Goal: Submit feedback/report problem: Submit feedback/report problem

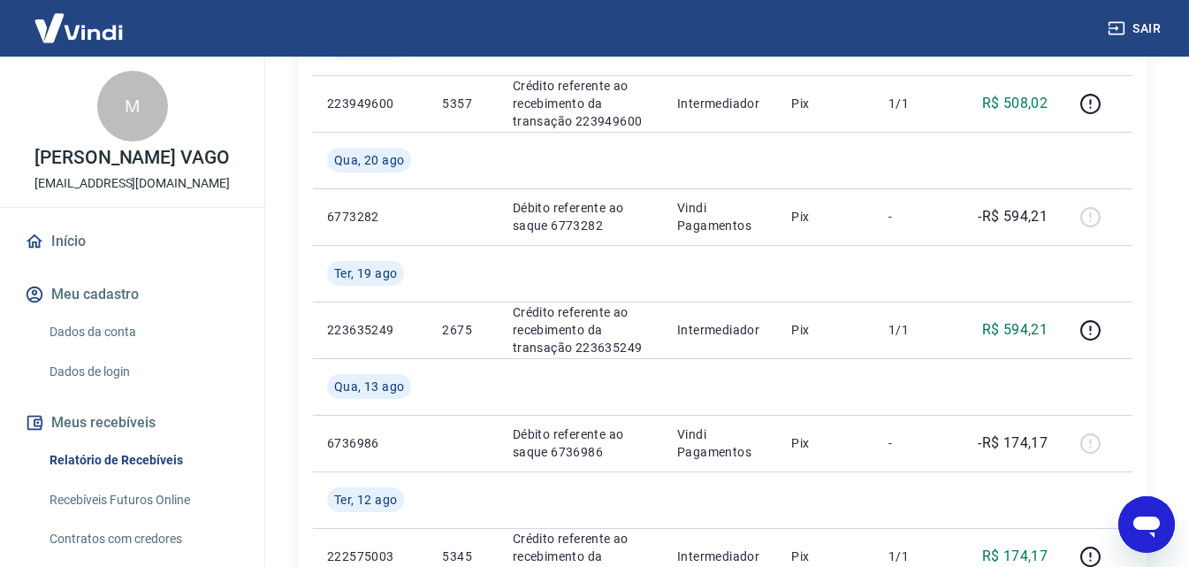
scroll to position [531, 0]
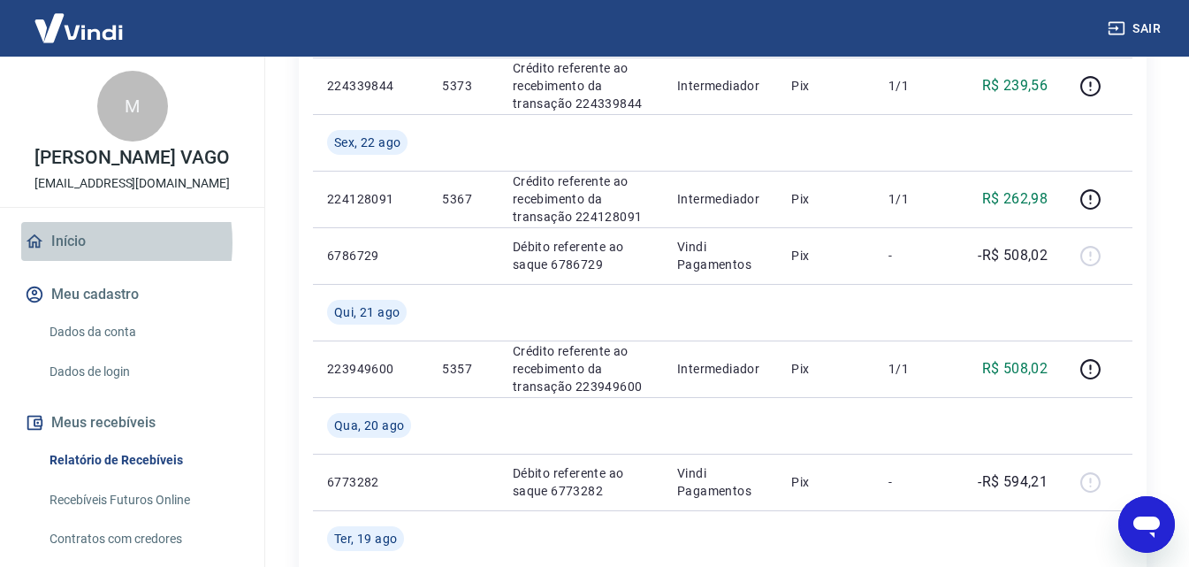
click at [63, 261] on link "Início" at bounding box center [132, 241] width 222 height 39
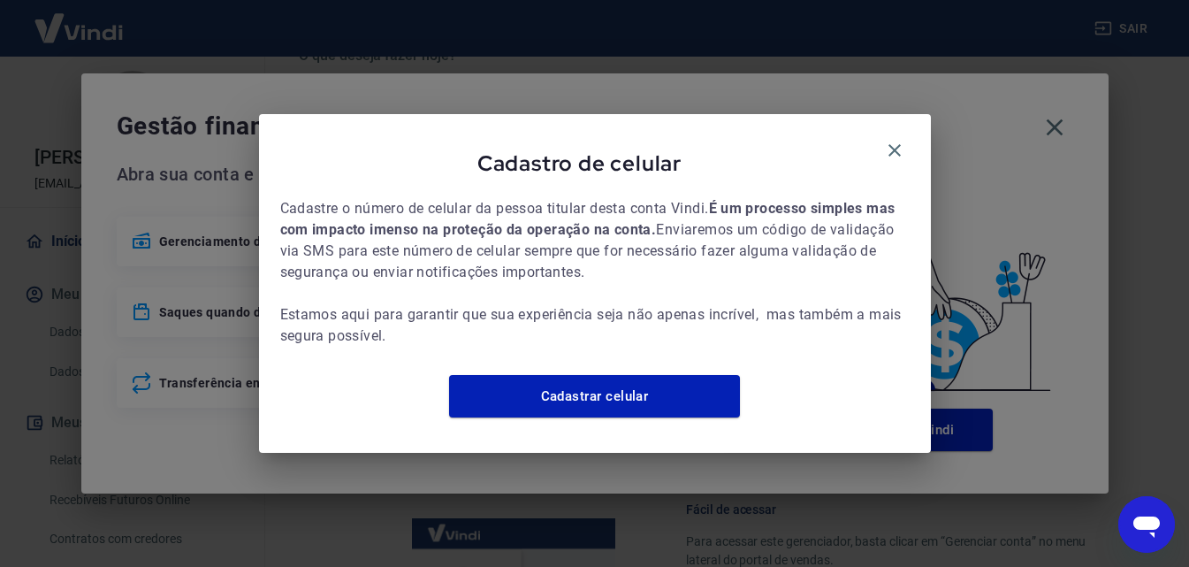
scroll to position [546, 0]
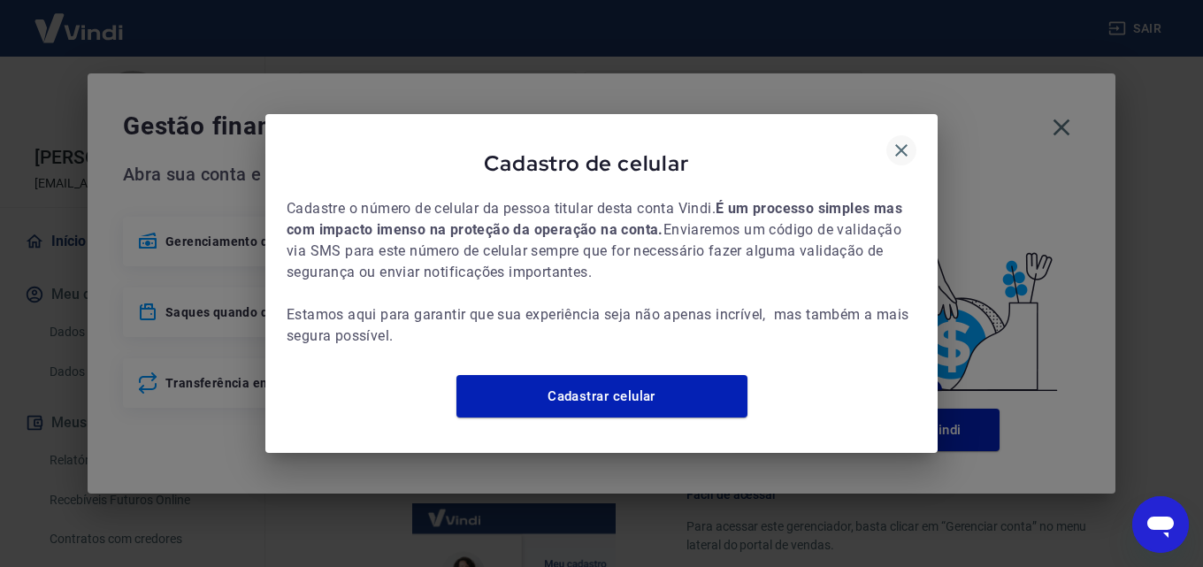
click at [901, 140] on icon "button" at bounding box center [901, 150] width 21 height 21
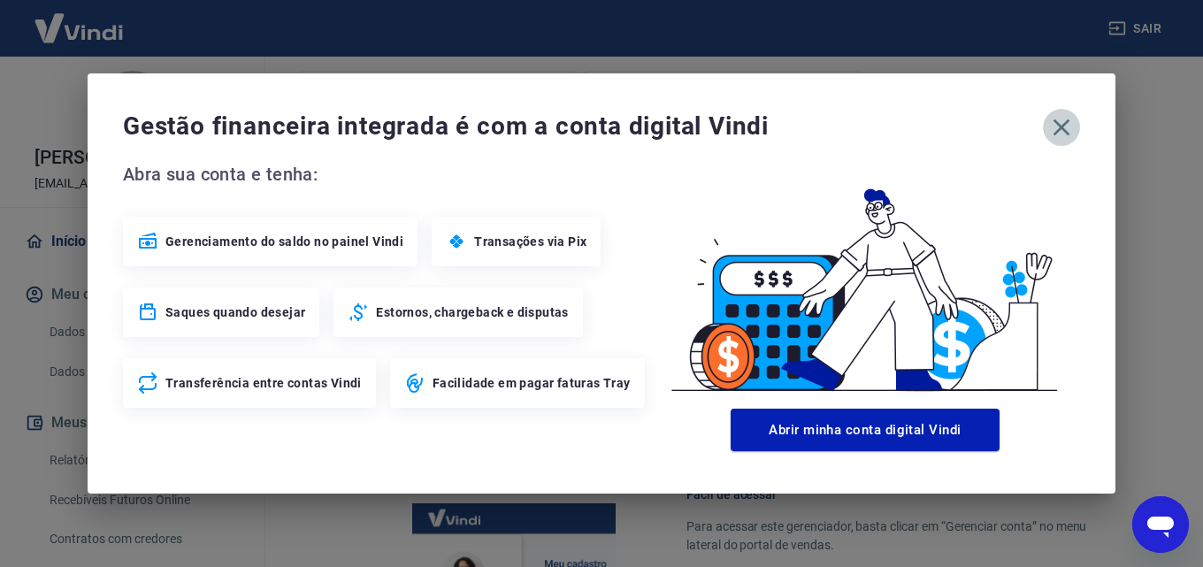
drag, startPoint x: 1056, startPoint y: 128, endPoint x: 879, endPoint y: 148, distance: 177.9
click at [1054, 126] on icon "button" at bounding box center [1061, 127] width 28 height 28
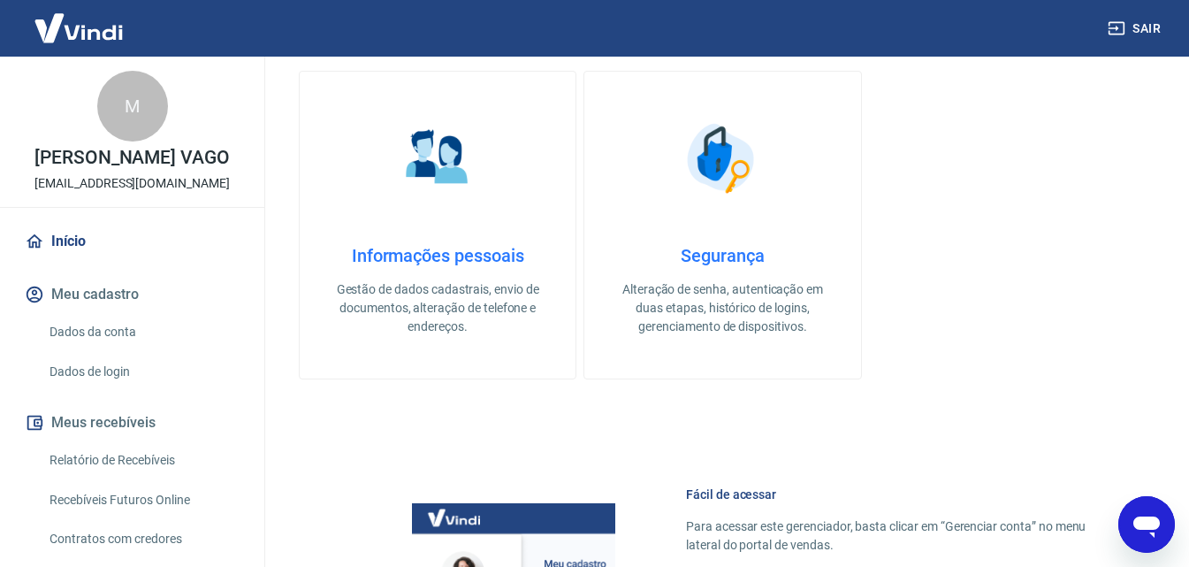
scroll to position [88, 0]
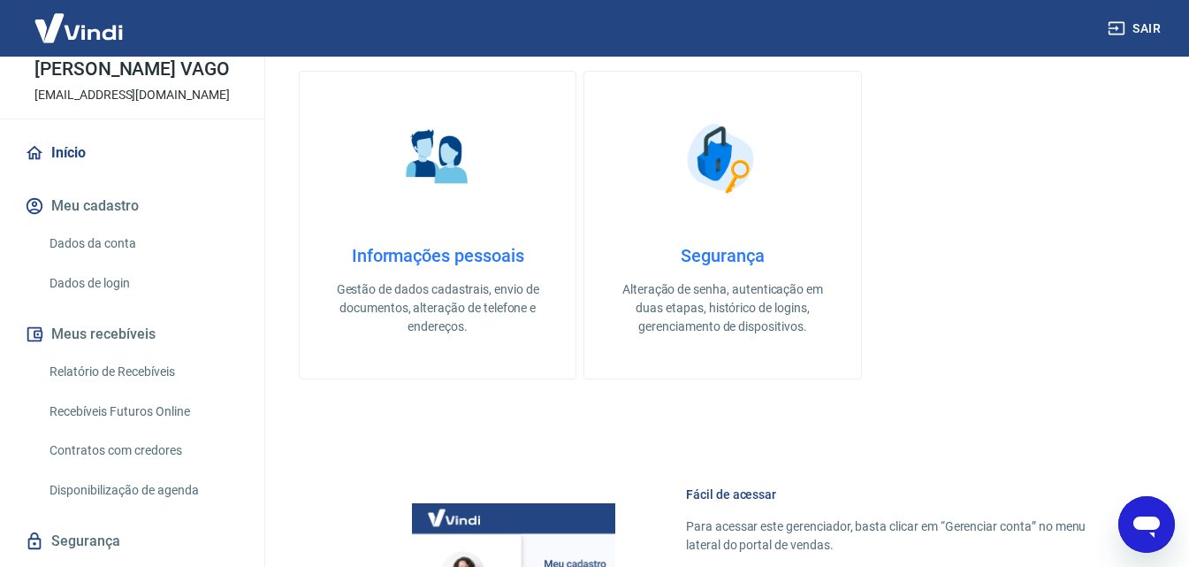
click at [101, 262] on link "Dados da conta" at bounding box center [142, 244] width 201 height 36
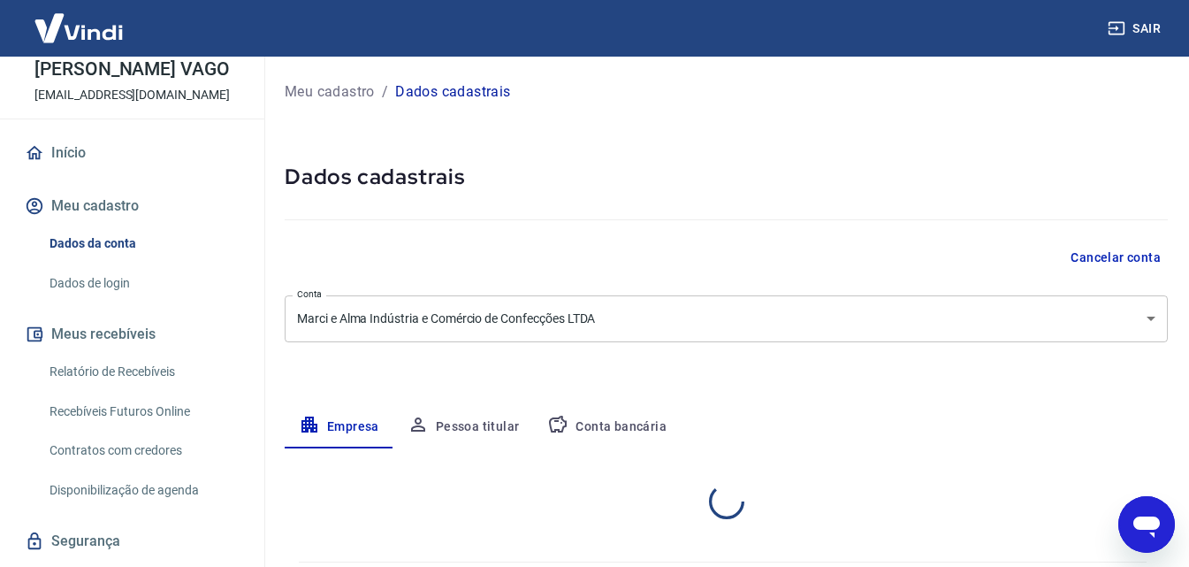
select select "ES"
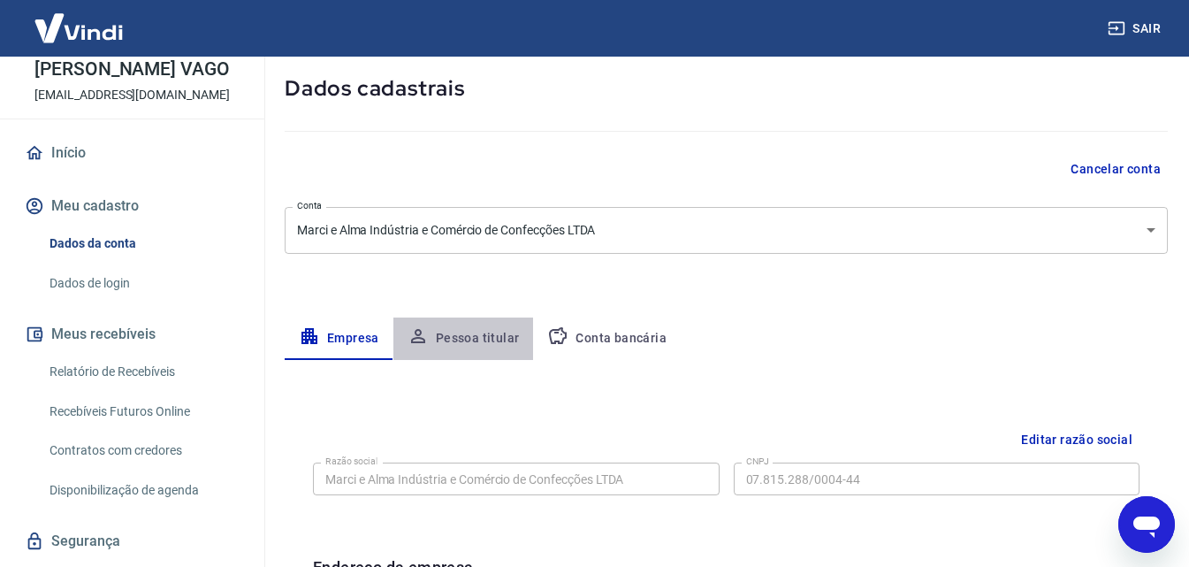
click at [476, 333] on button "Pessoa titular" at bounding box center [464, 338] width 141 height 42
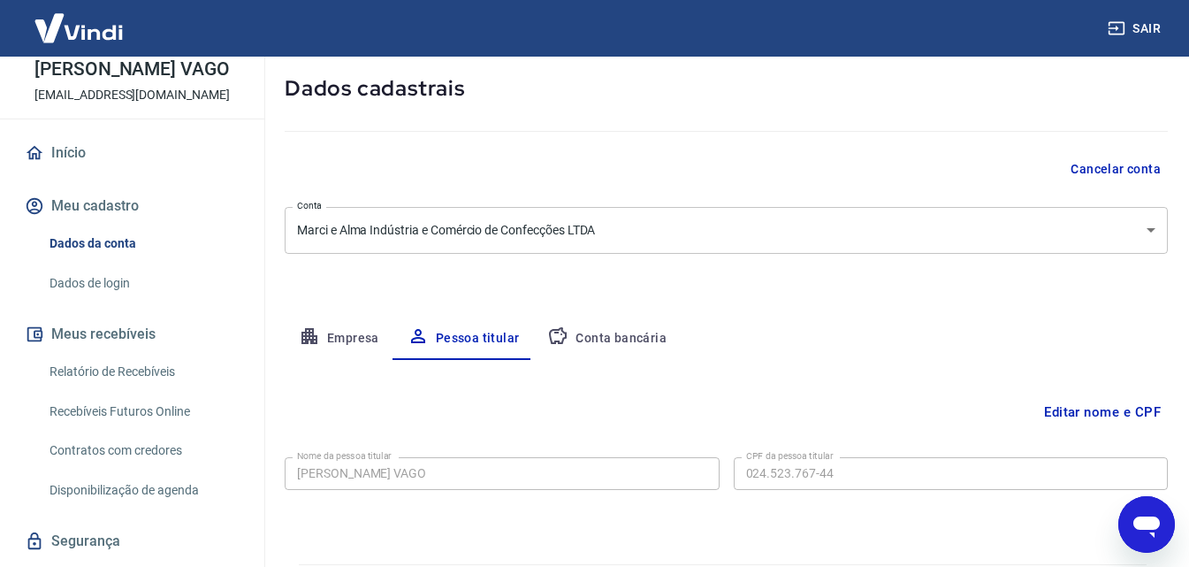
scroll to position [141, 0]
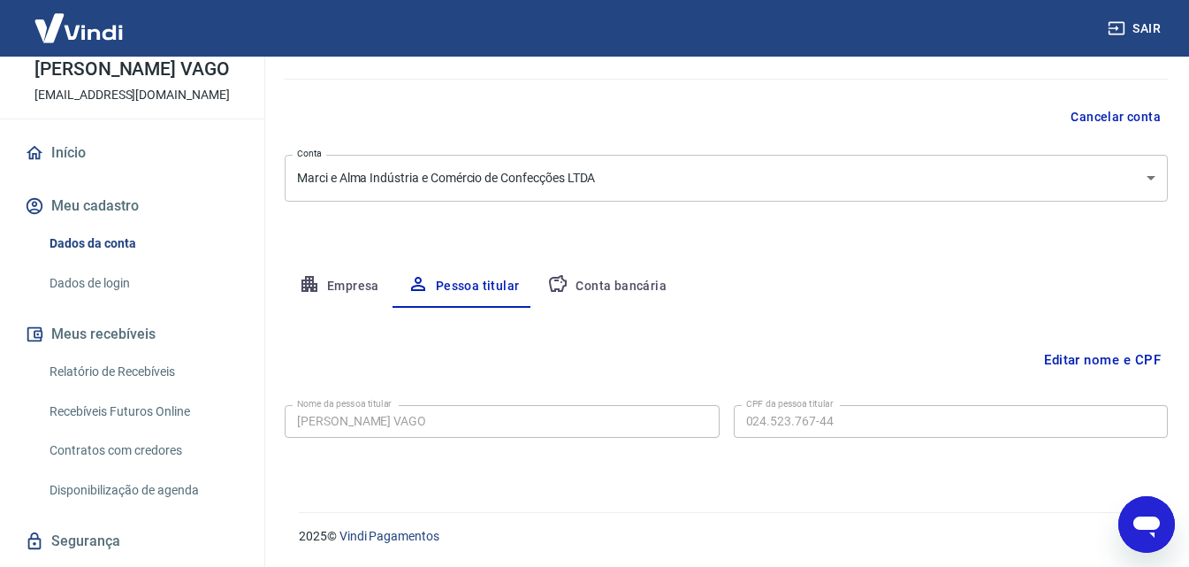
click at [583, 277] on button "Conta bancária" at bounding box center [607, 286] width 148 height 42
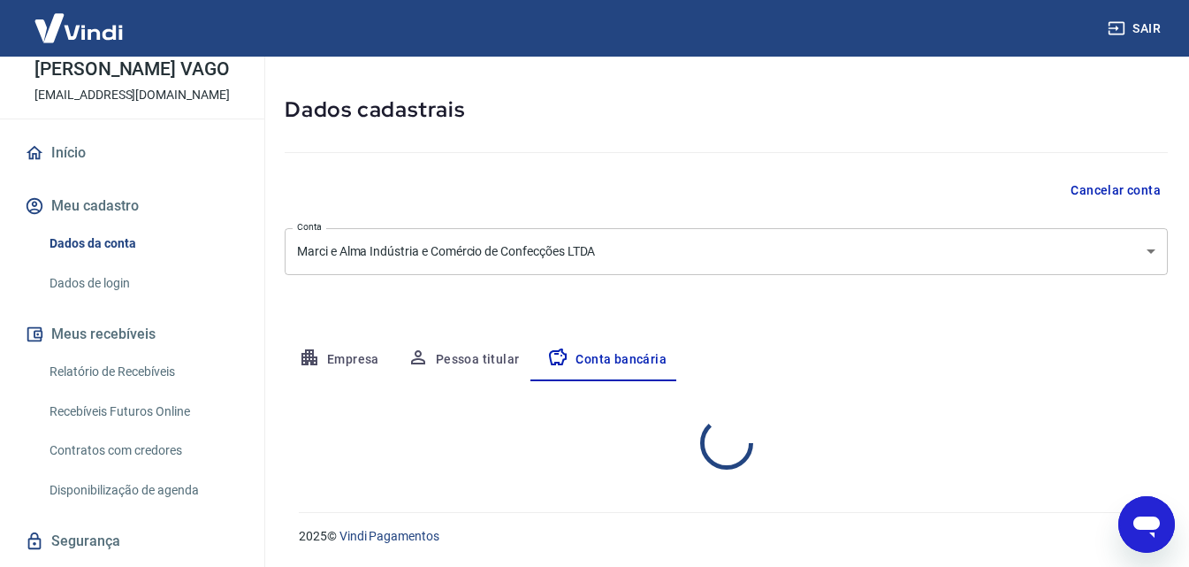
select select "1"
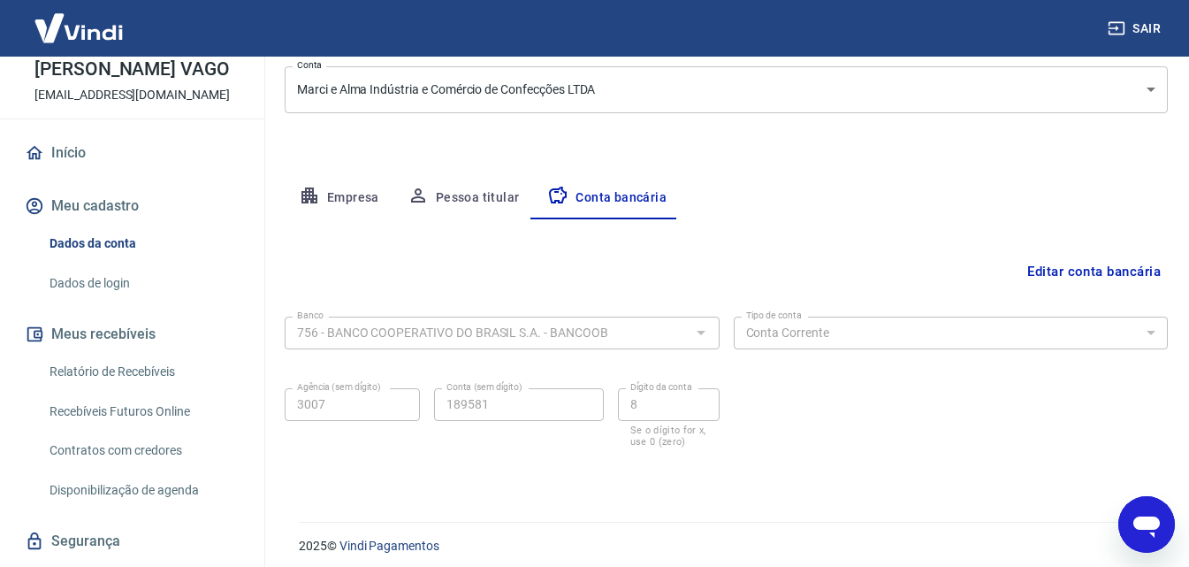
scroll to position [239, 0]
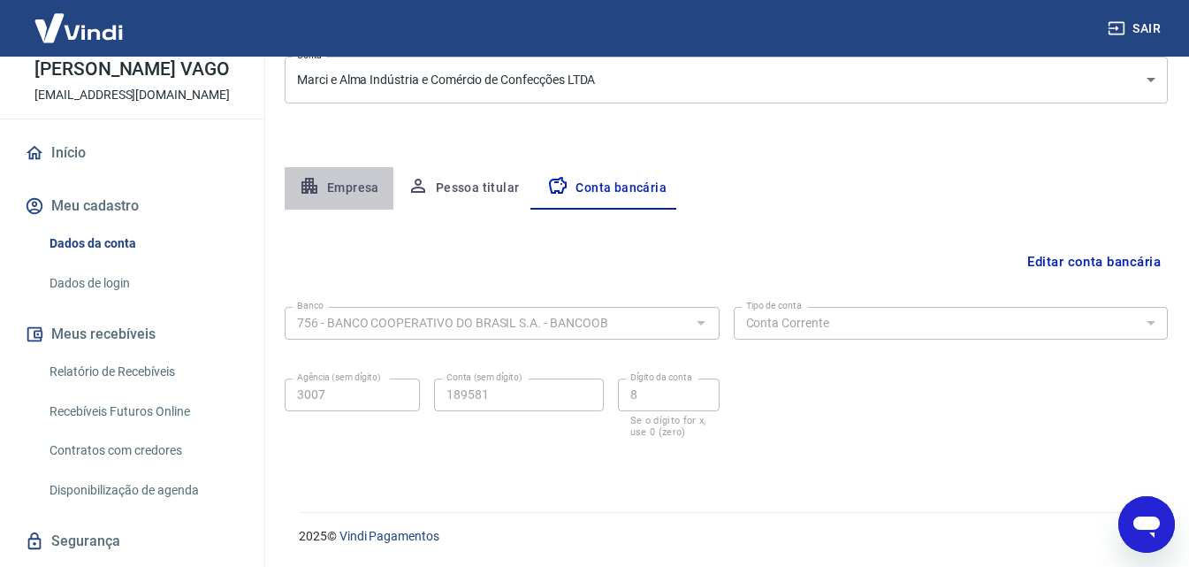
click at [362, 186] on button "Empresa" at bounding box center [339, 188] width 109 height 42
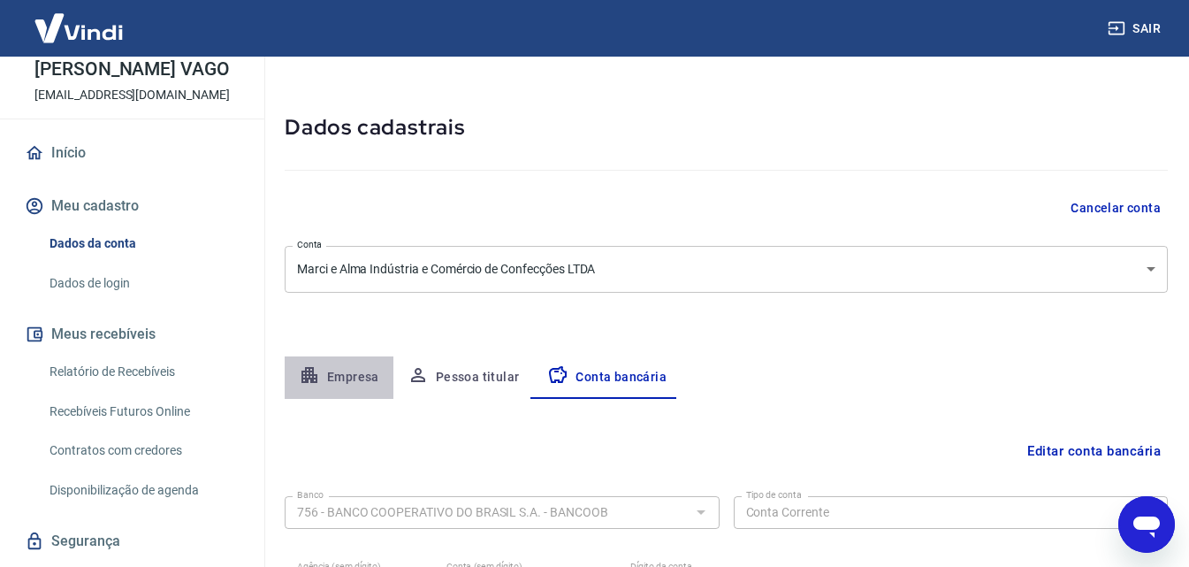
select select "ES"
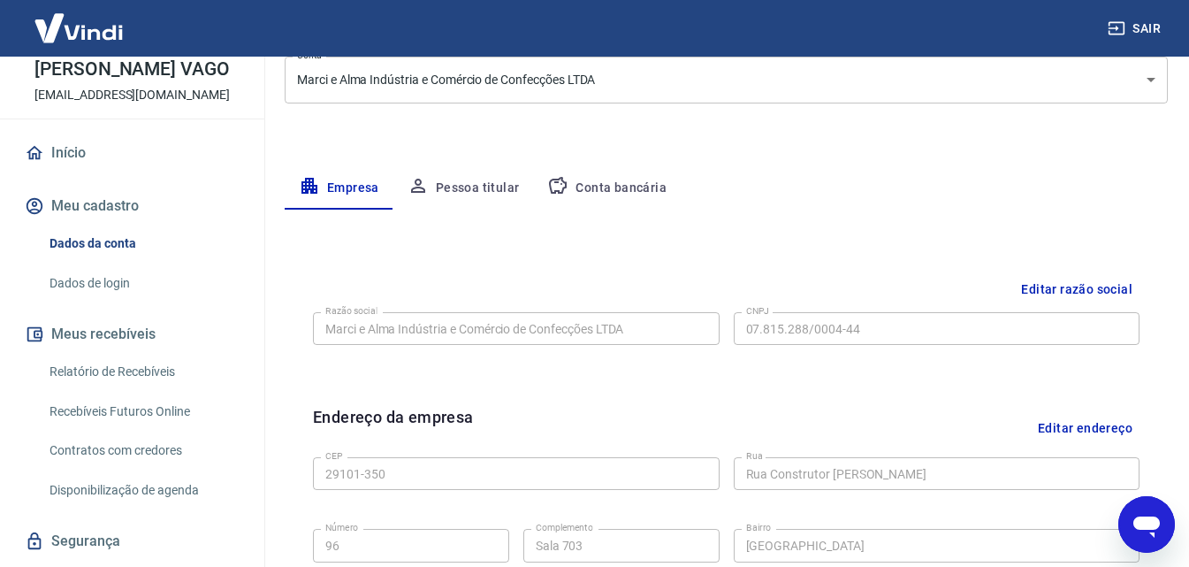
scroll to position [327, 0]
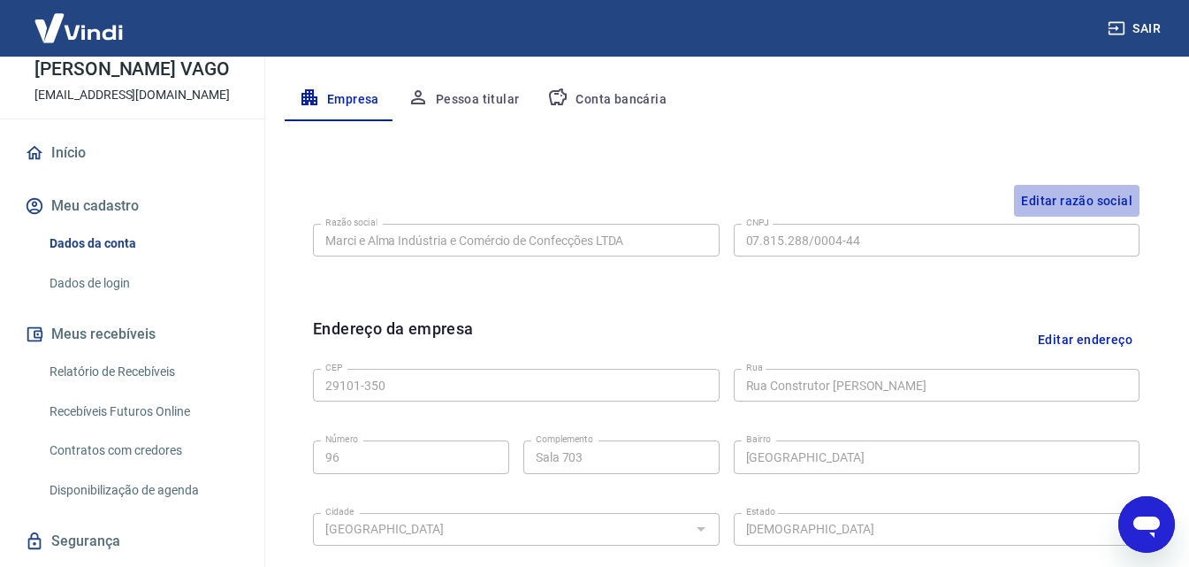
click at [1081, 195] on button "Editar razão social" at bounding box center [1077, 201] width 126 height 33
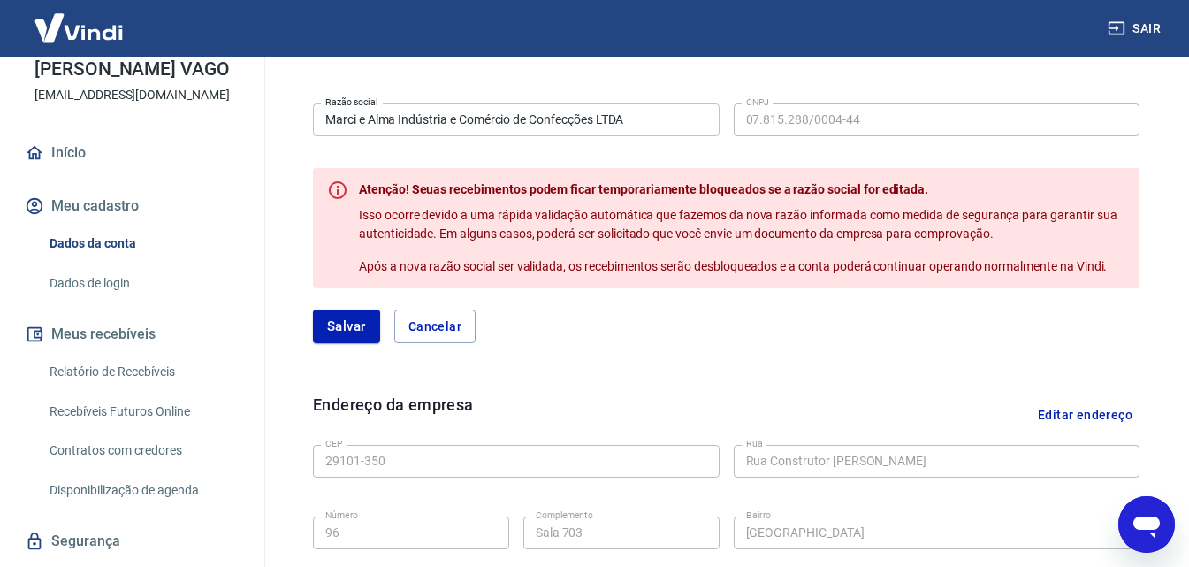
scroll to position [504, 0]
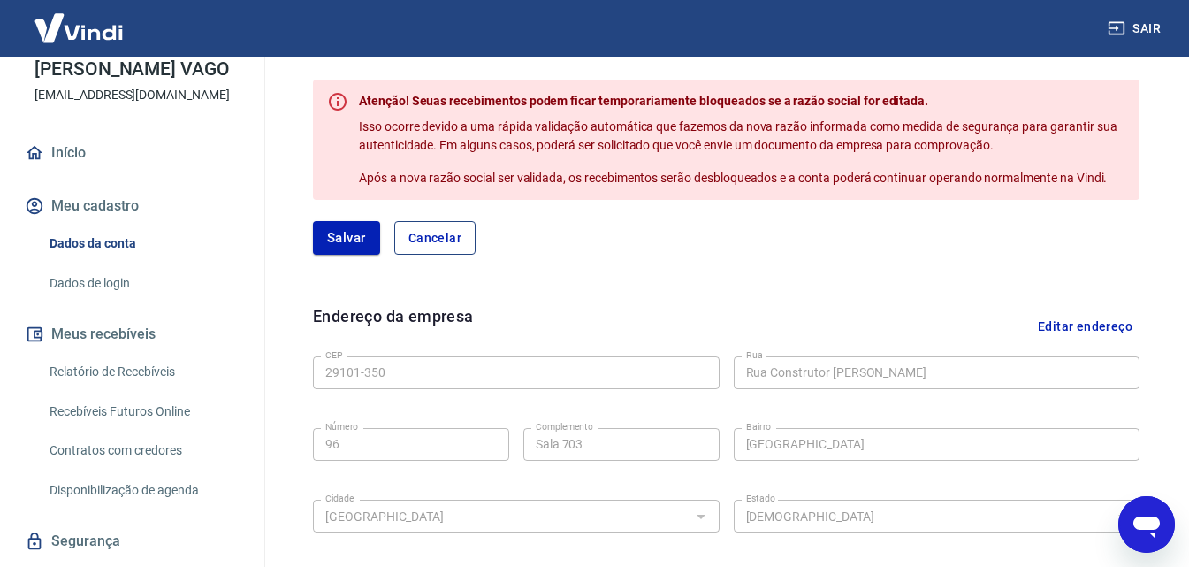
click at [455, 239] on button "Cancelar" at bounding box center [434, 238] width 81 height 34
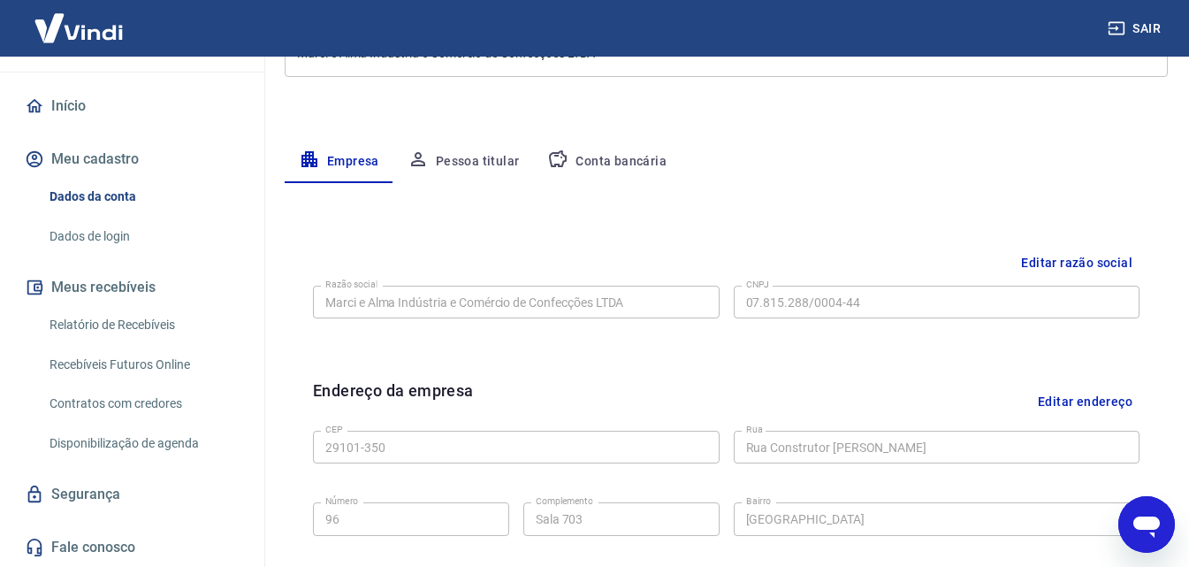
scroll to position [442, 0]
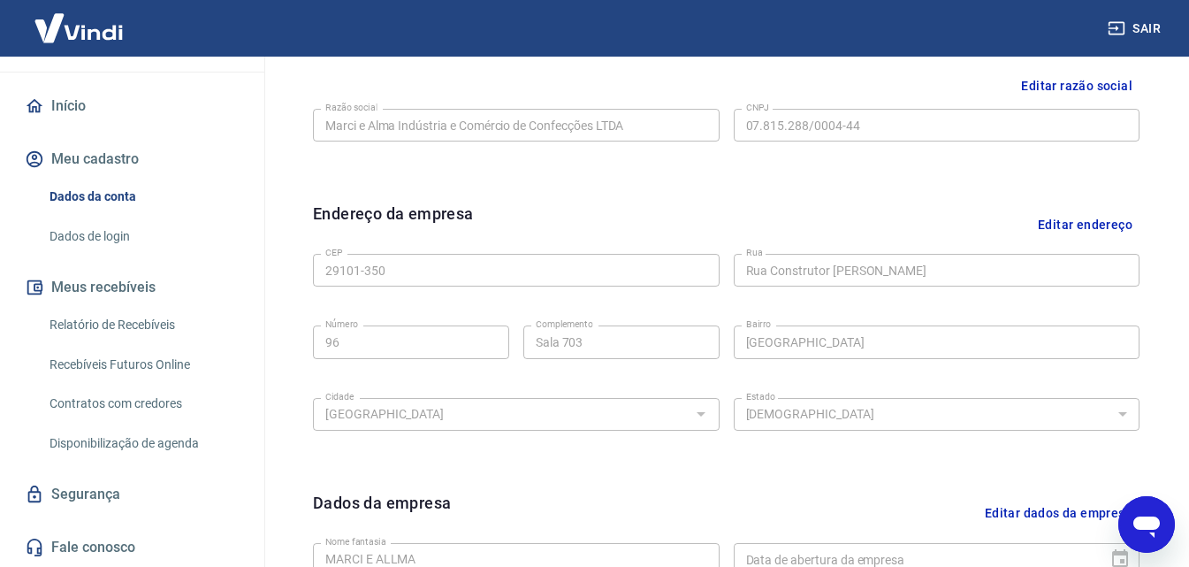
click at [71, 110] on link "Início" at bounding box center [132, 106] width 222 height 39
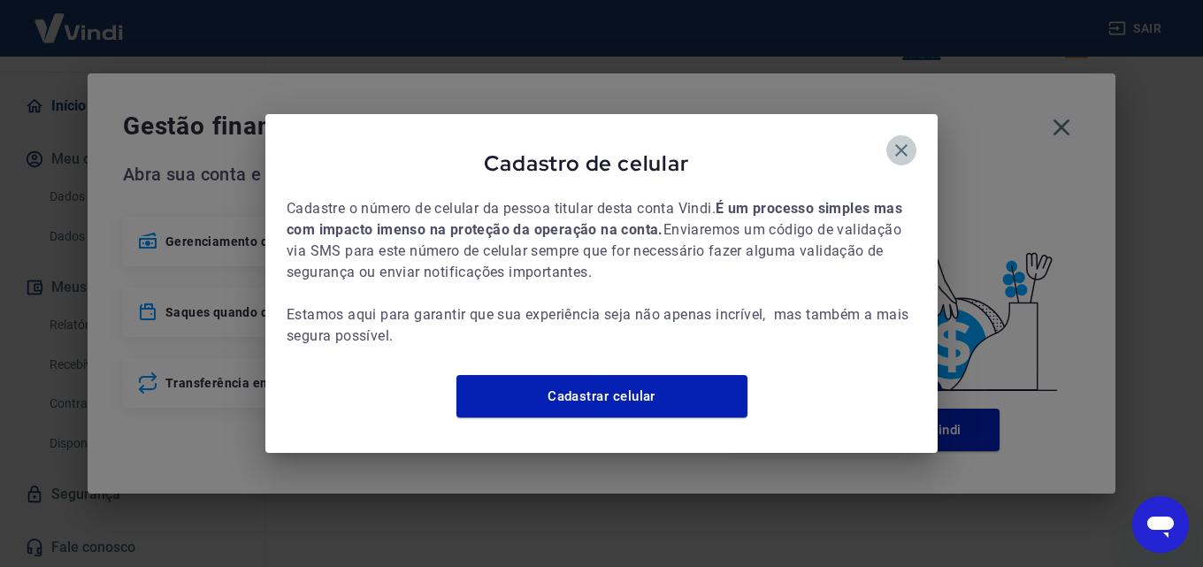
click at [902, 144] on icon "button" at bounding box center [901, 150] width 12 height 12
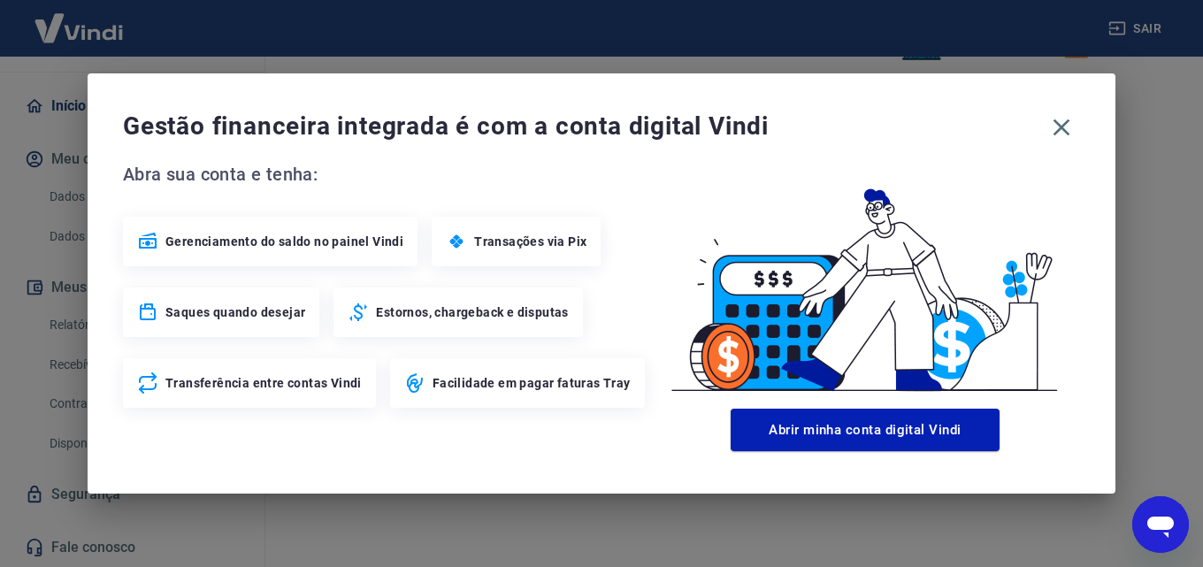
drag, startPoint x: 1059, startPoint y: 119, endPoint x: 1011, endPoint y: 114, distance: 48.9
click at [1059, 116] on icon "button" at bounding box center [1061, 127] width 28 height 28
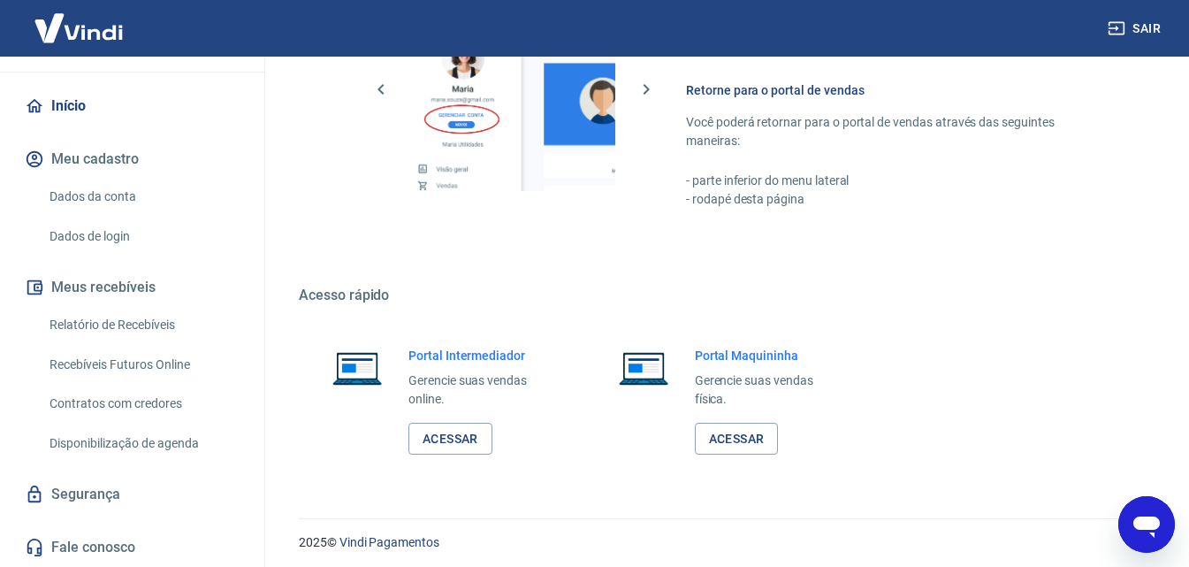
scroll to position [1067, 0]
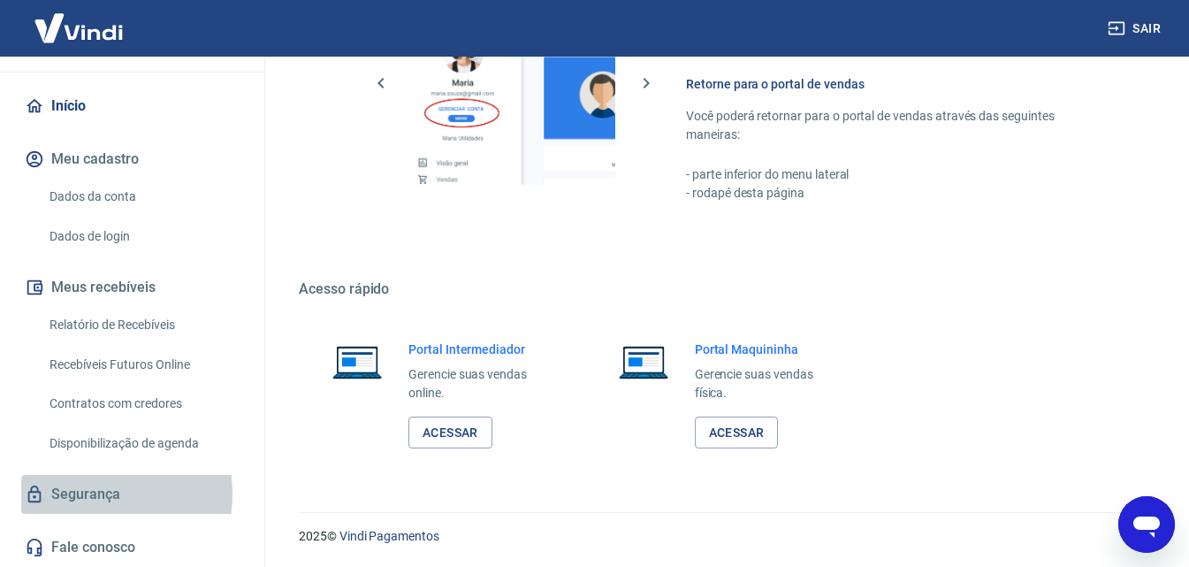
click at [86, 493] on link "Segurança" at bounding box center [132, 494] width 222 height 39
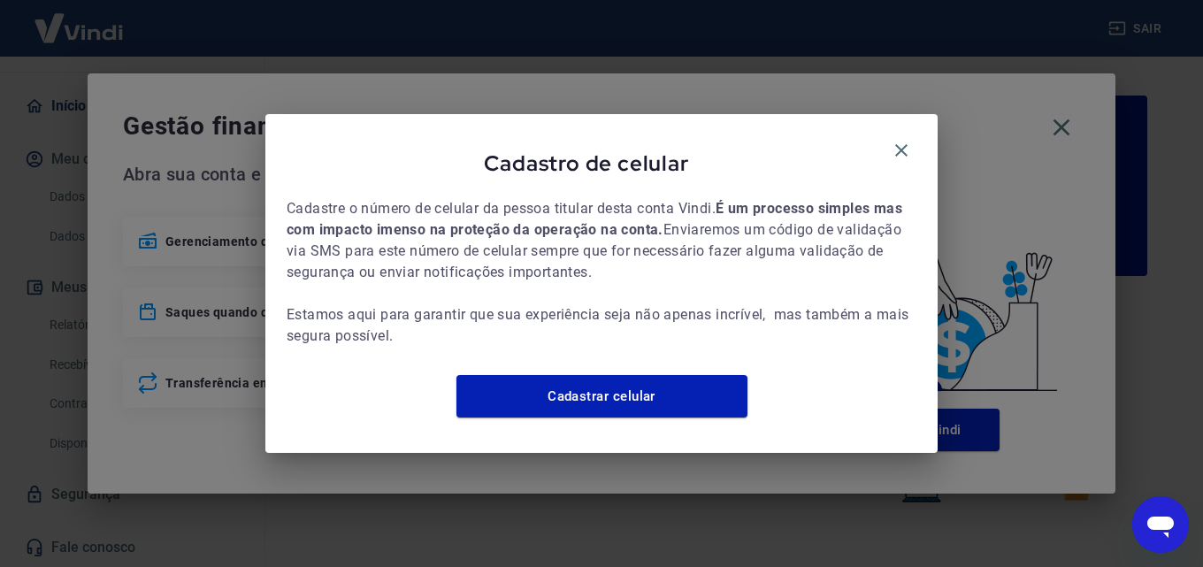
scroll to position [1067, 0]
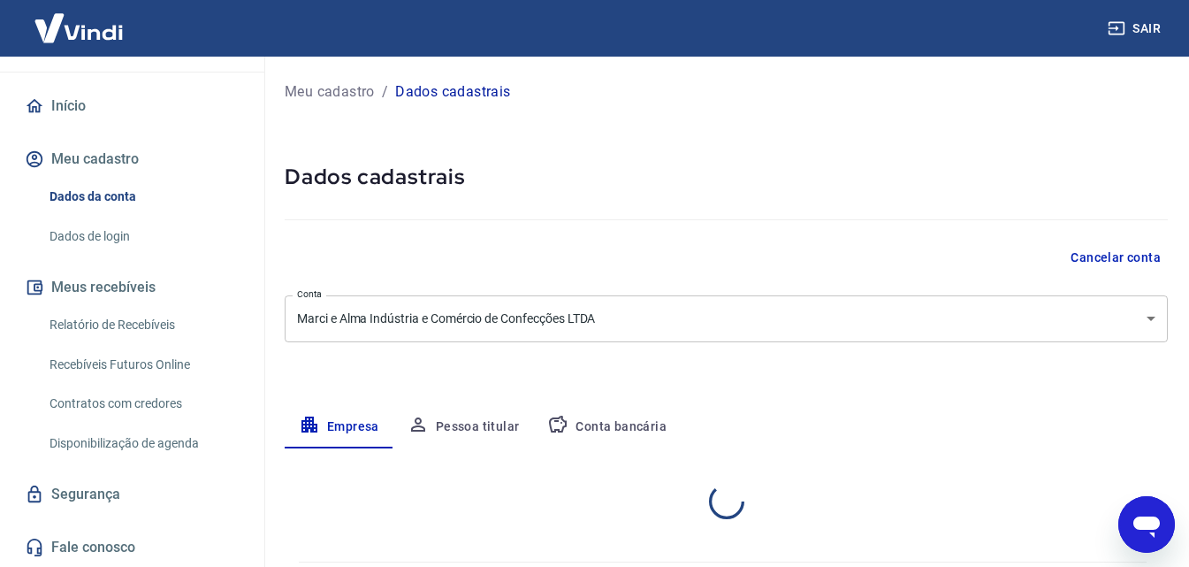
select select "ES"
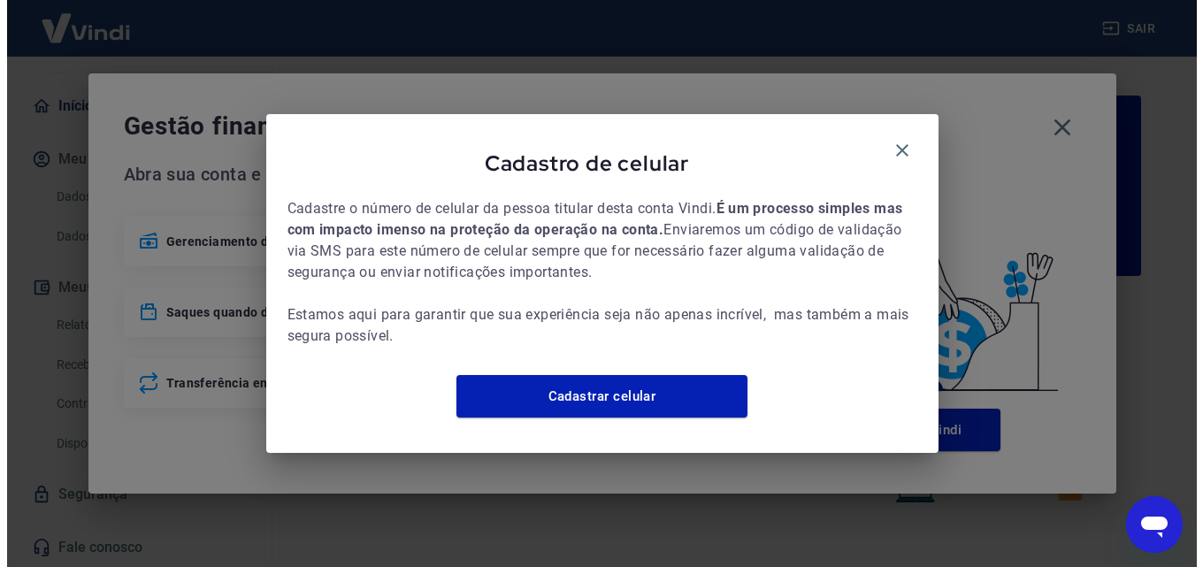
scroll to position [546, 0]
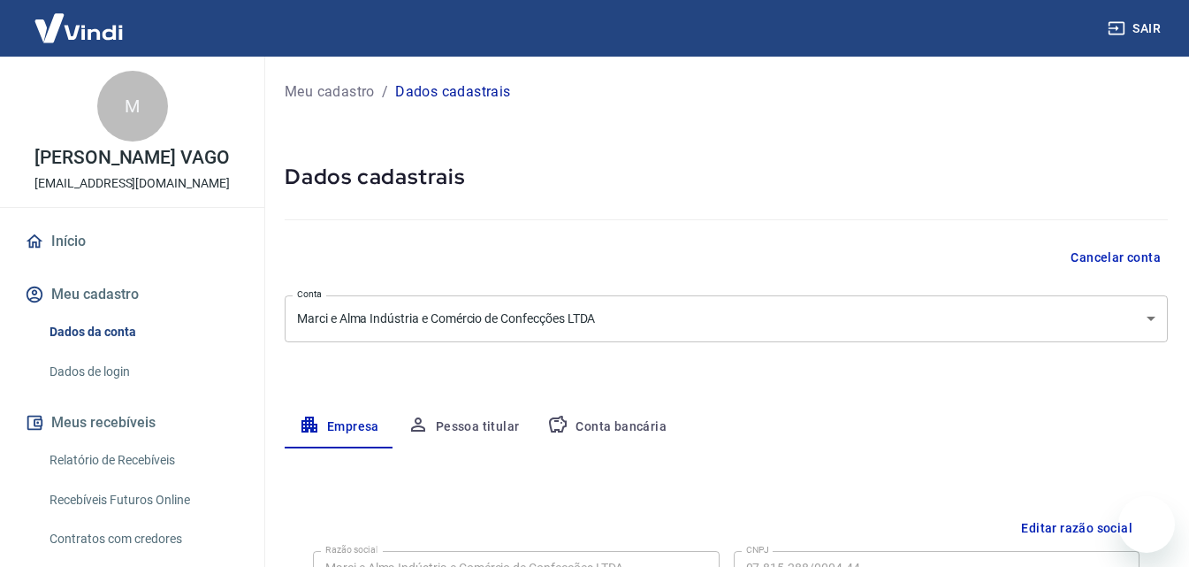
select select "ES"
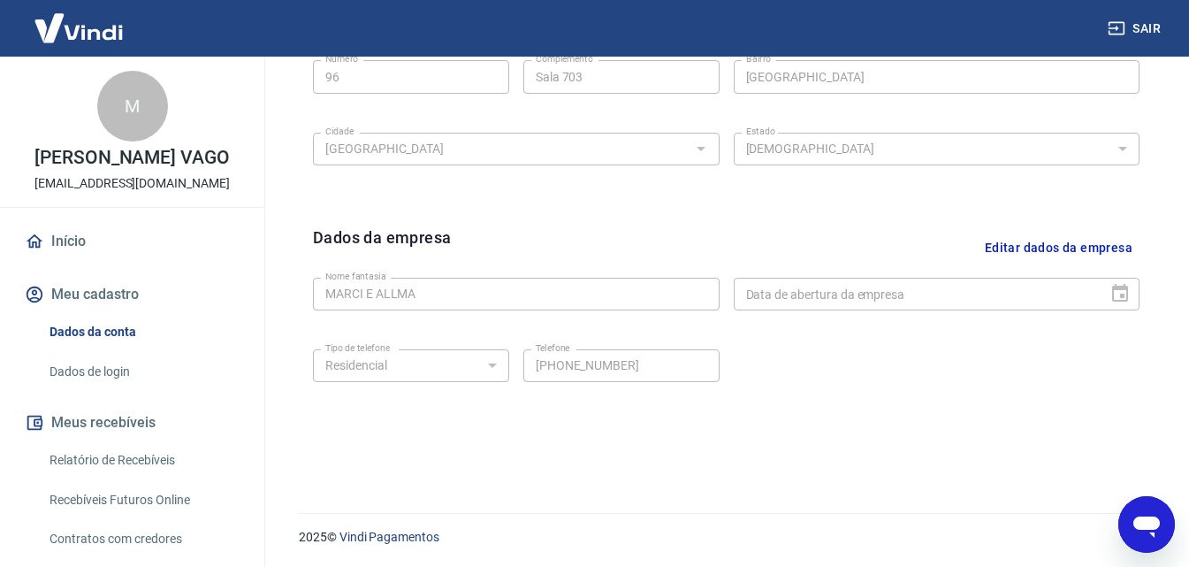
scroll to position [265, 0]
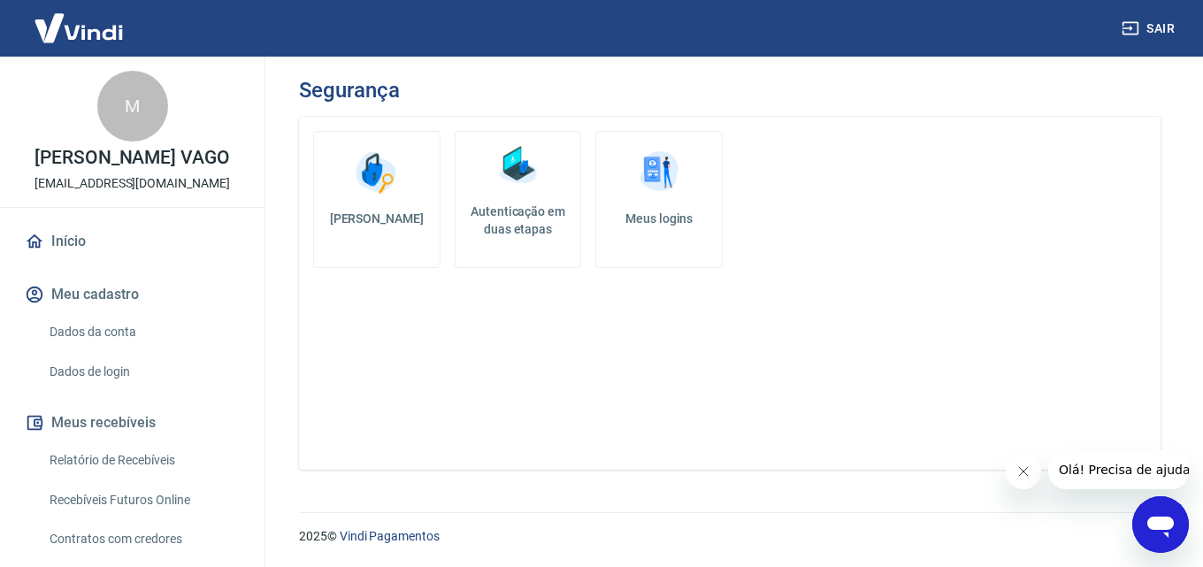
click at [73, 349] on link "Dados da conta" at bounding box center [142, 332] width 201 height 36
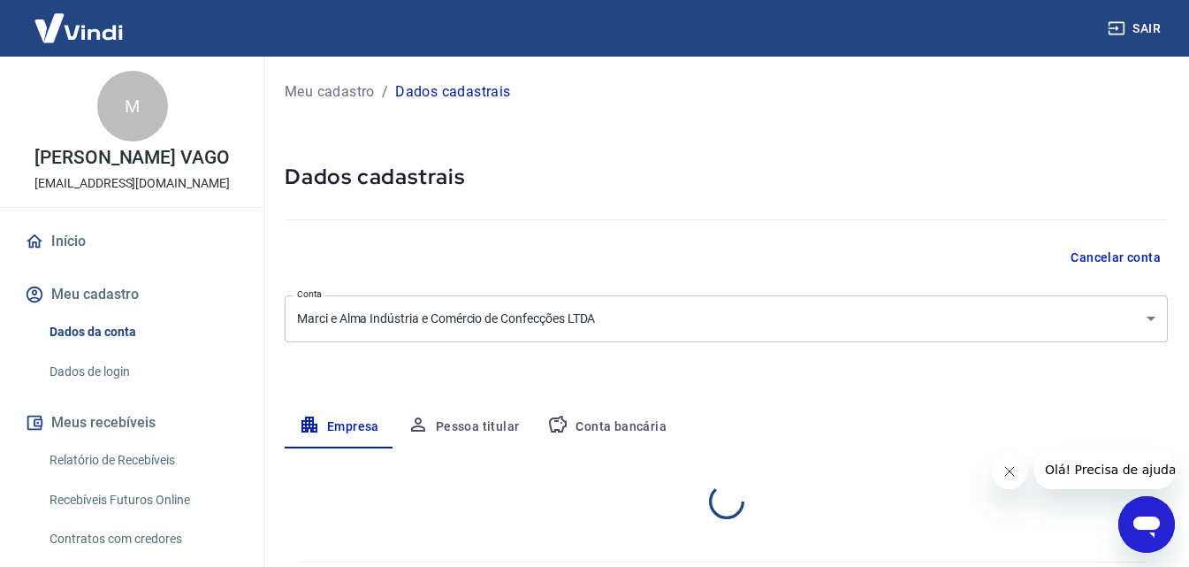
select select "ES"
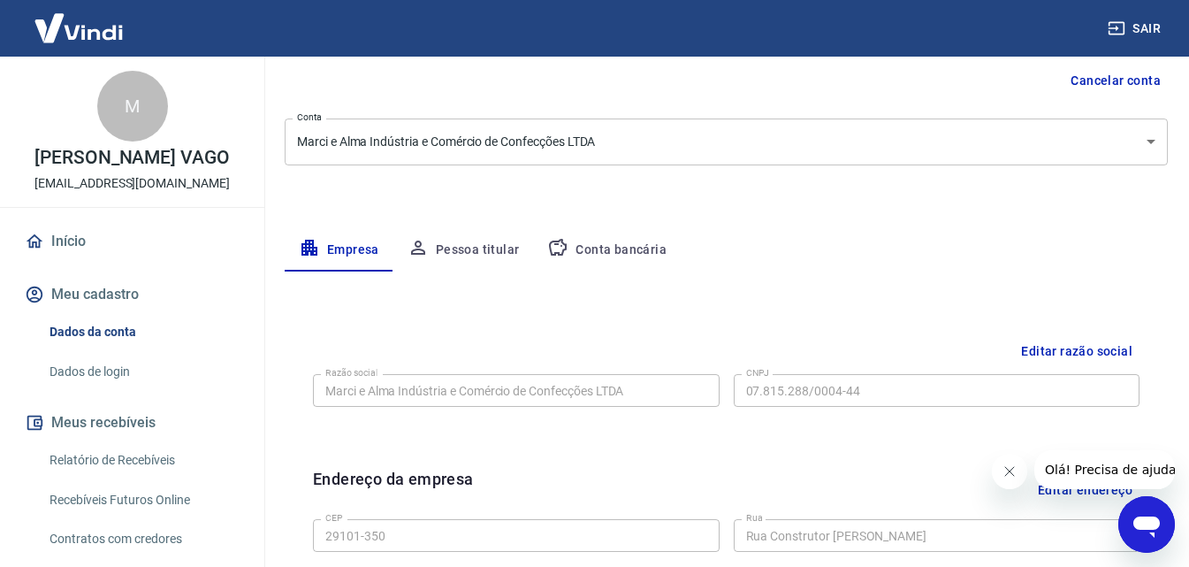
scroll to position [265, 0]
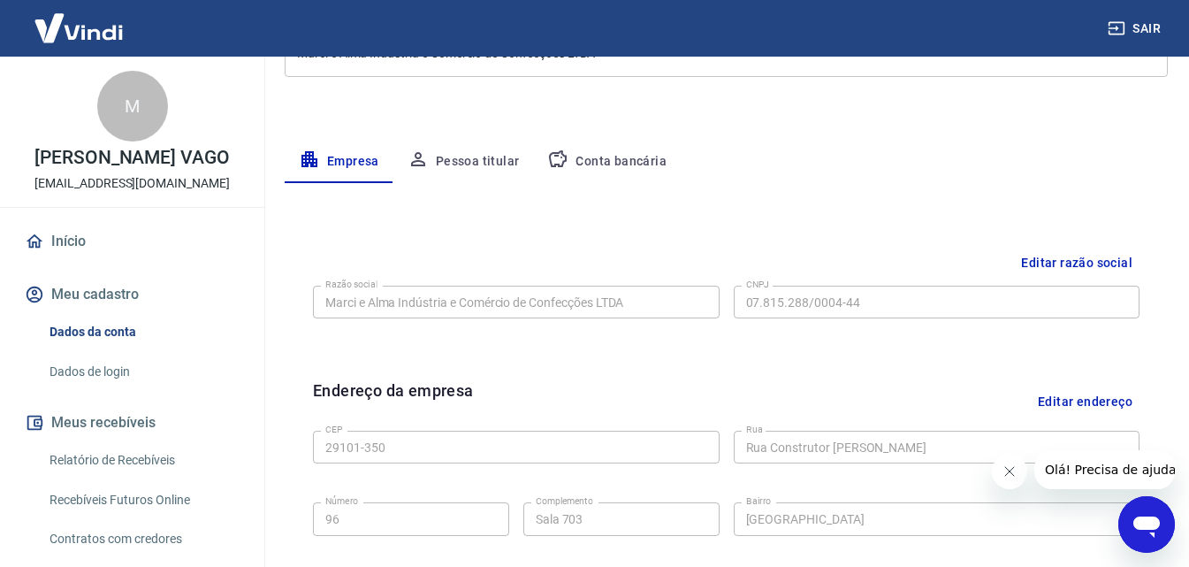
click at [1013, 468] on icon "Fechar mensagem da empresa" at bounding box center [1009, 471] width 14 height 14
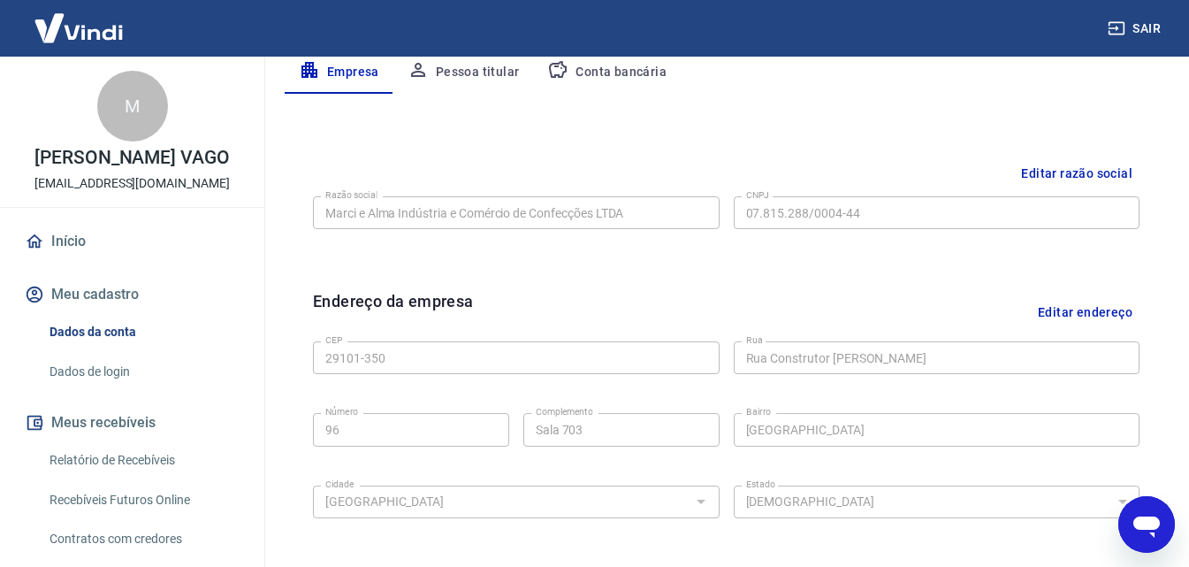
scroll to position [178, 0]
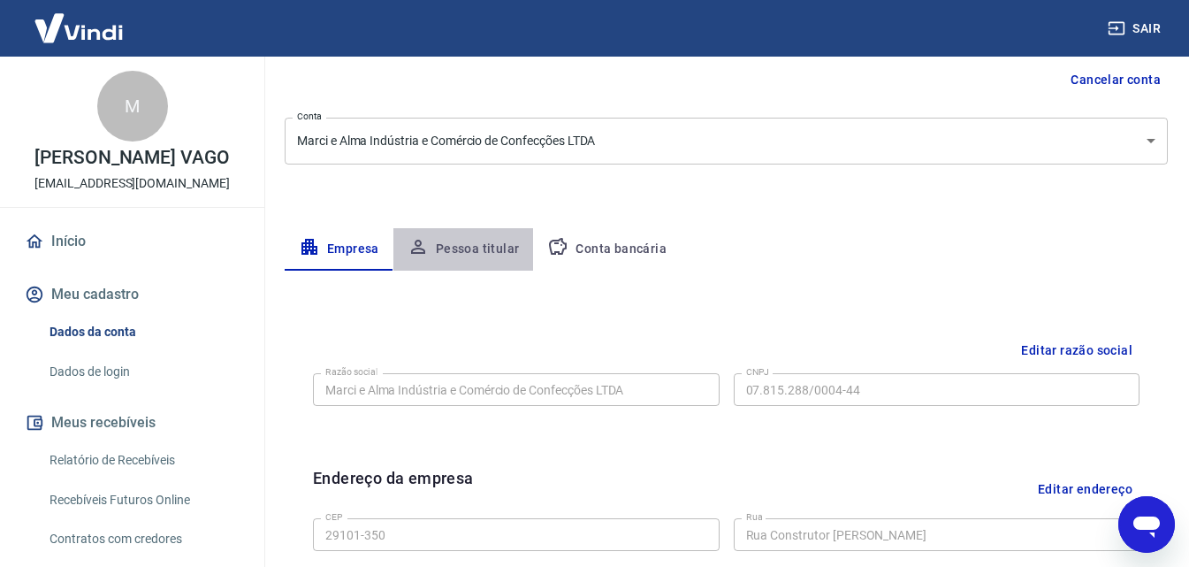
click at [484, 246] on button "Pessoa titular" at bounding box center [464, 249] width 141 height 42
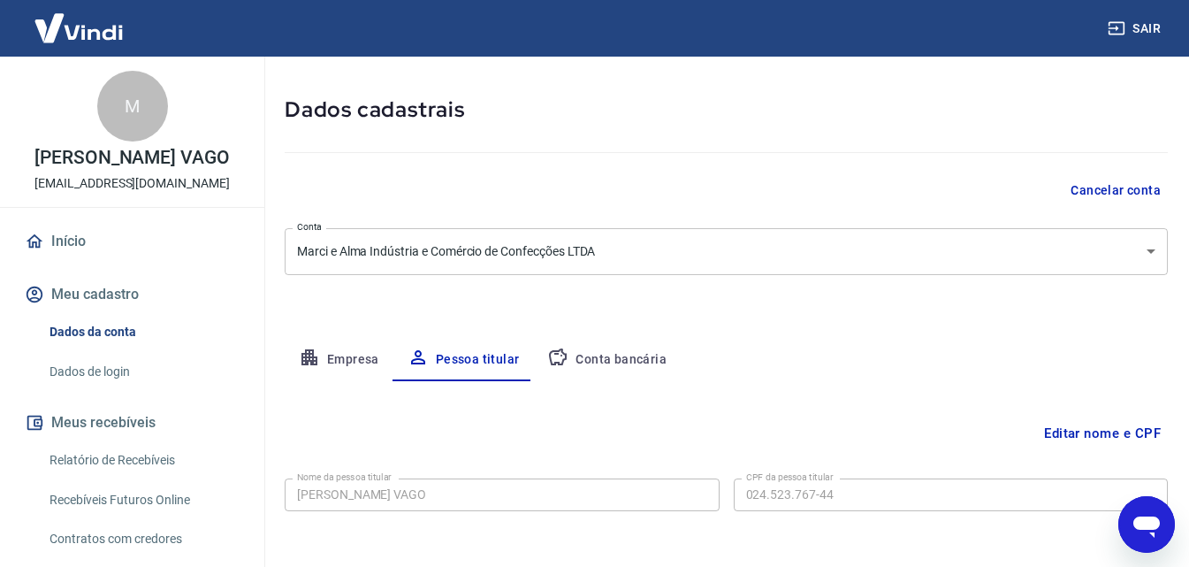
scroll to position [141, 0]
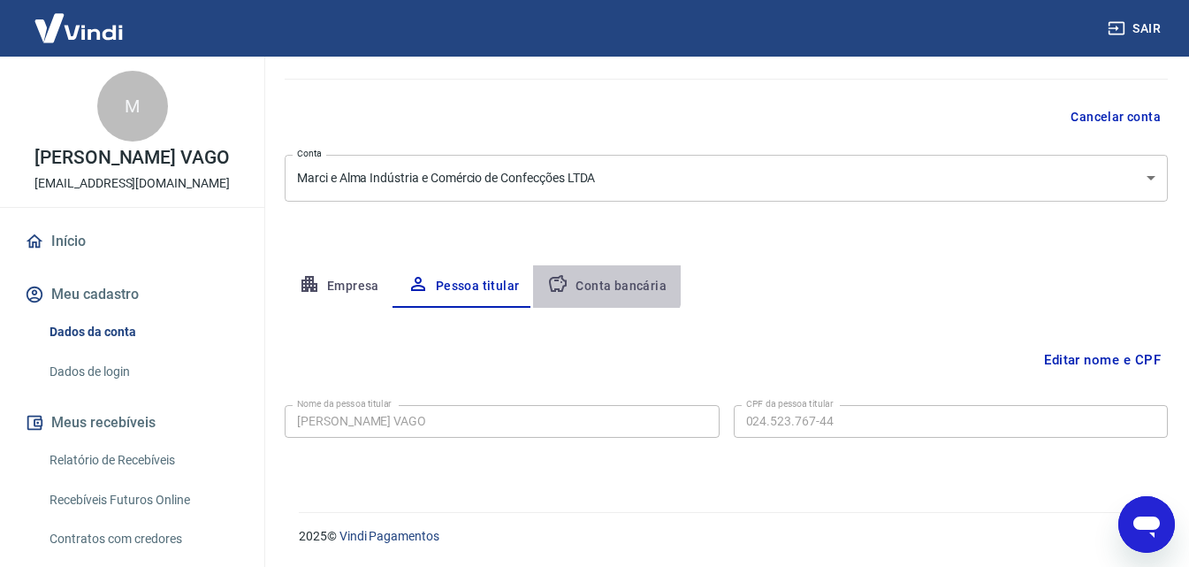
click at [598, 284] on button "Conta bancária" at bounding box center [607, 286] width 148 height 42
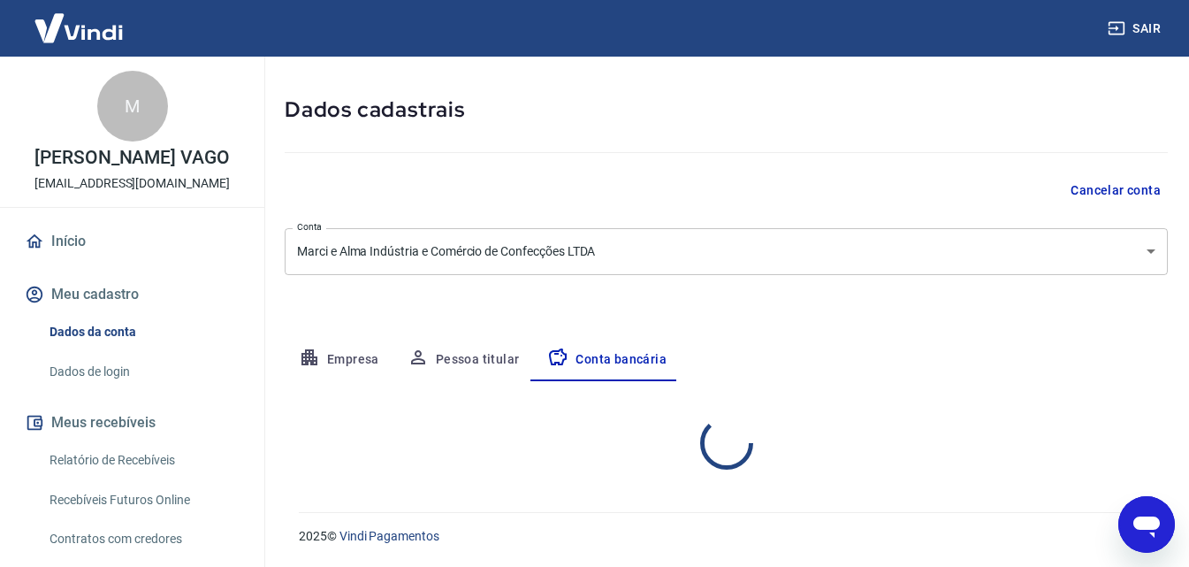
select select "1"
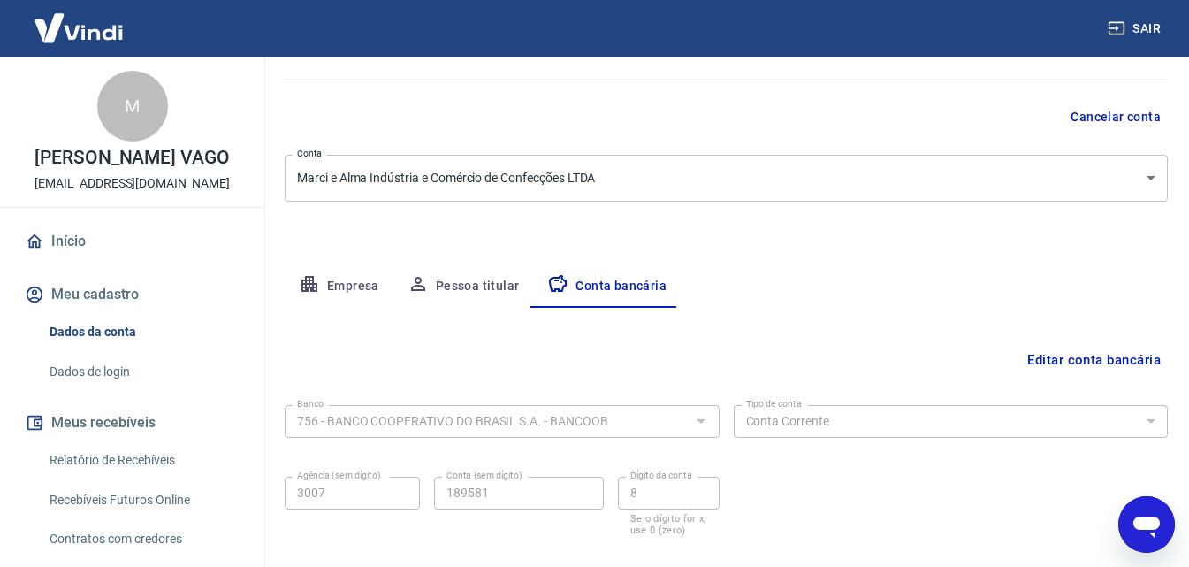
scroll to position [239, 0]
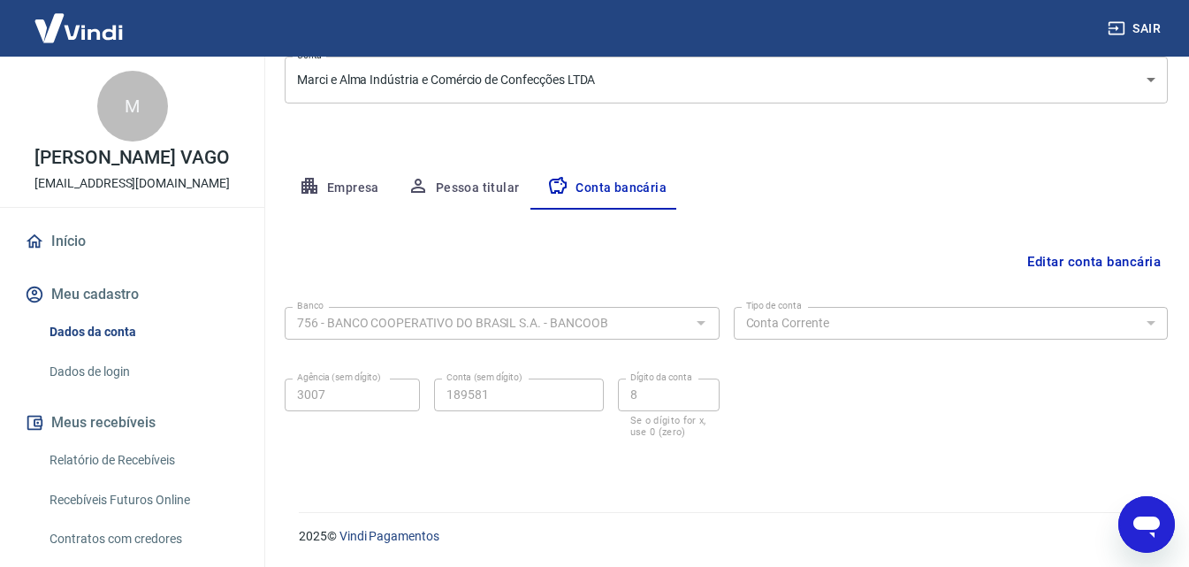
click at [1081, 258] on button "Editar conta bancária" at bounding box center [1095, 262] width 148 height 34
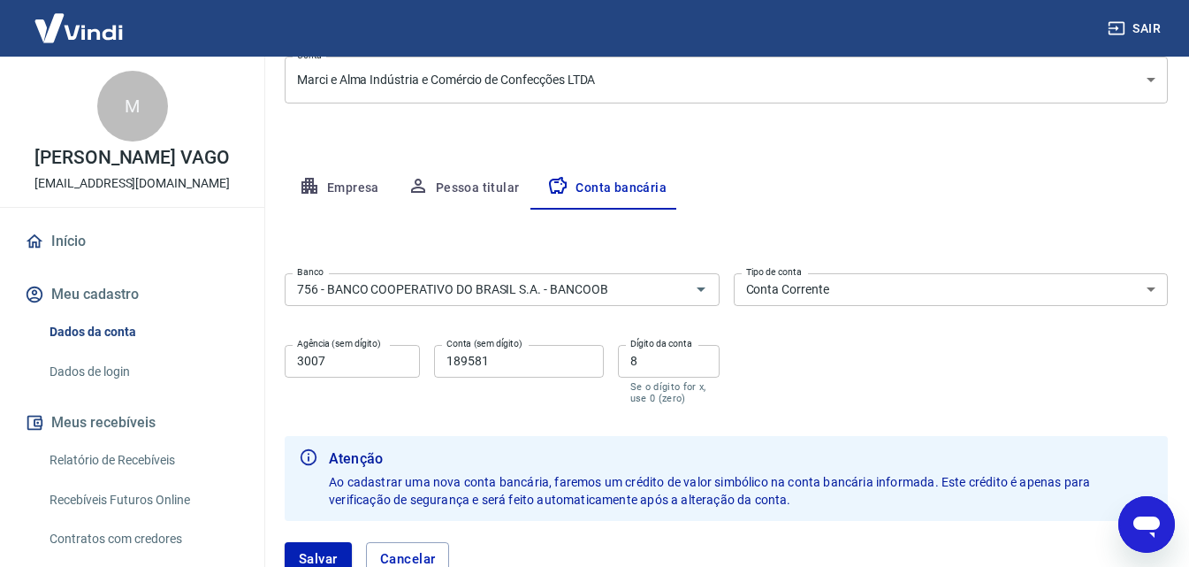
scroll to position [327, 0]
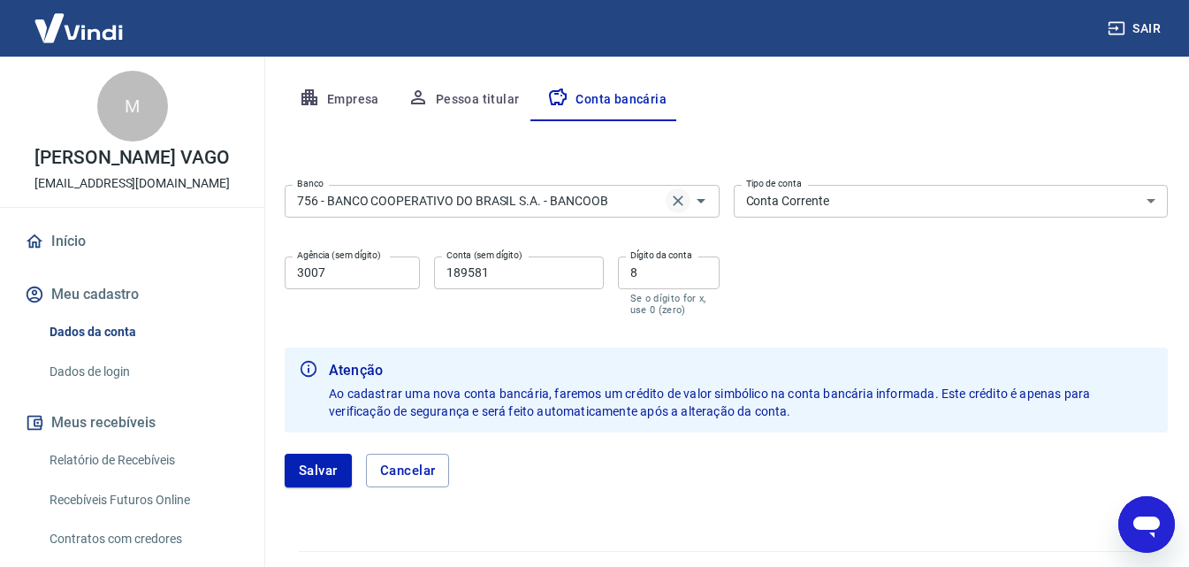
click at [681, 201] on icon "Clear" at bounding box center [678, 201] width 18 height 18
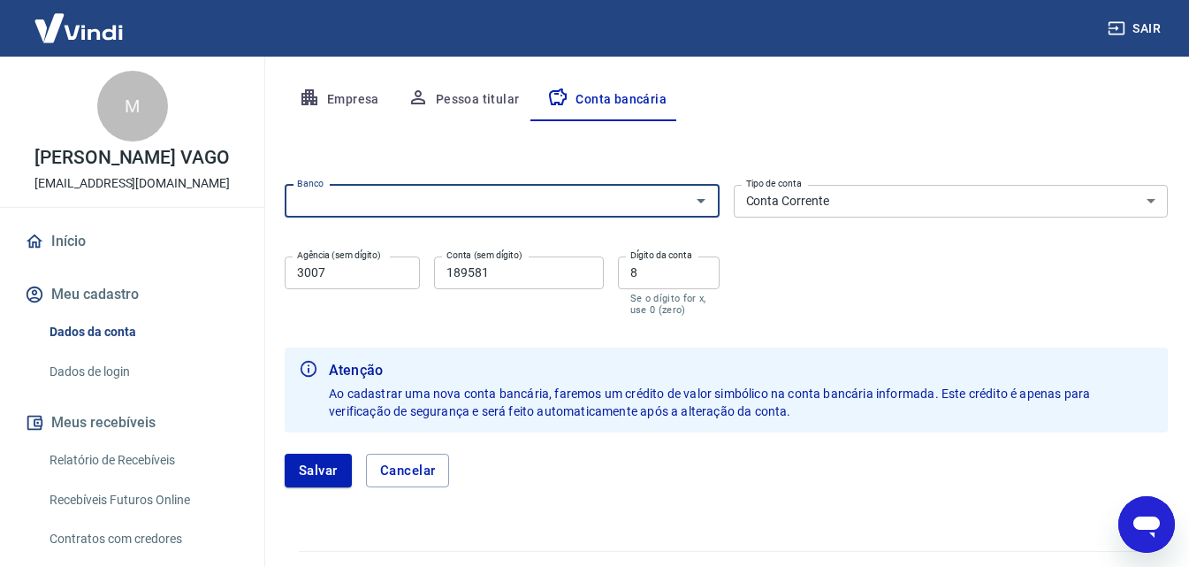
click at [588, 205] on input "Banco" at bounding box center [487, 201] width 395 height 22
click at [531, 239] on li "748 - BANCO COOPERATIVO SICREDI S.A." at bounding box center [502, 239] width 435 height 29
type input "748 - BANCO COOPERATIVO SICREDI S.A."
click at [381, 279] on input "3007" at bounding box center [352, 272] width 135 height 33
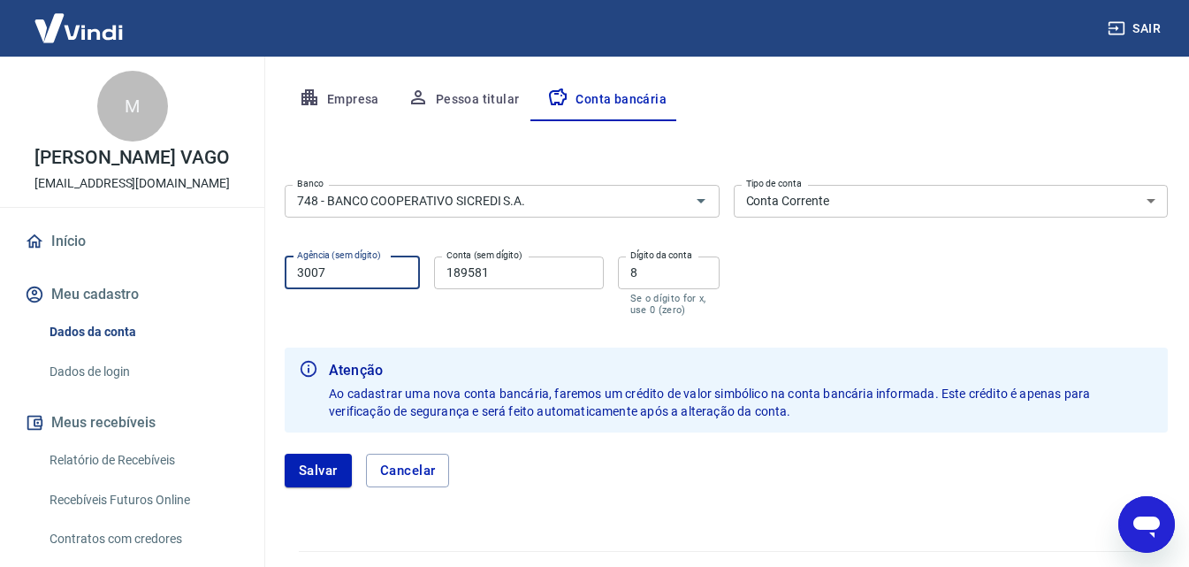
click at [381, 279] on input "3007" at bounding box center [352, 272] width 135 height 33
type input "0523"
click at [504, 265] on input "189581" at bounding box center [518, 272] width 169 height 33
click at [504, 264] on input "189581" at bounding box center [518, 272] width 169 height 33
type input "61625"
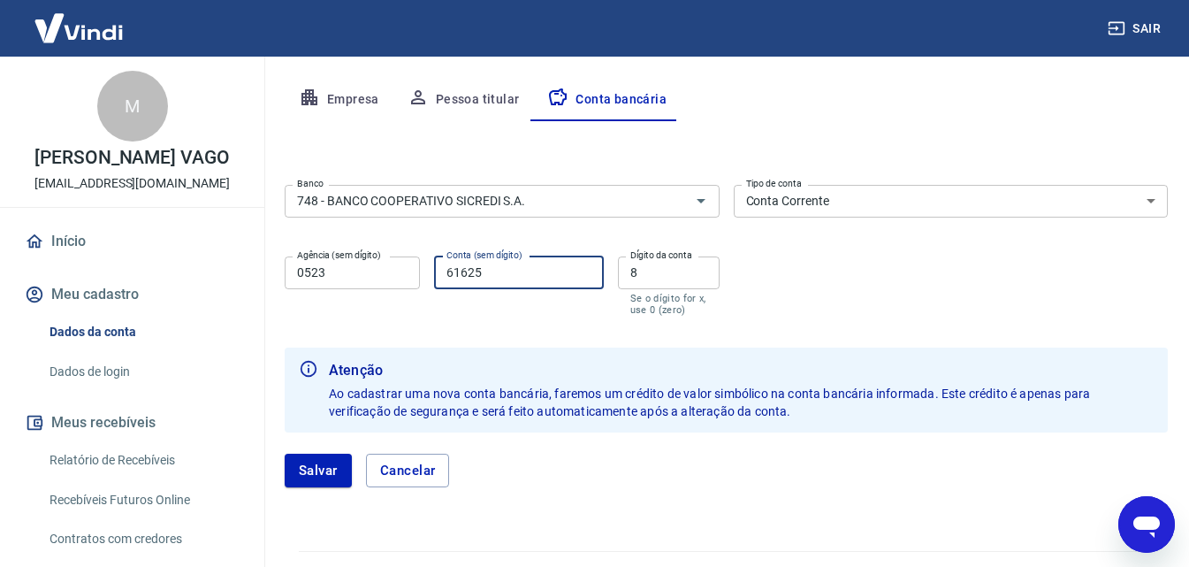
click at [650, 270] on input "8" at bounding box center [669, 272] width 102 height 33
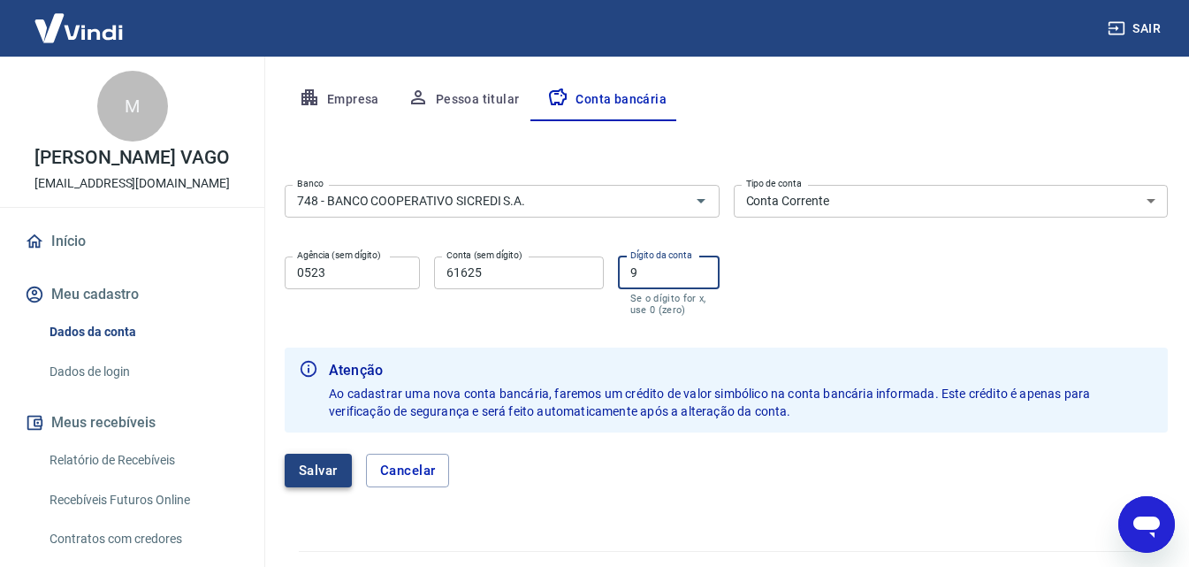
type input "9"
click at [329, 474] on button "Salvar" at bounding box center [318, 471] width 67 height 34
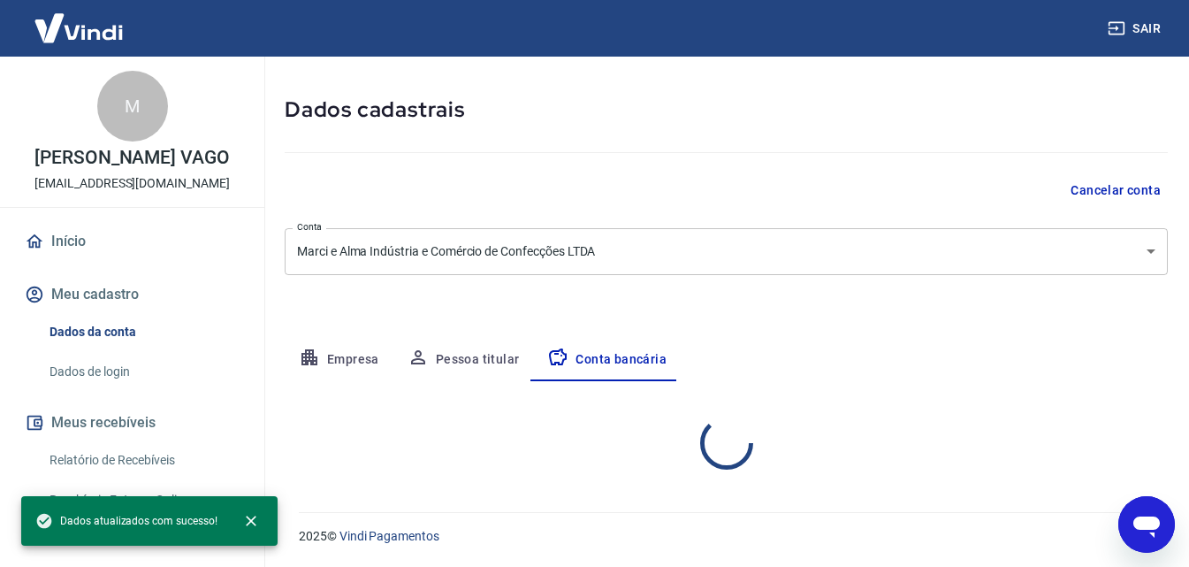
scroll to position [239, 0]
select select "1"
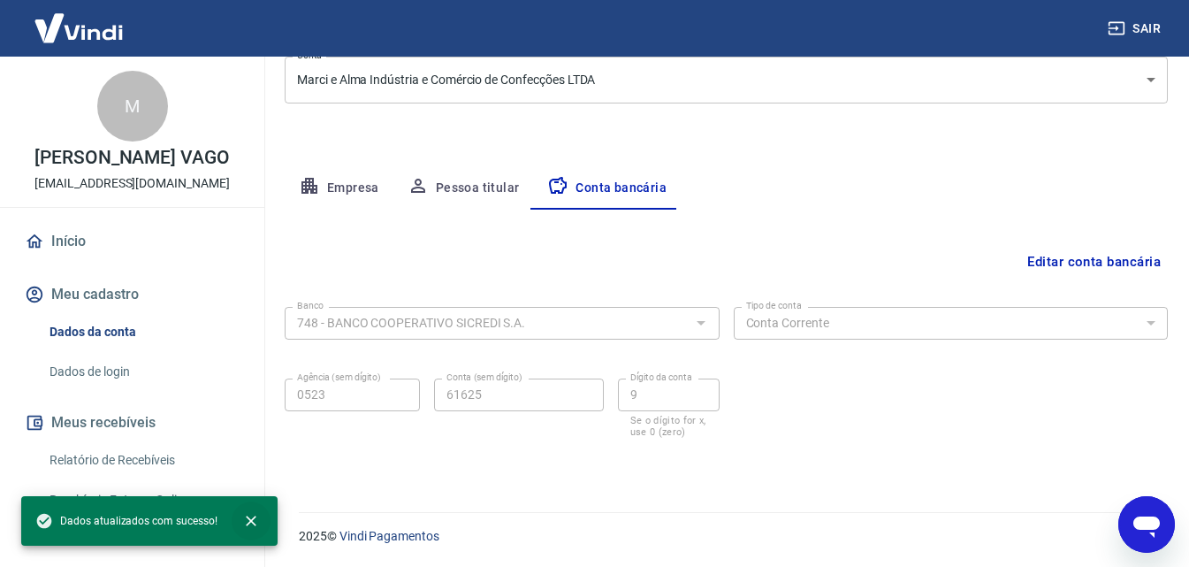
click at [253, 515] on icon "close" at bounding box center [251, 521] width 18 height 18
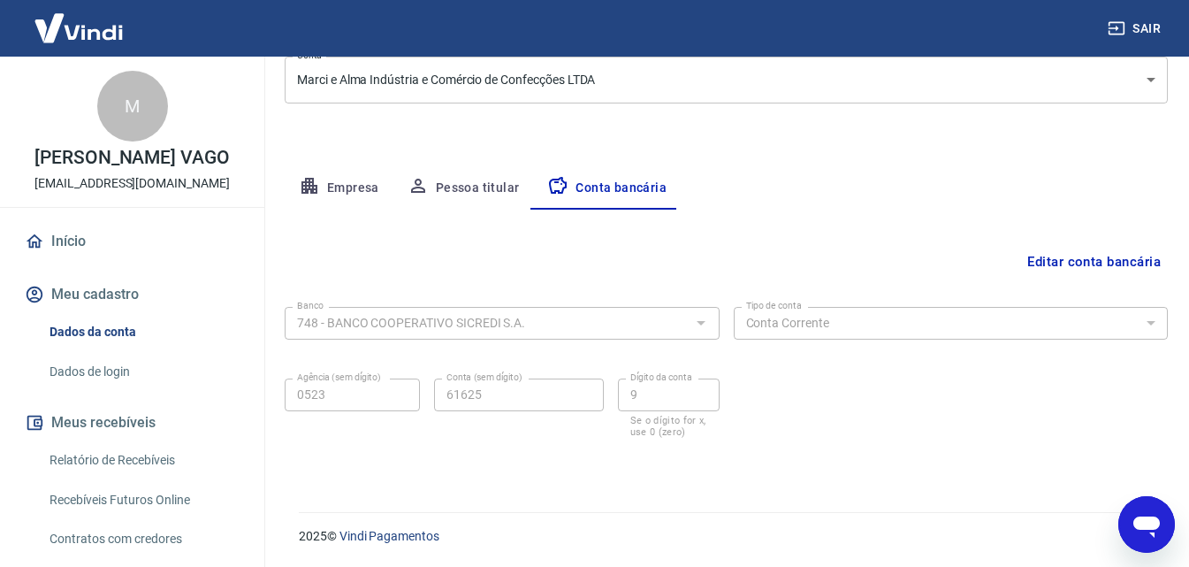
click at [478, 190] on button "Pessoa titular" at bounding box center [464, 188] width 141 height 42
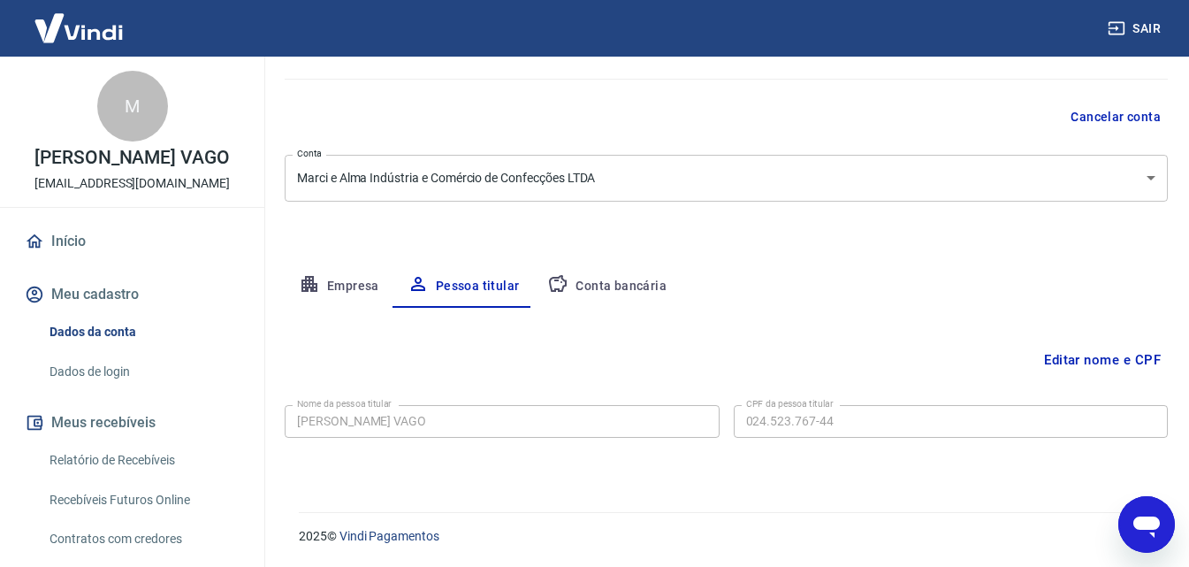
click at [340, 280] on button "Empresa" at bounding box center [339, 286] width 109 height 42
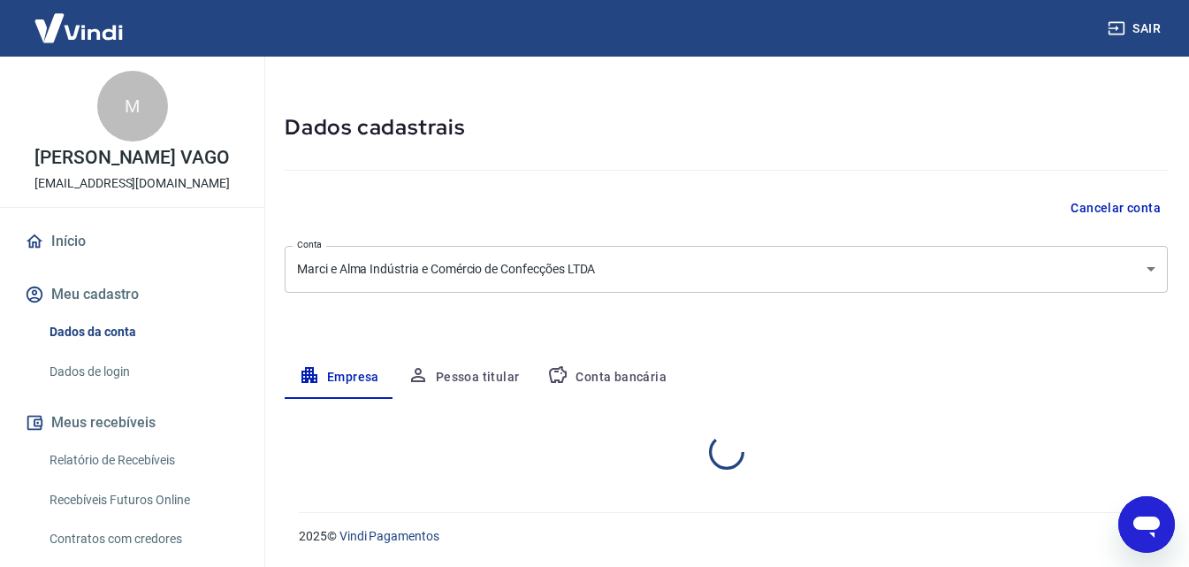
select select "ES"
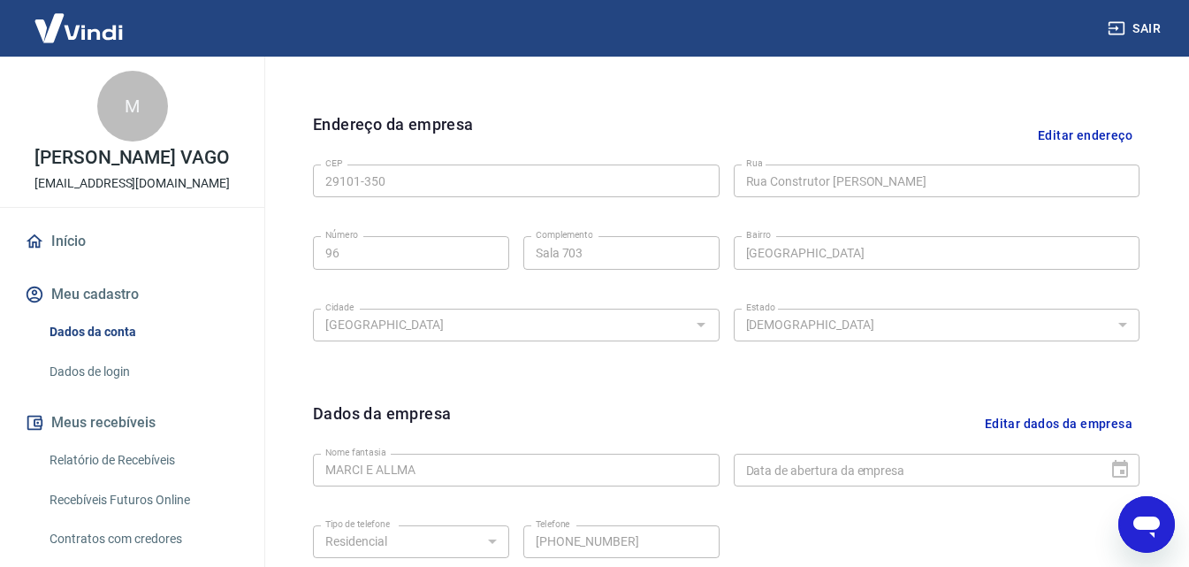
scroll to position [620, 0]
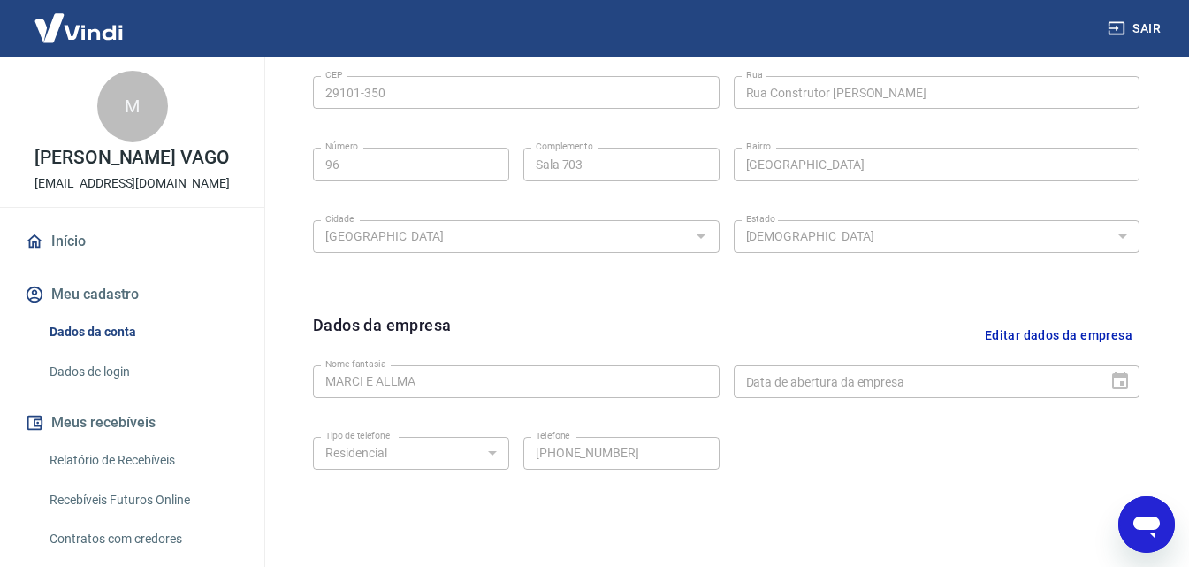
click at [1072, 328] on button "Editar dados da empresa" at bounding box center [1059, 335] width 162 height 45
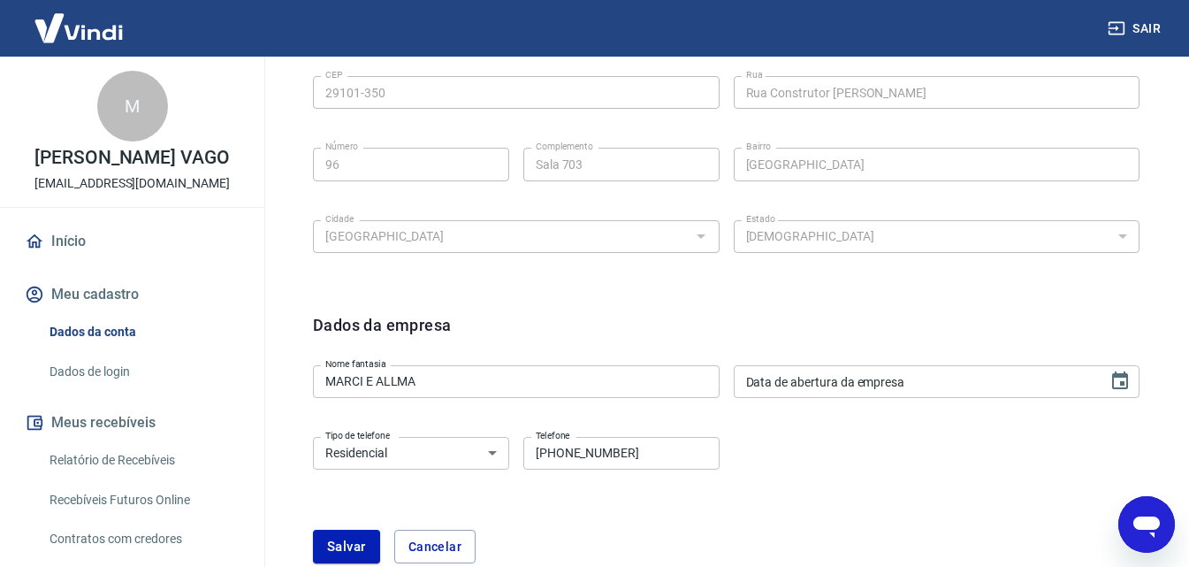
click at [648, 449] on input "(27) 99576-9171" at bounding box center [622, 453] width 196 height 33
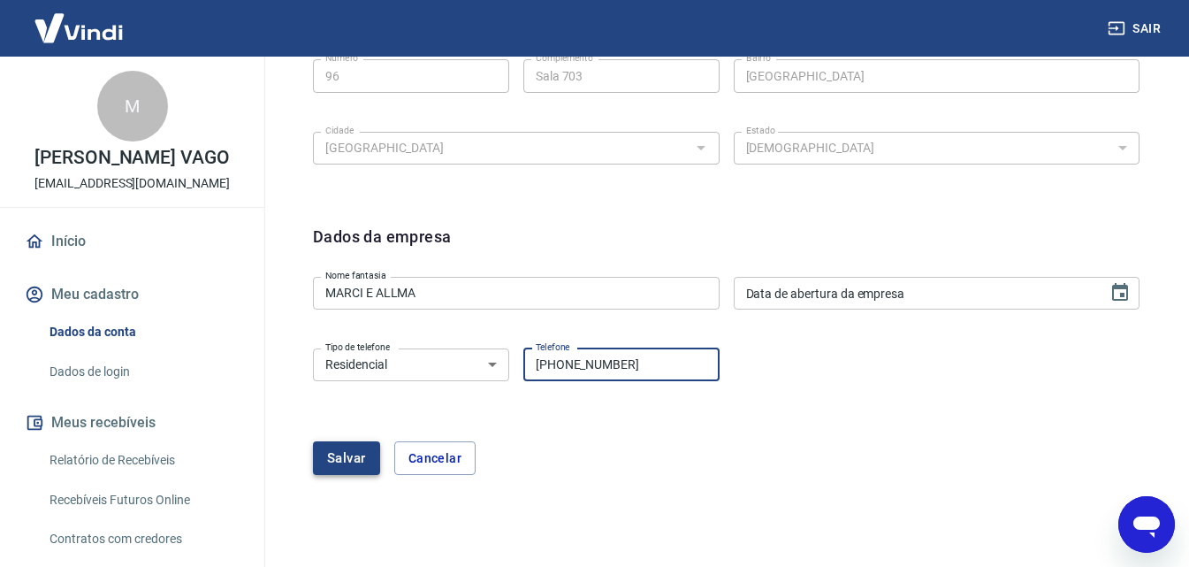
type input "[PHONE_NUMBER]"
click at [346, 456] on button "Salvar" at bounding box center [346, 458] width 67 height 34
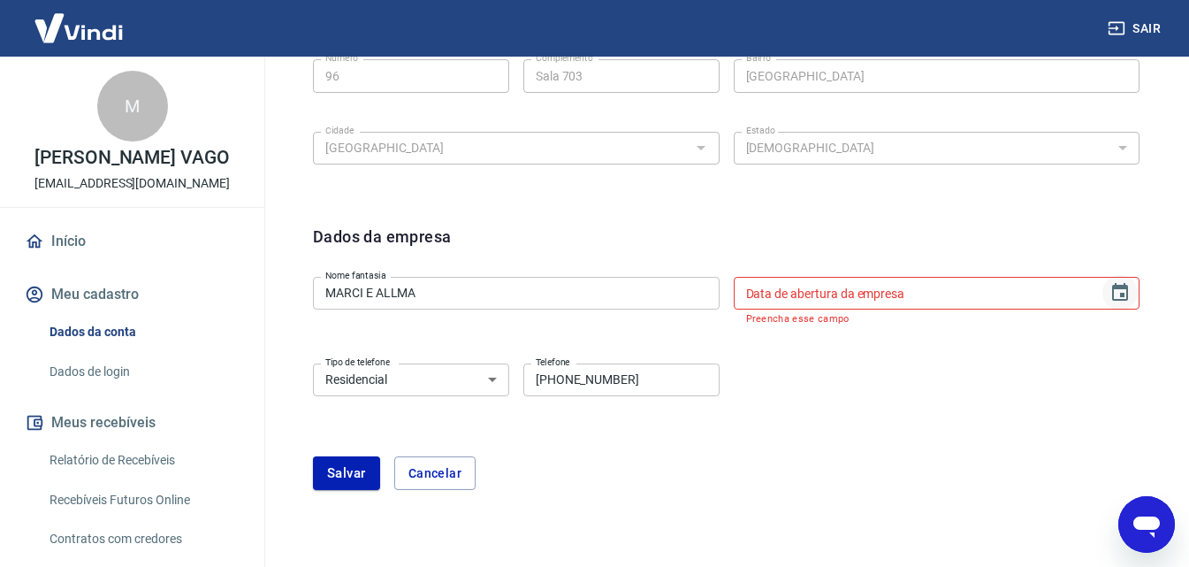
click at [1119, 292] on icon "Choose date" at bounding box center [1120, 292] width 21 height 21
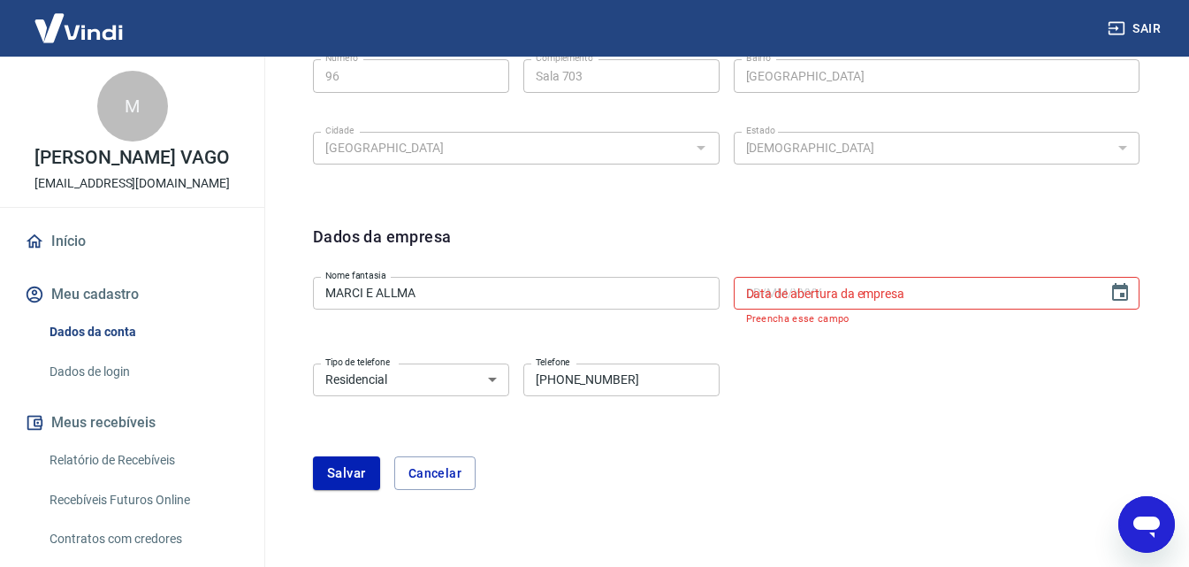
scroll to position [746, 0]
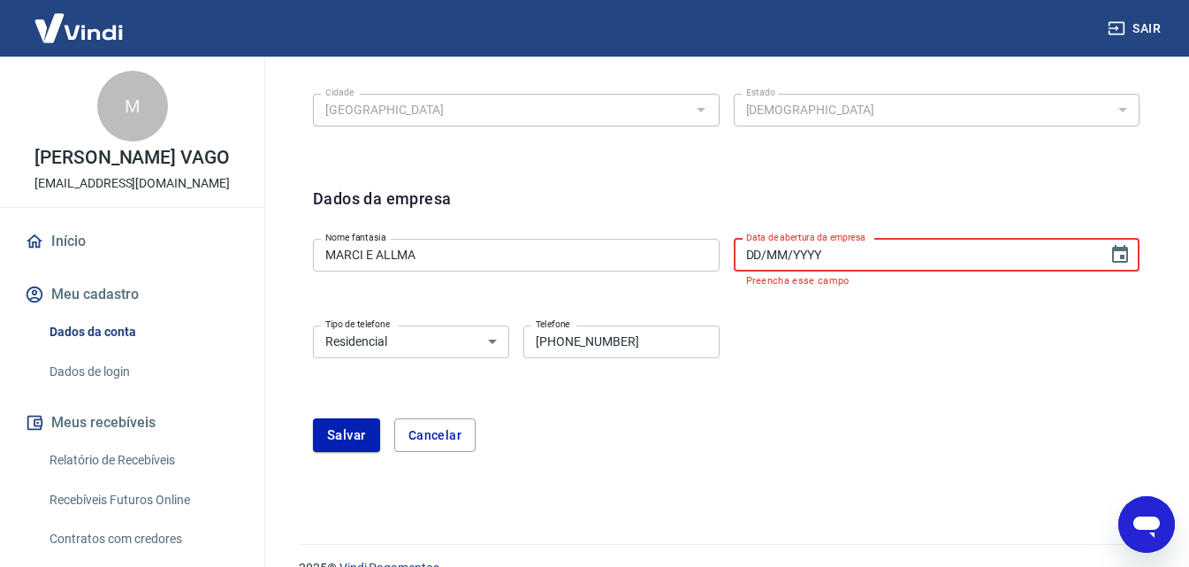
click at [760, 256] on input "DD/MM/YYYY" at bounding box center [915, 255] width 363 height 33
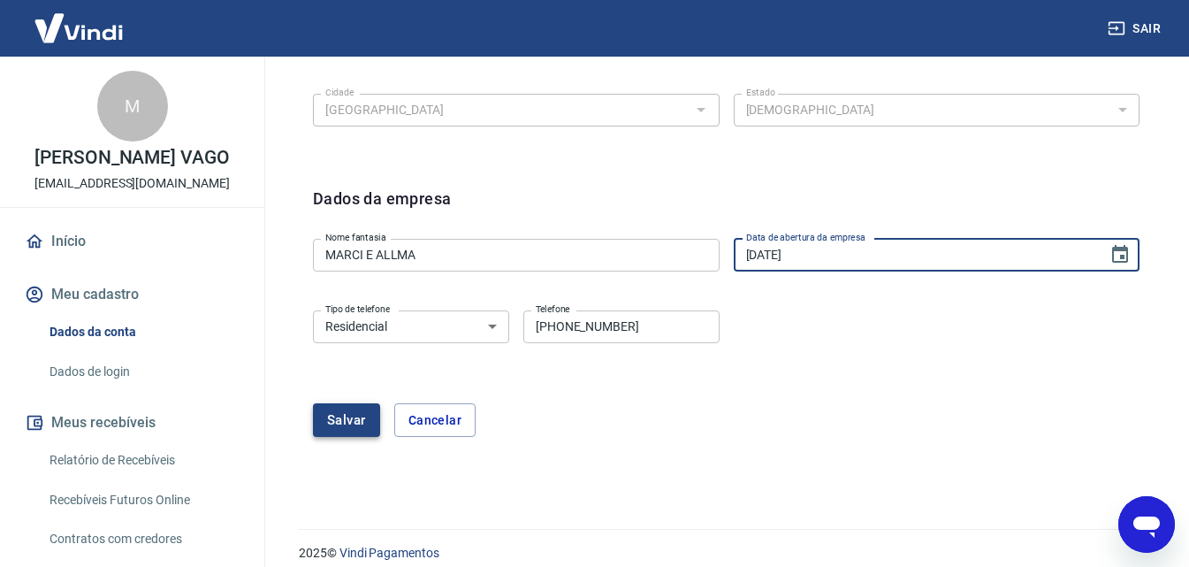
type input "29/09/2021"
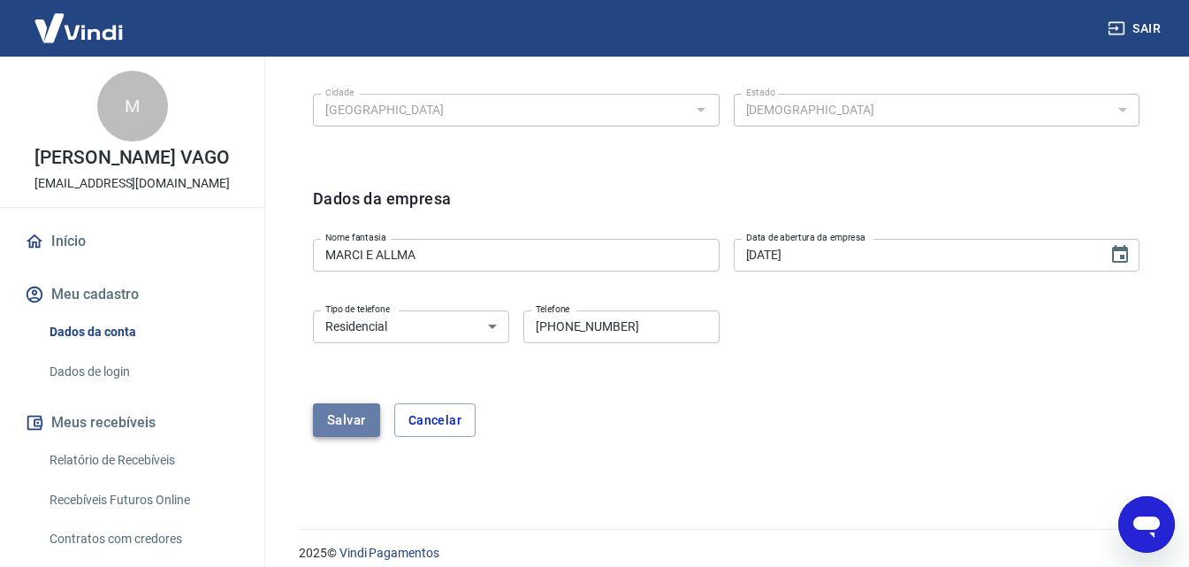
click at [349, 417] on button "Salvar" at bounding box center [346, 420] width 67 height 34
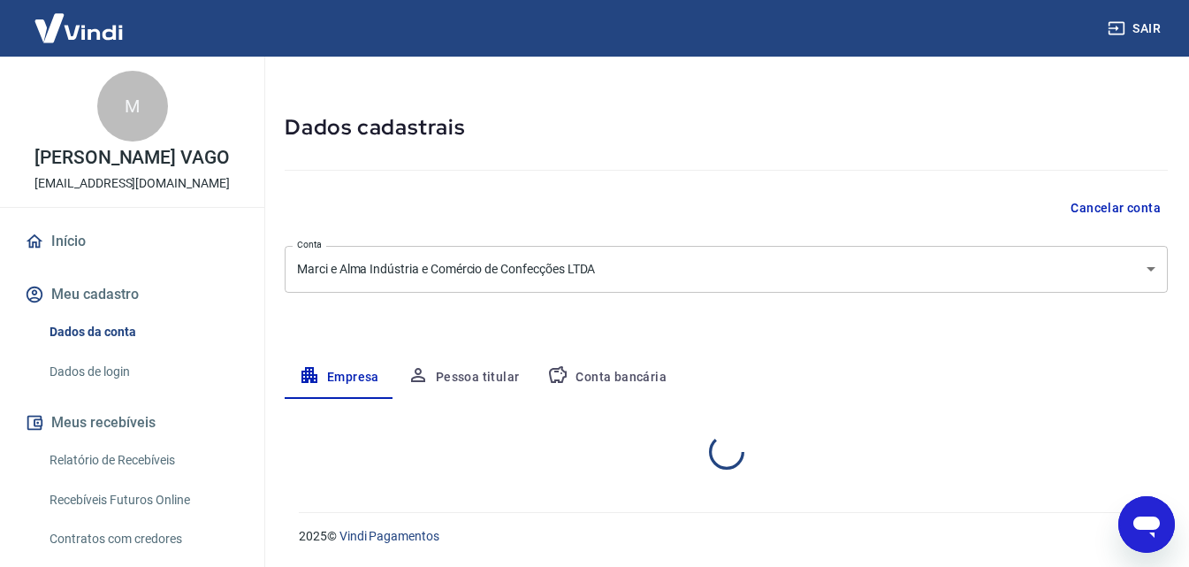
select select "ES"
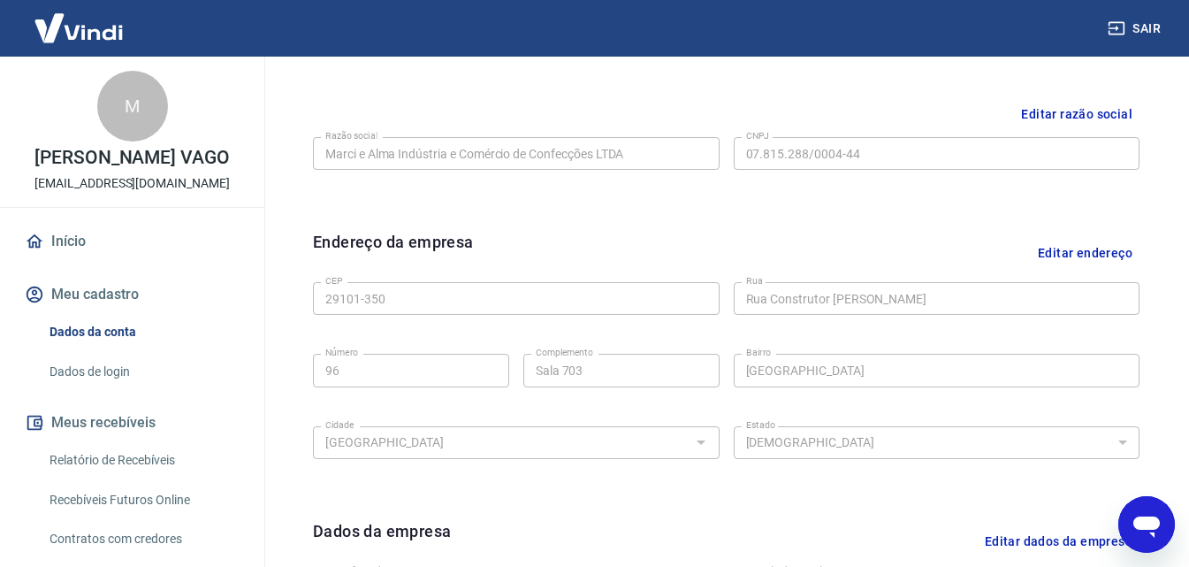
scroll to position [591, 0]
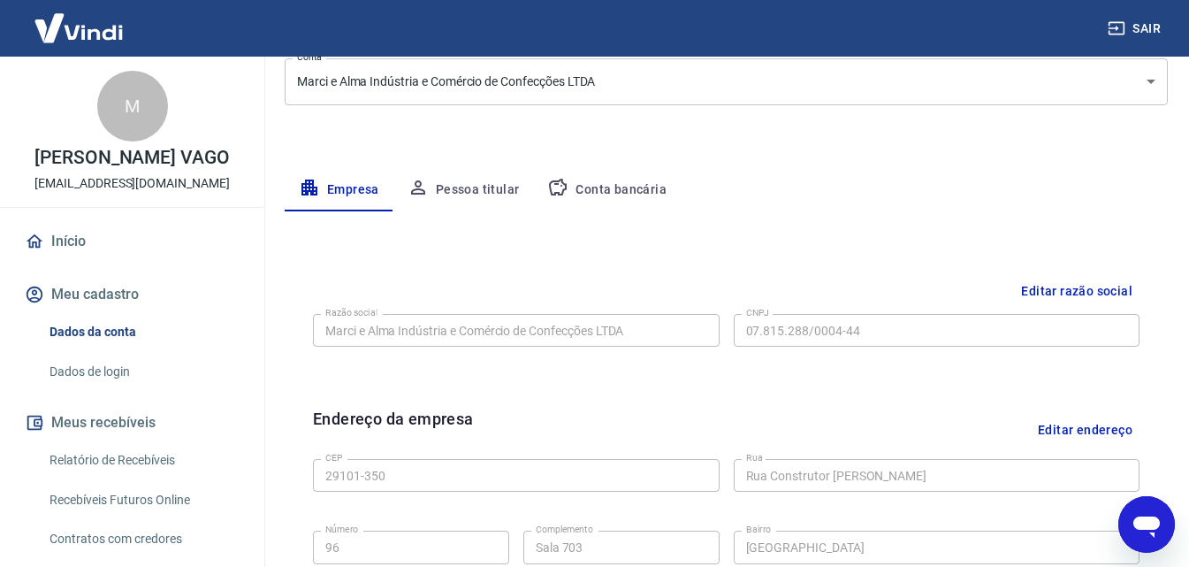
click at [494, 191] on button "Pessoa titular" at bounding box center [464, 190] width 141 height 42
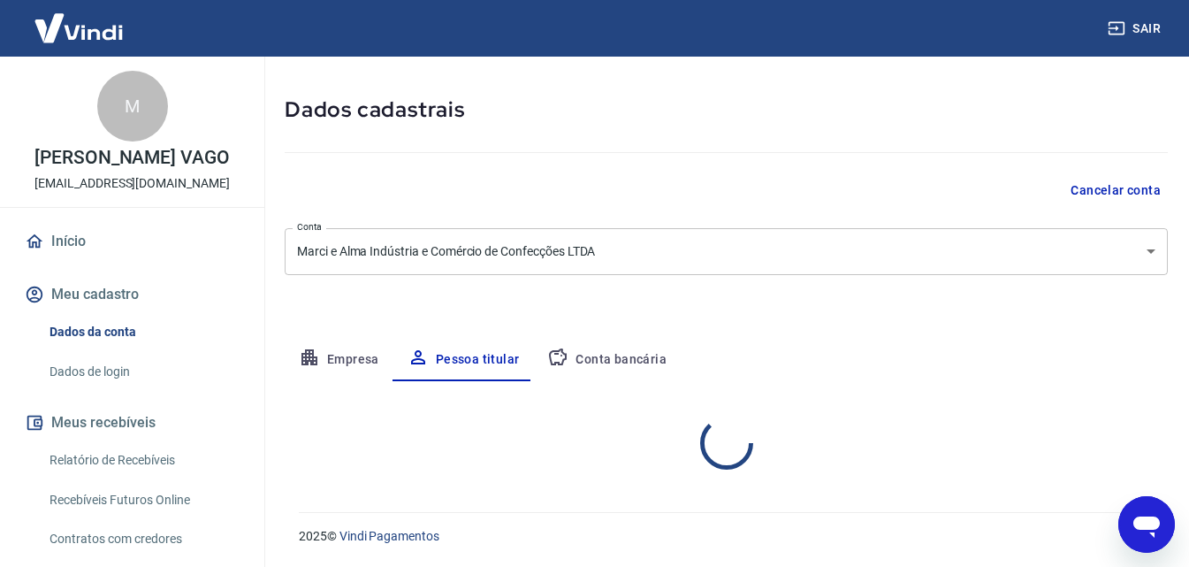
scroll to position [141, 0]
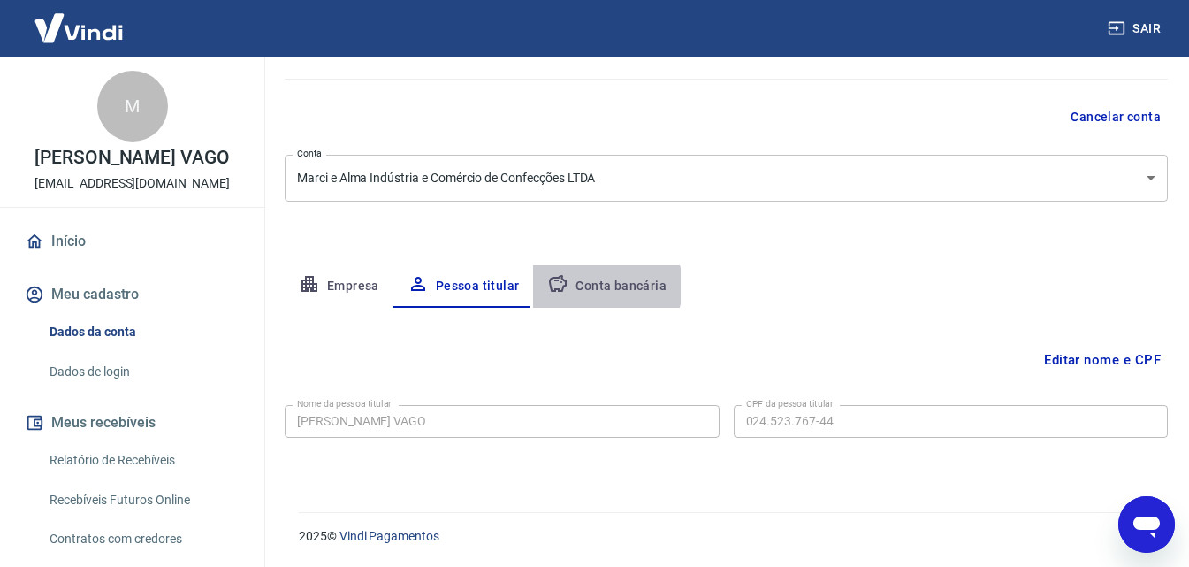
click at [593, 287] on button "Conta bancária" at bounding box center [607, 286] width 148 height 42
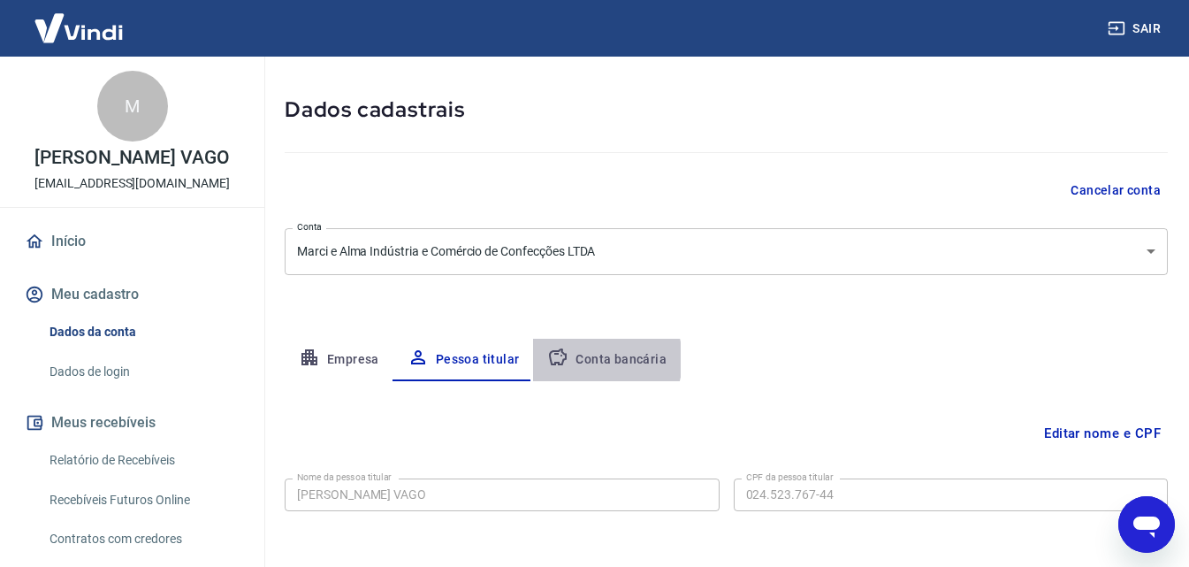
select select "1"
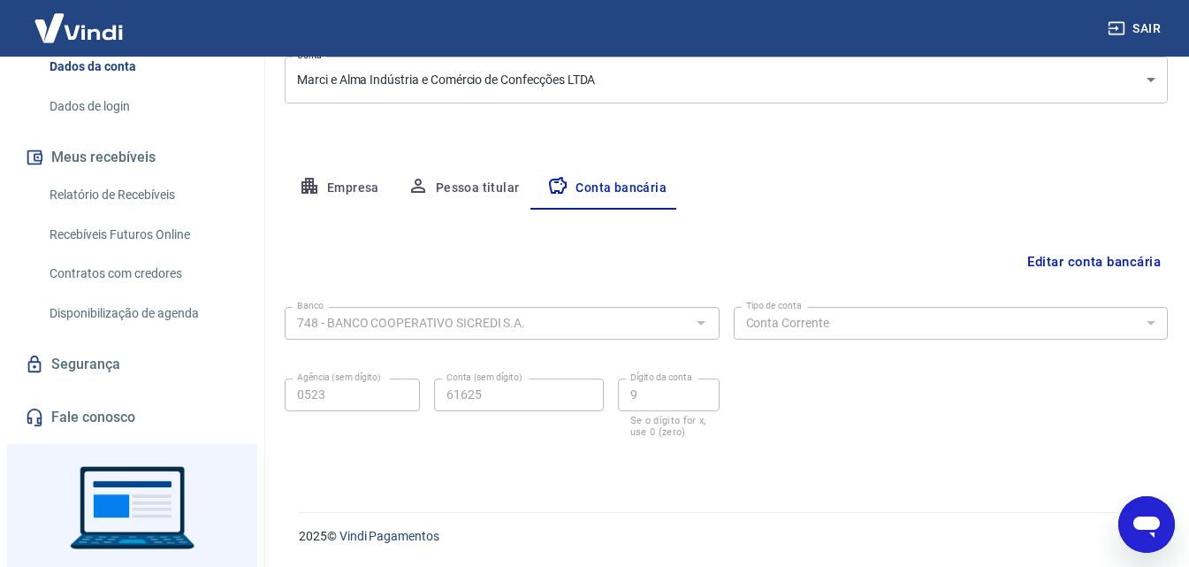
scroll to position [368, 0]
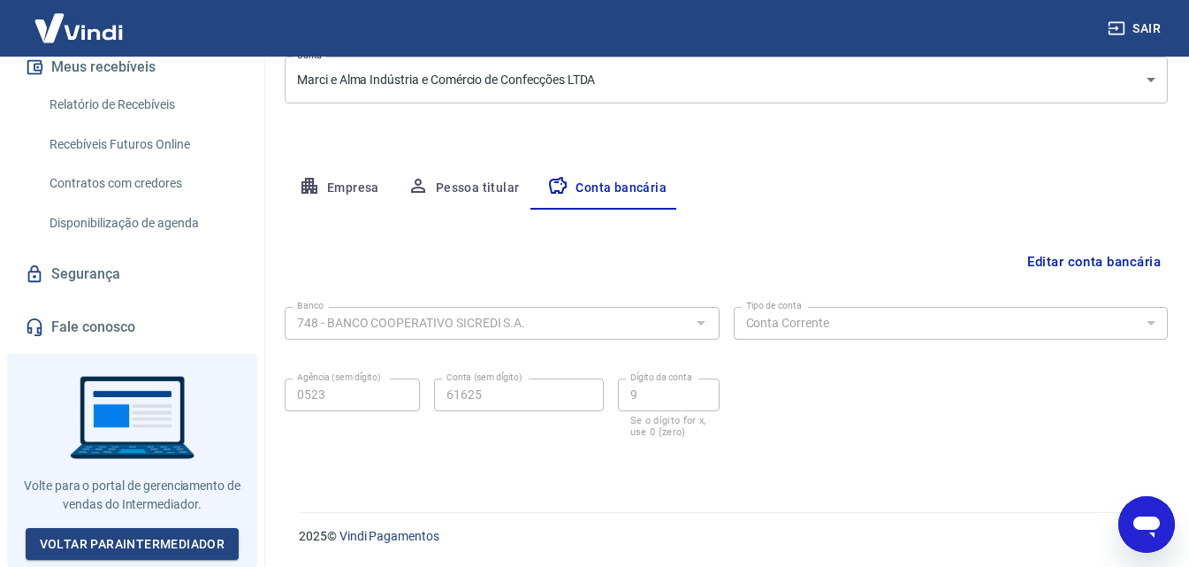
click at [112, 330] on link "Fale conosco" at bounding box center [132, 327] width 222 height 39
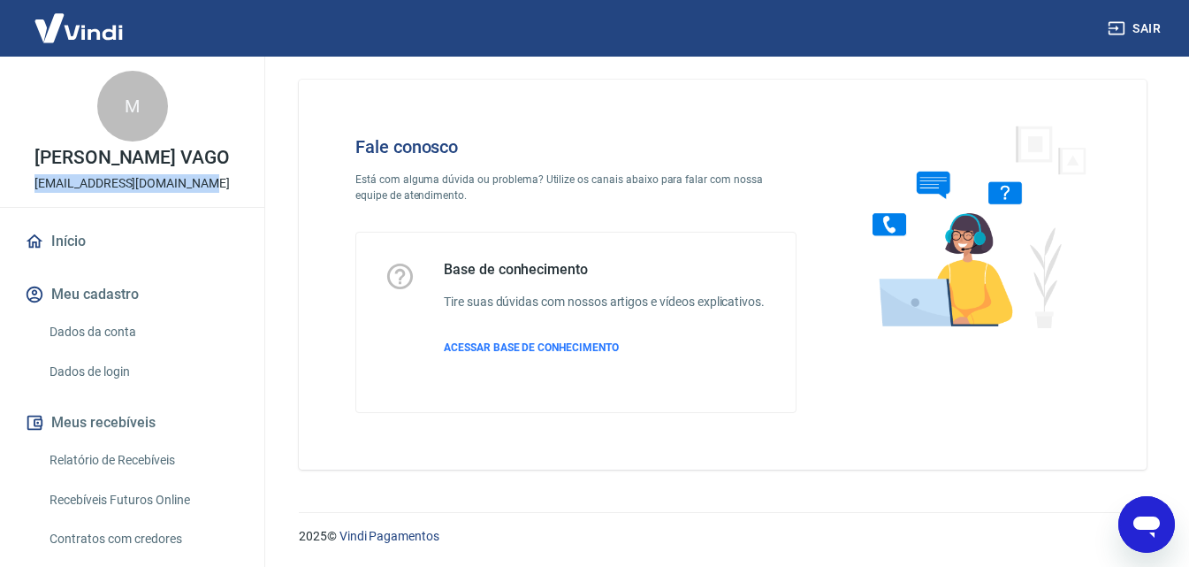
drag, startPoint x: 49, startPoint y: 199, endPoint x: 211, endPoint y: 205, distance: 162.8
click at [211, 205] on div "M MARCIANA GOVASKY VAGO contato@allmabrasil.com.br" at bounding box center [132, 132] width 264 height 150
copy p "contato@allmabrasil.com.br"
click at [150, 261] on link "Início" at bounding box center [132, 241] width 222 height 39
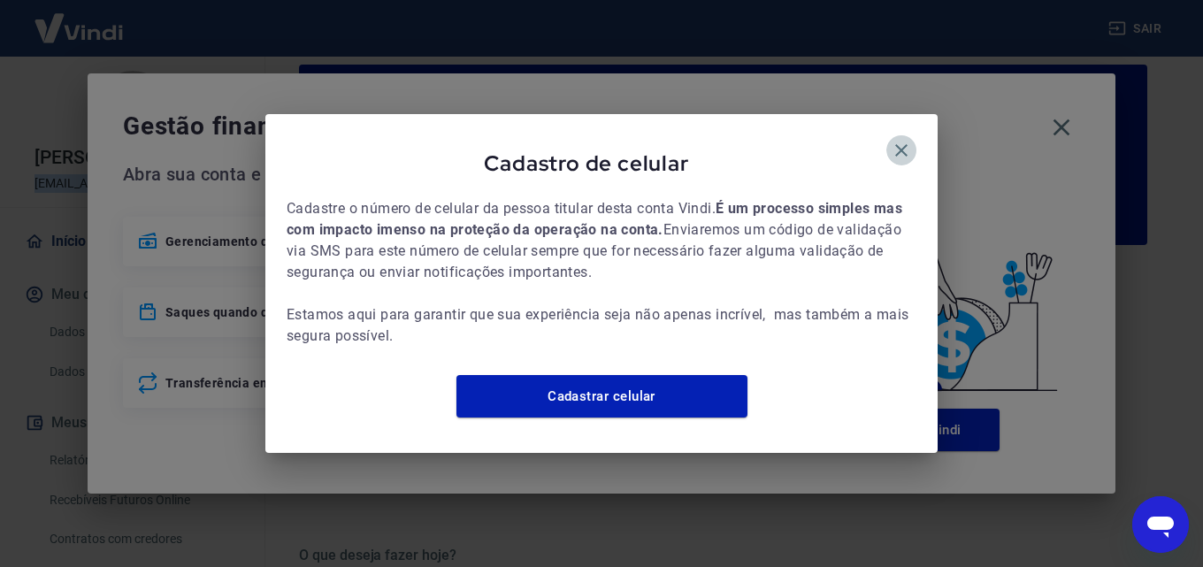
drag, startPoint x: 906, startPoint y: 133, endPoint x: 983, endPoint y: 122, distance: 77.7
click at [906, 140] on icon "button" at bounding box center [901, 150] width 21 height 21
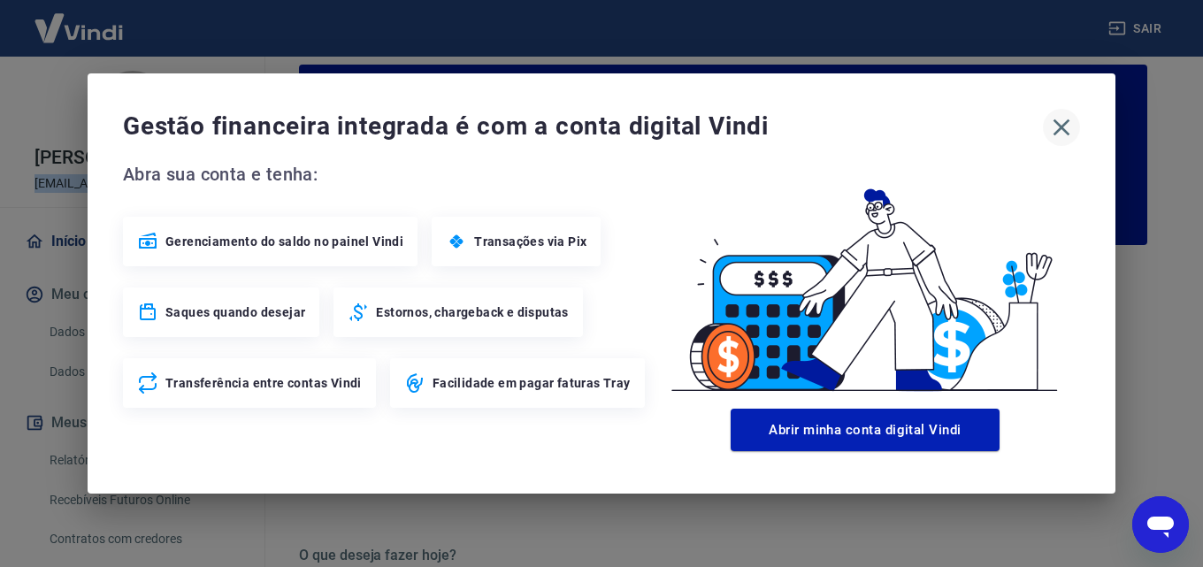
click at [1054, 124] on icon "button" at bounding box center [1061, 127] width 28 height 28
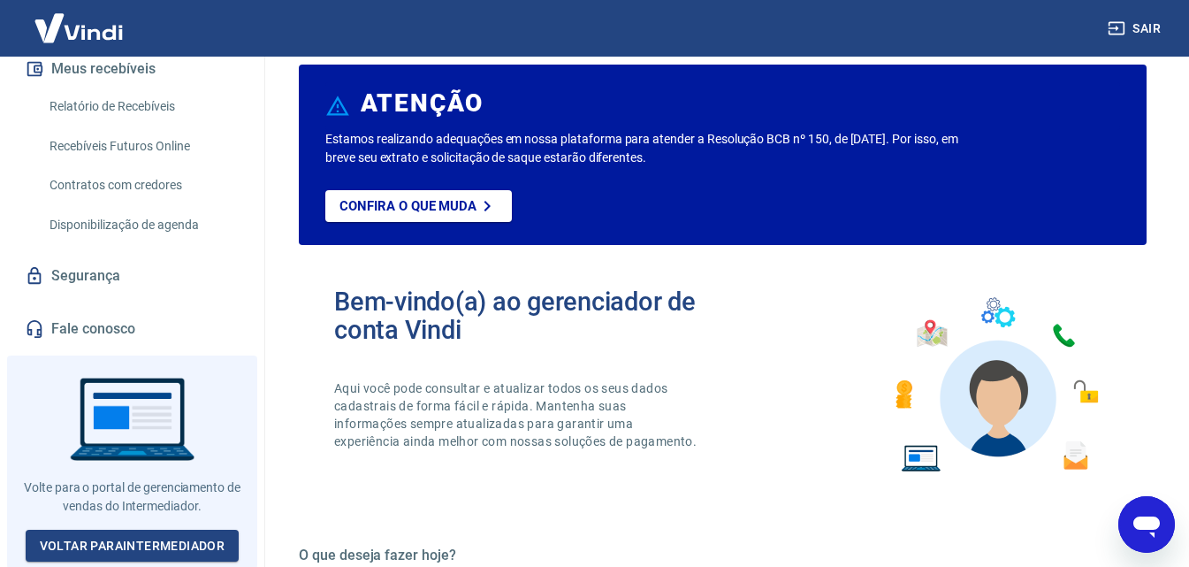
scroll to position [368, 0]
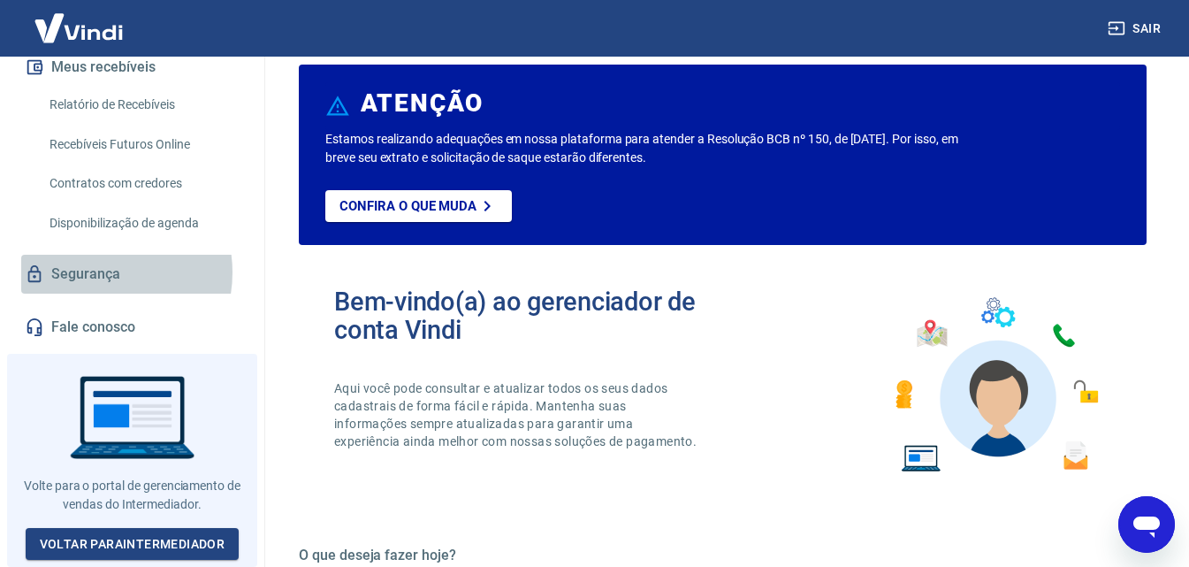
click at [96, 279] on link "Segurança" at bounding box center [132, 274] width 222 height 39
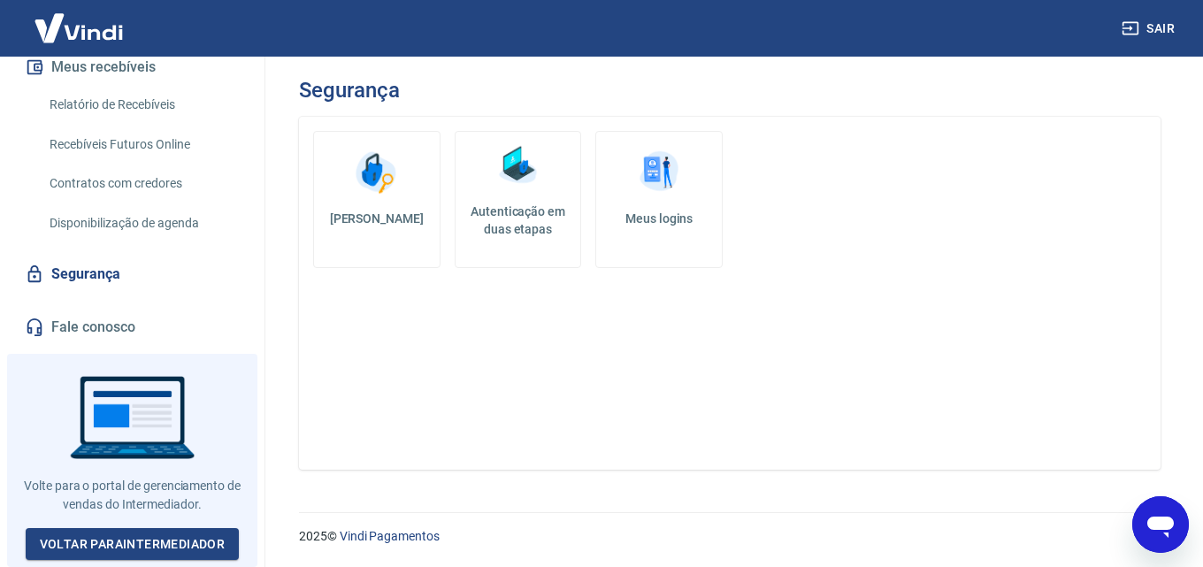
click at [649, 203] on link "Meus logins" at bounding box center [658, 199] width 127 height 137
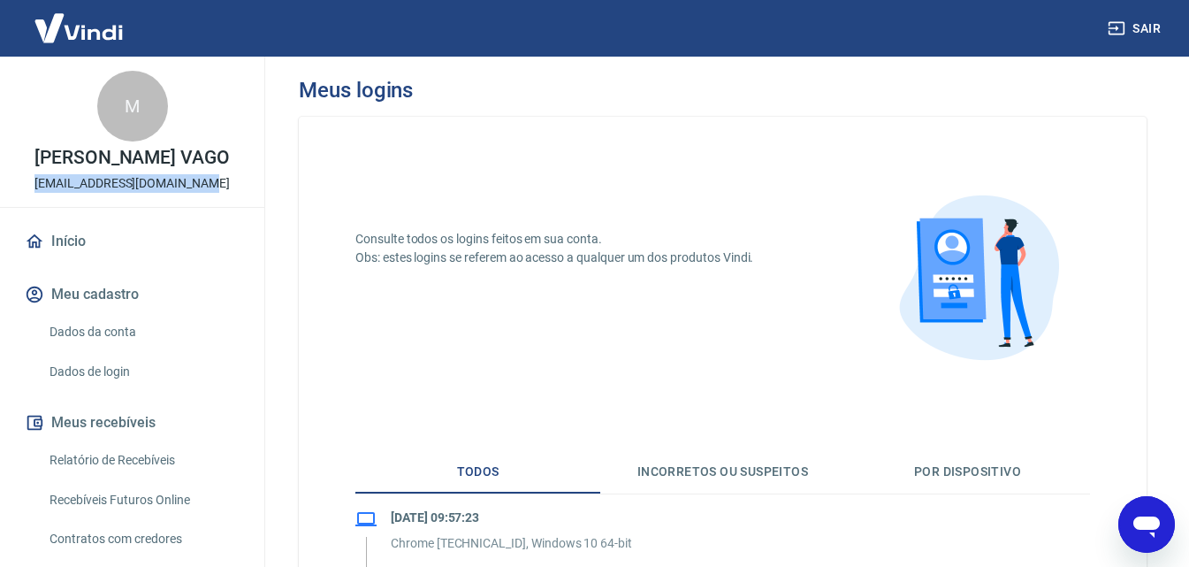
click at [87, 388] on link "Dados de login" at bounding box center [142, 372] width 201 height 36
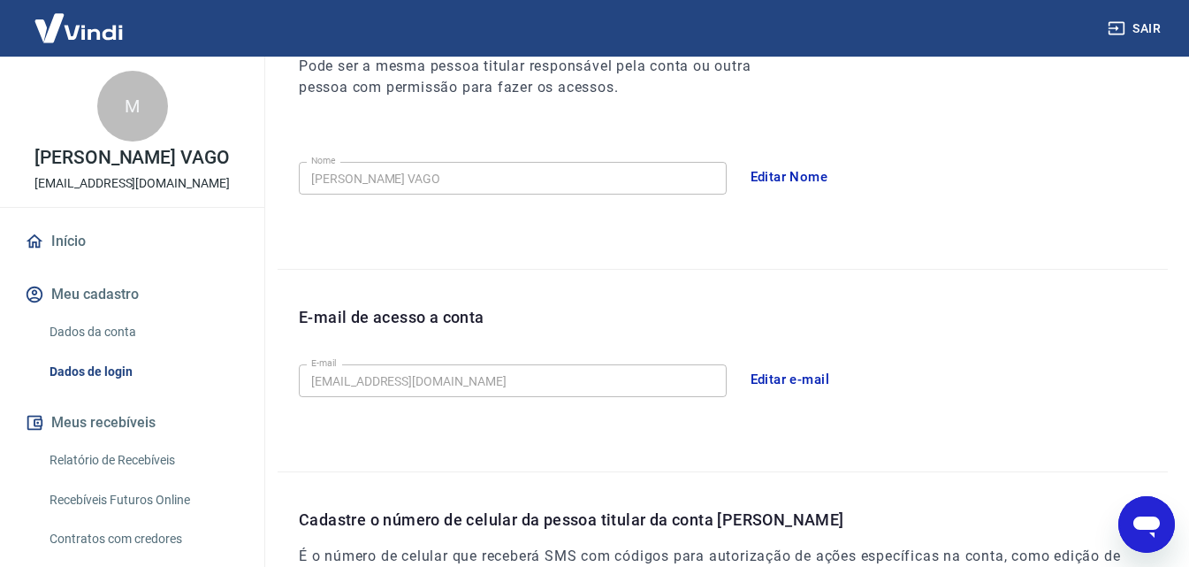
scroll to position [506, 0]
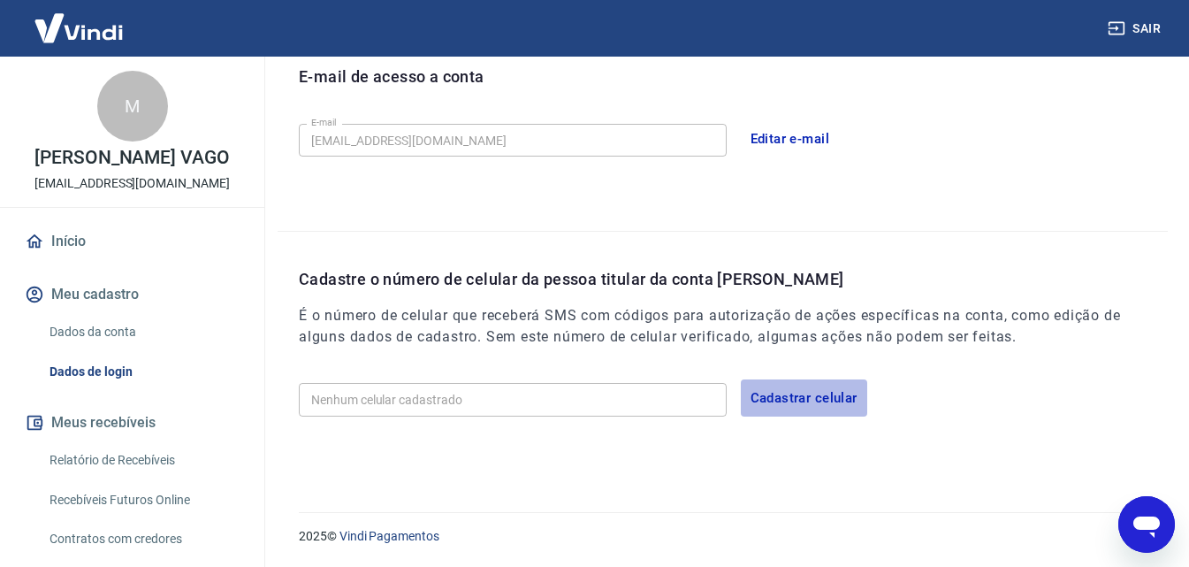
click at [835, 394] on button "Cadastrar celular" at bounding box center [804, 397] width 126 height 37
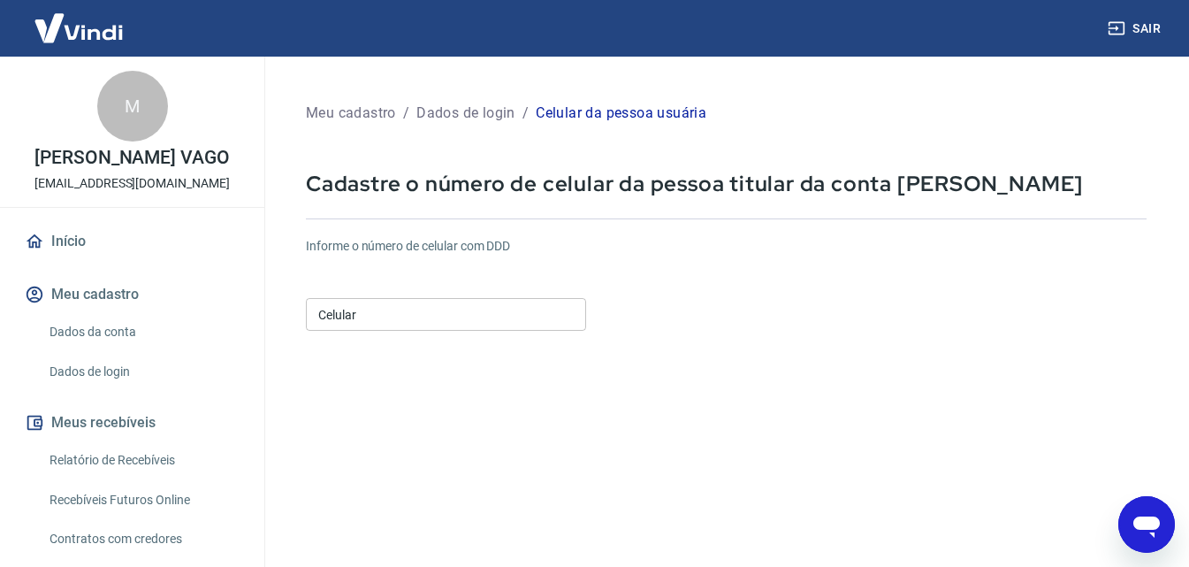
click at [474, 310] on input "Celular" at bounding box center [446, 314] width 280 height 33
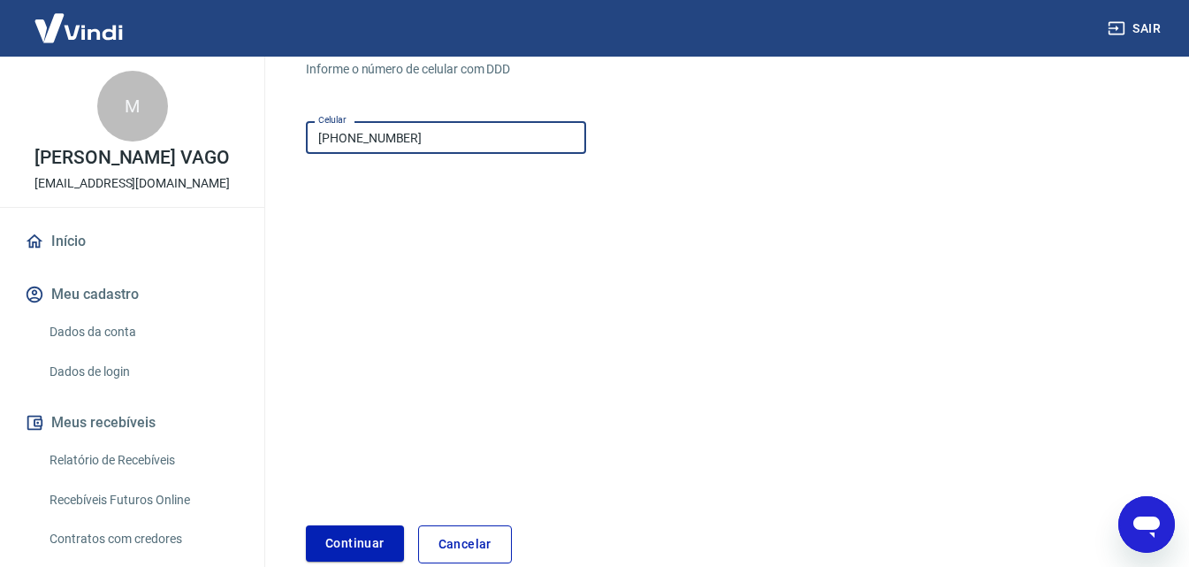
scroll to position [265, 0]
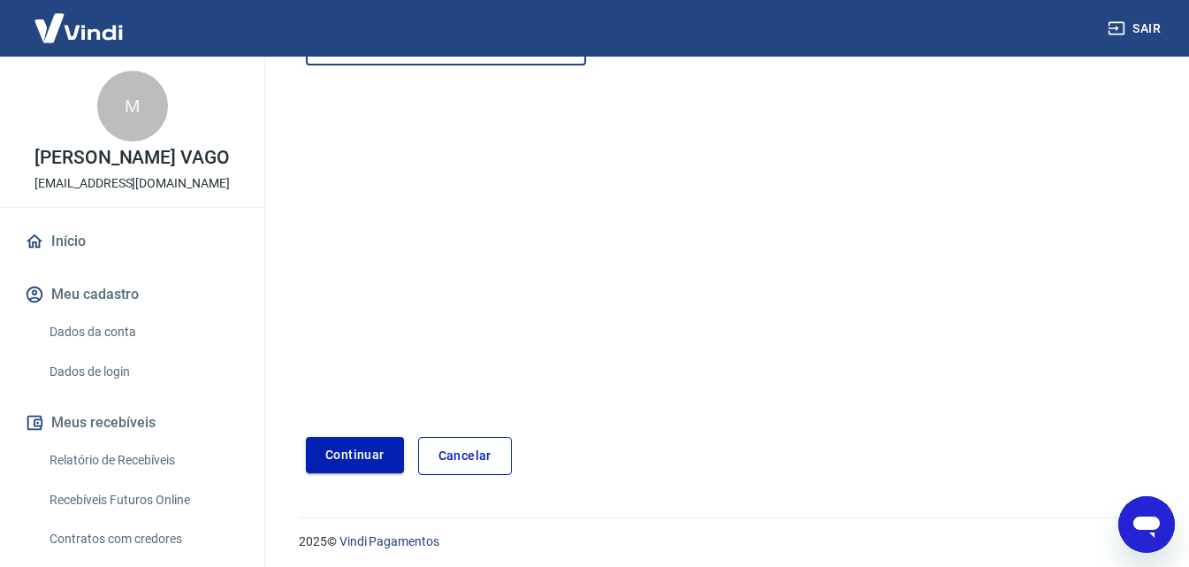
type input "[PHONE_NUMBER]"
click at [374, 454] on button "Continuar" at bounding box center [355, 455] width 98 height 36
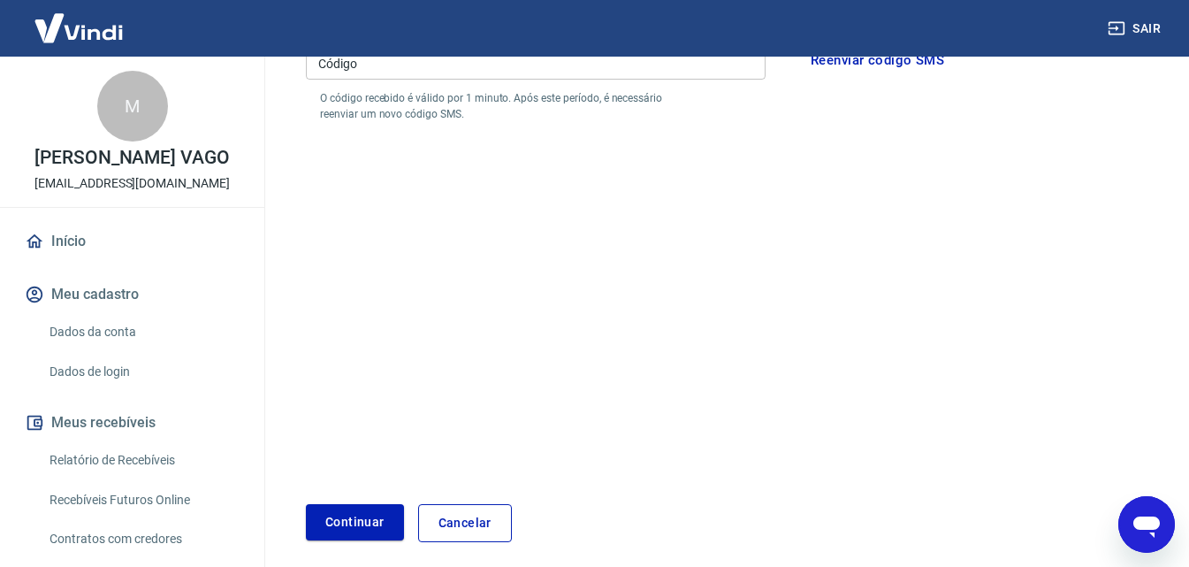
scroll to position [177, 0]
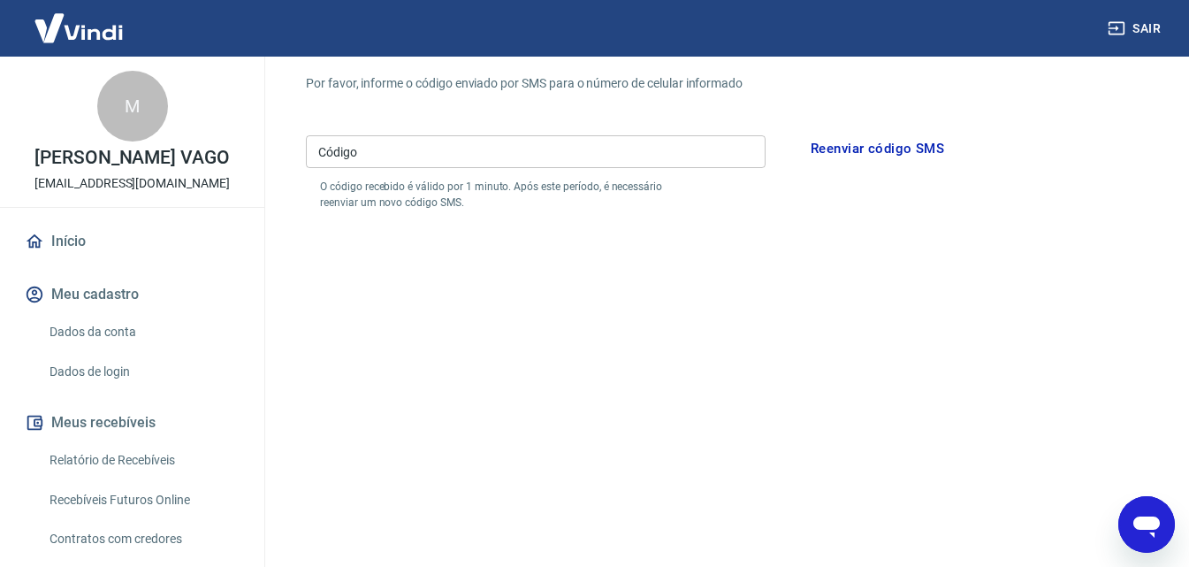
click at [482, 160] on input "Código" at bounding box center [536, 151] width 460 height 33
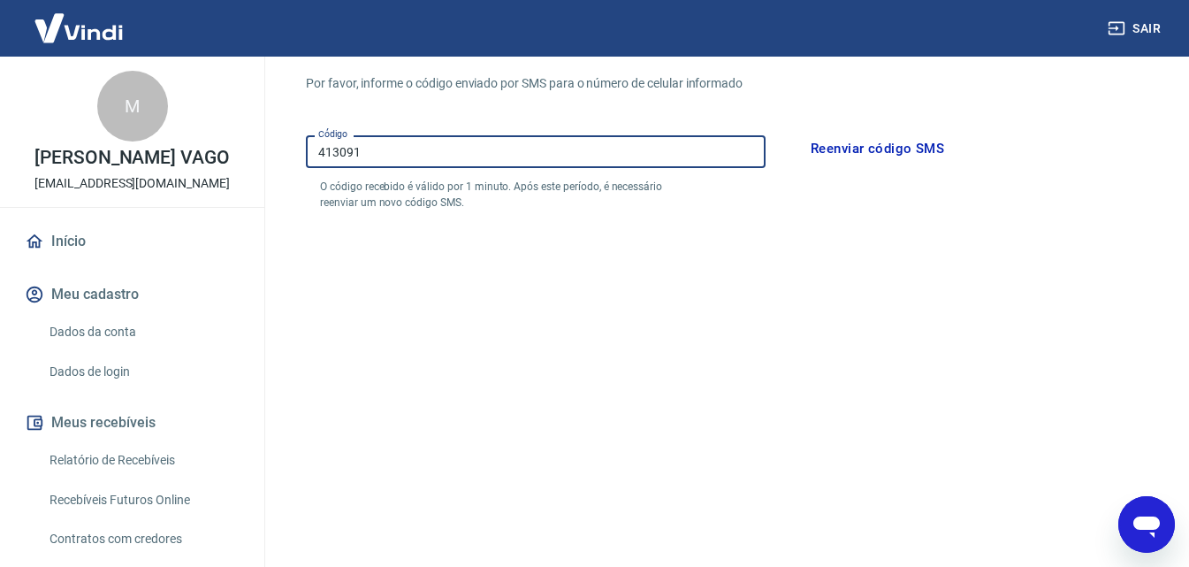
scroll to position [338, 0]
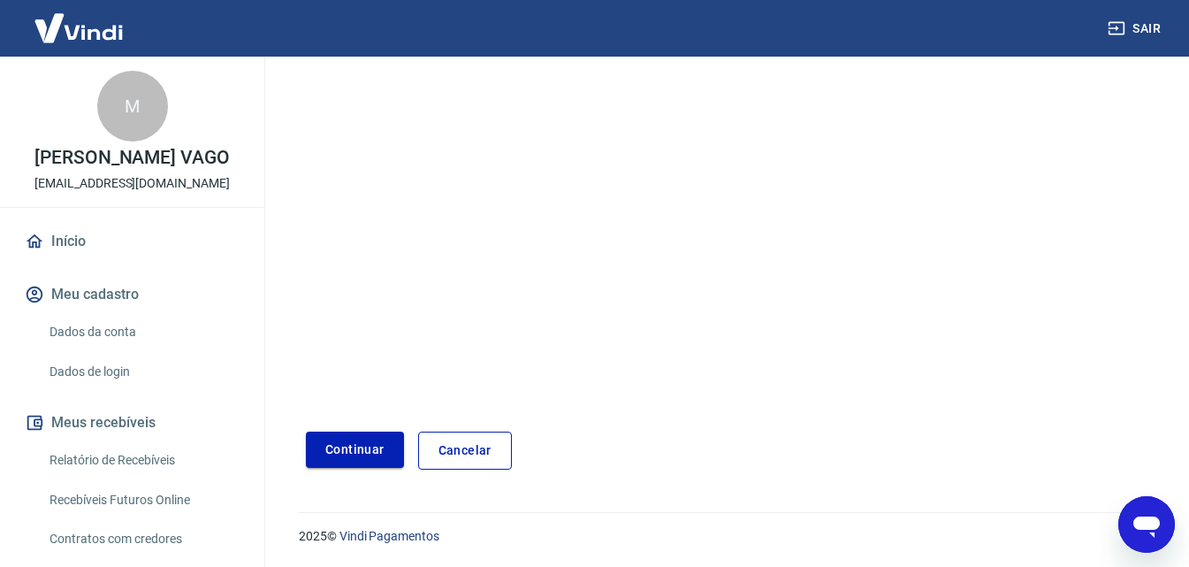
type input "413091"
click at [348, 452] on button "Continuar" at bounding box center [355, 450] width 98 height 36
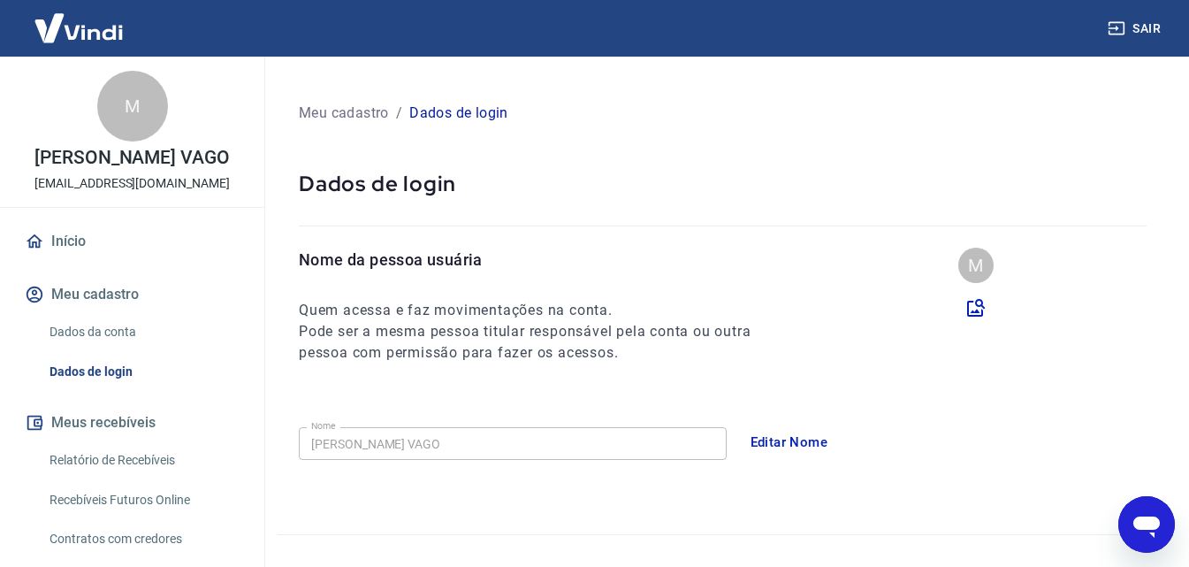
click at [93, 348] on link "Dados da conta" at bounding box center [142, 332] width 201 height 36
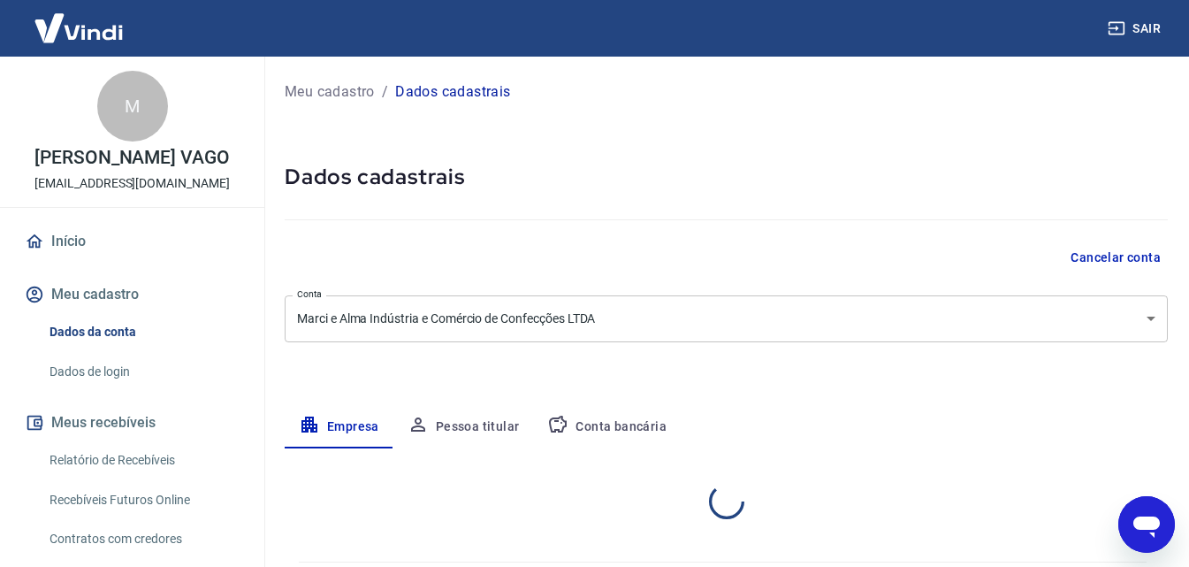
select select "ES"
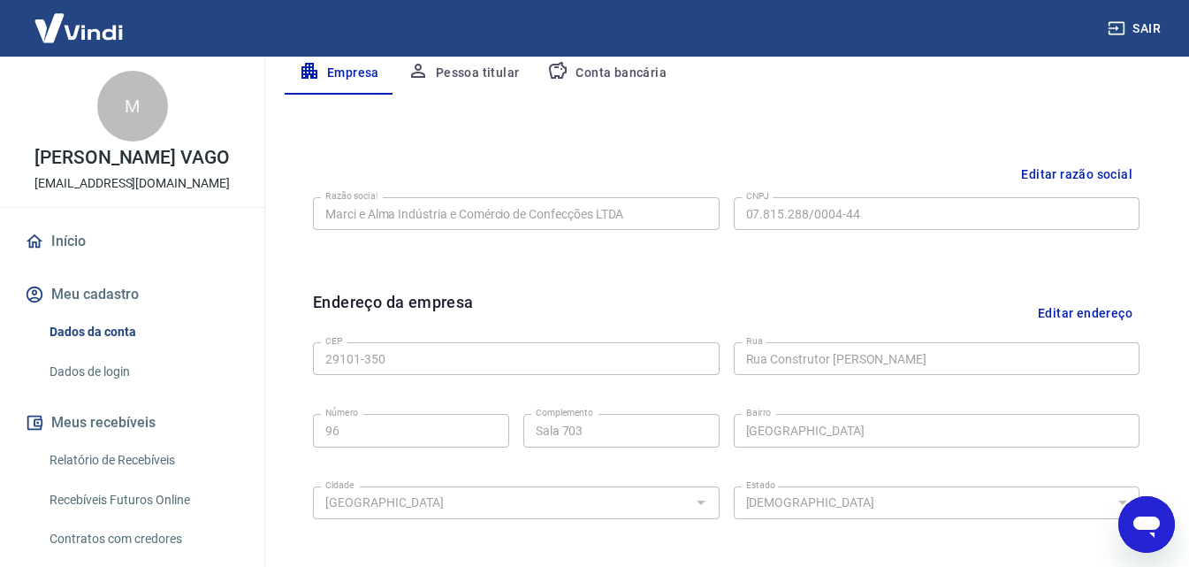
scroll to position [265, 0]
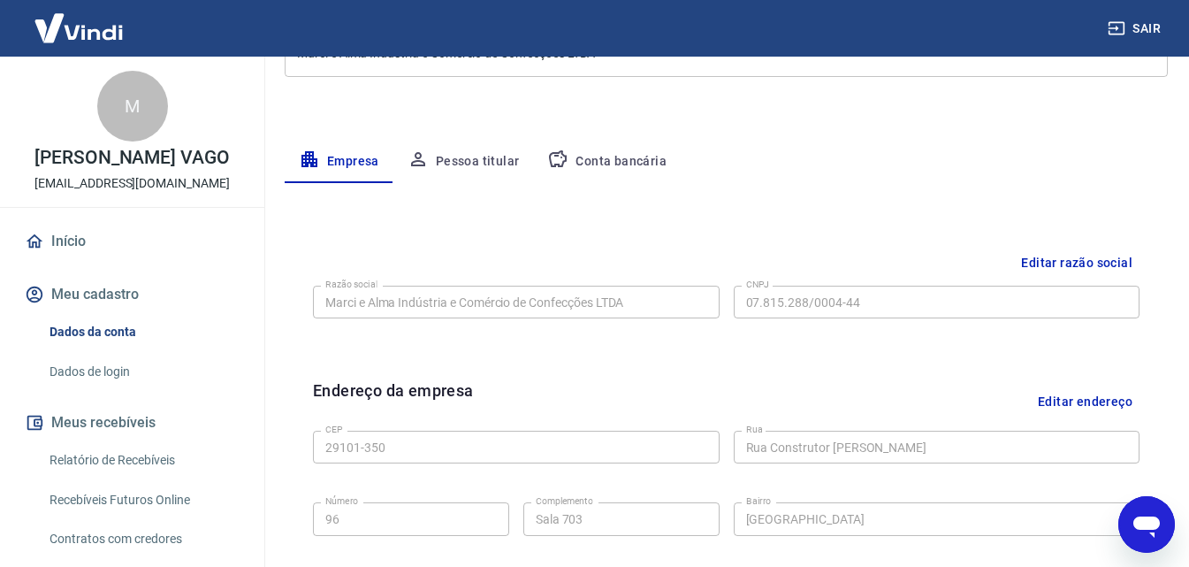
click at [1096, 262] on button "Editar razão social" at bounding box center [1077, 263] width 126 height 33
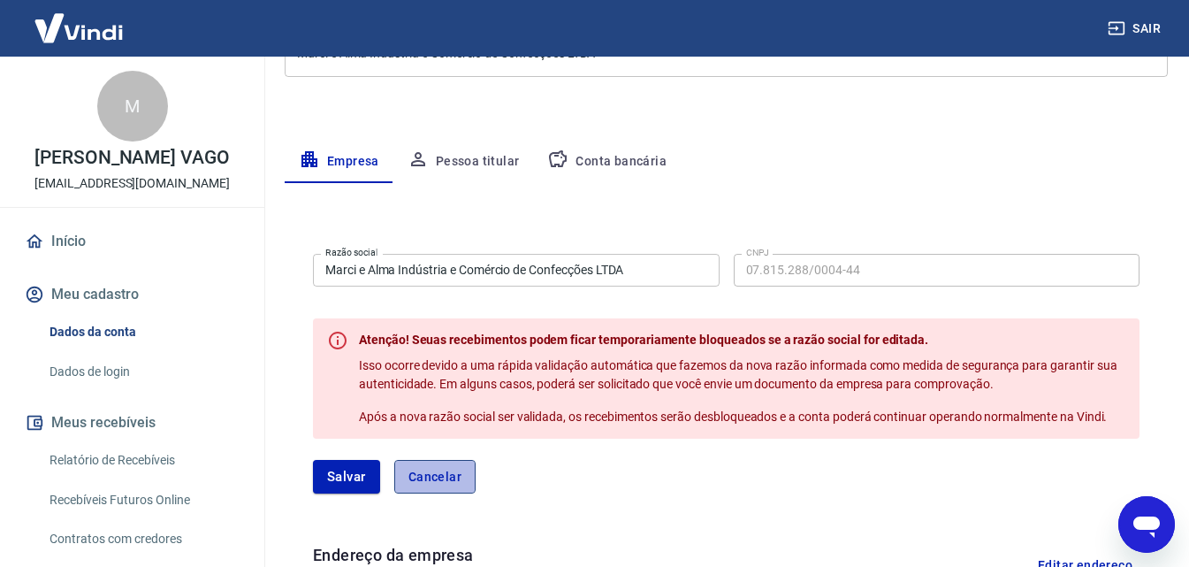
click at [443, 475] on button "Cancelar" at bounding box center [434, 477] width 81 height 34
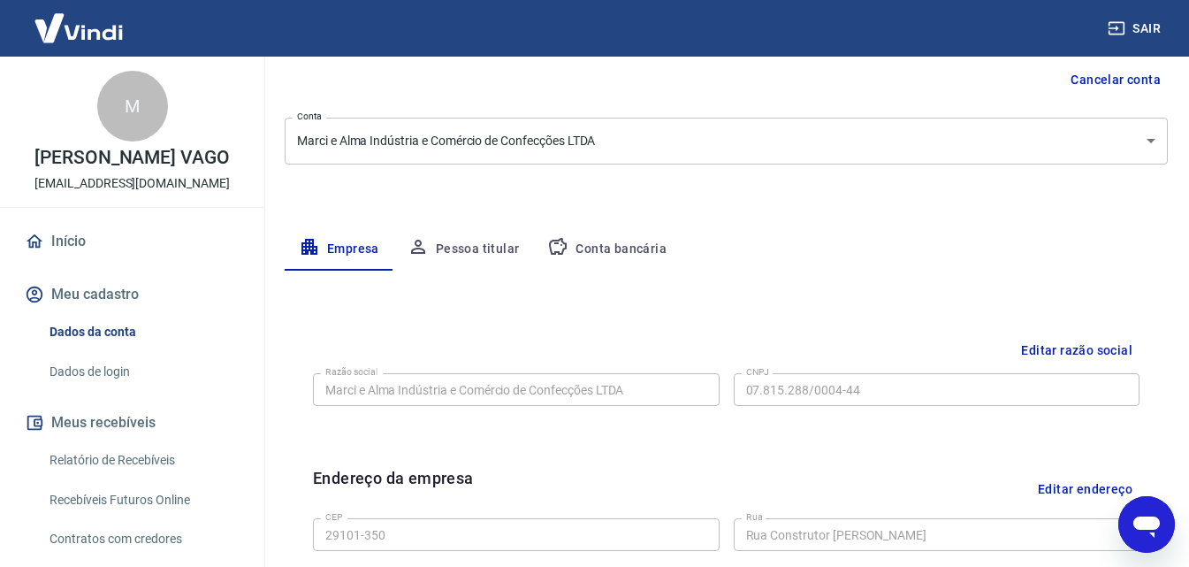
scroll to position [0, 0]
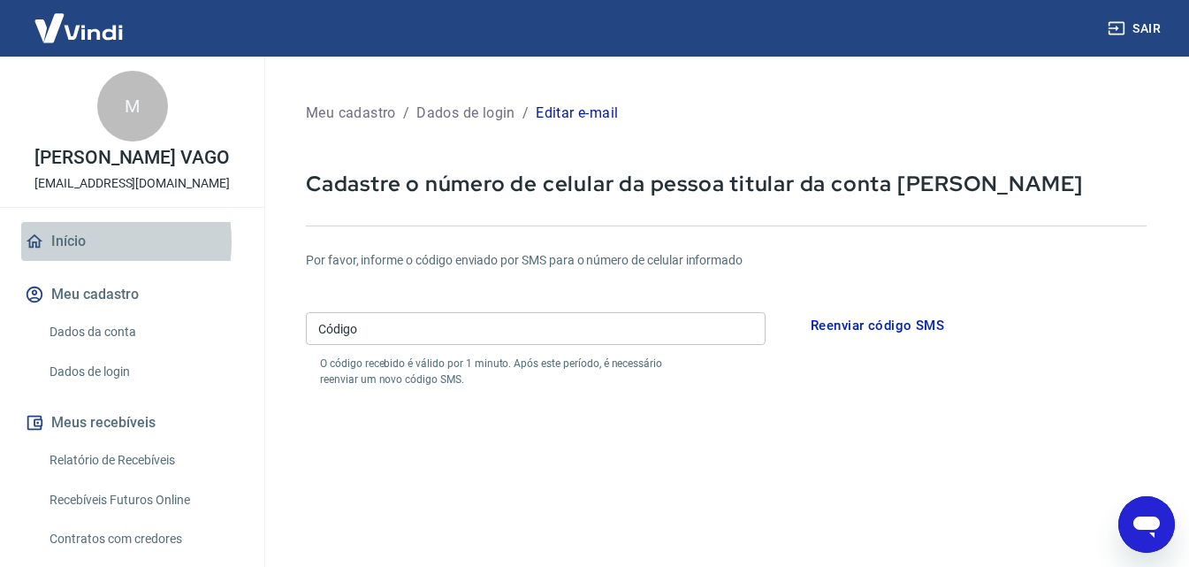
click at [72, 260] on link "Início" at bounding box center [132, 241] width 222 height 39
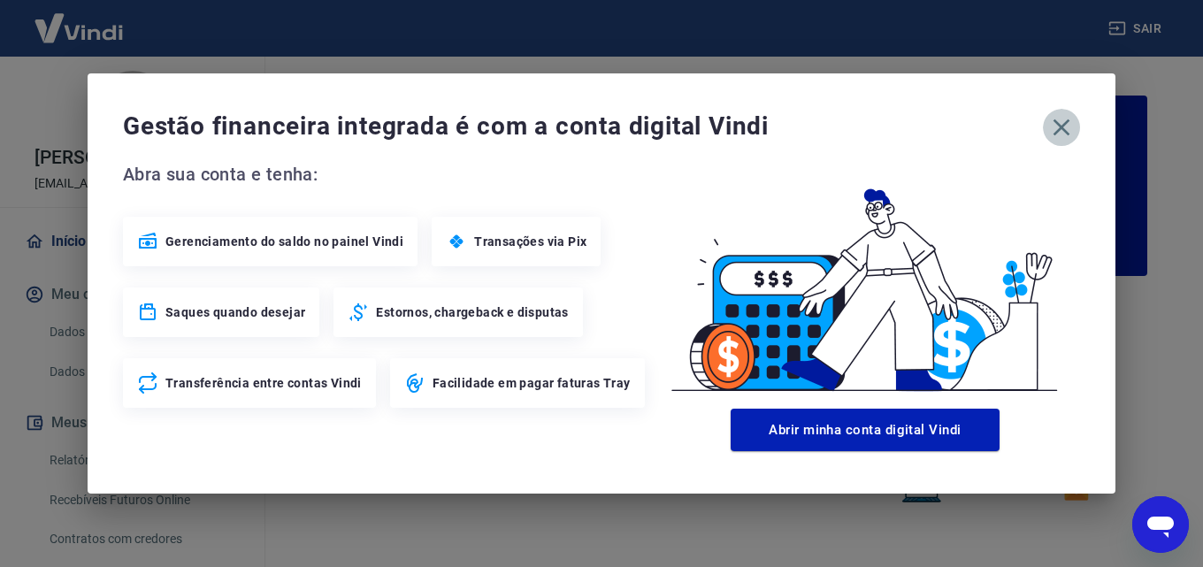
click at [1060, 118] on icon "button" at bounding box center [1061, 127] width 28 height 28
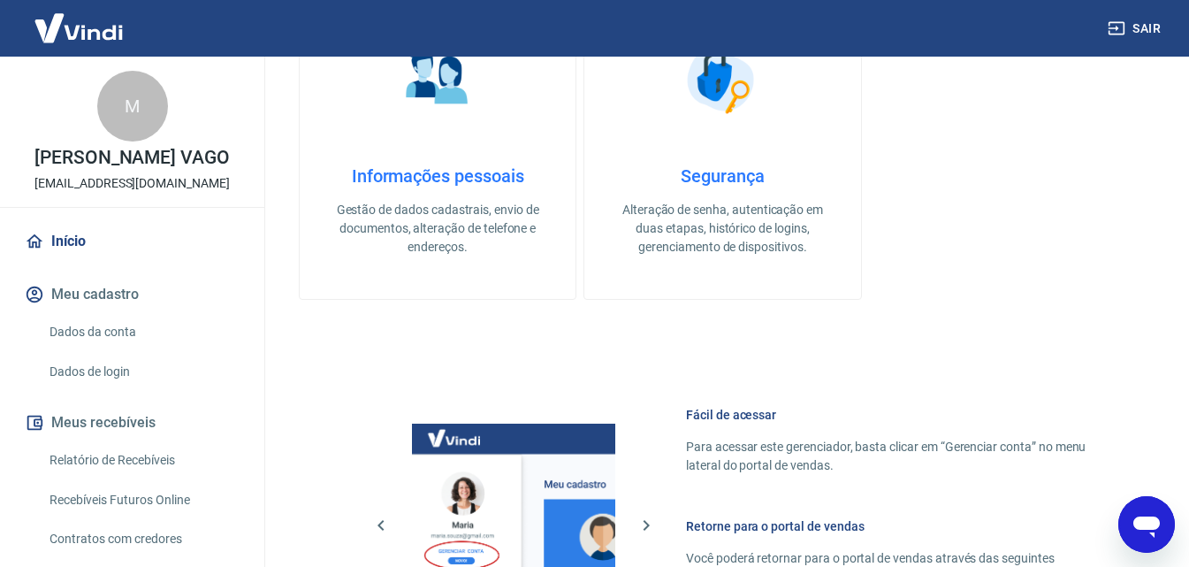
scroll to position [360, 0]
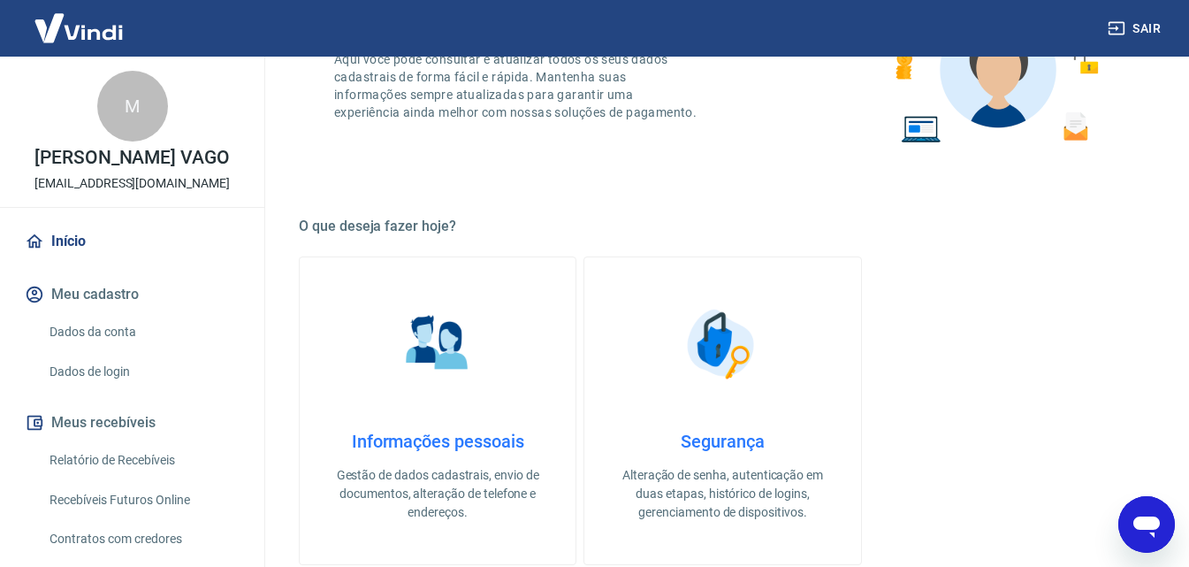
click at [423, 437] on h4 "Informações pessoais" at bounding box center [437, 441] width 219 height 21
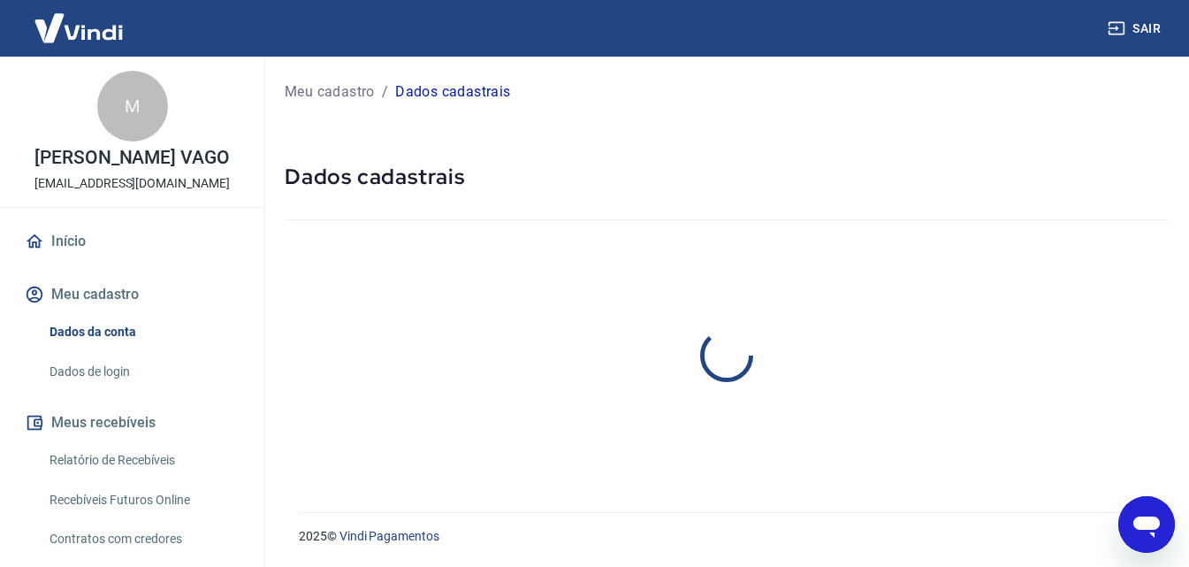
select select "ES"
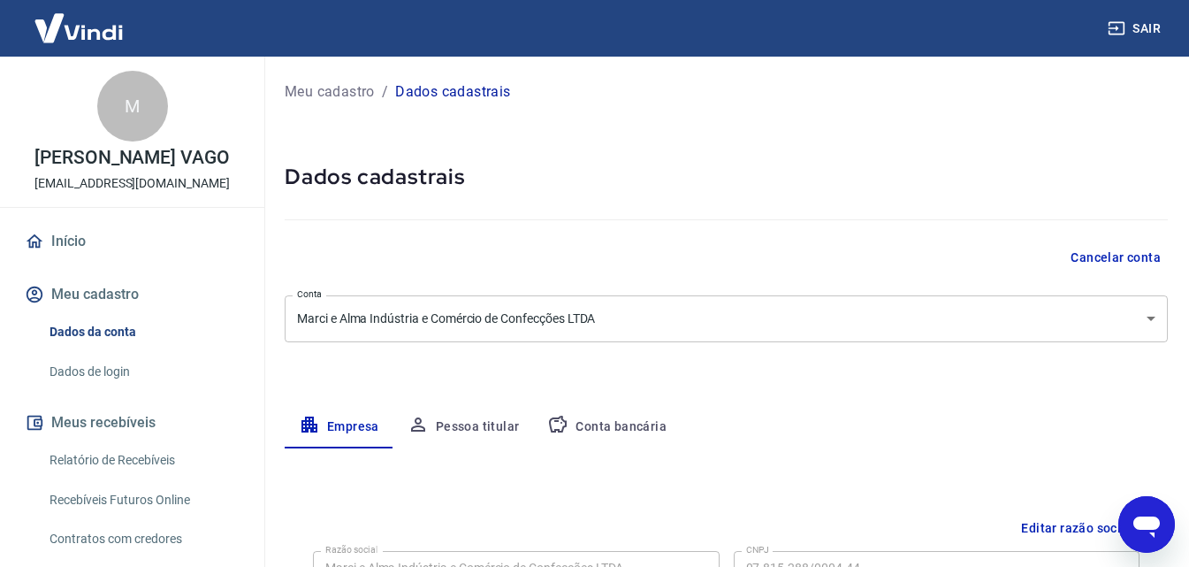
click at [1151, 317] on body "Sair M MARCIANA GOVASKY VAGO contato@allmabrasil.com.br Início Meu cadastro Dad…" at bounding box center [594, 283] width 1189 height 567
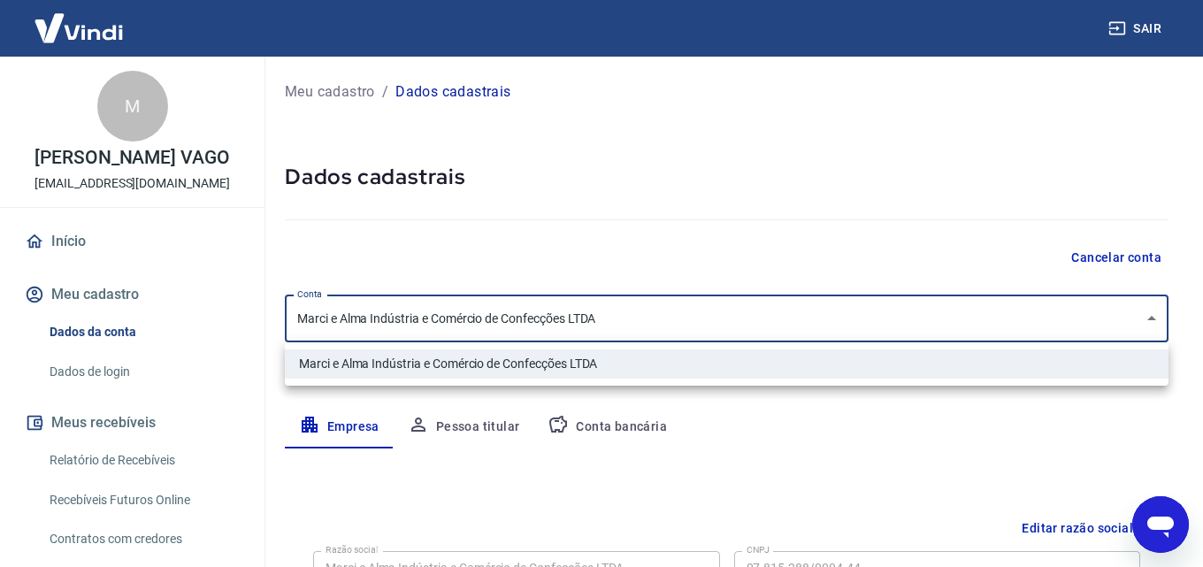
click at [1149, 318] on div at bounding box center [601, 283] width 1203 height 567
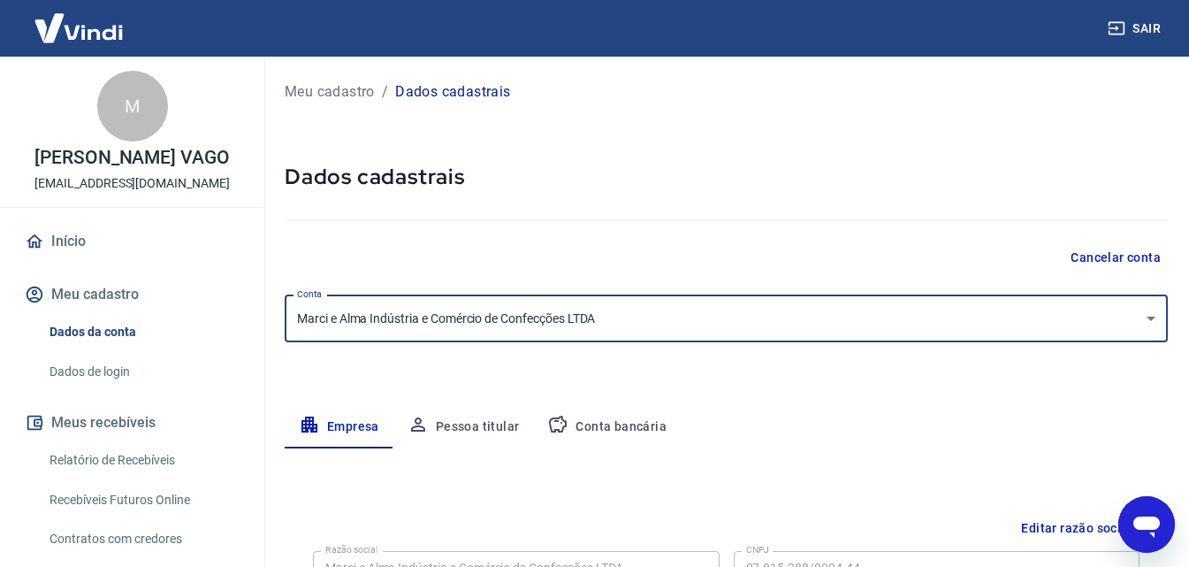
click at [66, 261] on link "Início" at bounding box center [132, 241] width 222 height 39
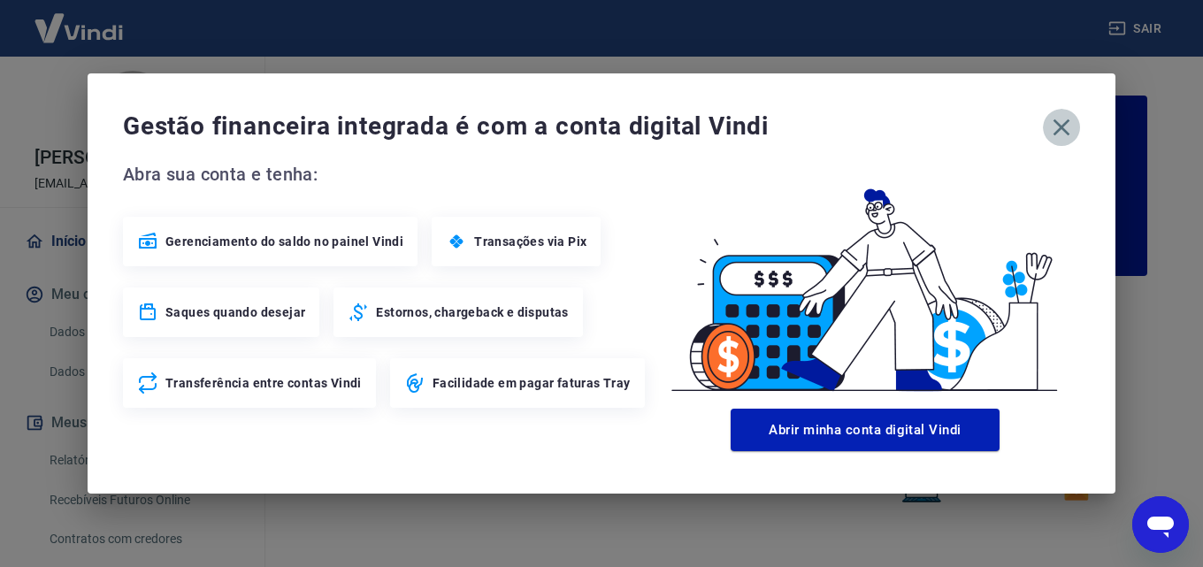
click at [1066, 124] on icon "button" at bounding box center [1061, 127] width 17 height 17
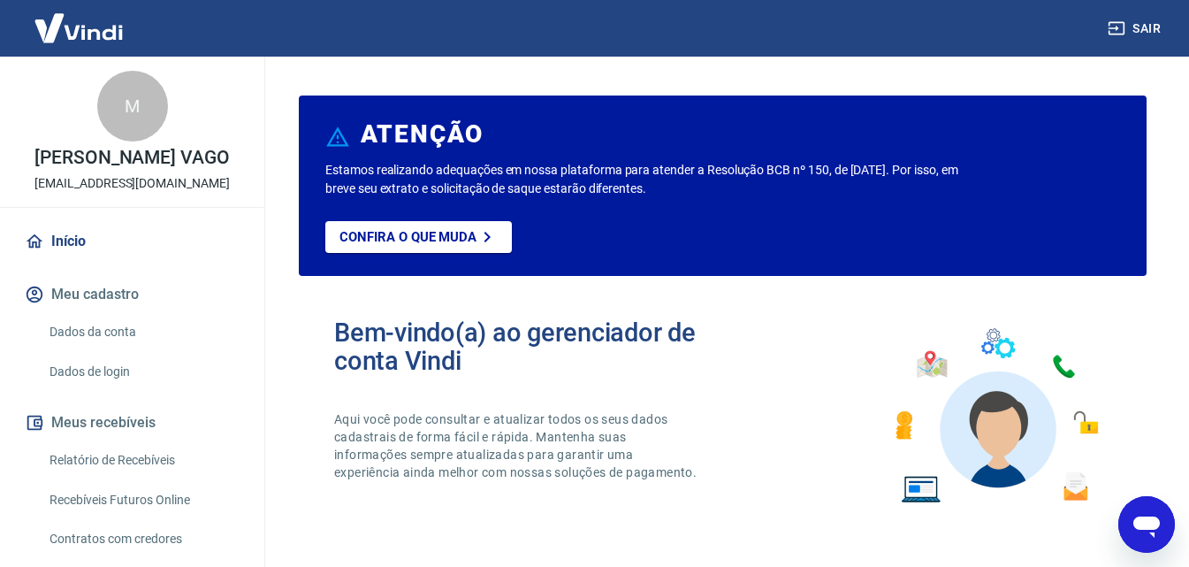
click at [136, 167] on p "MARCIANA GOVASKY VAGO" at bounding box center [131, 158] width 195 height 19
click at [120, 167] on p "MARCIANA GOVASKY VAGO" at bounding box center [131, 158] width 195 height 19
click at [88, 348] on link "Dados da conta" at bounding box center [142, 332] width 201 height 36
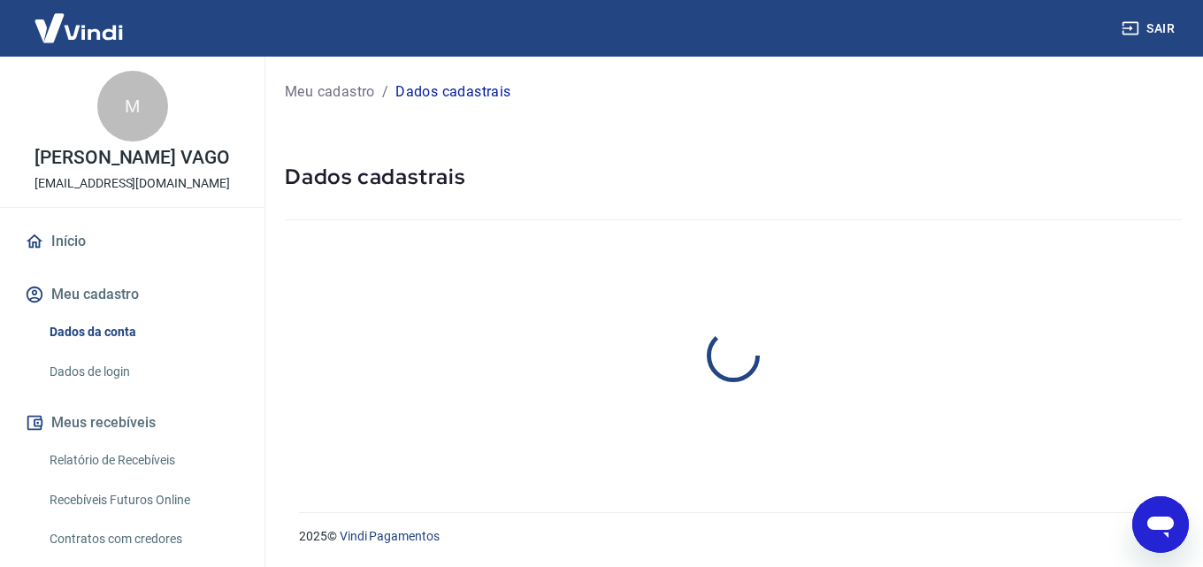
select select "ES"
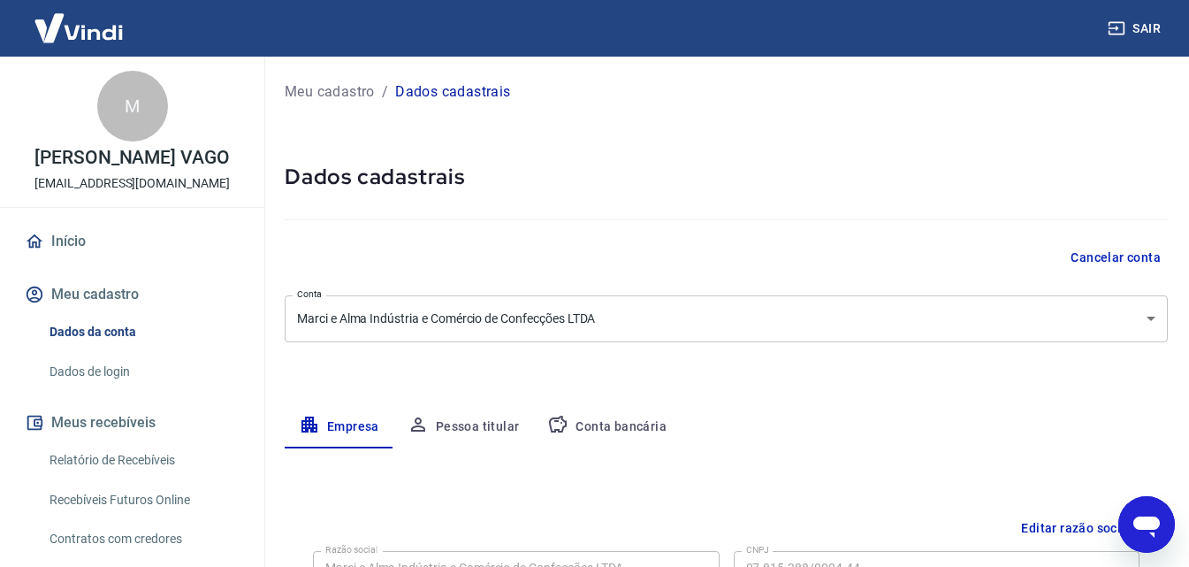
click at [1145, 524] on icon "Abrir janela de mensagens" at bounding box center [1147, 526] width 27 height 21
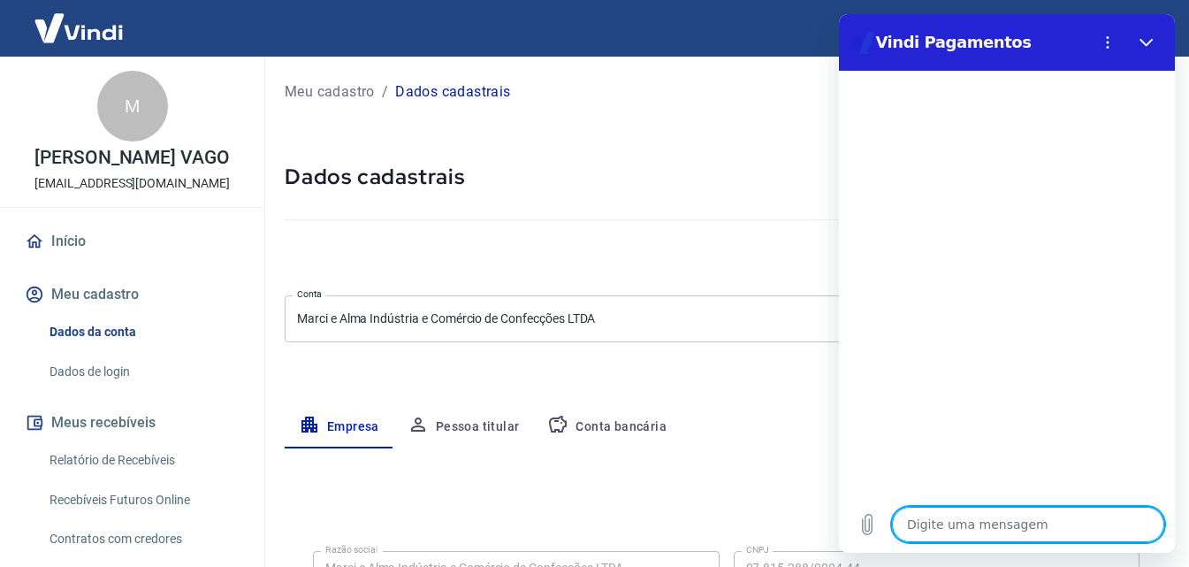
type textarea "o"
type textarea "x"
type textarea "ol"
type textarea "x"
type textarea "olá"
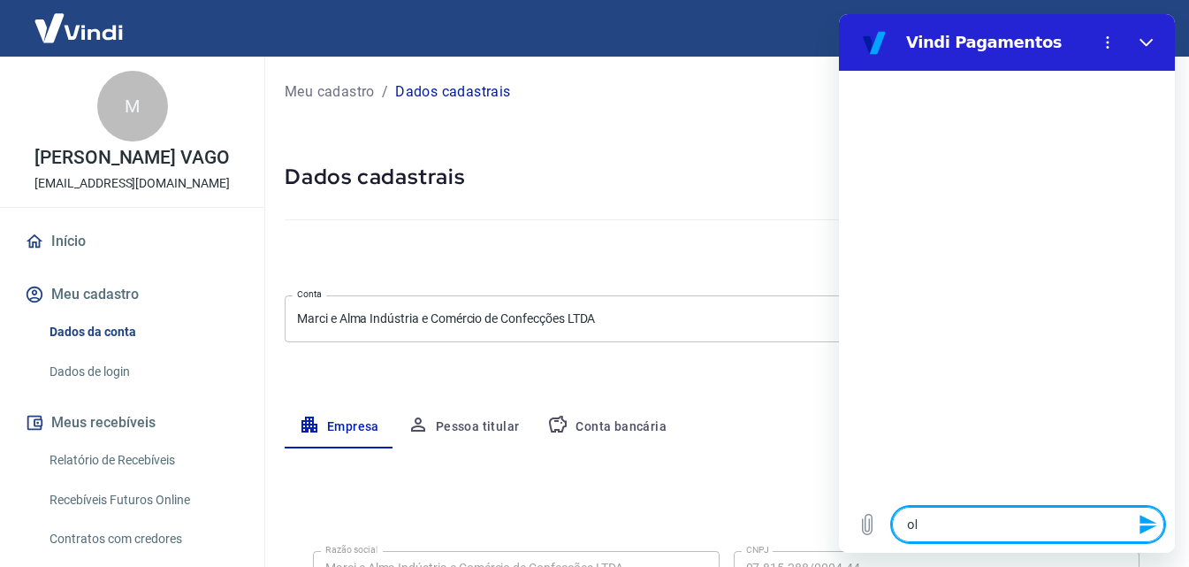
type textarea "x"
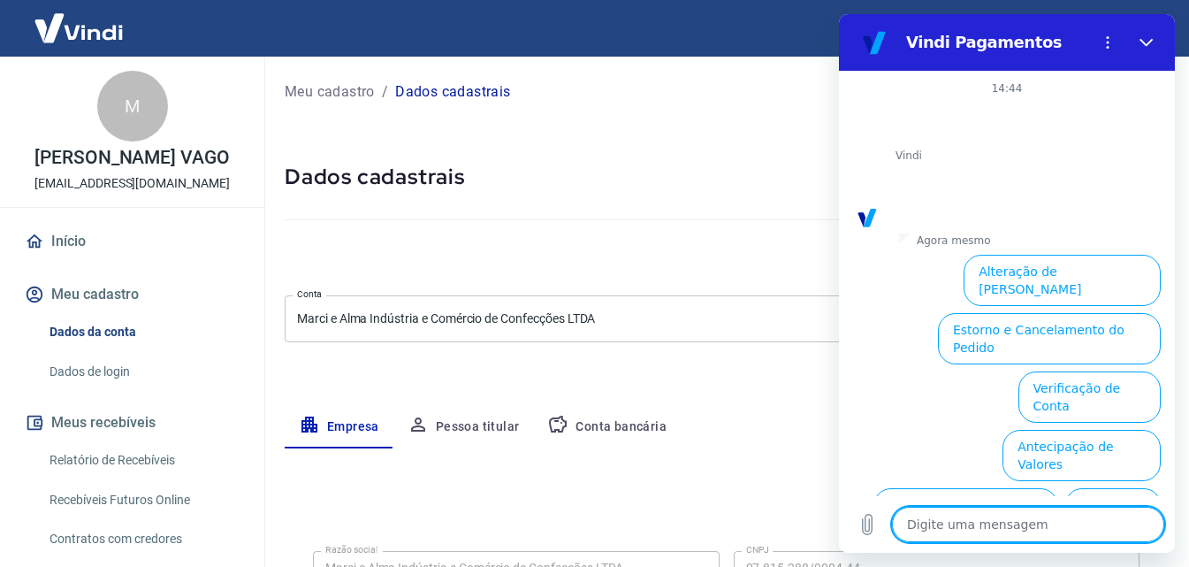
scroll to position [122, 0]
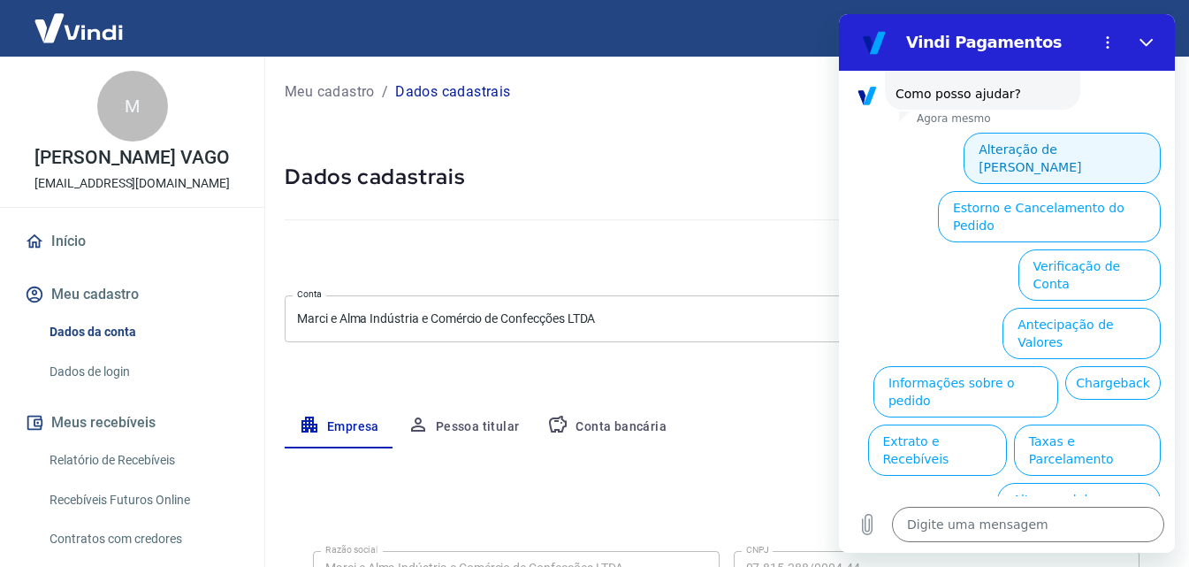
click at [1037, 144] on button "Alteração de Dados Cadastrais" at bounding box center [1062, 158] width 197 height 51
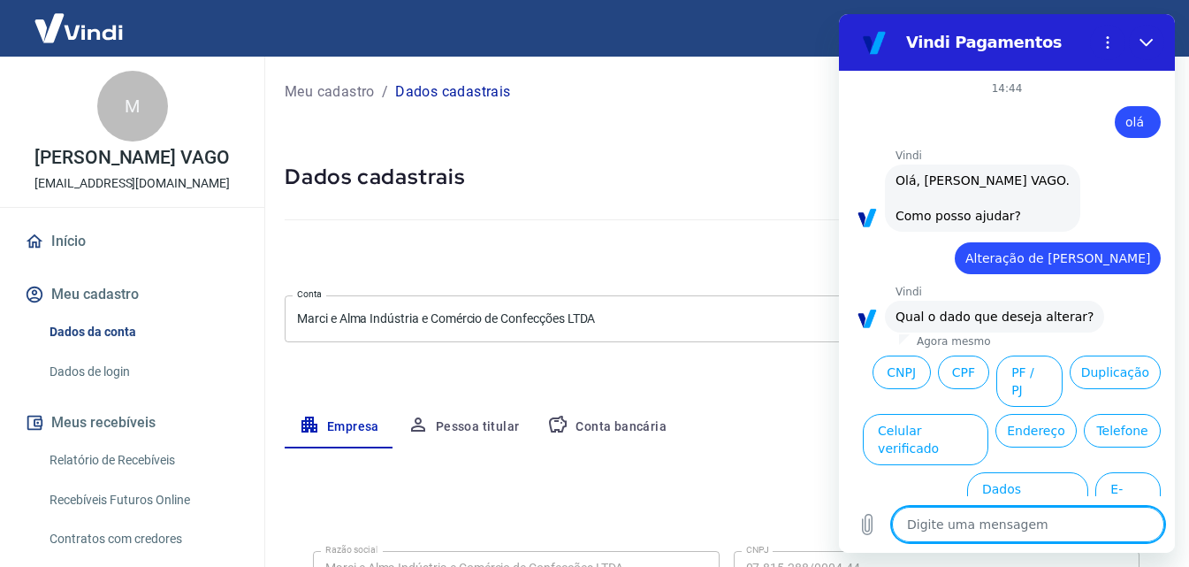
scroll to position [60, 0]
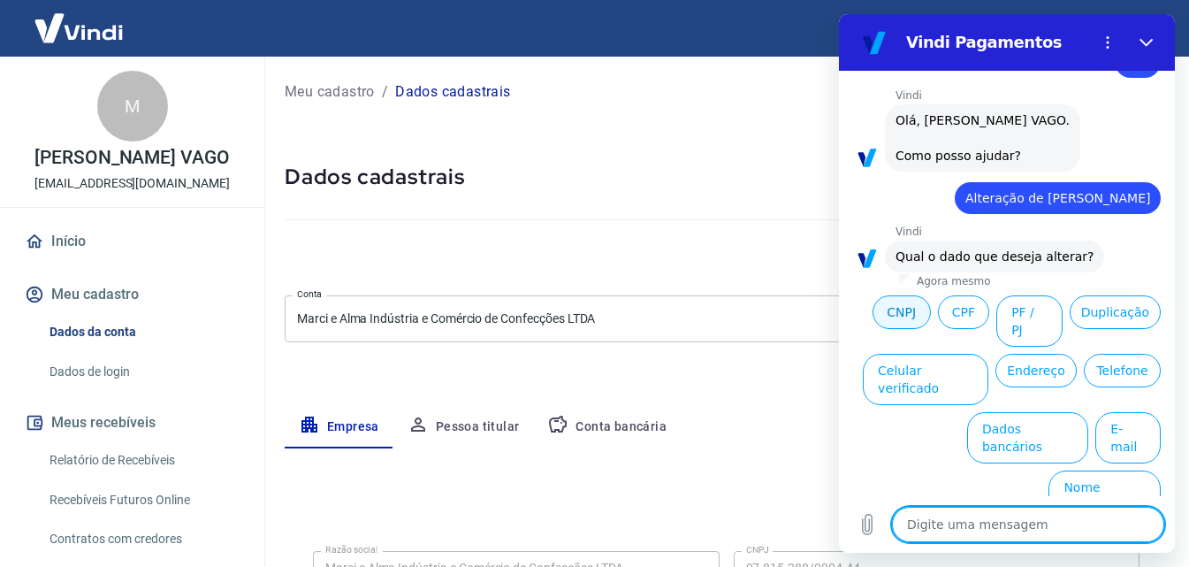
click at [931, 311] on button "CNPJ" at bounding box center [902, 312] width 58 height 34
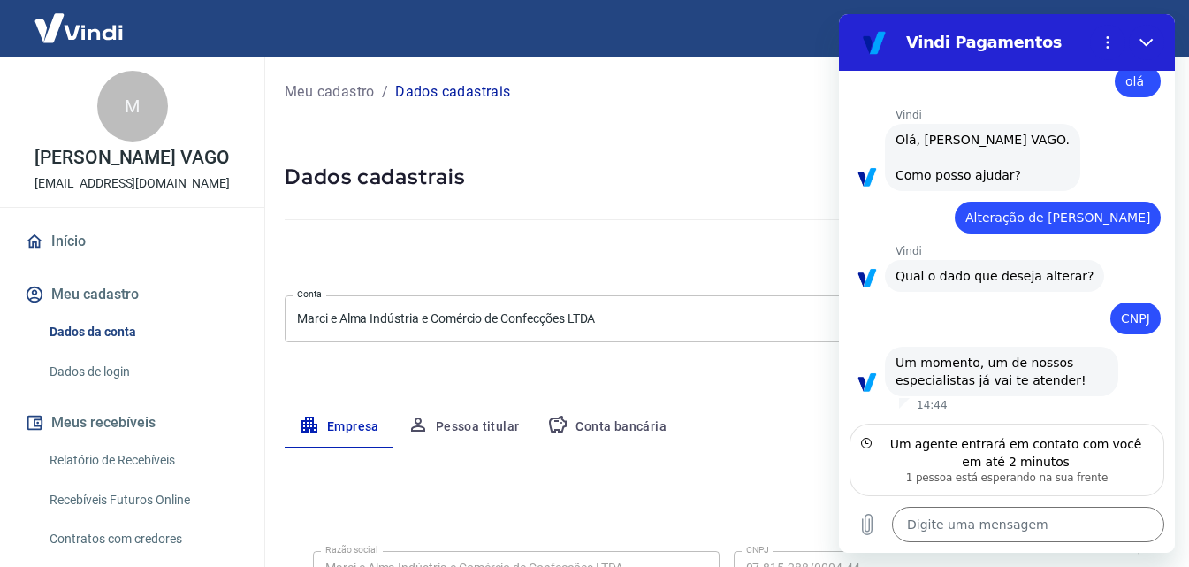
scroll to position [23, 0]
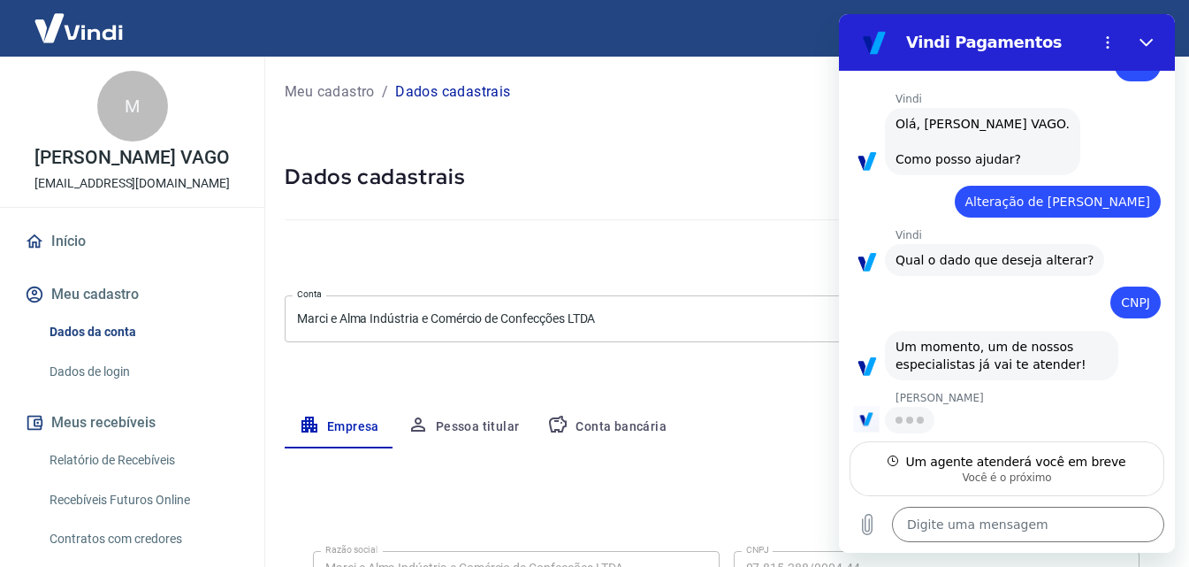
type textarea "x"
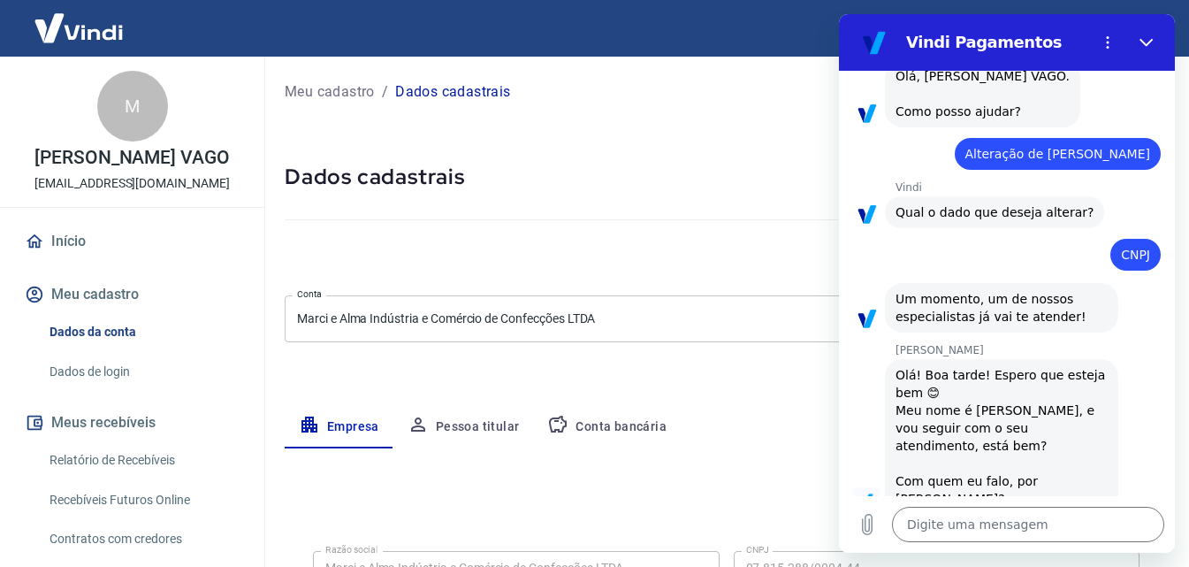
scroll to position [108, 0]
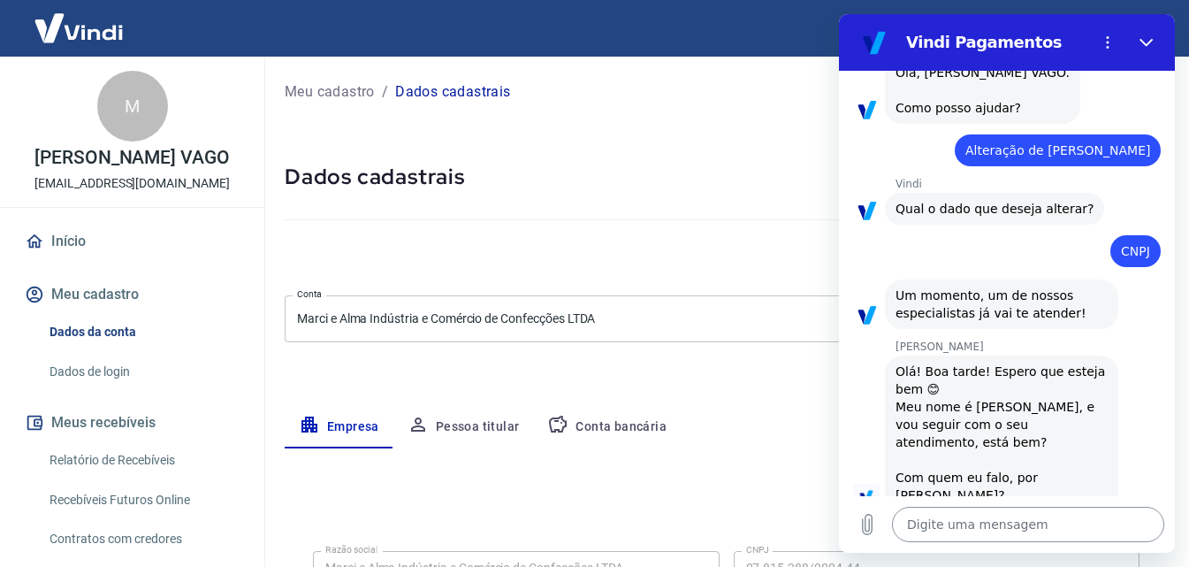
click at [1057, 531] on textarea at bounding box center [1028, 524] width 272 height 35
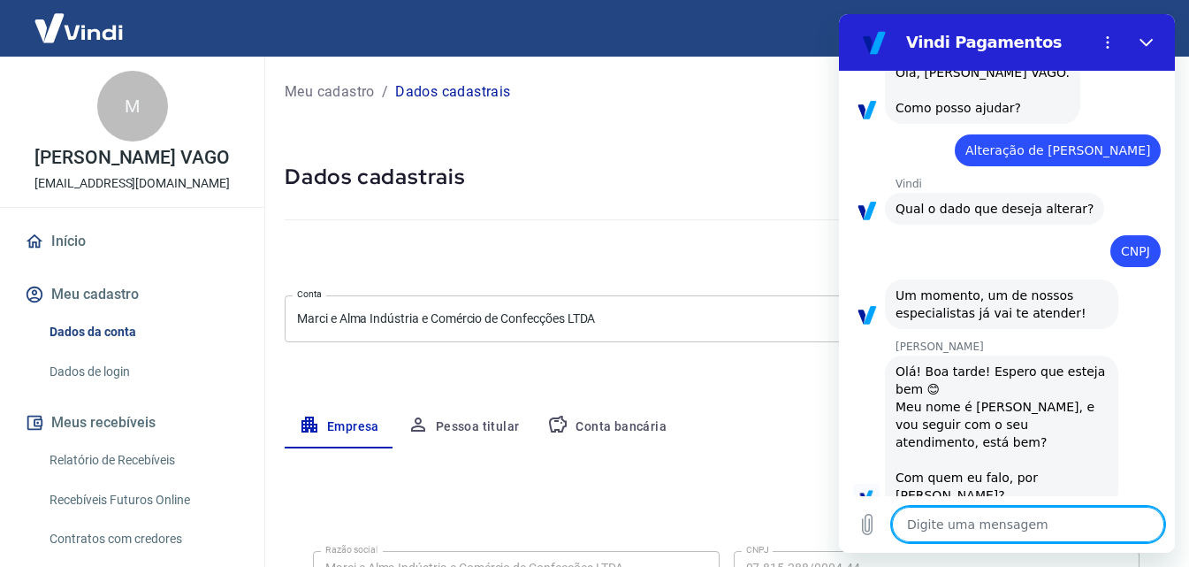
type textarea "m"
type textarea "x"
type textarea "ma"
type textarea "x"
type textarea "mar"
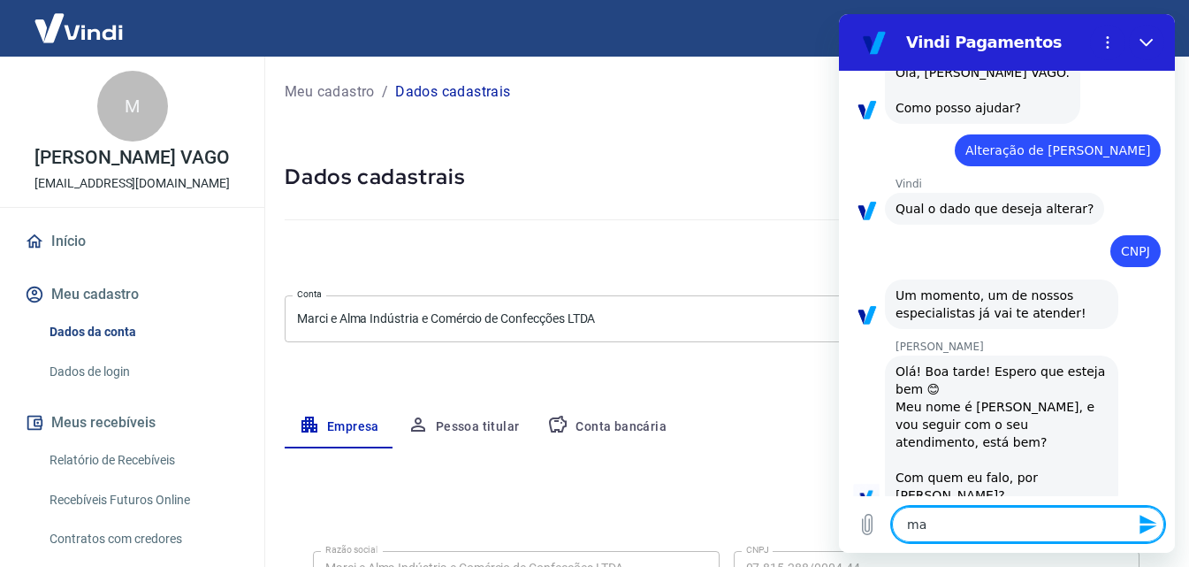
type textarea "x"
type textarea "marc"
type textarea "x"
type textarea "marci"
type textarea "x"
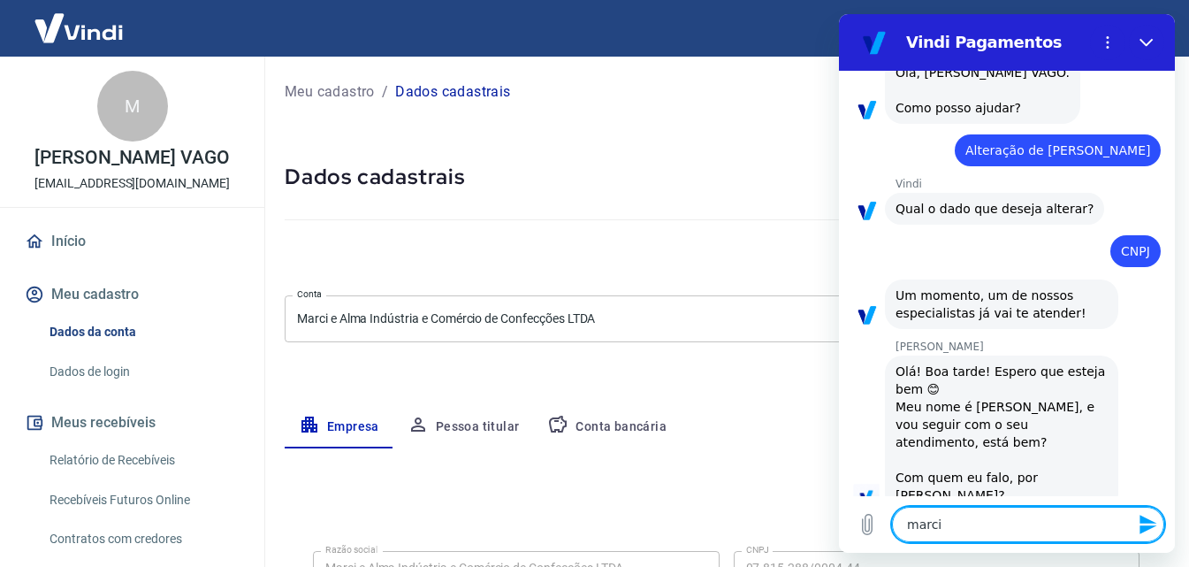
type textarea "marcia"
type textarea "x"
type textarea "marcian"
type textarea "x"
type textarea "marciana"
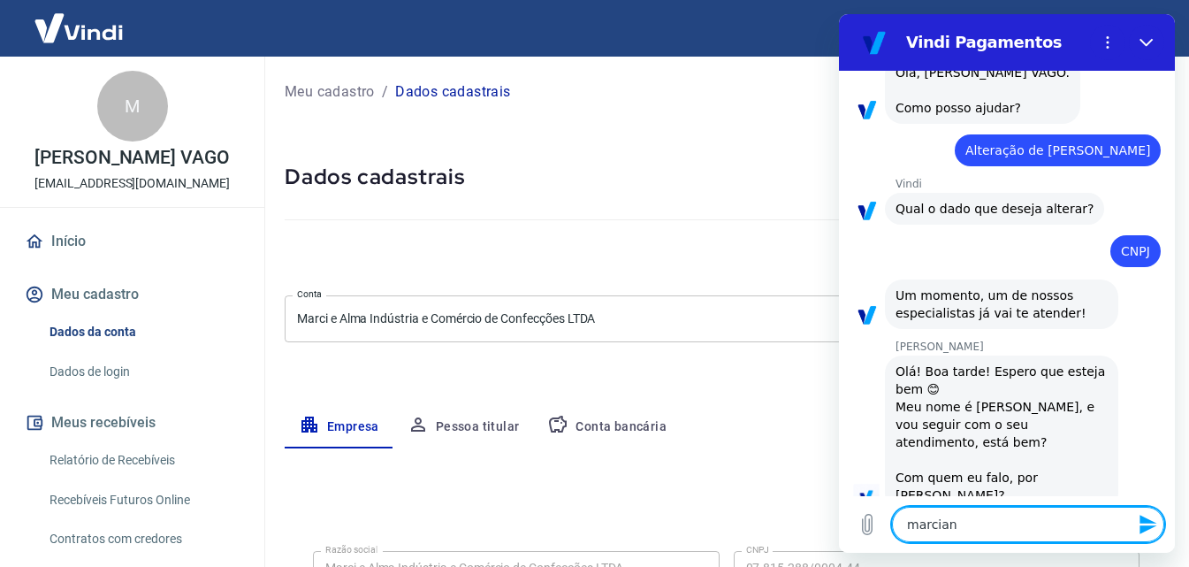
type textarea "x"
type textarea "arciana"
type textarea "x"
type textarea "Marciana"
type textarea "x"
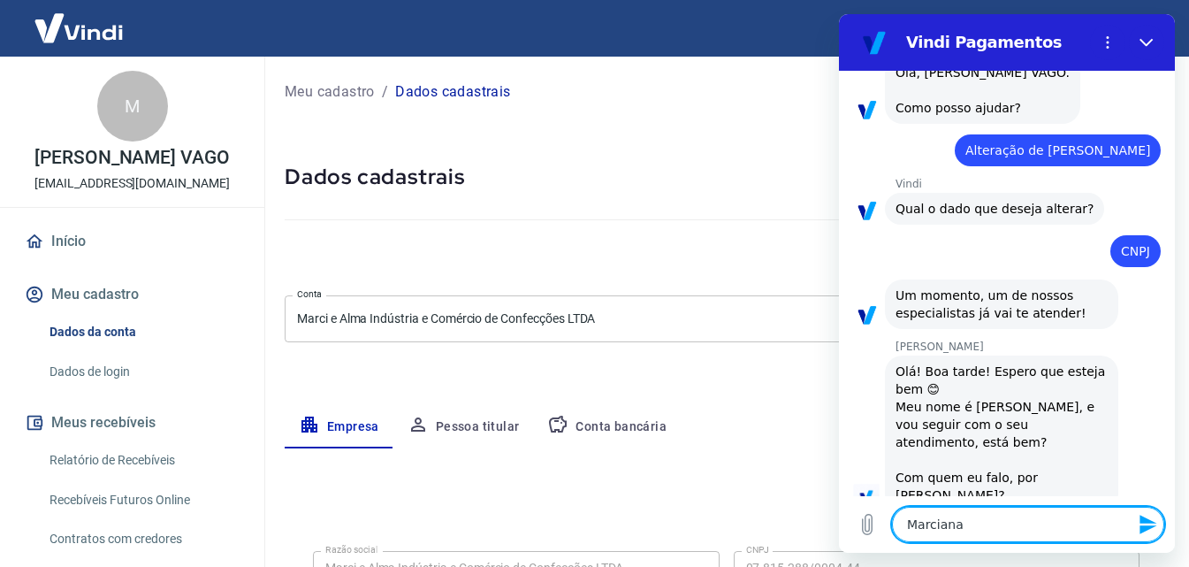
click at [1001, 517] on textarea "Marciana" at bounding box center [1028, 524] width 272 height 35
type textarea "Marciana"
click at [975, 521] on textarea "Marciana" at bounding box center [1028, 524] width 272 height 35
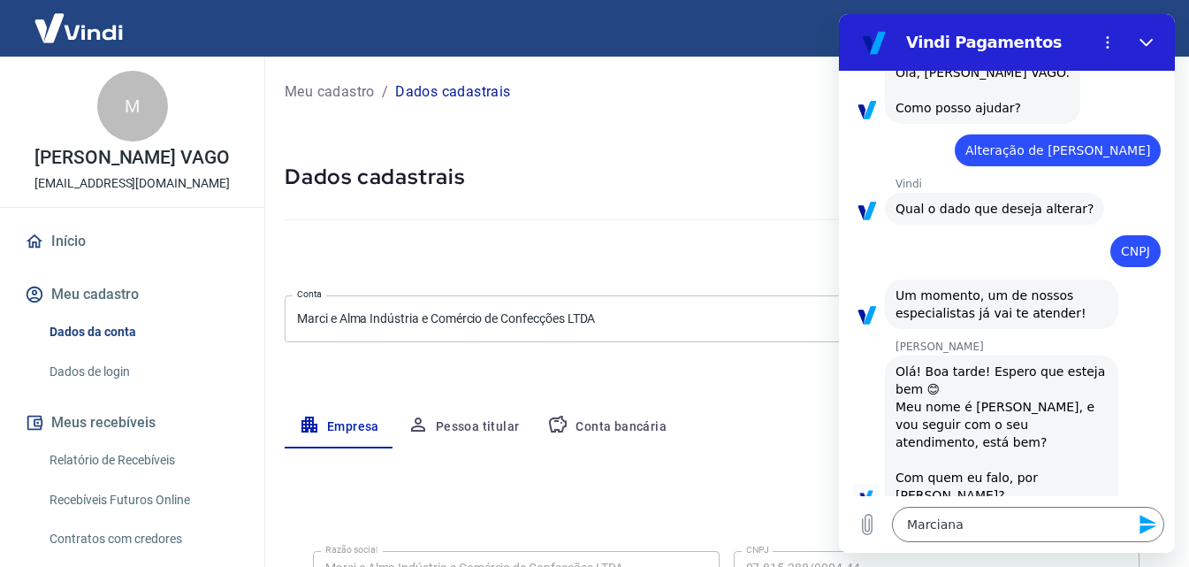
click at [1150, 528] on icon "Enviar mensagem" at bounding box center [1148, 524] width 17 height 19
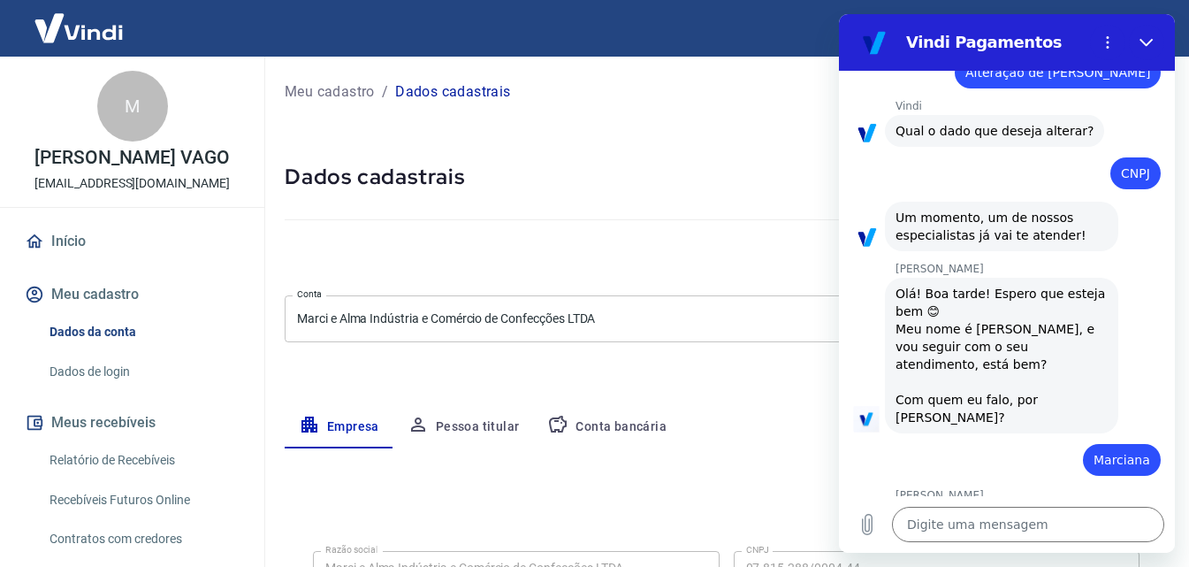
scroll to position [184, 0]
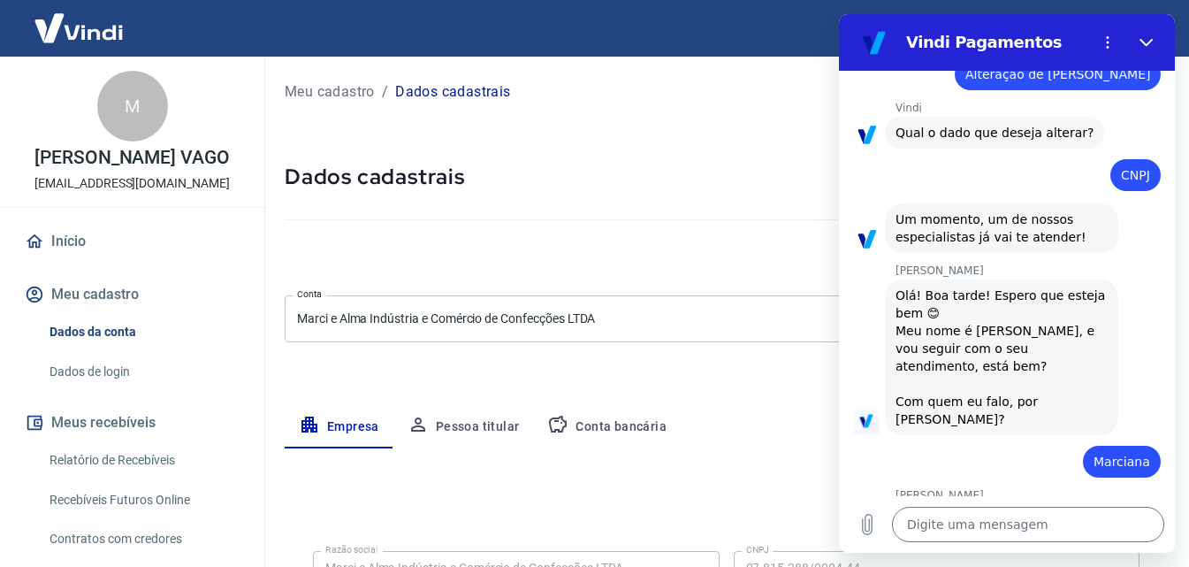
type textarea "x"
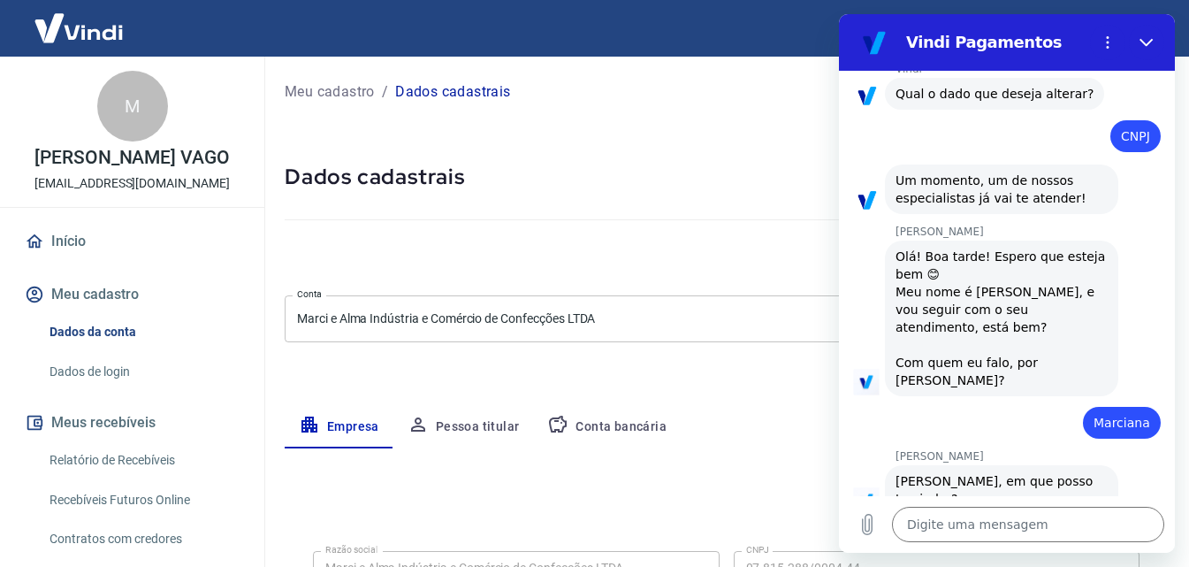
scroll to position [226, 0]
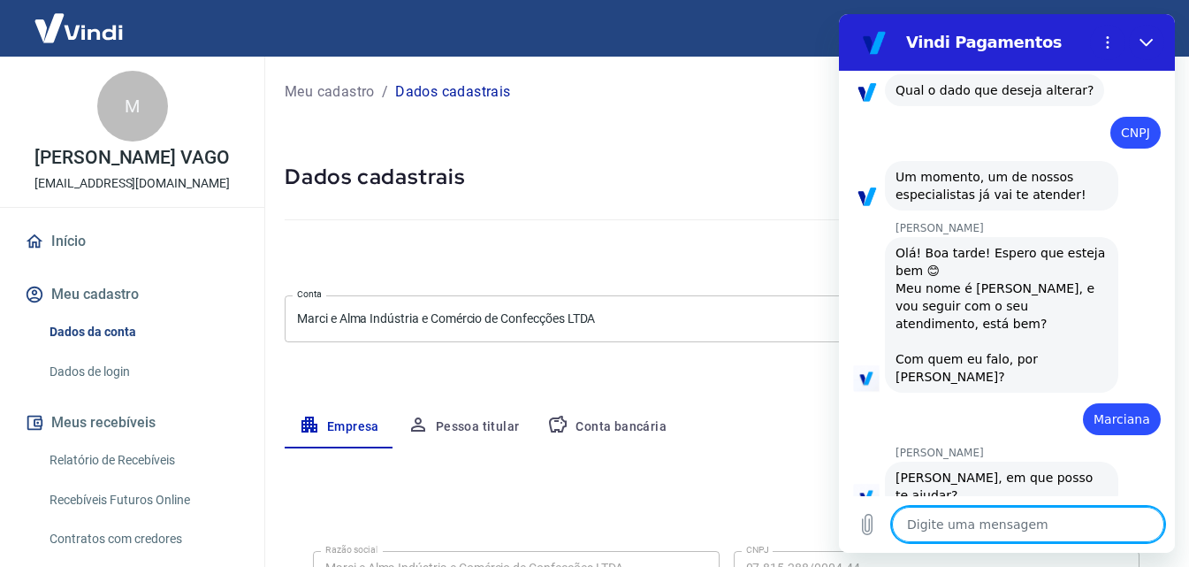
drag, startPoint x: 990, startPoint y: 520, endPoint x: 1000, endPoint y: 517, distance: 10.1
click at [991, 518] on textarea at bounding box center [1028, 524] width 272 height 35
type textarea "p"
type textarea "x"
type textarea "pr"
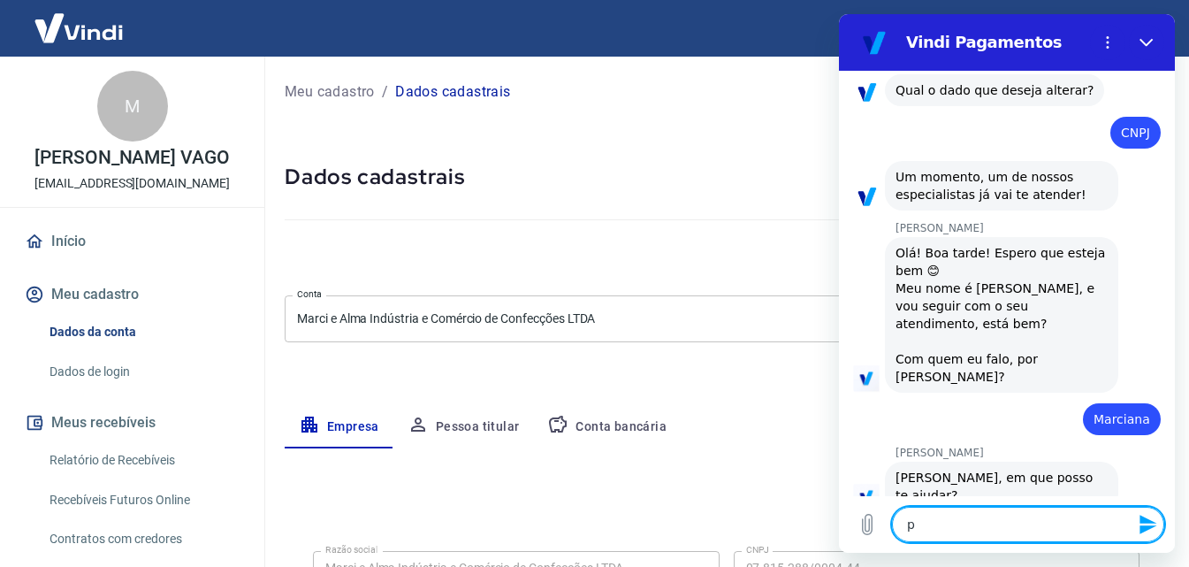
type textarea "x"
type textarea "pre"
type textarea "x"
type textarea "prec"
type textarea "x"
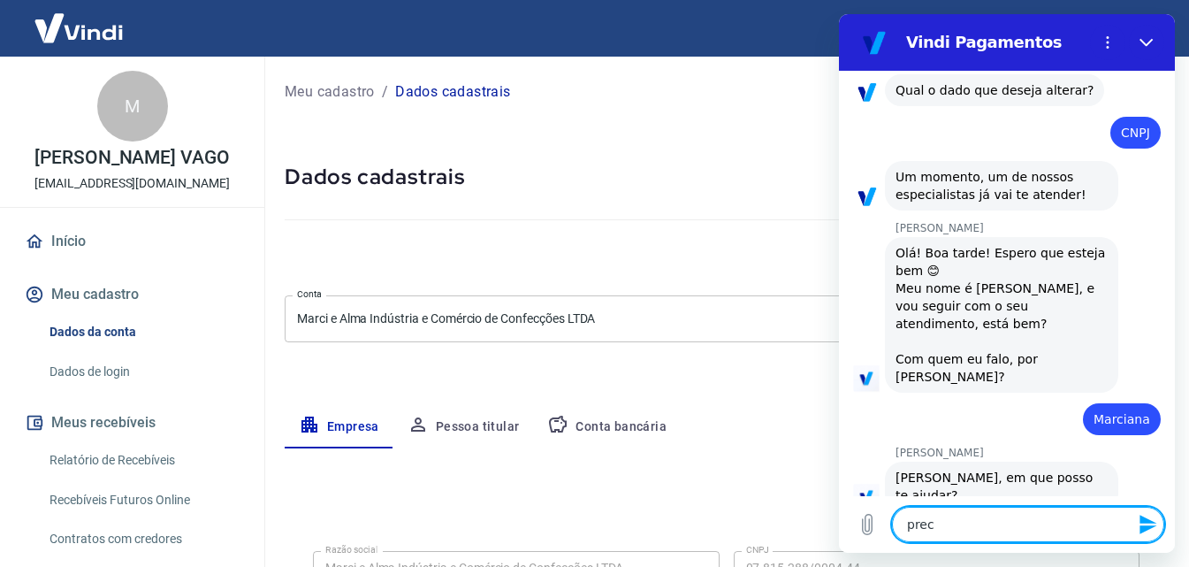
type textarea "preci"
type textarea "x"
type textarea "precis"
type textarea "x"
type textarea "preciso"
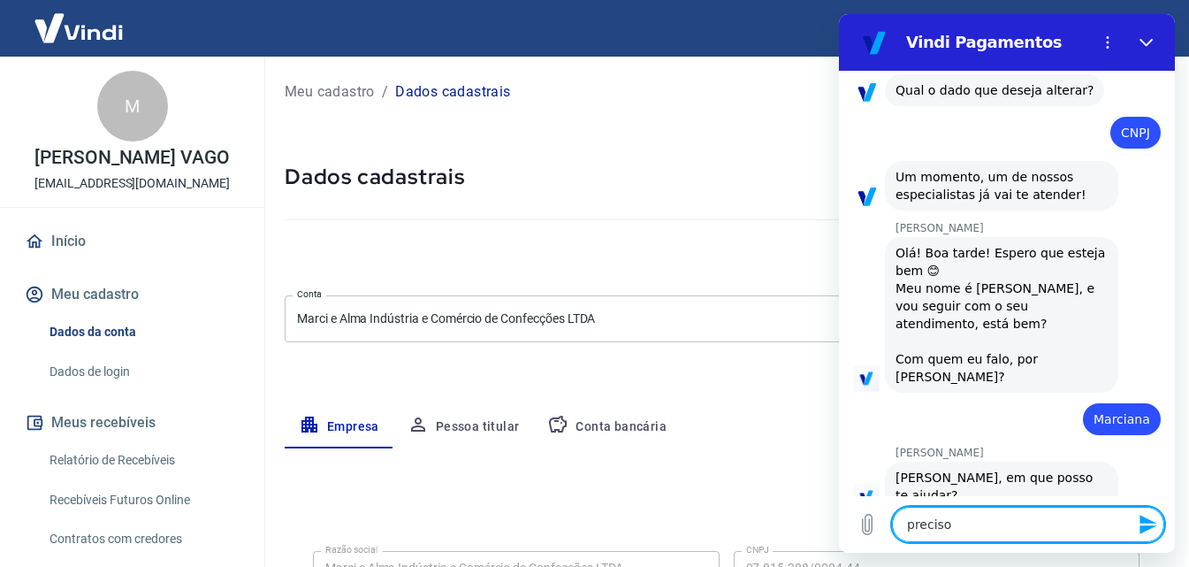
type textarea "x"
type textarea "preciso"
type textarea "x"
type textarea "preciso f"
type textarea "x"
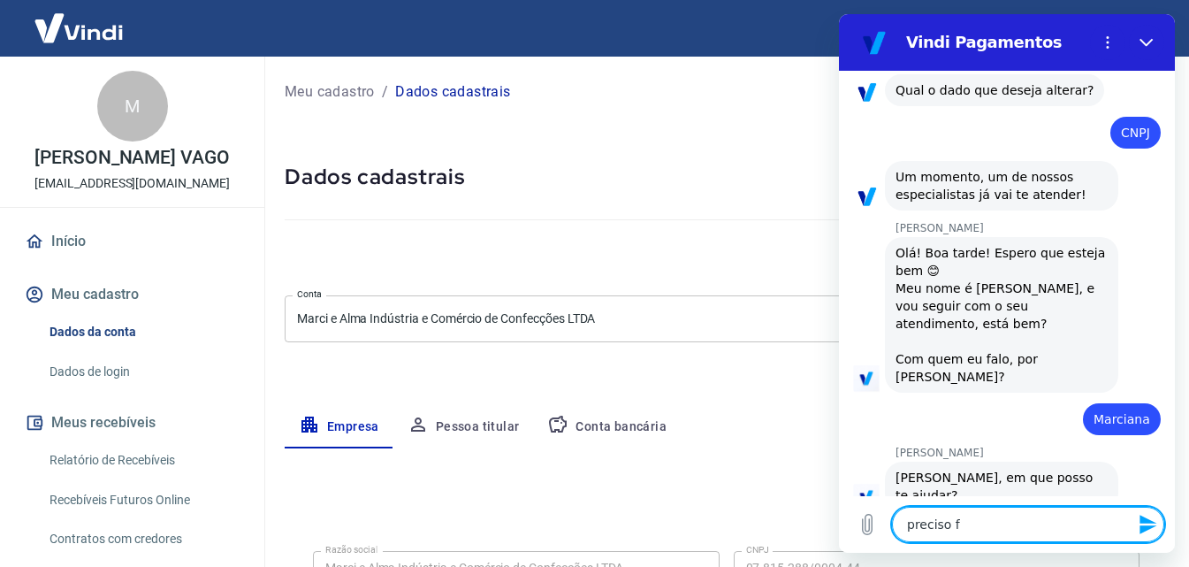
type textarea "preciso fa"
type textarea "x"
type textarea "preciso faz"
type textarea "x"
type textarea "preciso faze"
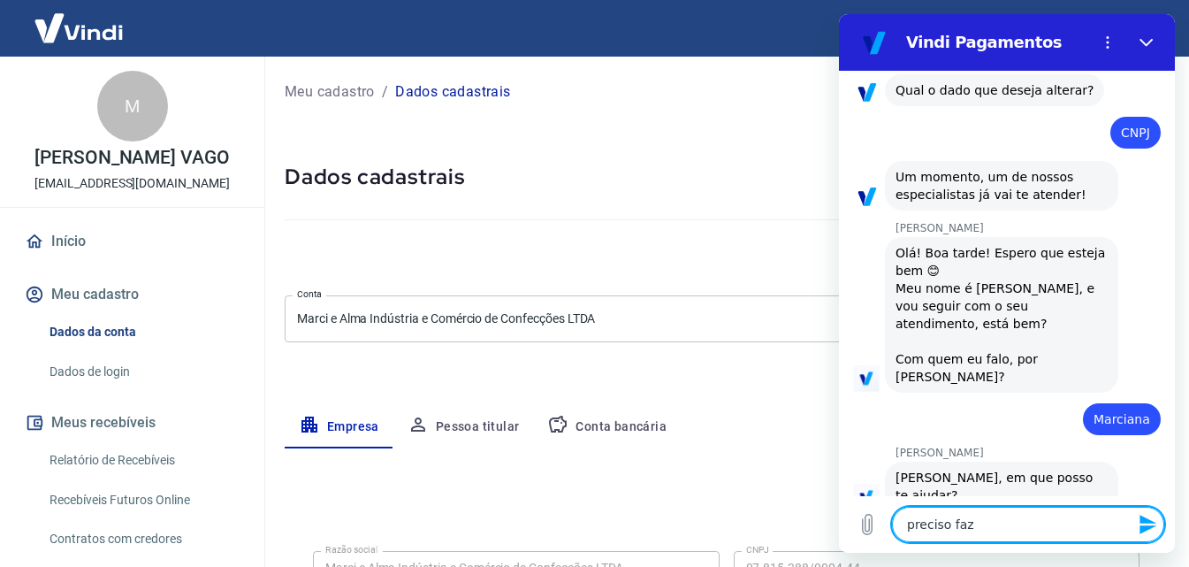
type textarea "x"
type textarea "preciso fazer"
type textarea "x"
type textarea "preciso fazer"
type textarea "x"
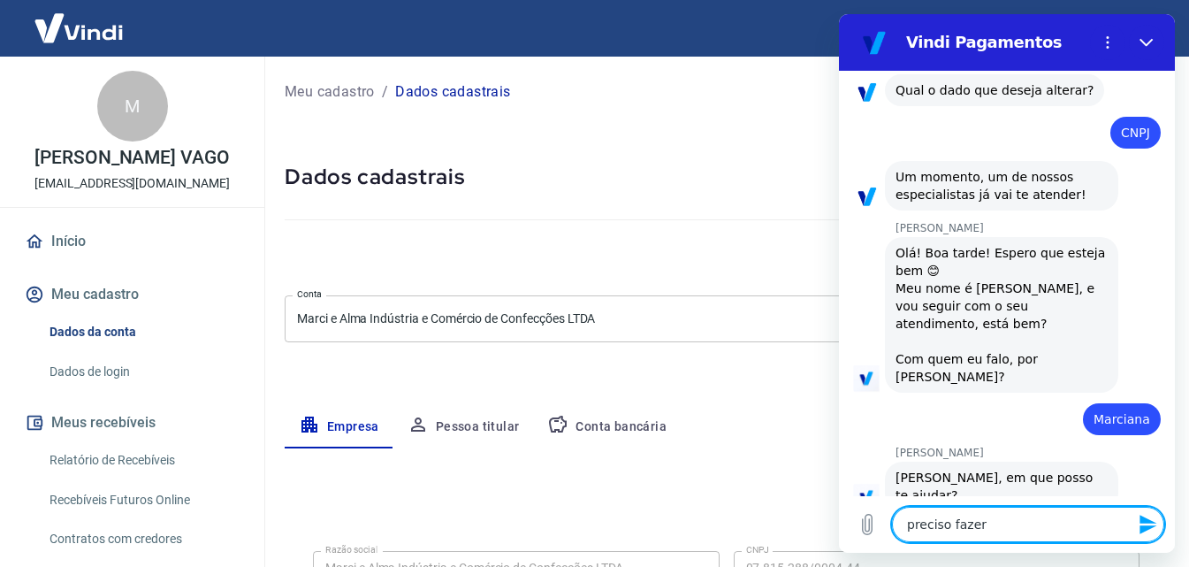
type textarea "preciso fazer a"
type textarea "x"
type textarea "preciso fazer a"
type textarea "x"
type textarea "preciso fazer a a"
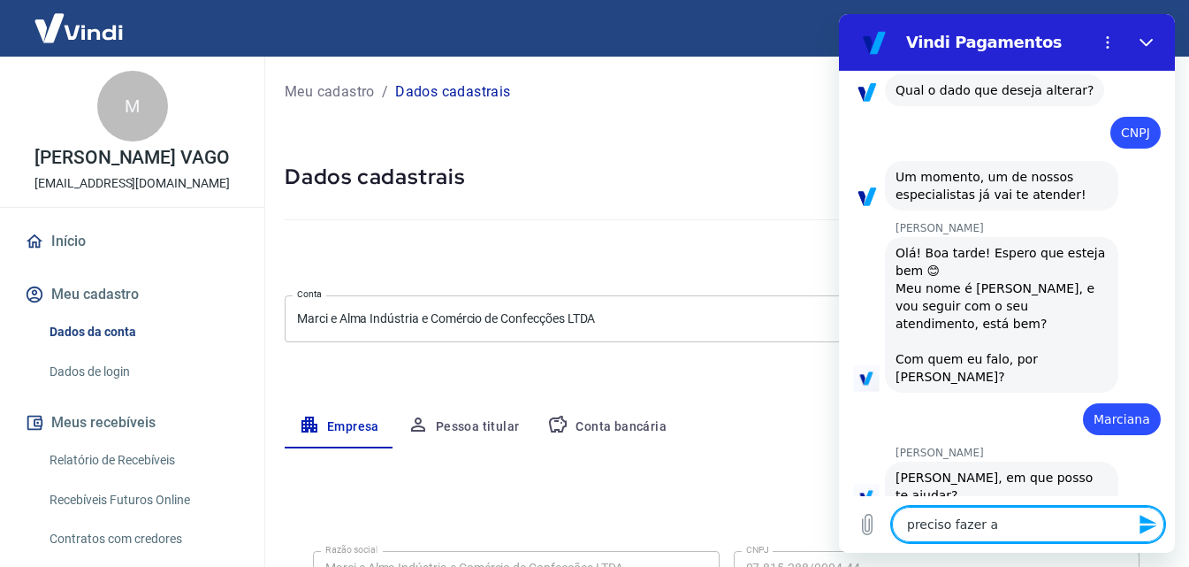
type textarea "x"
type textarea "preciso fazer a al"
type textarea "x"
type textarea "preciso fazer a alt"
type textarea "x"
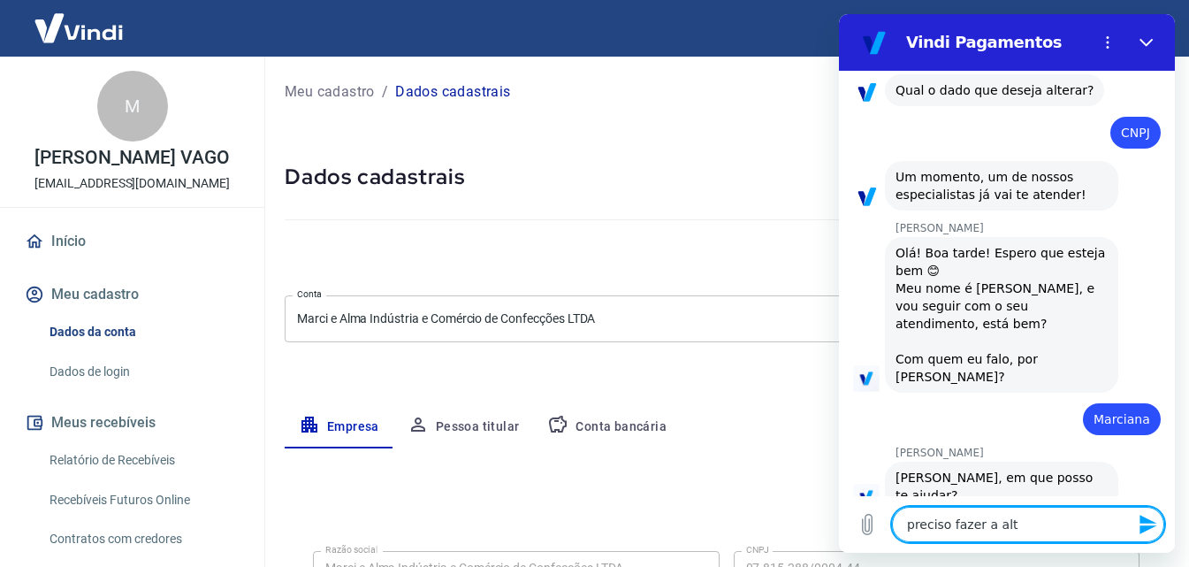
type textarea "preciso fazer a alte"
type textarea "x"
type textarea "preciso fazer a alter"
type textarea "x"
type textarea "preciso fazer a altera"
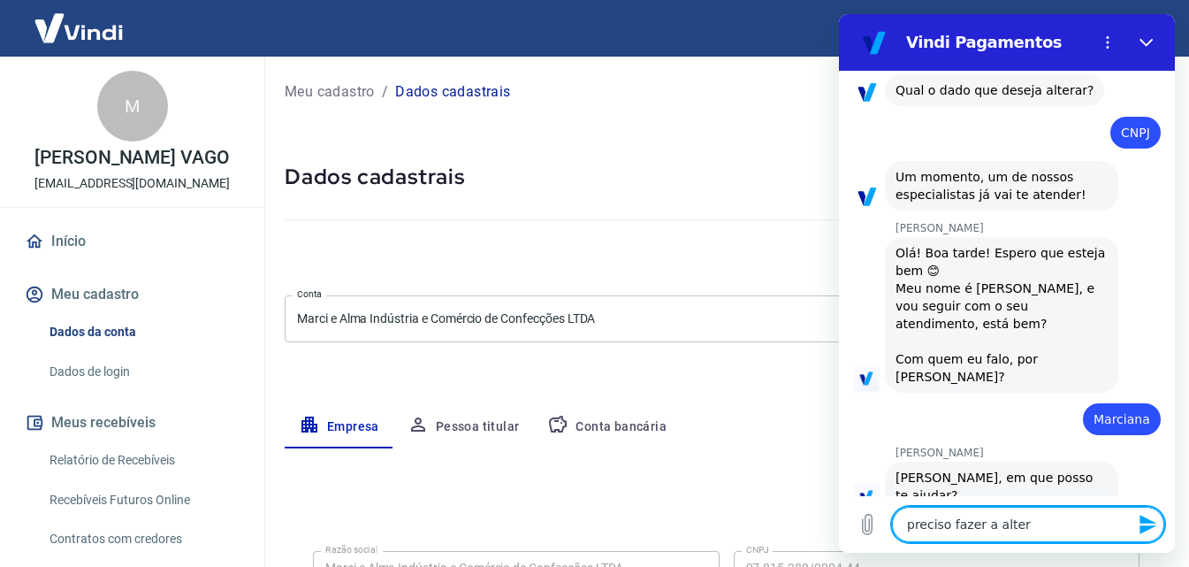
type textarea "x"
type textarea "preciso fazer a alteraç"
type textarea "x"
type textarea "preciso fazer a alteraçã"
type textarea "x"
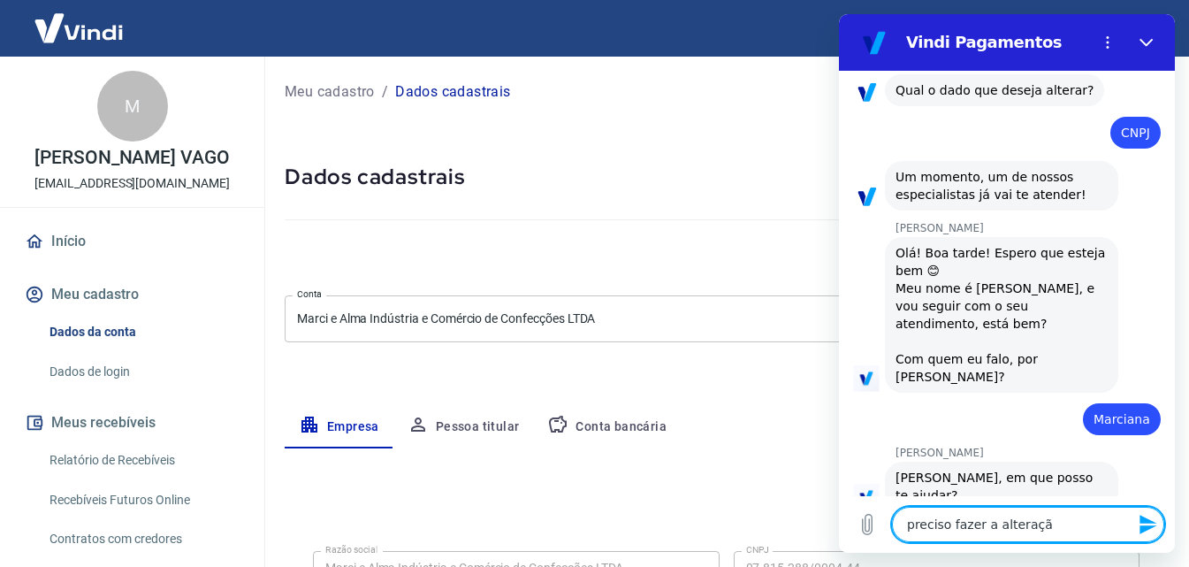
type textarea "preciso fazer a alteração"
type textarea "x"
type textarea "preciso fazer a alteração"
type textarea "x"
type textarea "preciso fazer a alteração c"
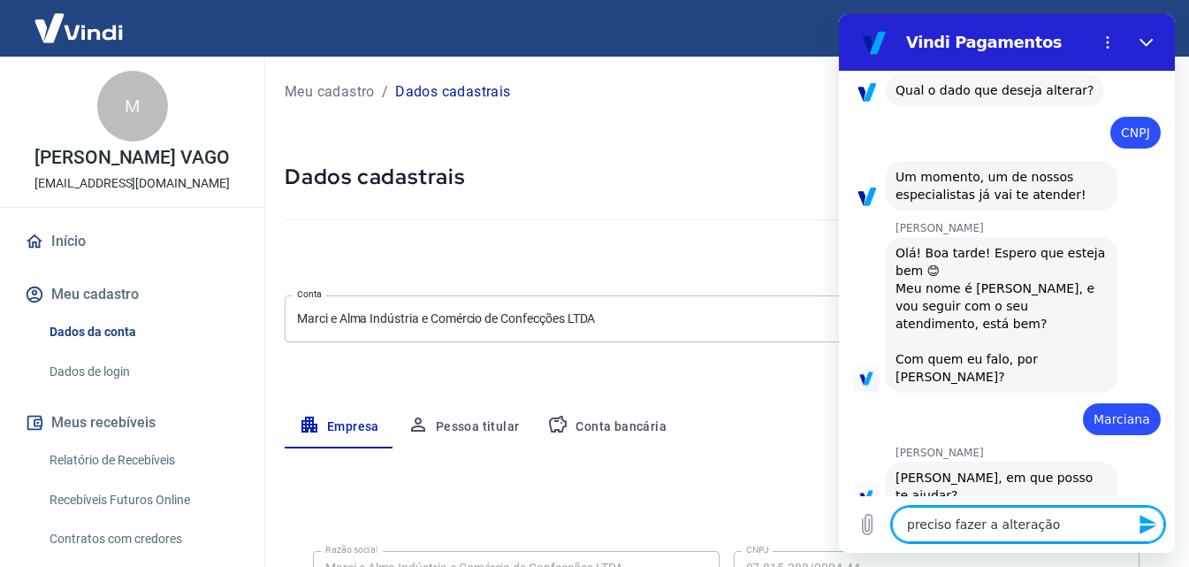
type textarea "x"
type textarea "preciso fazer a alteração co"
type textarea "x"
type textarea "preciso fazer a alteração con"
type textarea "x"
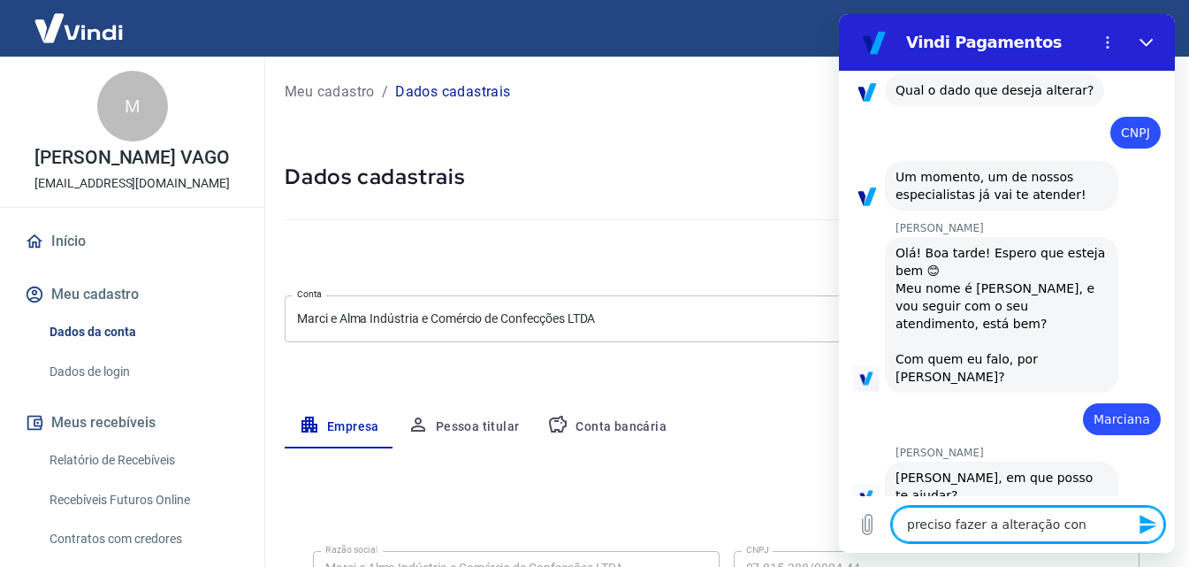
type textarea "preciso fazer a alteração cont"
type textarea "x"
type textarea "preciso fazer a alteração contr"
type textarea "x"
type textarea "preciso fazer a alteração contra"
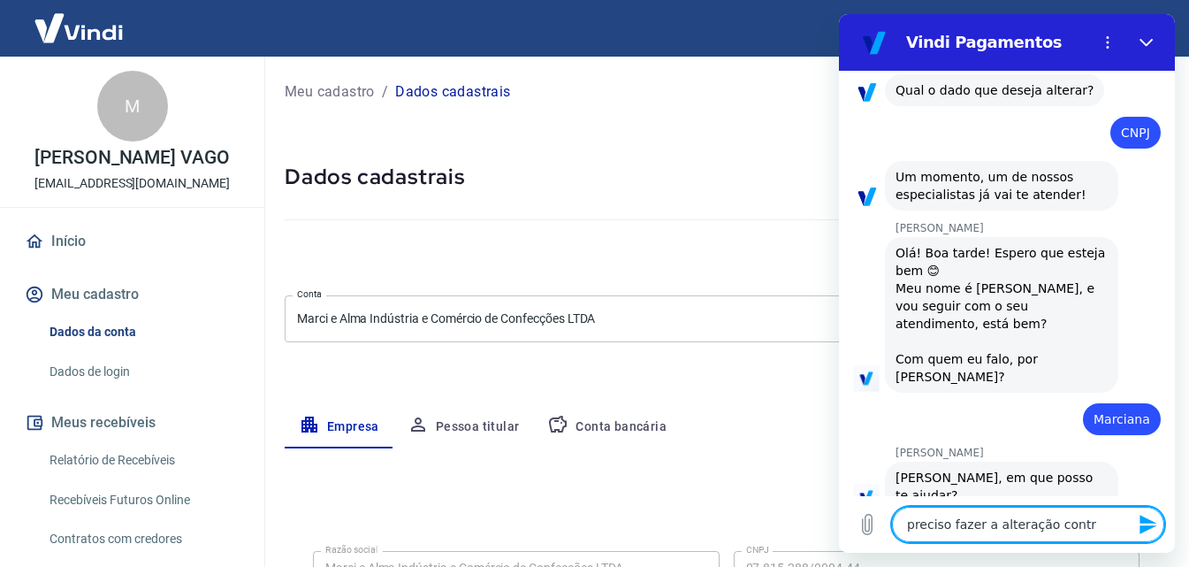
type textarea "x"
type textarea "preciso fazer a alteração contrat"
type textarea "x"
type textarea "preciso fazer a alteração contratu"
type textarea "x"
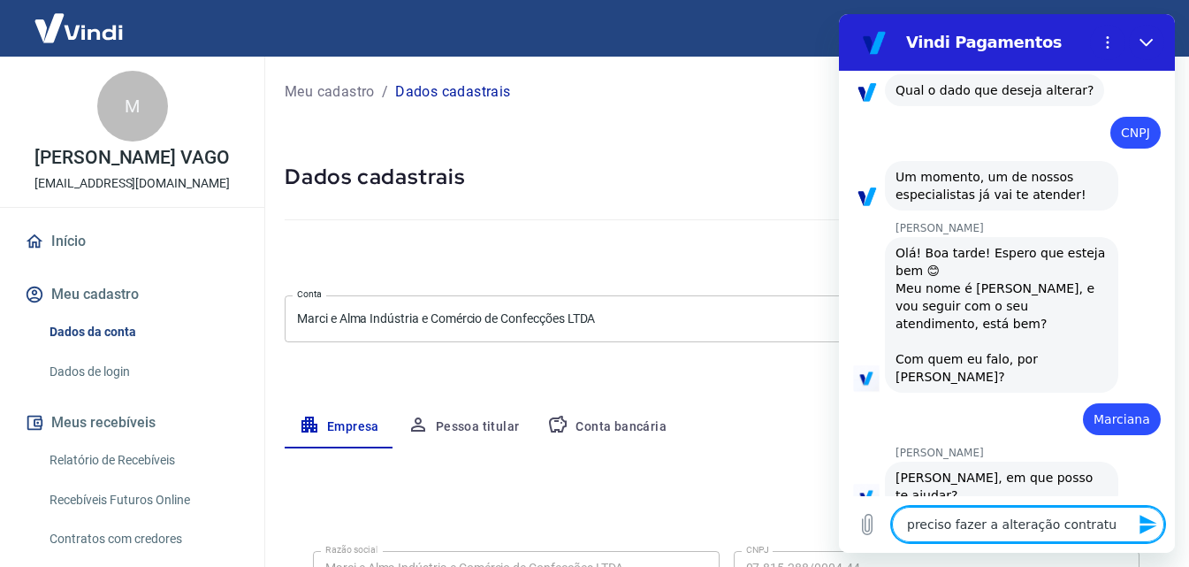
type textarea "preciso fazer a alteração contratua"
type textarea "x"
type textarea "preciso fazer a alteração contratual"
type textarea "x"
type textarea "preciso fazer a alteração contratual"
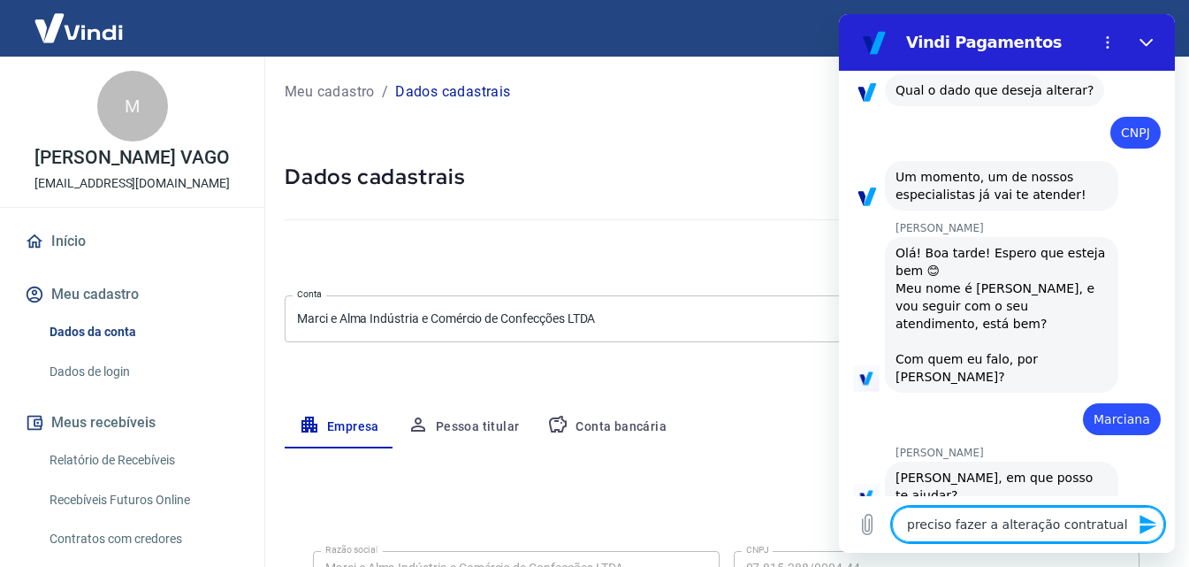
type textarea "x"
type textarea "preciso fazer a alteração contratual d"
type textarea "x"
type textarea "preciso fazer a alteração contratual de"
type textarea "x"
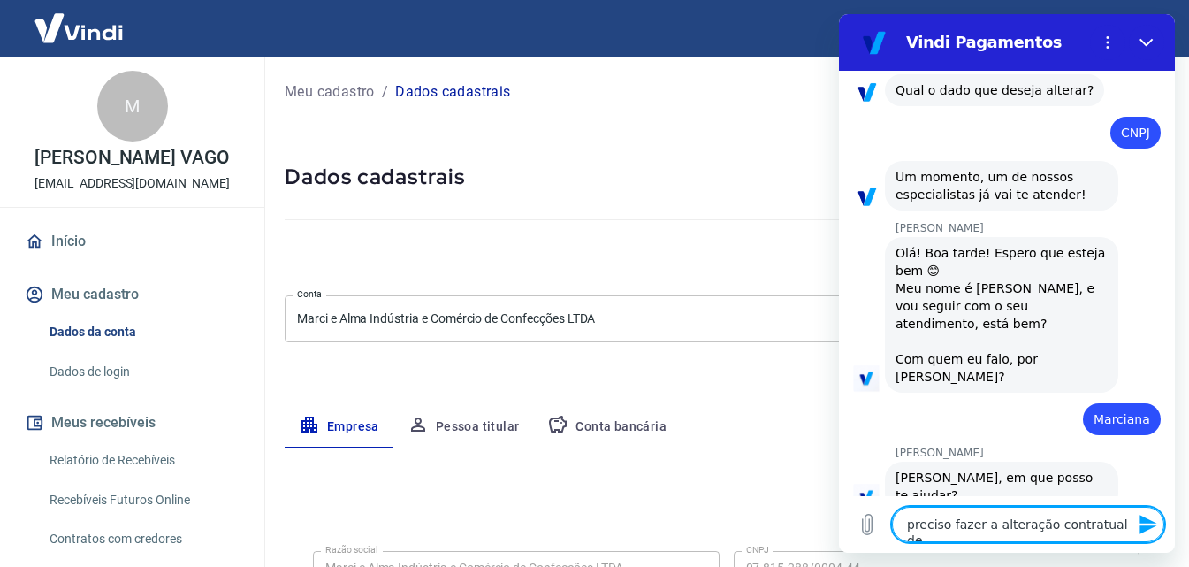
type textarea "preciso fazer a alteração contratual de"
type textarea "x"
type textarea "preciso fazer a alteração contratual de c"
type textarea "x"
type textarea "preciso fazer a alteração contratual de cn"
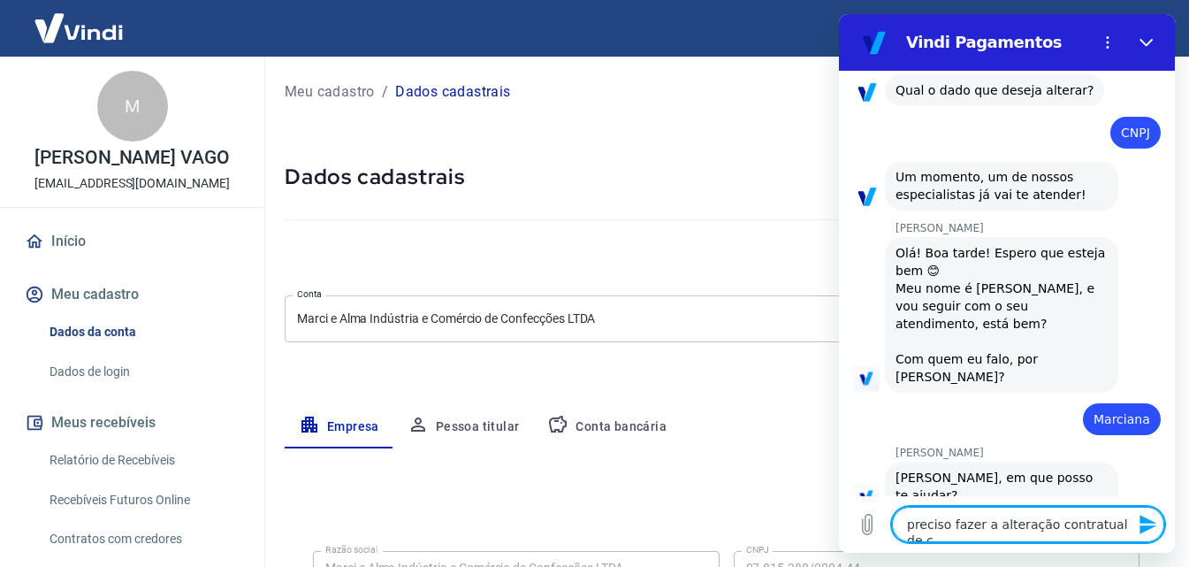
type textarea "x"
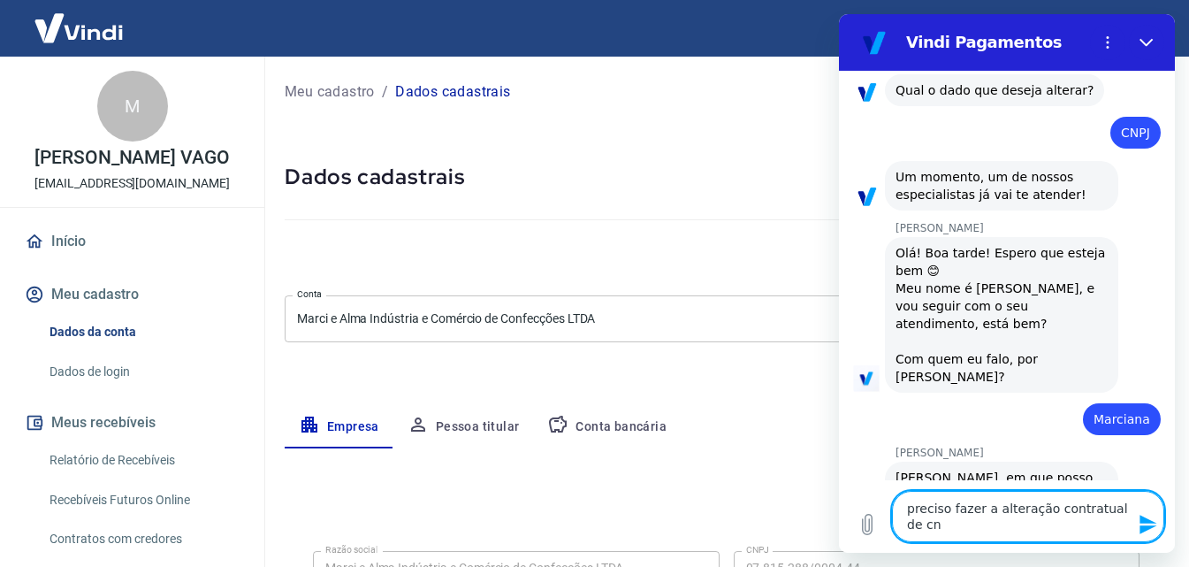
type textarea "preciso fazer a alteração contratual de cnp"
type textarea "x"
type textarea "preciso fazer a alteração contratual de cnpj"
type textarea "x"
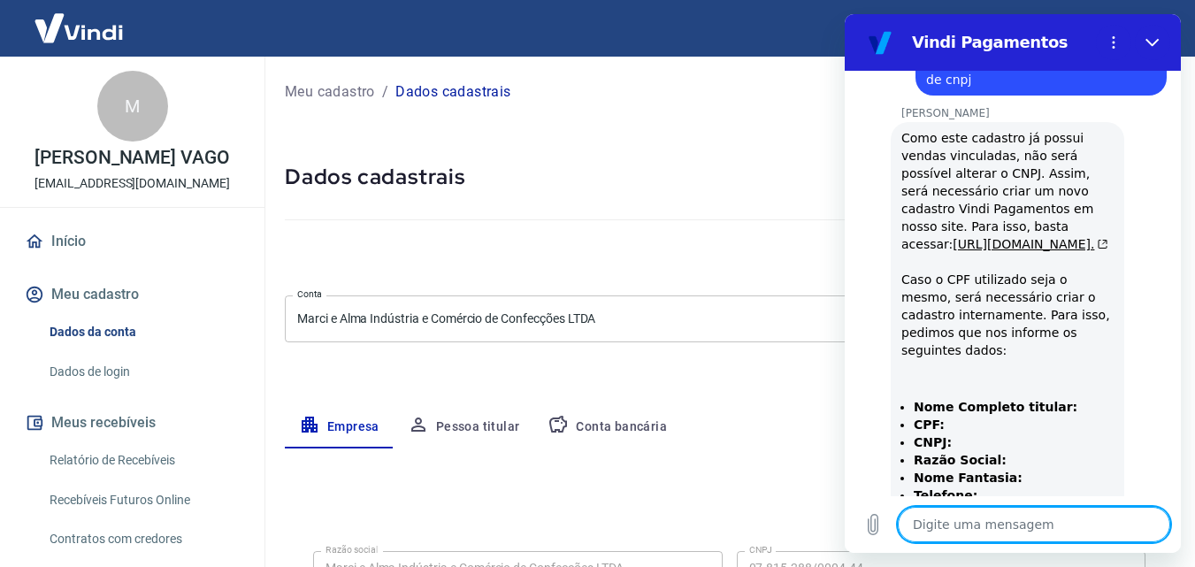
scroll to position [525, 0]
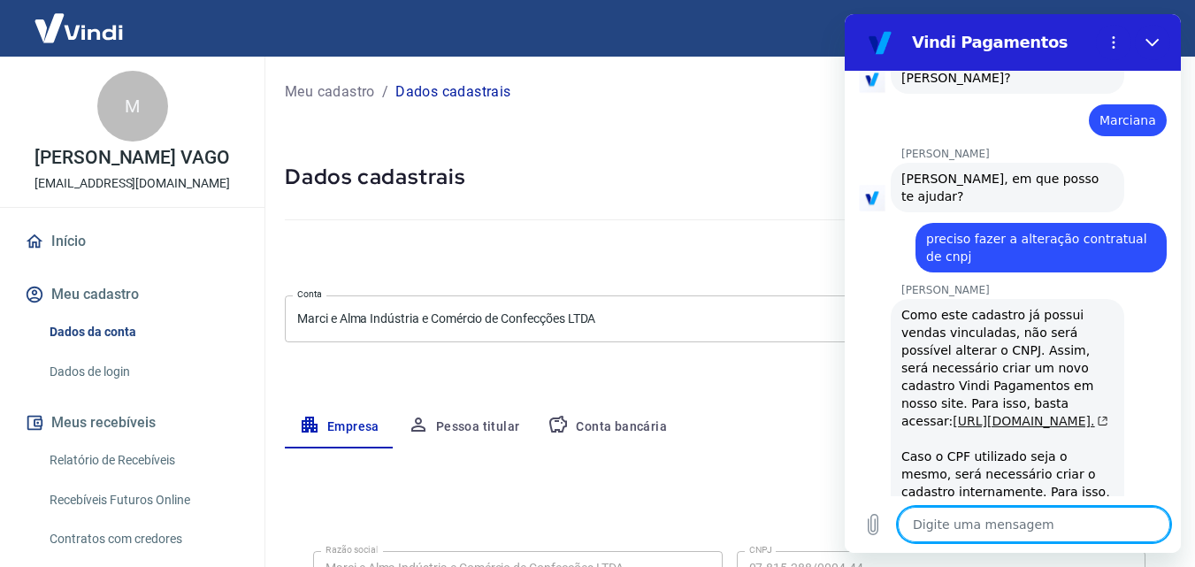
click at [988, 414] on link "https://pagamentos.vindi.com.br/criar-conta/." at bounding box center [1030, 421] width 156 height 14
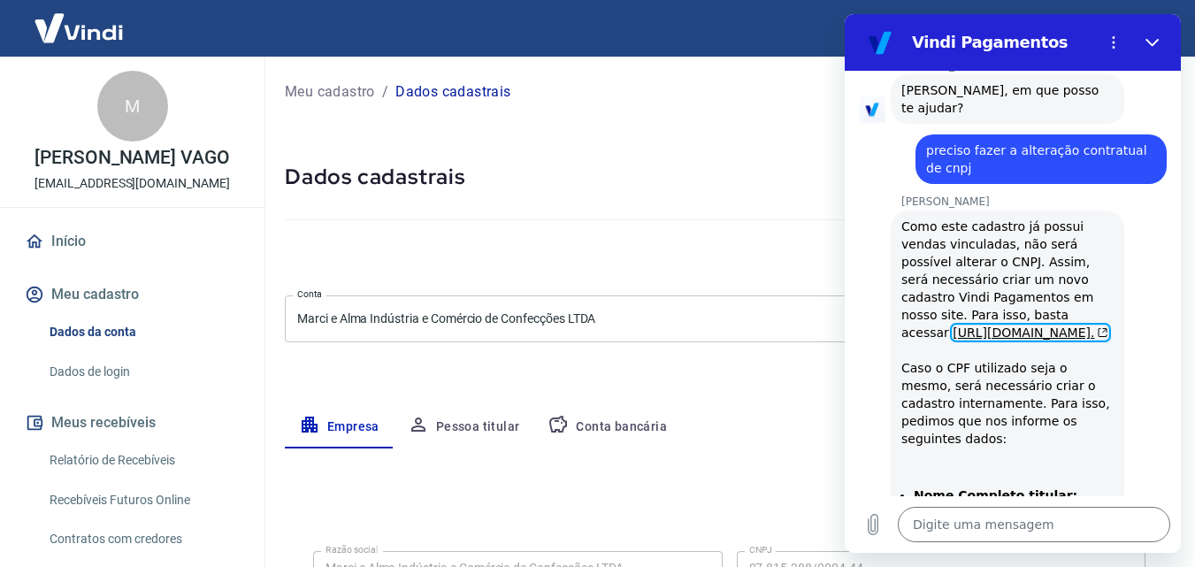
scroll to position [791, 0]
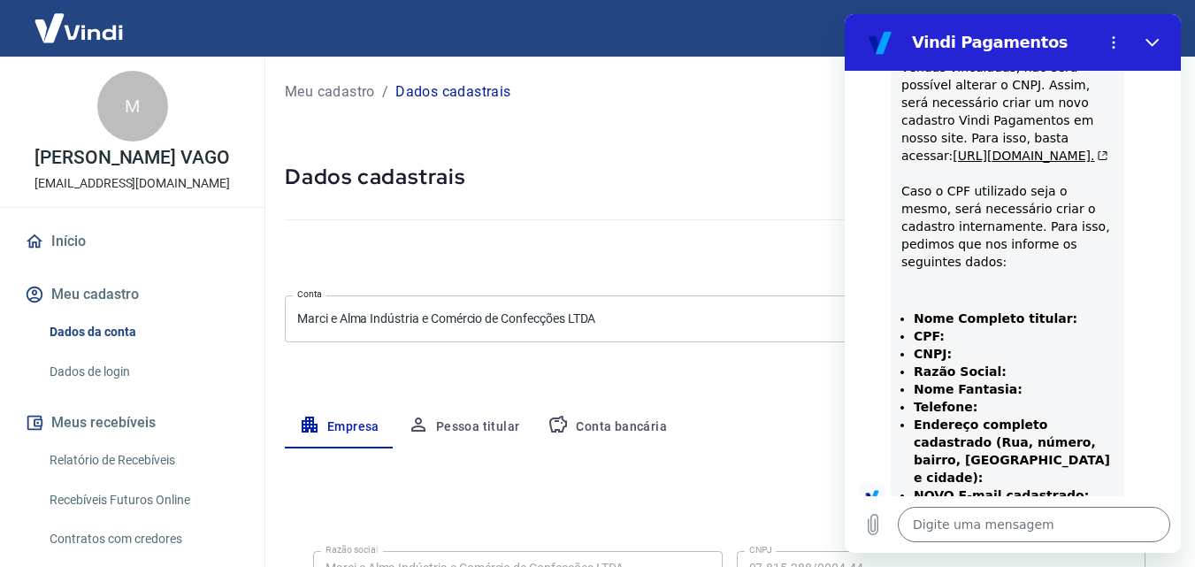
type textarea "x"
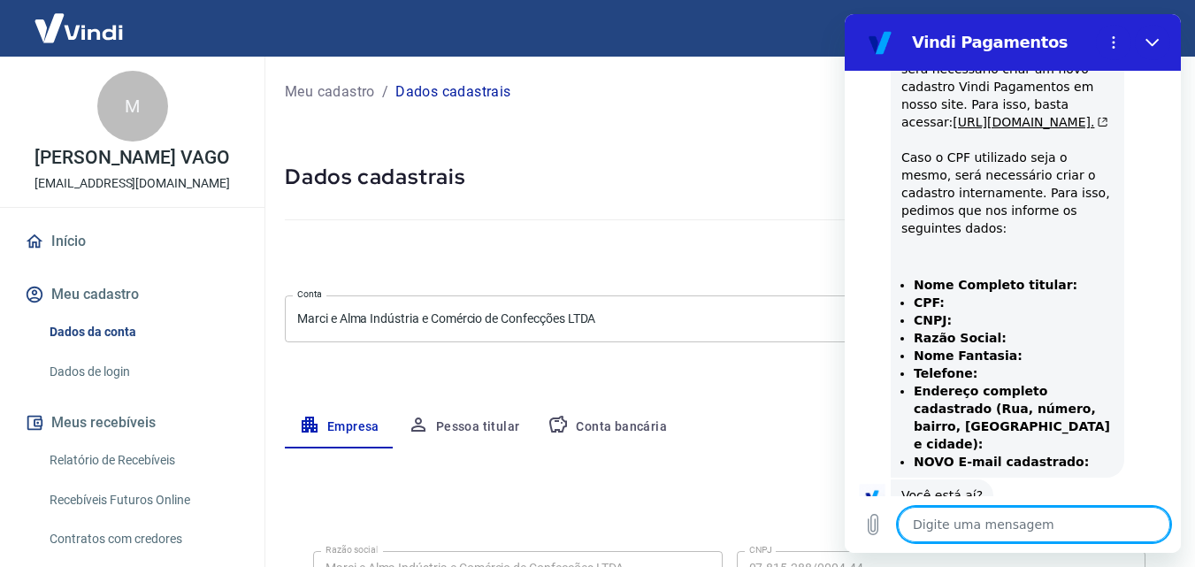
click at [976, 523] on textarea at bounding box center [1034, 524] width 272 height 35
type textarea "s"
type textarea "x"
type textarea "si"
type textarea "x"
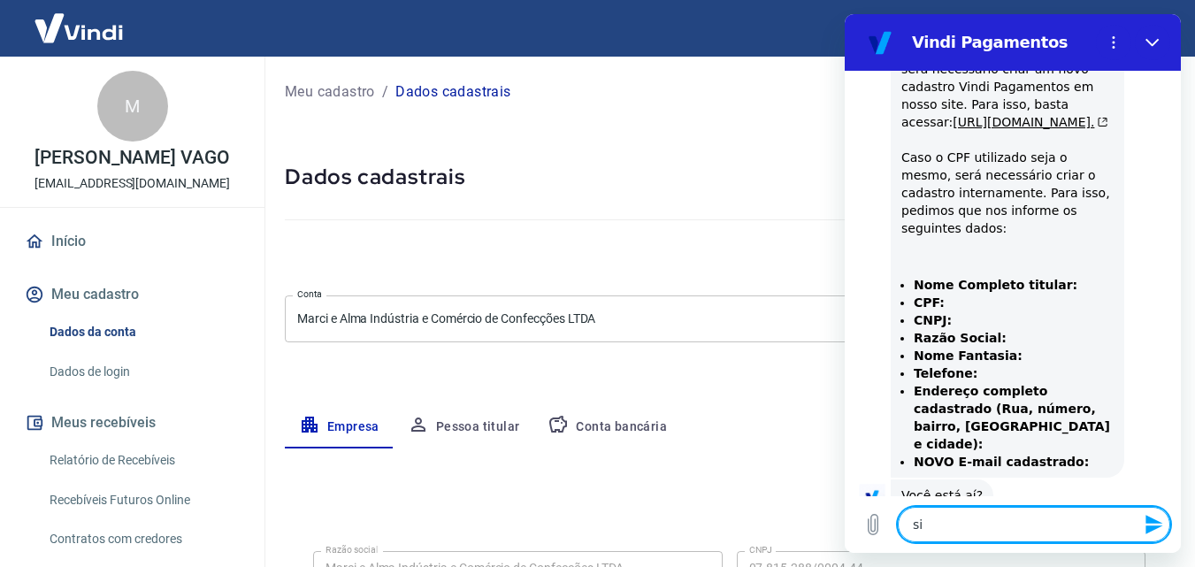
type textarea "sim"
type textarea "x"
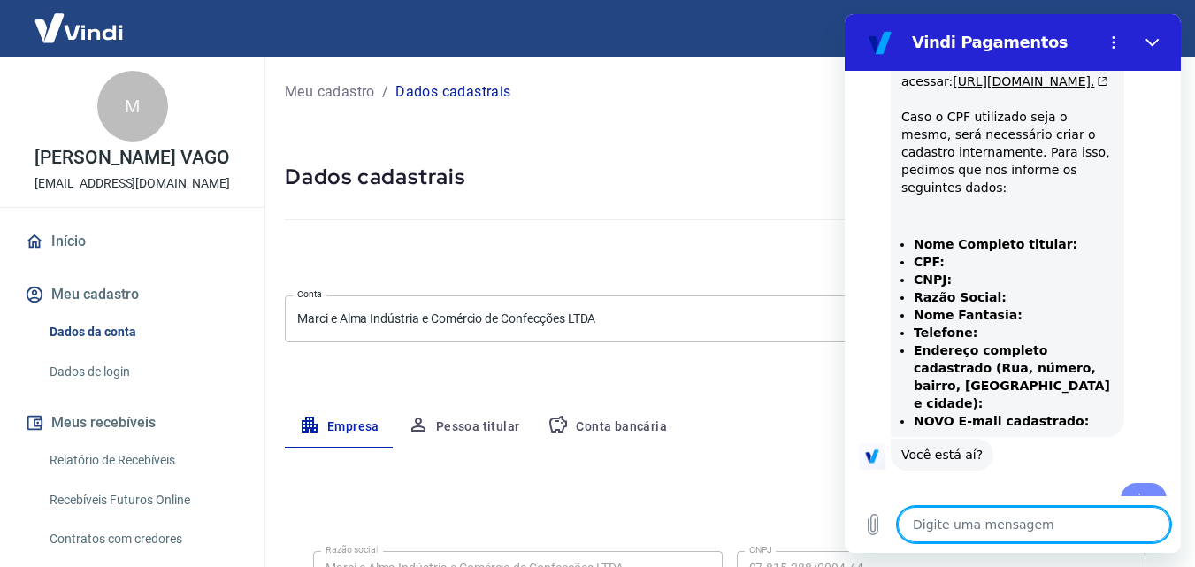
type textarea "x"
type textarea "n"
type textarea "x"
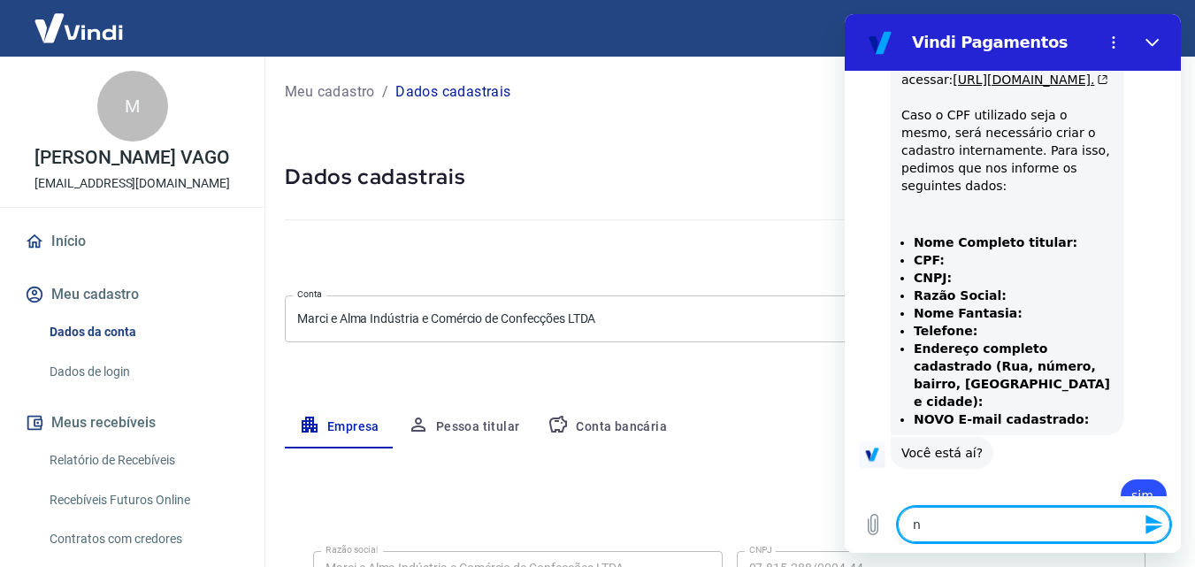
type textarea "no"
type textarea "x"
type textarea "no"
type textarea "x"
type textarea "no s"
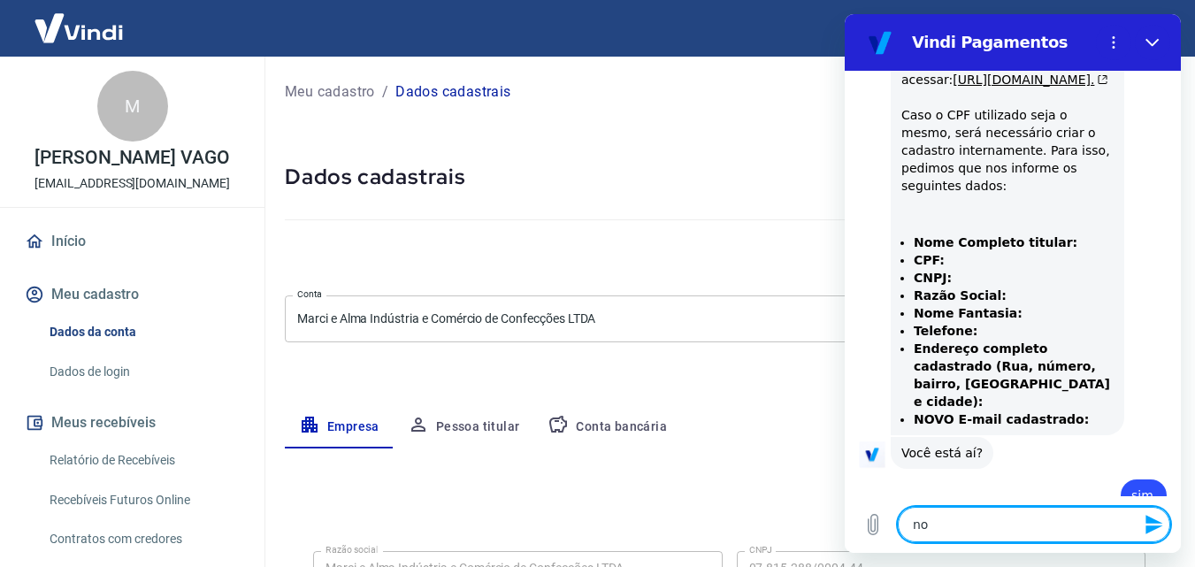
type textarea "x"
type textarea "no se"
type textarea "x"
type textarea "no seg"
type textarea "x"
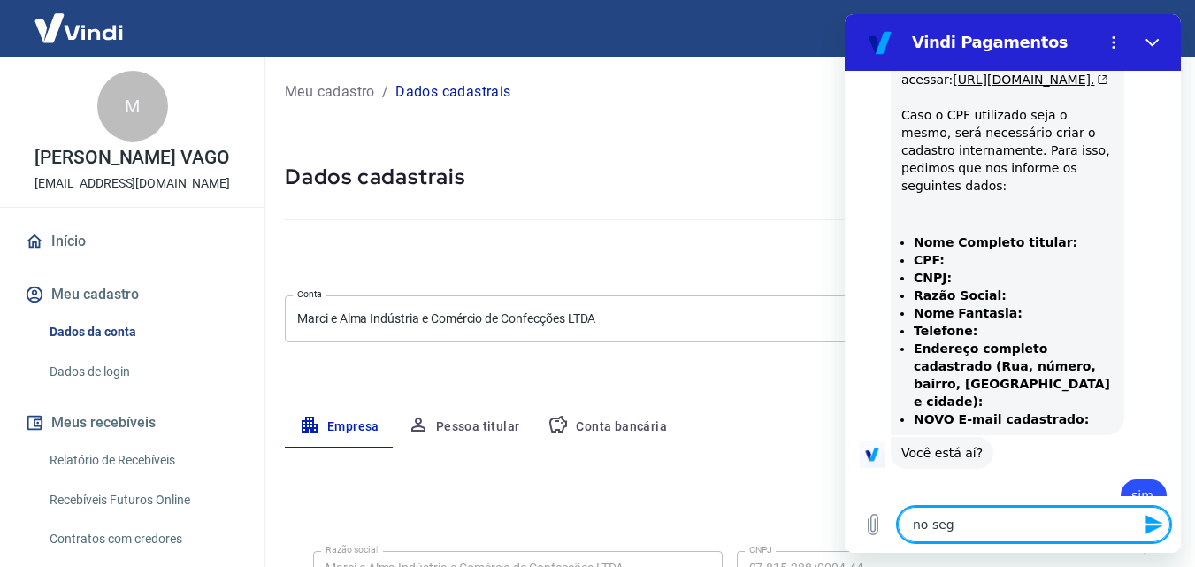
type textarea "no segu"
type textarea "x"
type textarea "no seg"
type textarea "x"
type textarea "no segu"
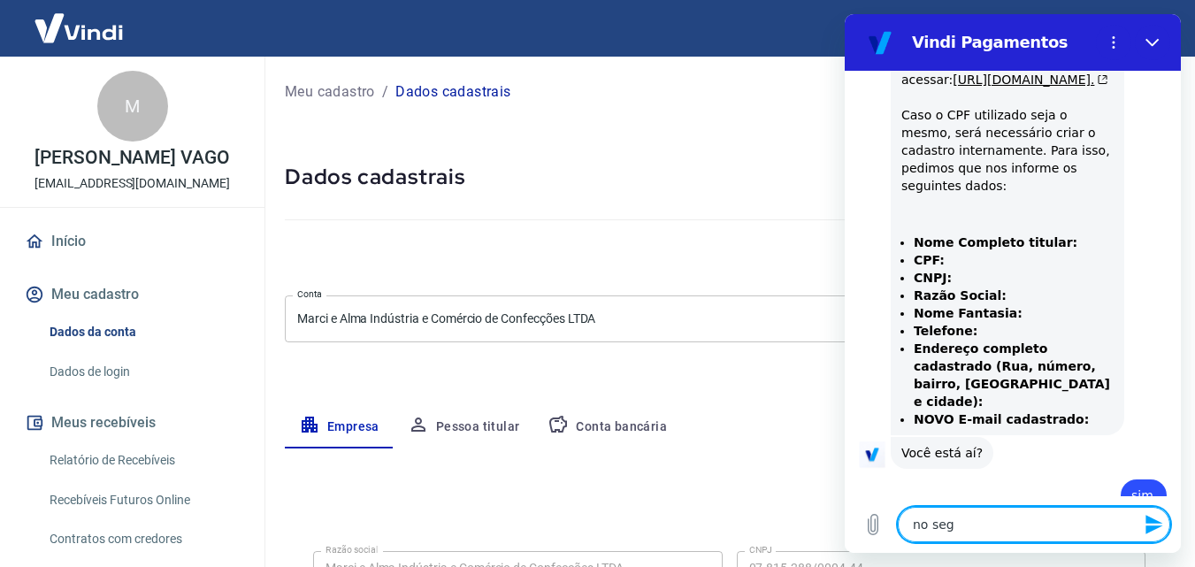
type textarea "x"
type textarea "no segui"
type textarea "x"
type textarea "no seguim"
type textarea "x"
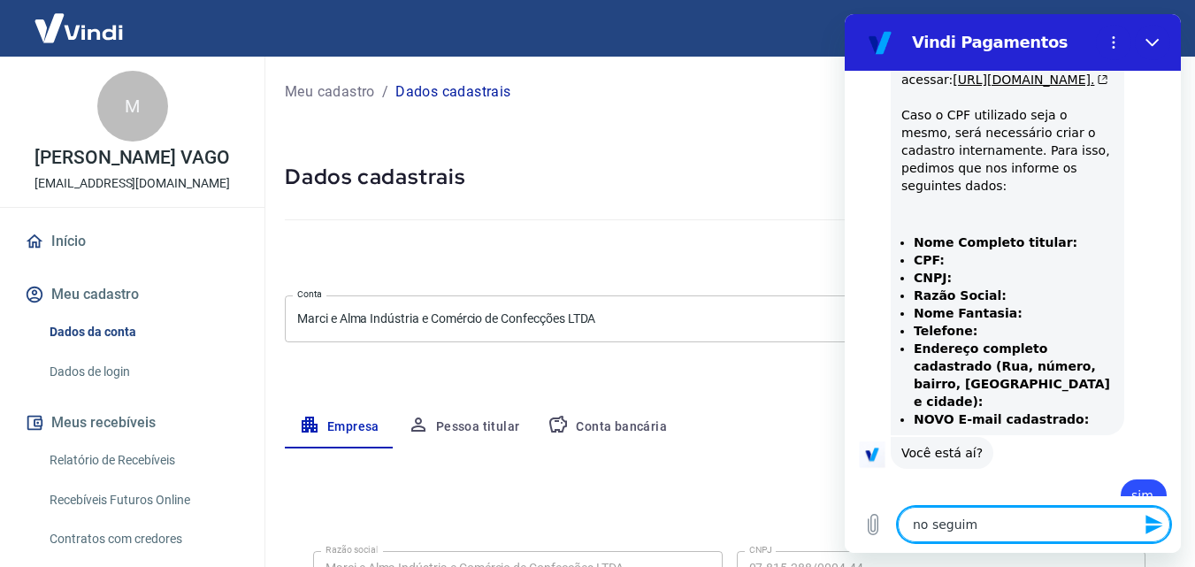
type textarea "no seguime"
type textarea "x"
type textarea "no seguimen"
type textarea "x"
type textarea "no seguiment"
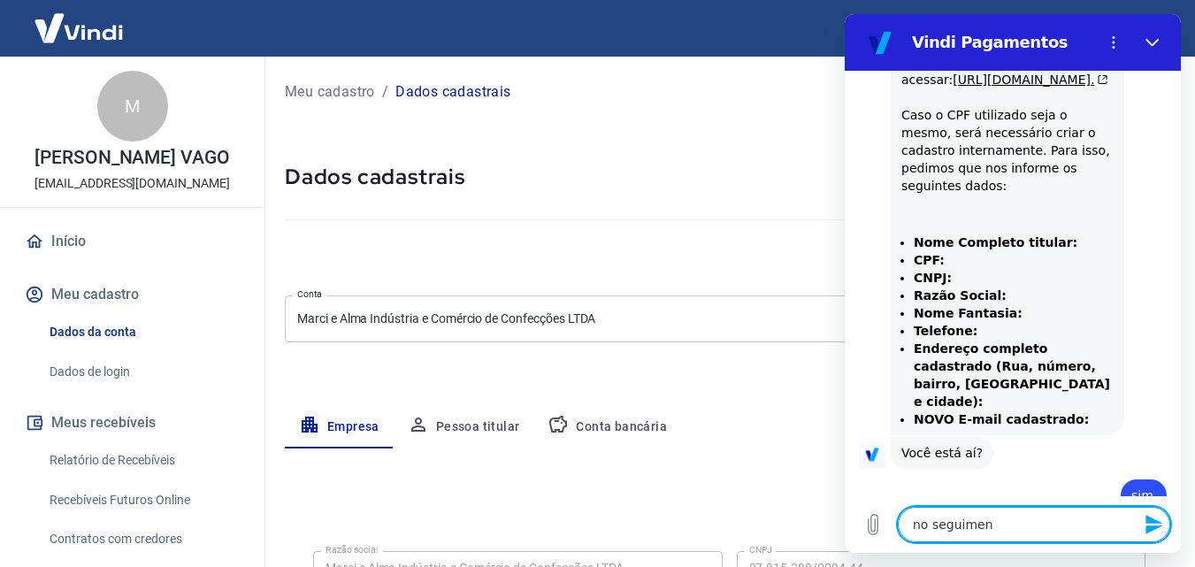
type textarea "x"
type textarea "no seguimento"
type textarea "x"
type textarea "no seguimento"
type textarea "x"
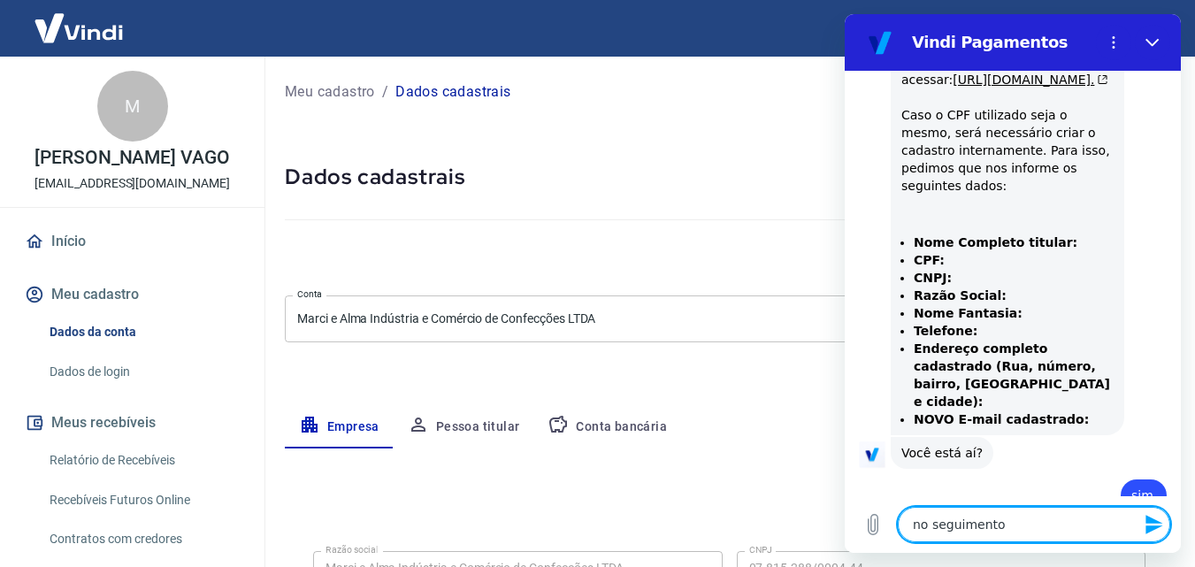
type textarea "no seguimento q"
type textarea "x"
type textarea "no seguimento qu"
type textarea "x"
type textarea "no seguimento qua"
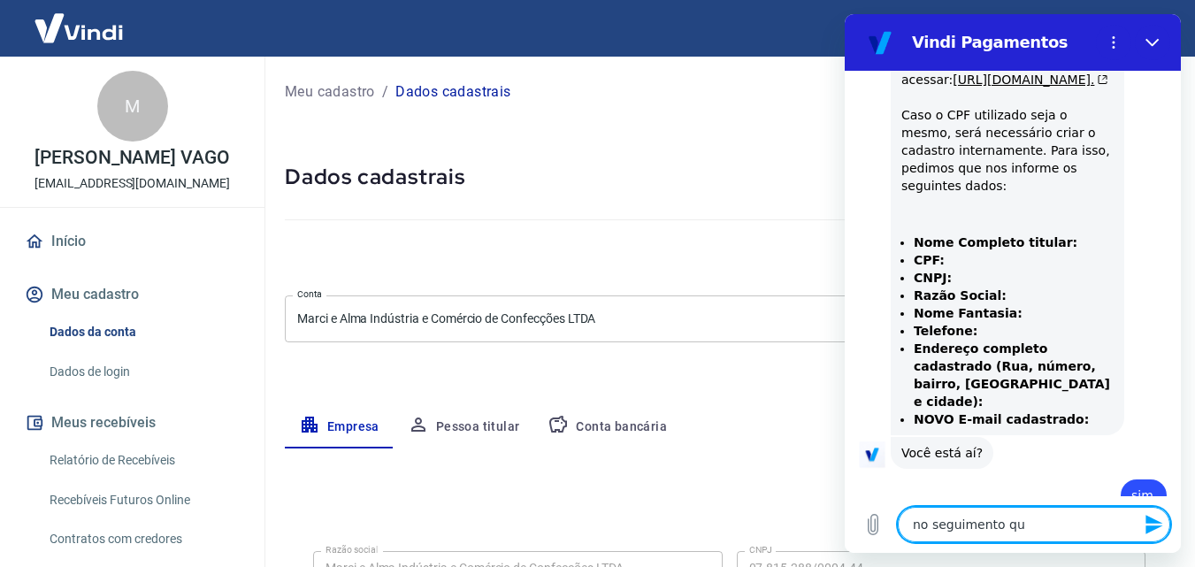
type textarea "x"
type textarea "no seguimento qua"
type textarea "x"
type textarea "no seguimento qua"
type textarea "x"
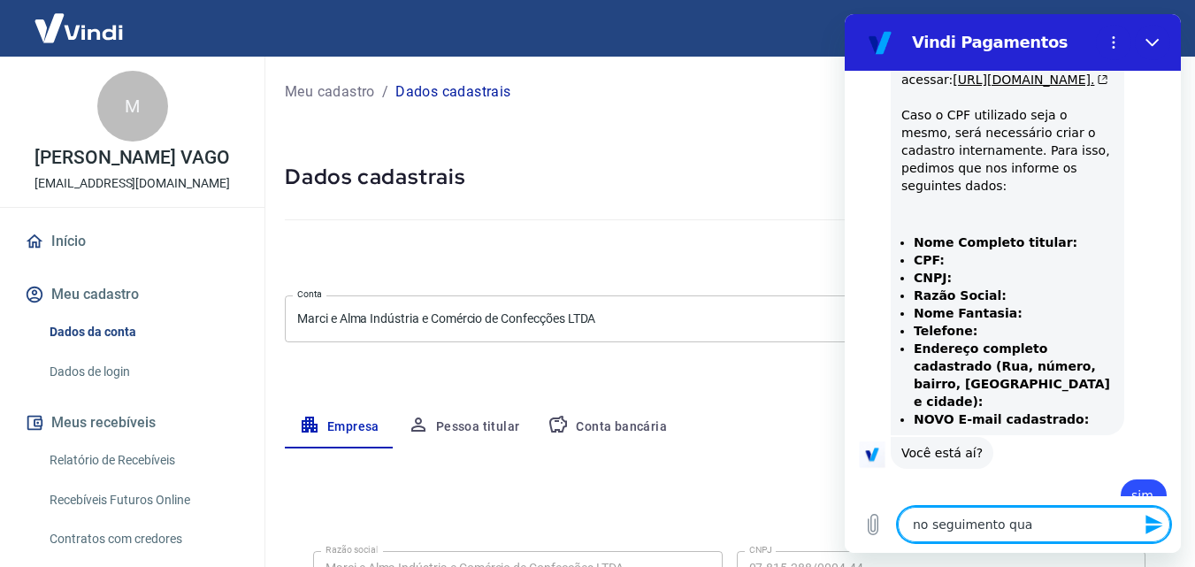
type textarea "no seguimento qual"
type textarea "x"
type textarea "no seguimento qual"
type textarea "x"
type textarea "no seguimento qual s"
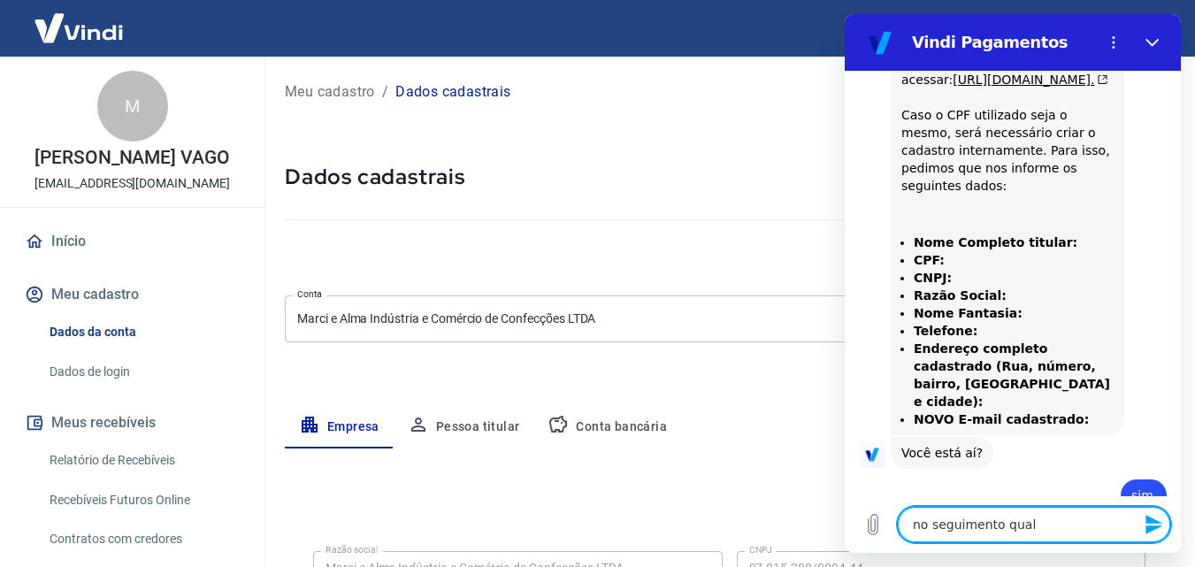
type textarea "x"
type textarea "no seguimento qual se"
type textarea "x"
type textarea "no seguimento qual sel"
type textarea "x"
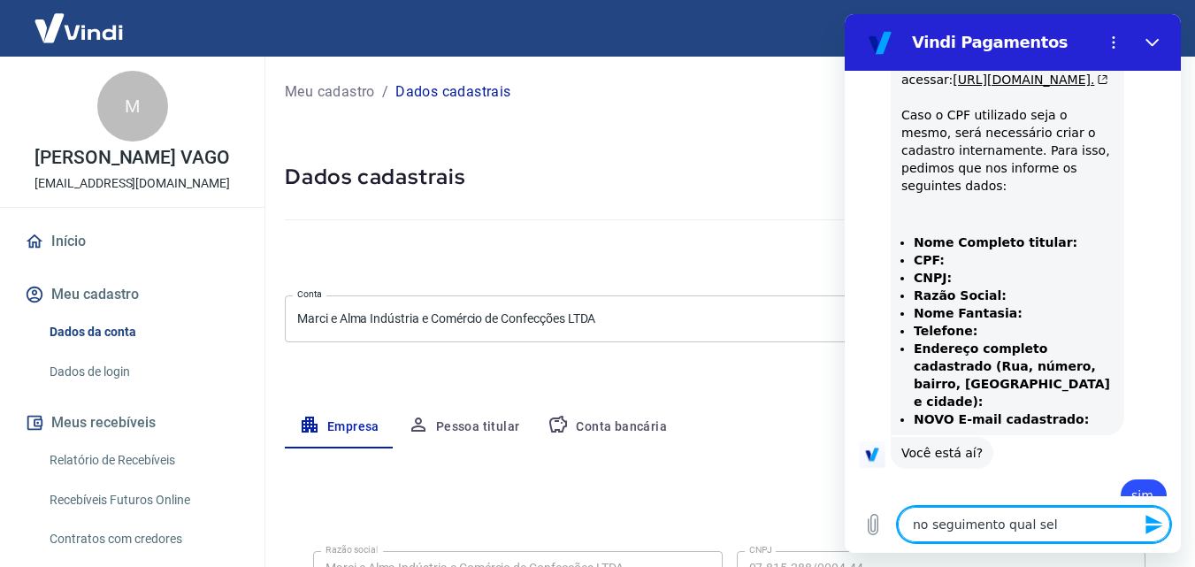
type textarea "no seguimento qual sele"
type textarea "x"
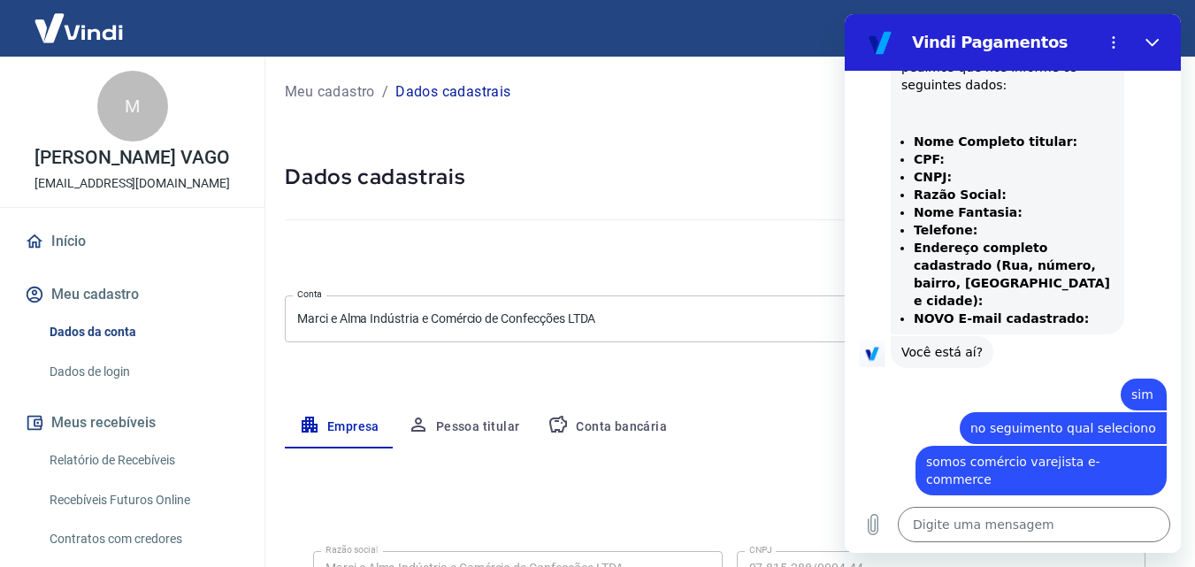
scroll to position [992, 0]
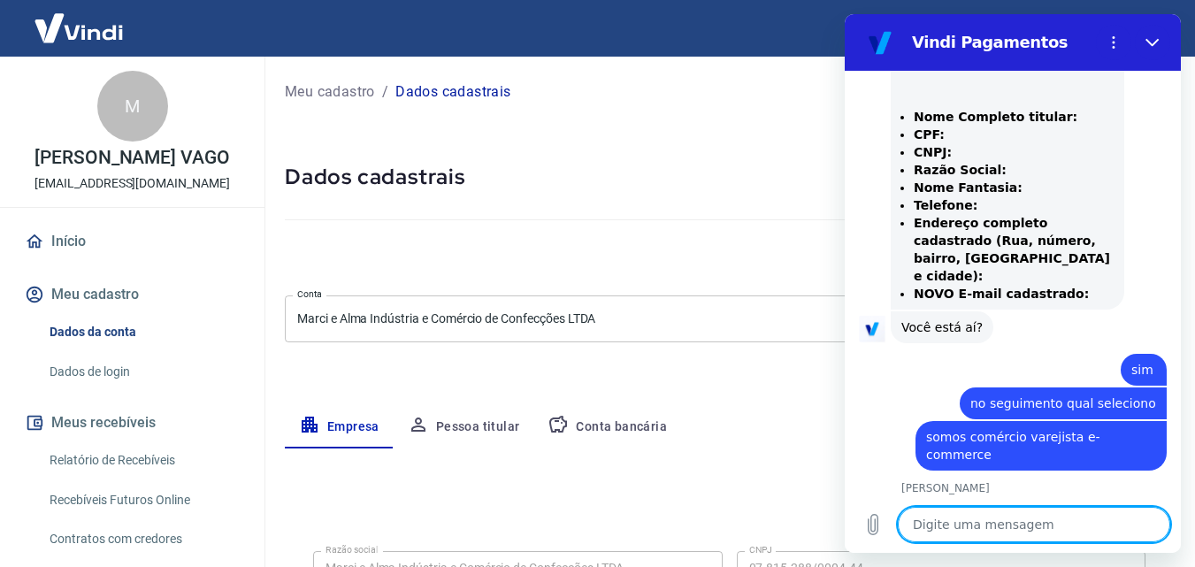
click at [983, 519] on textarea at bounding box center [1034, 524] width 272 height 35
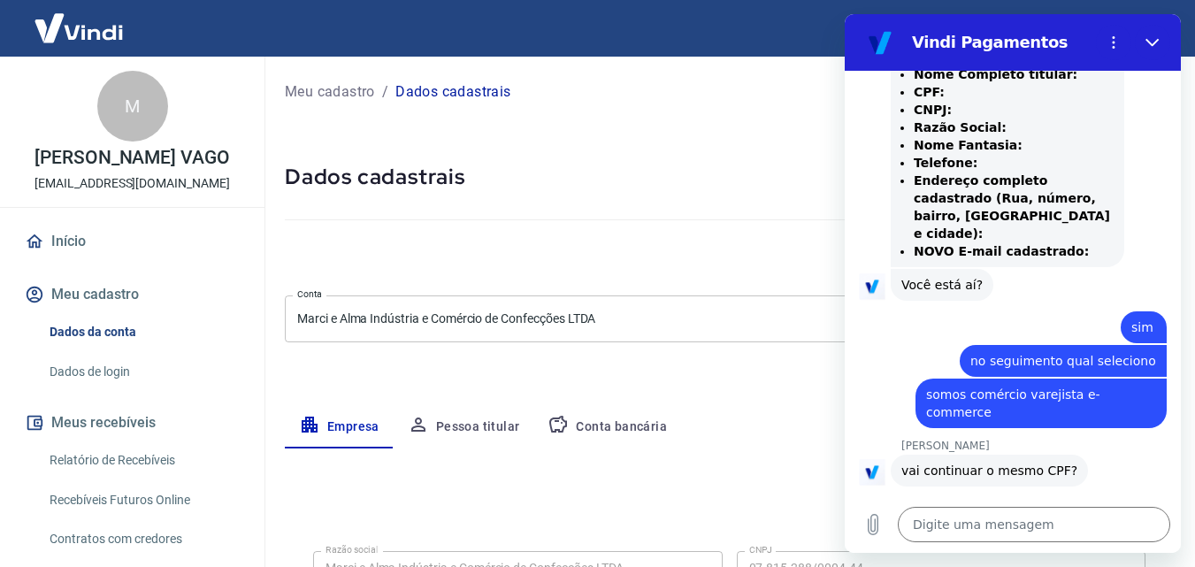
scroll to position [1231, 0]
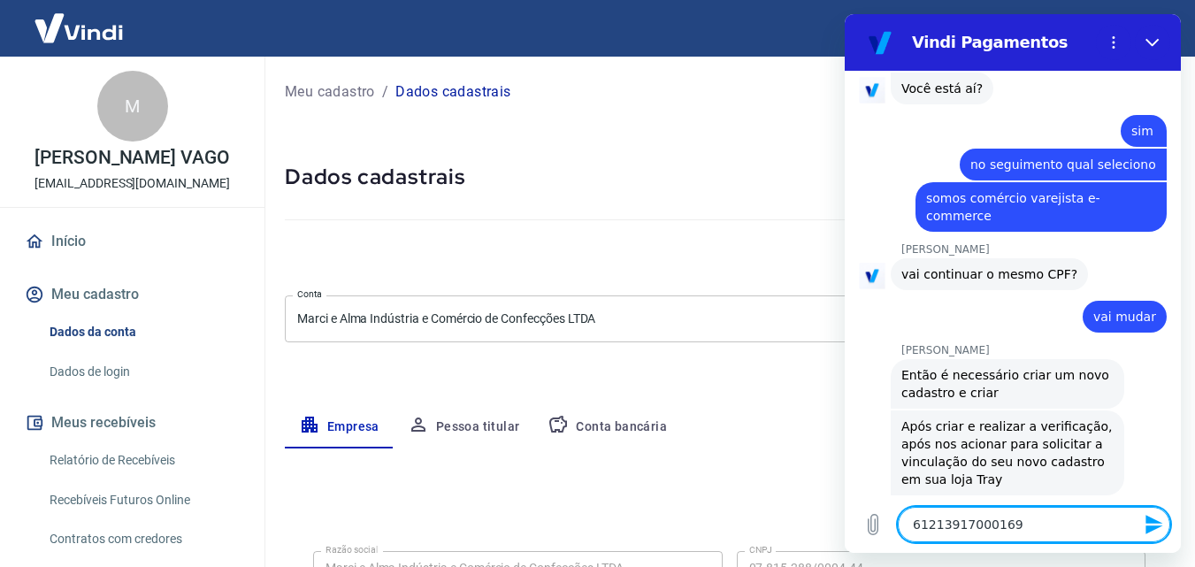
click at [929, 523] on textarea "61213917000169" at bounding box center [1034, 524] width 272 height 35
click at [950, 524] on textarea "61.213917000169" at bounding box center [1034, 524] width 272 height 35
click at [972, 520] on textarea "61.213.917000169" at bounding box center [1034, 524] width 272 height 35
click at [1004, 521] on textarea "61.213.917/000169" at bounding box center [1034, 524] width 272 height 35
click at [1040, 524] on textarea "61.213.917/0001-69" at bounding box center [1034, 524] width 272 height 35
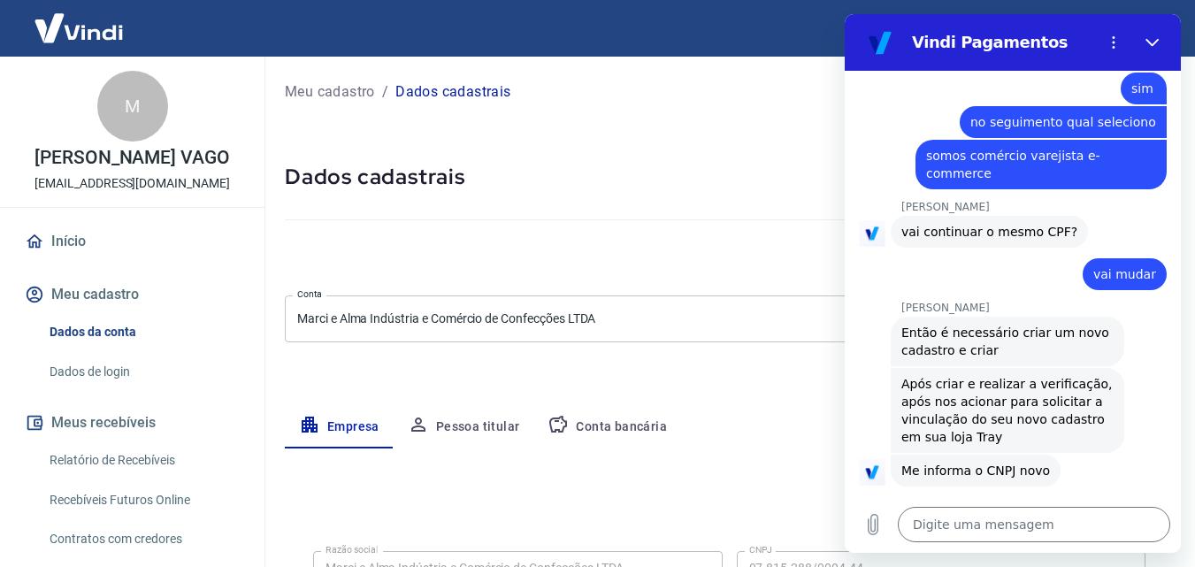
scroll to position [1473, 0]
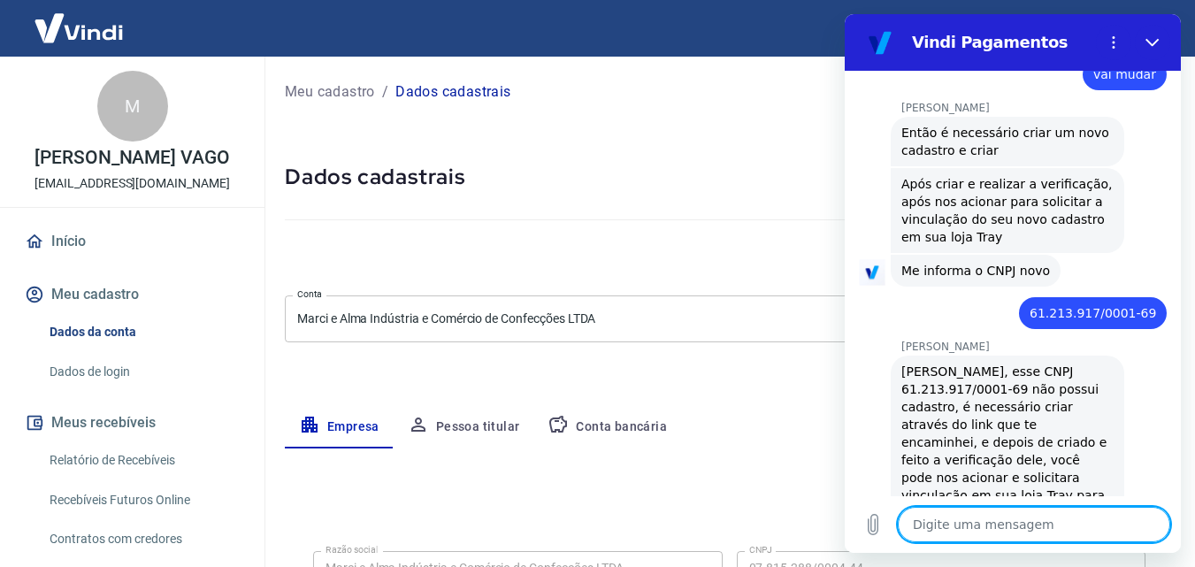
click at [1027, 512] on textarea at bounding box center [1034, 524] width 272 height 35
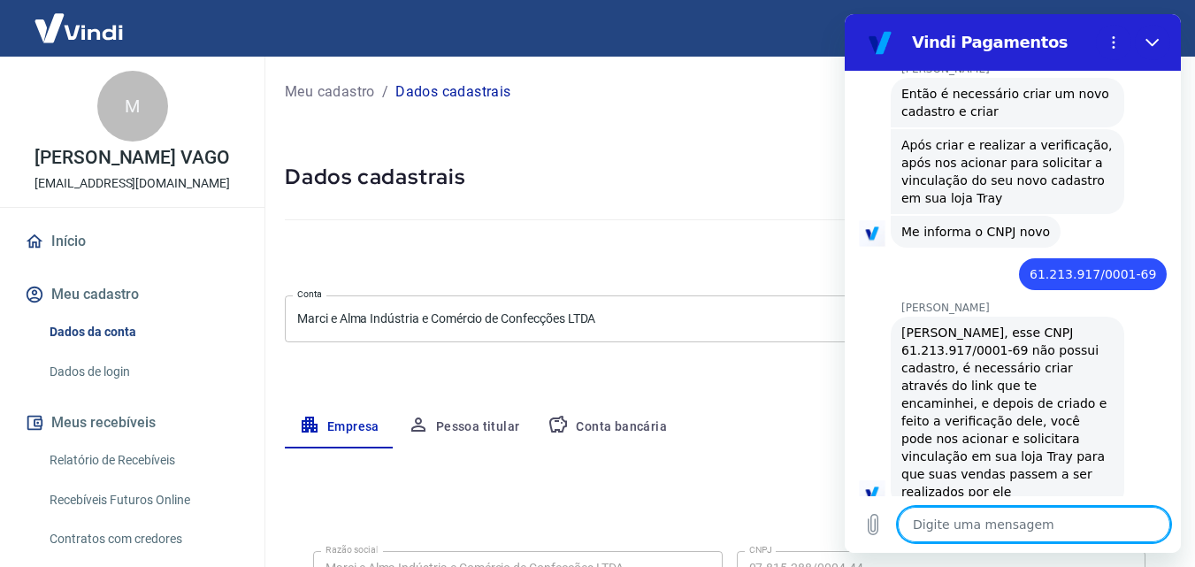
scroll to position [1516, 0]
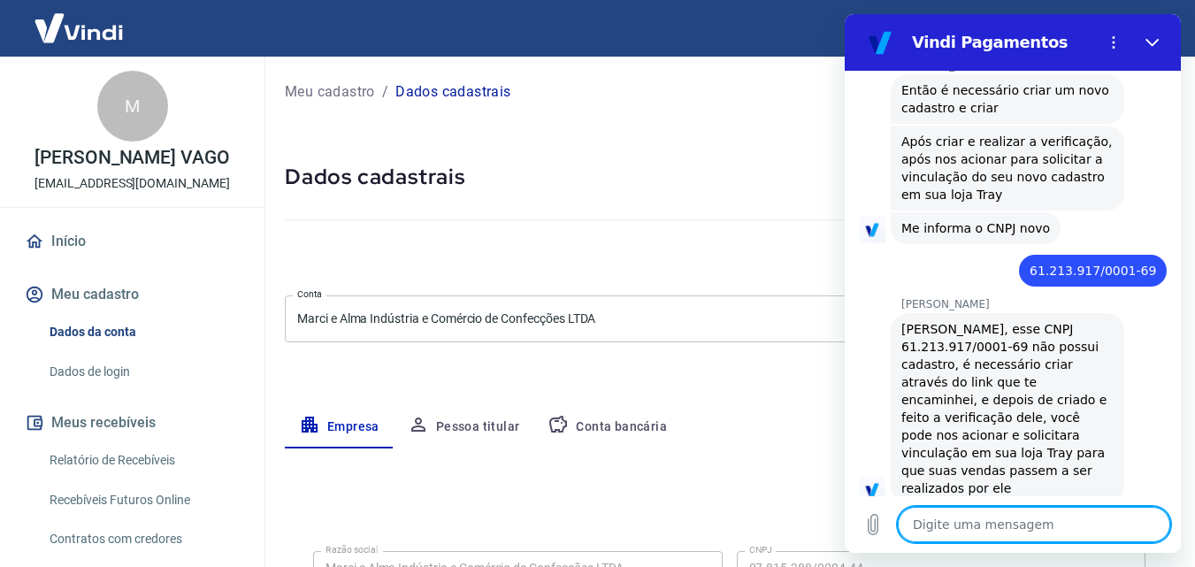
drag, startPoint x: 960, startPoint y: 531, endPoint x: 996, endPoint y: 528, distance: 36.4
click at [965, 530] on textarea at bounding box center [1034, 524] width 272 height 35
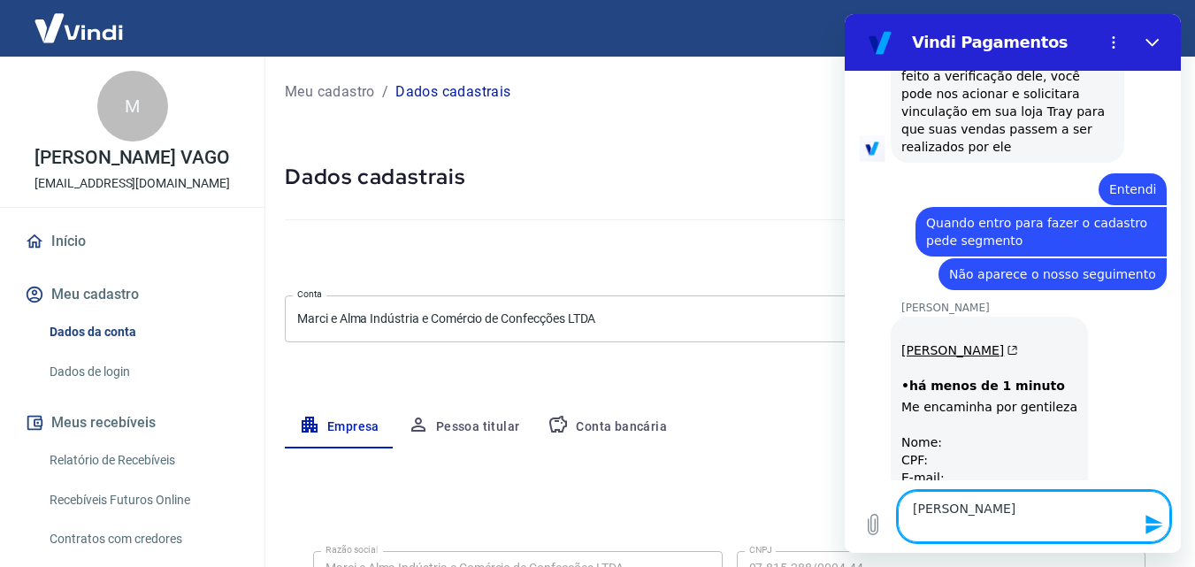
scroll to position [1873, 0]
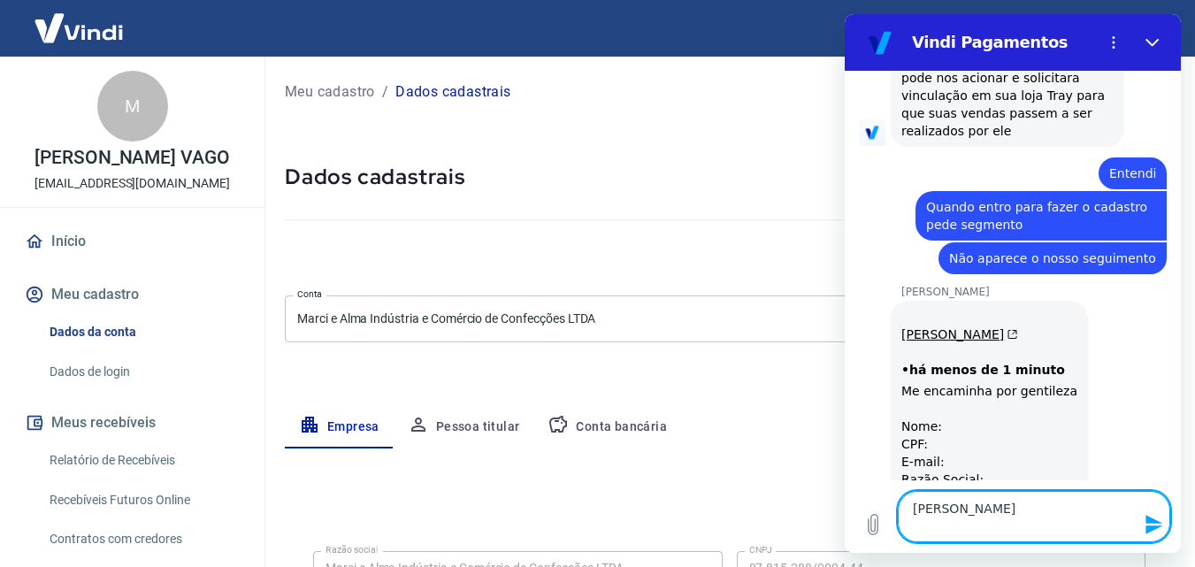
paste textarea "113.459.397-01"
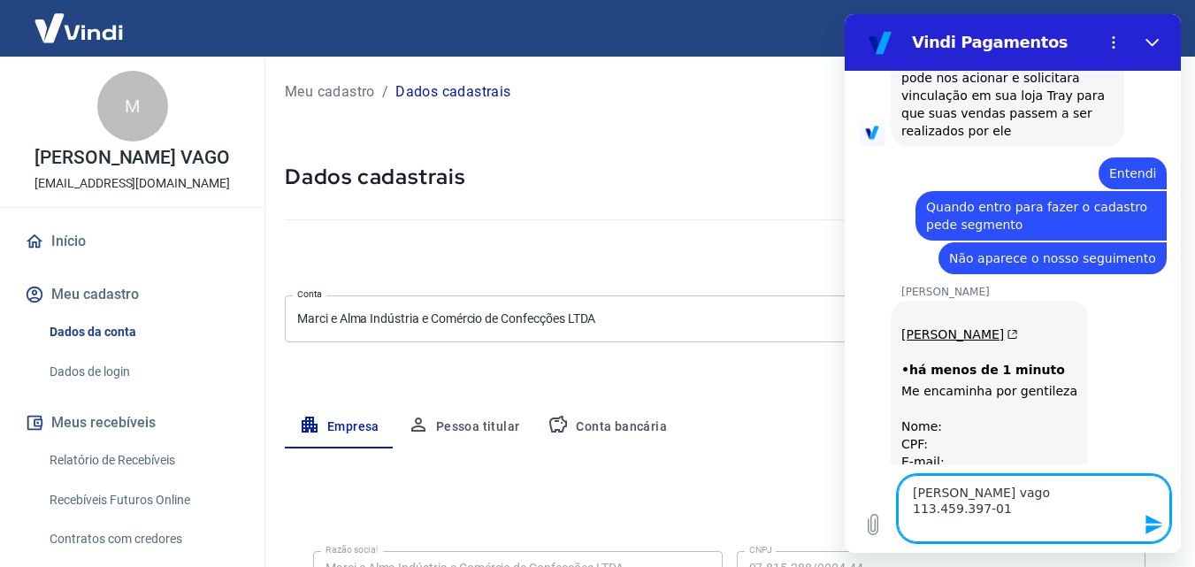
paste textarea "contato@allmabrasil.com.br"
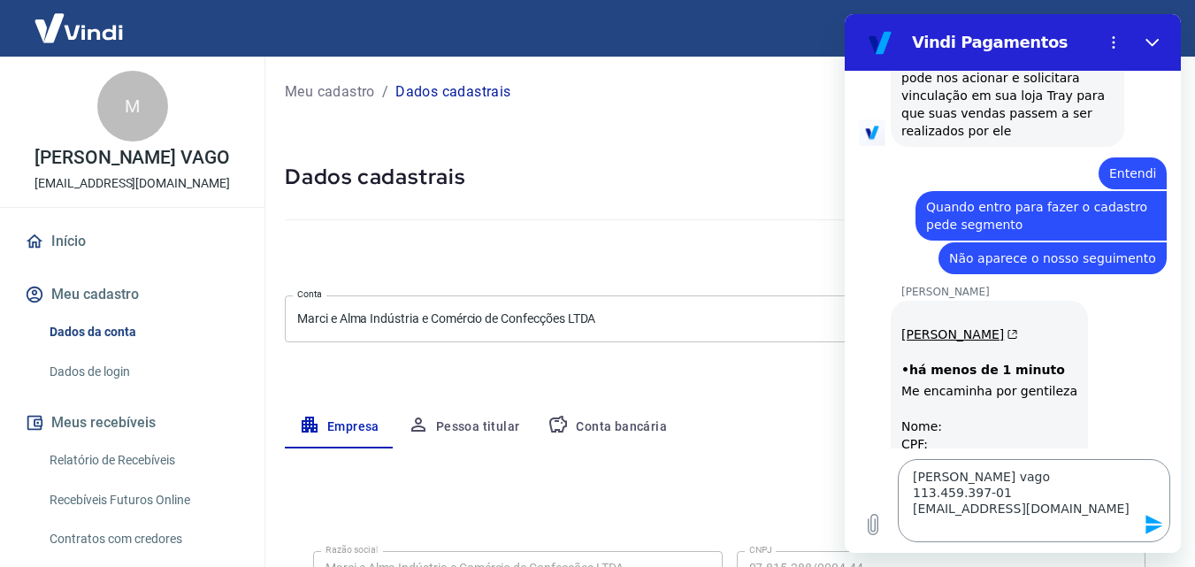
click at [960, 534] on textarea "Lara Maria vago 113.459.397-01 contato@allmabrasil.com.br" at bounding box center [1034, 500] width 272 height 83
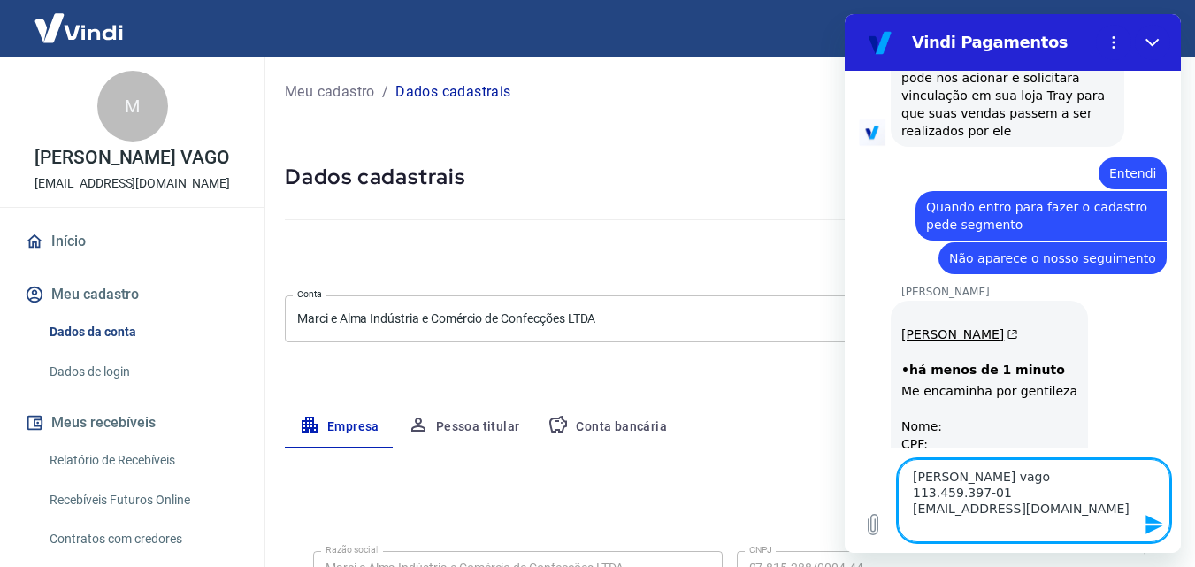
paste textarea "MODA & PROPOSITO LTDA"
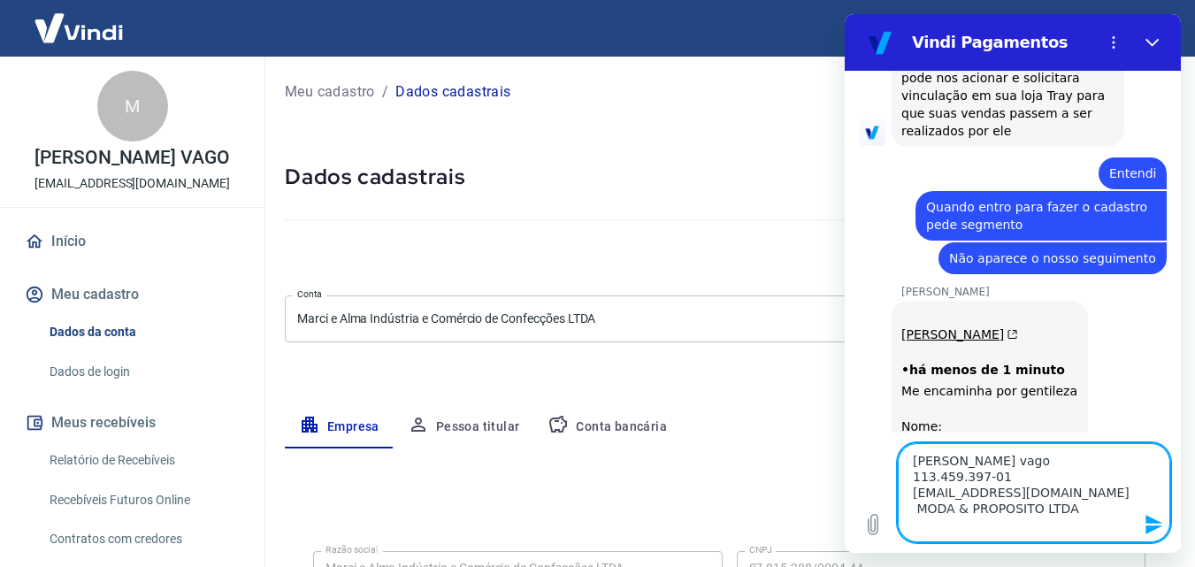
click at [946, 525] on textarea "Lara Maria vago 113.459.397-01 contato@allmabrasil.com.br MODA & PROPOSITO LTDA" at bounding box center [1034, 492] width 272 height 99
paste textarea "61.213.917/0001-69"
click at [913, 475] on textarea "Lara Maria vago 113.459.397-01 contato@allmabrasil.com.br MODA & PROPOSITO LTDA…" at bounding box center [1034, 492] width 272 height 99
click at [914, 495] on textarea "Lara Maria vago CPF 113.459.397-01 contato@allmabrasil.com.br MODA & PROPOSITO …" at bounding box center [1034, 492] width 272 height 99
click at [915, 506] on textarea "Lara Maria vago CPF 113.459.397-01 E-MAIL contato@allmabrasil.com.br MODA & PRO…" at bounding box center [1034, 492] width 272 height 99
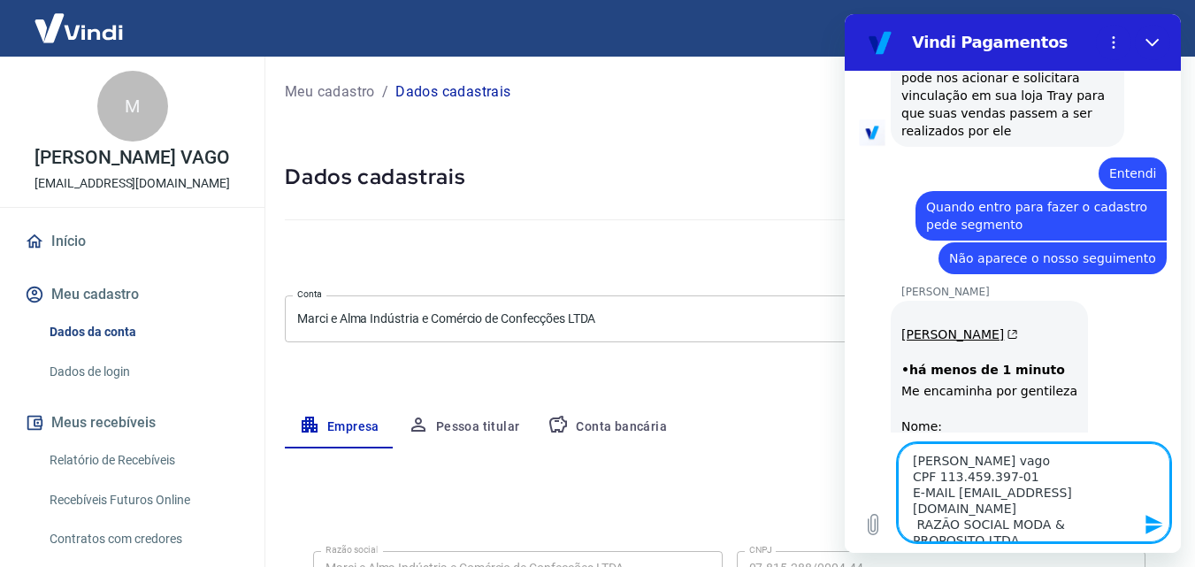
scroll to position [16, 0]
click at [910, 525] on textarea "Lara Maria vago CPF 113.459.397-01 E-MAIL contato@allmabrasil.com.br RAZÃO SOCI…" at bounding box center [1034, 492] width 272 height 99
click at [1128, 487] on textarea "Lara Maria vago CPF 113.459.397-01 E-MAIL contato@allmabrasil.com.br RAZÃO SOCI…" at bounding box center [1034, 492] width 272 height 99
click at [959, 508] on textarea "Lara Maria vago CPF 113.459.397-01 E-MAIL contato@allmabrasil.com.br RAZÃO SOCI…" at bounding box center [1034, 492] width 272 height 99
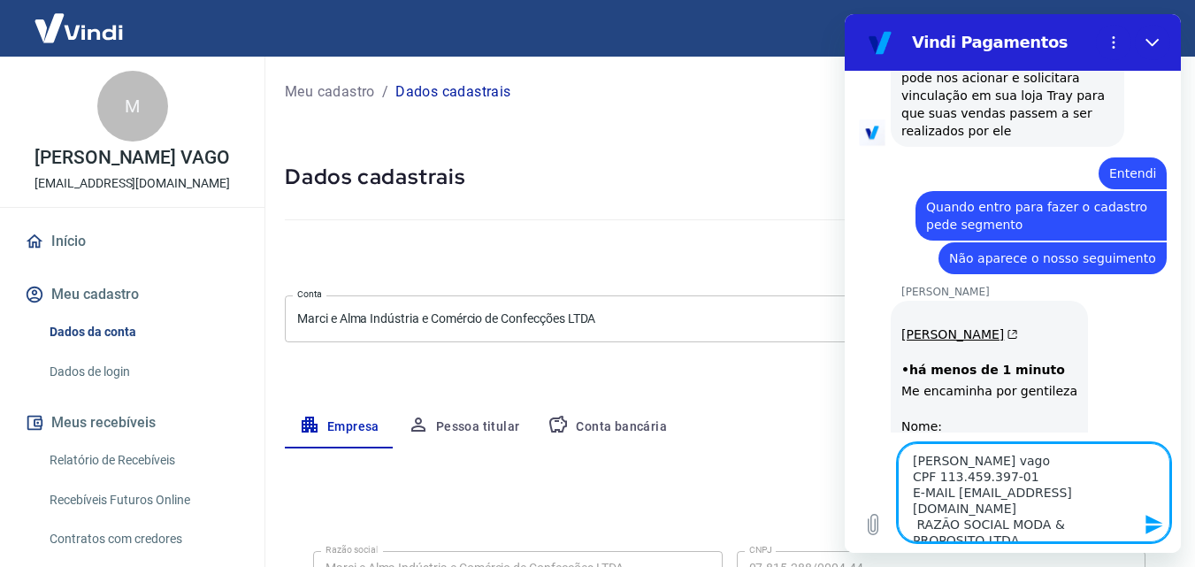
click at [914, 459] on textarea "Lara Maria vago CPF 113.459.397-01 E-MAIL contato@allmabrasil.com.br RAZÃO SOCI…" at bounding box center [1034, 492] width 272 height 99
click at [917, 506] on textarea "NOME Lara Maria vago CPF 113.459.397-01 E-MAIL contato@allmabrasil.com.br RAZÃO…" at bounding box center [1034, 492] width 272 height 99
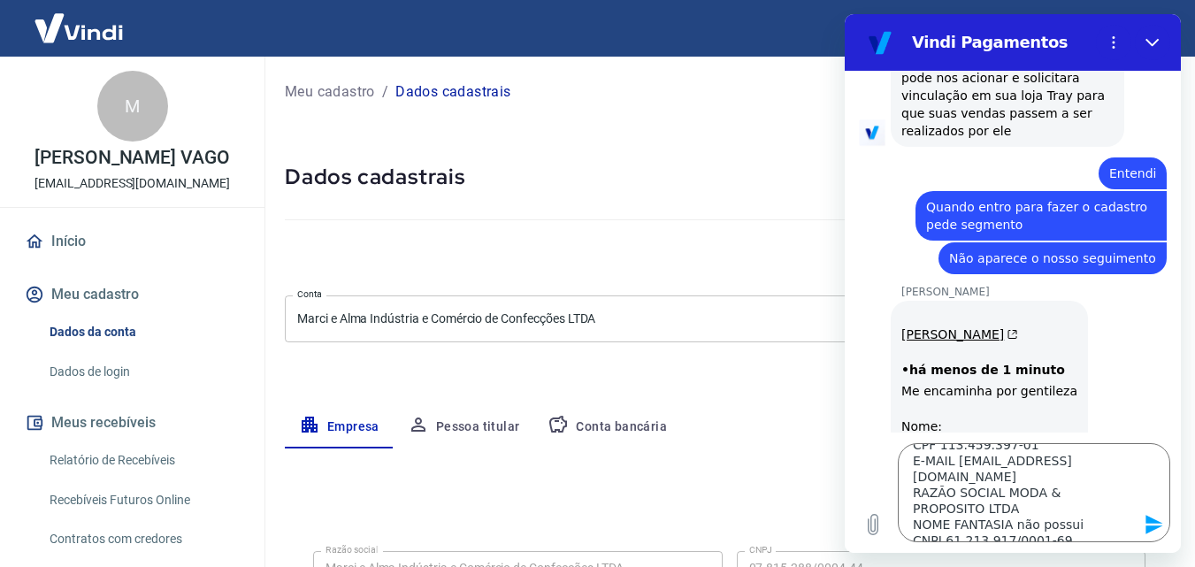
click at [1156, 524] on icon "Enviar mensagem" at bounding box center [1153, 524] width 21 height 21
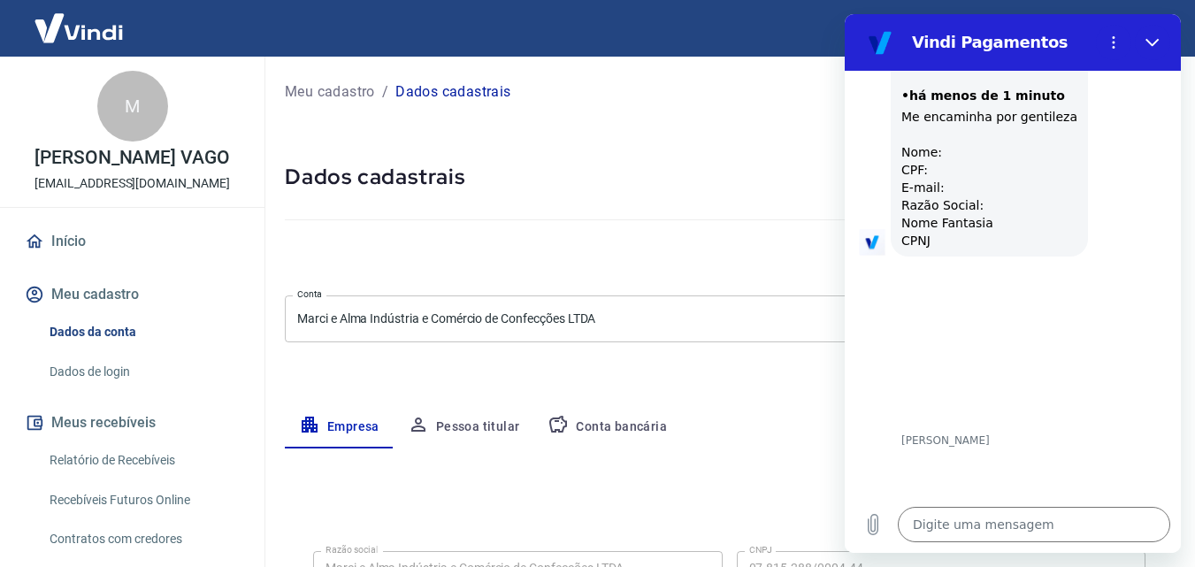
scroll to position [2151, 0]
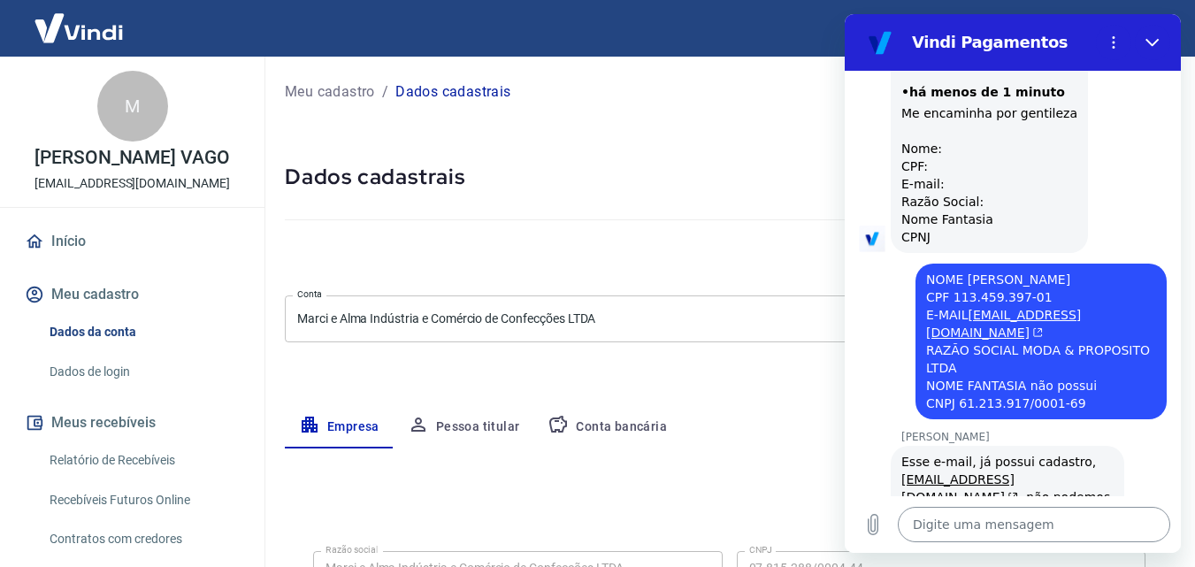
click at [972, 526] on textarea at bounding box center [1034, 524] width 272 height 35
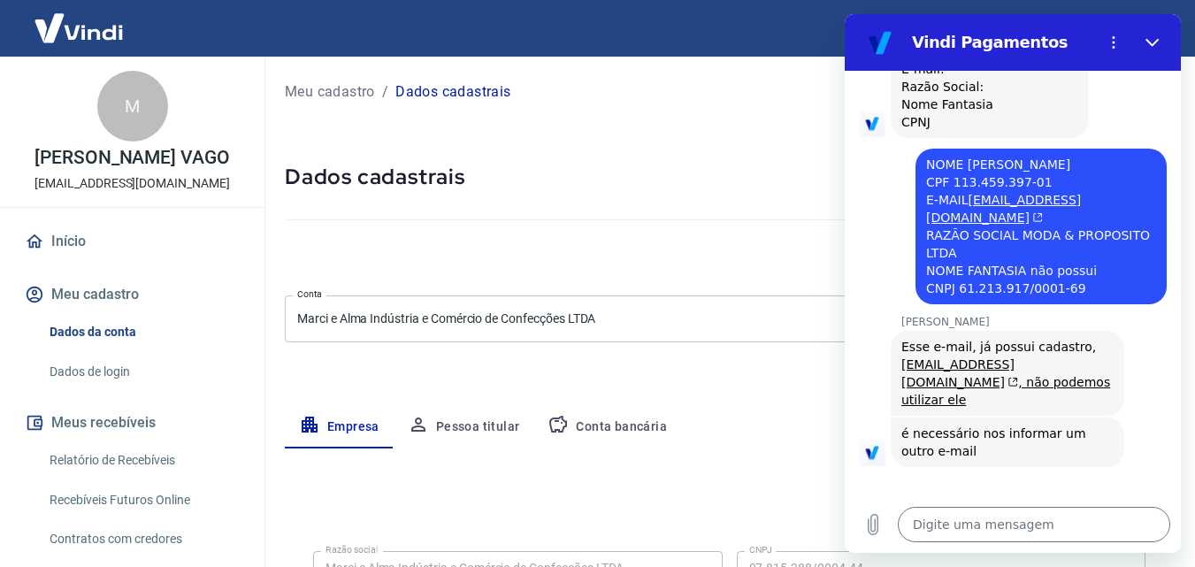
scroll to position [2269, 0]
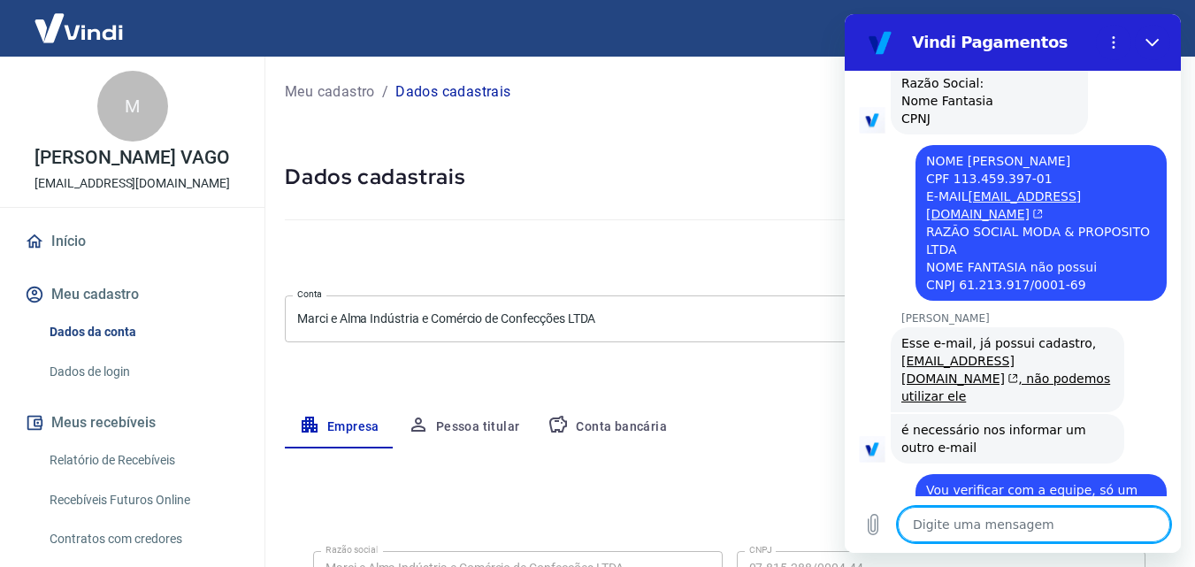
drag, startPoint x: 948, startPoint y: 528, endPoint x: 996, endPoint y: 533, distance: 48.0
click at [949, 526] on textarea at bounding box center [1034, 524] width 272 height 35
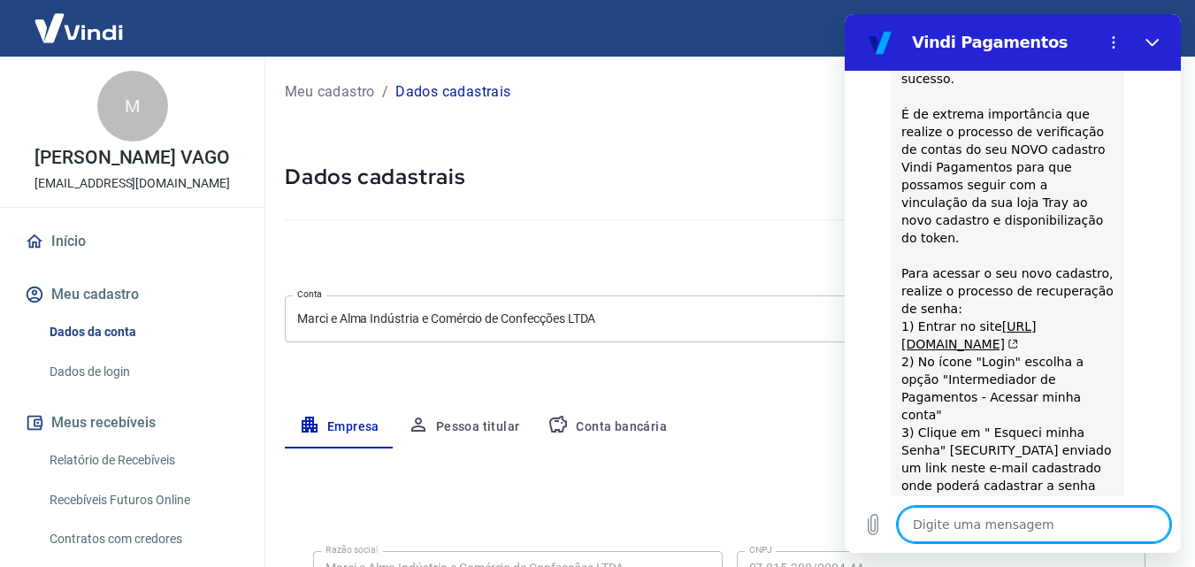
scroll to position [3145, 0]
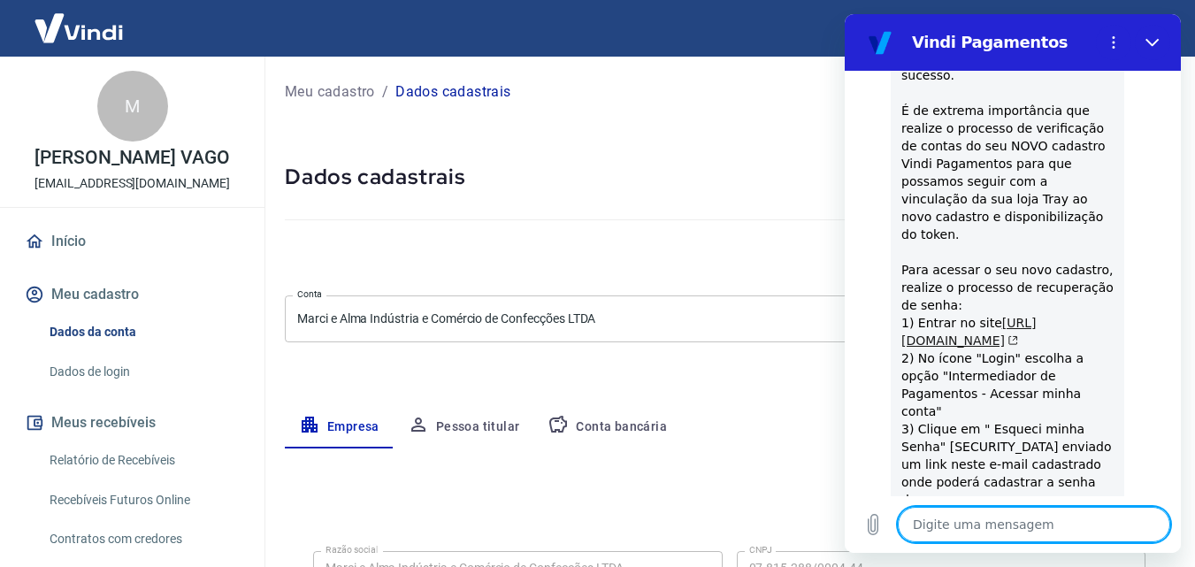
click at [954, 316] on link "https://signin.yapay.com.br/login/intermediador" at bounding box center [968, 332] width 134 height 32
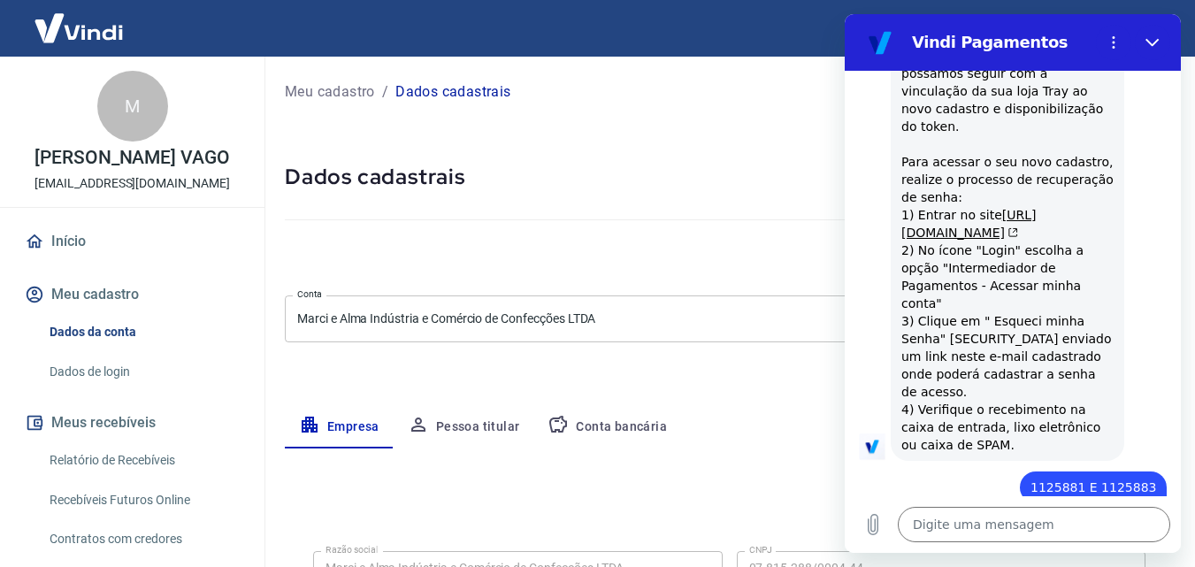
scroll to position [3256, 0]
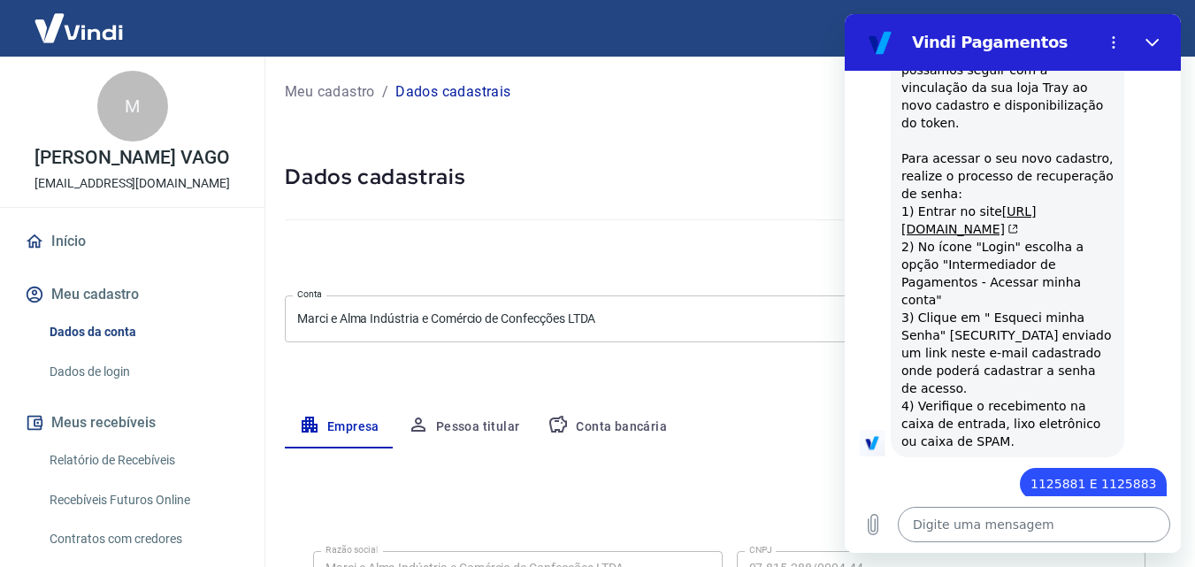
drag, startPoint x: 1028, startPoint y: 527, endPoint x: 1038, endPoint y: 521, distance: 11.5
click at [1028, 526] on textarea at bounding box center [1034, 524] width 272 height 35
click at [1021, 519] on textarea "Jóia" at bounding box center [1034, 524] width 272 height 35
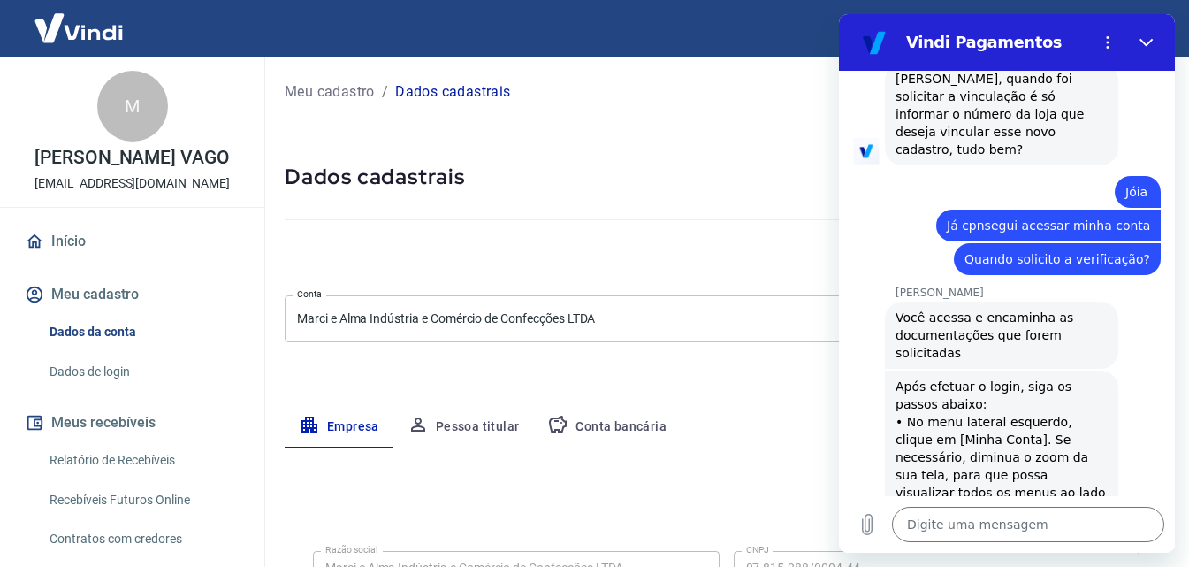
scroll to position [3757, 0]
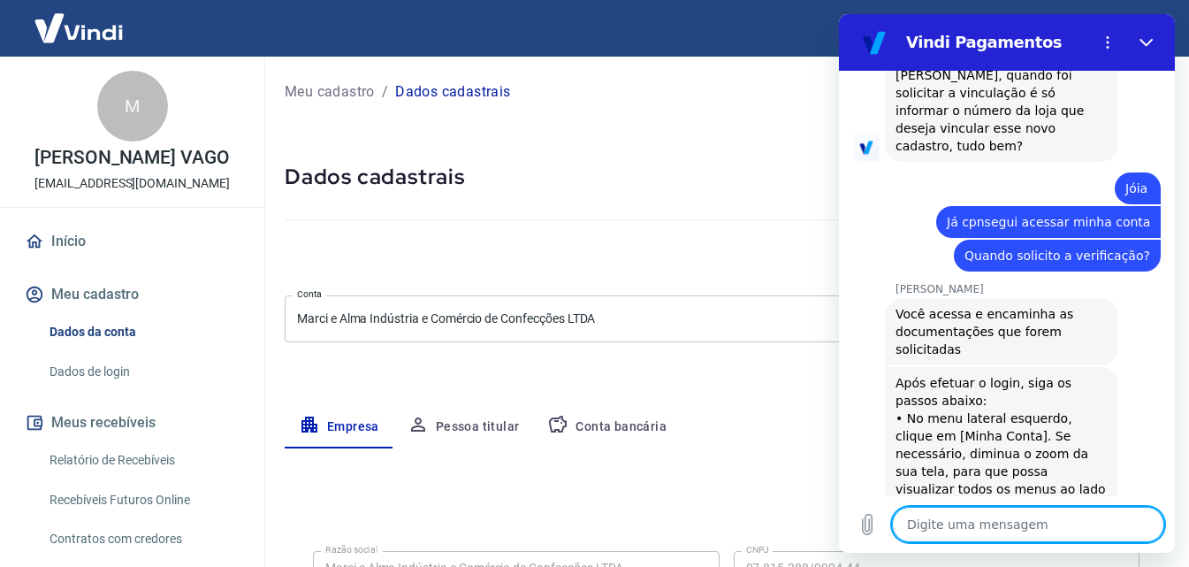
click at [995, 516] on textarea at bounding box center [1028, 524] width 272 height 35
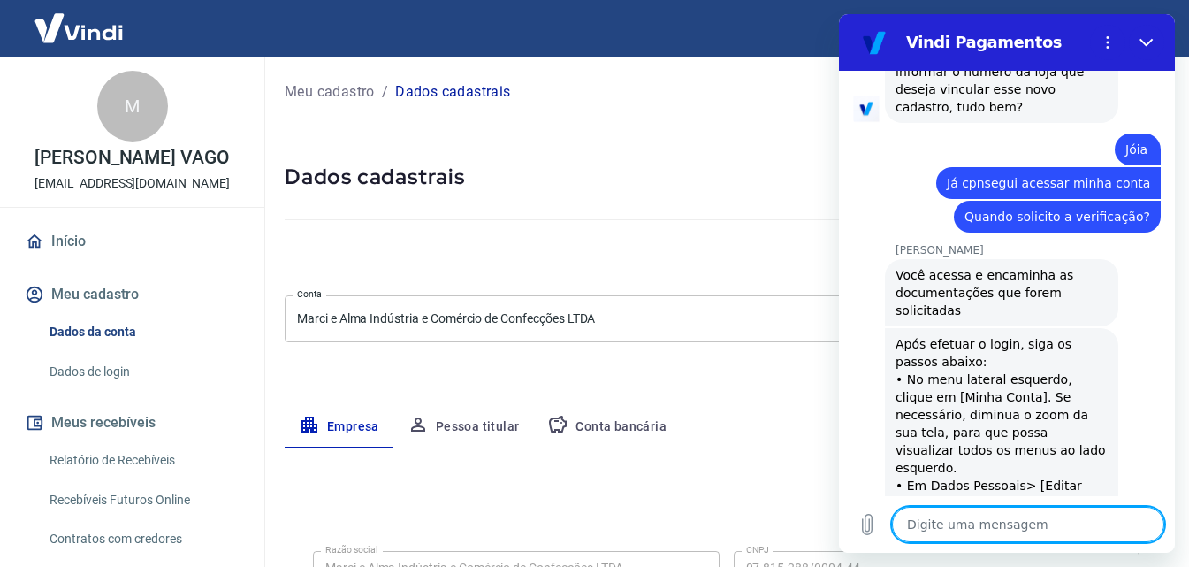
scroll to position [3799, 0]
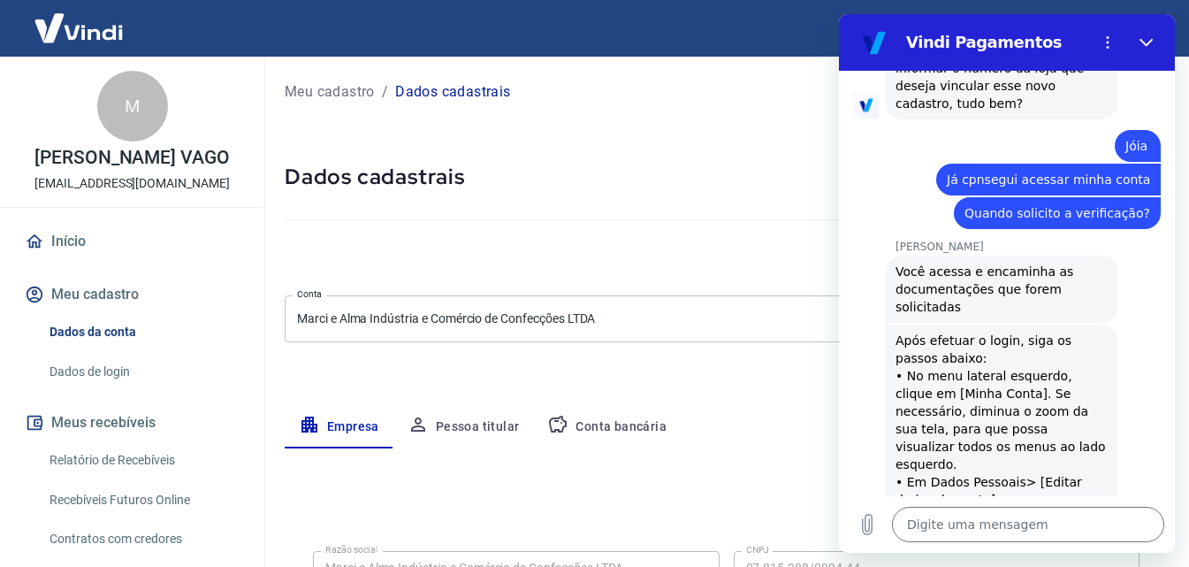
drag, startPoint x: 1023, startPoint y: 312, endPoint x: 943, endPoint y: 331, distance: 82.6
click at [943, 332] on div "Após efetuar o login, siga os passos abaixo: • No menu lateral esquerdo, clique…" at bounding box center [1002, 464] width 212 height 265
copy div "ao portal my account,"
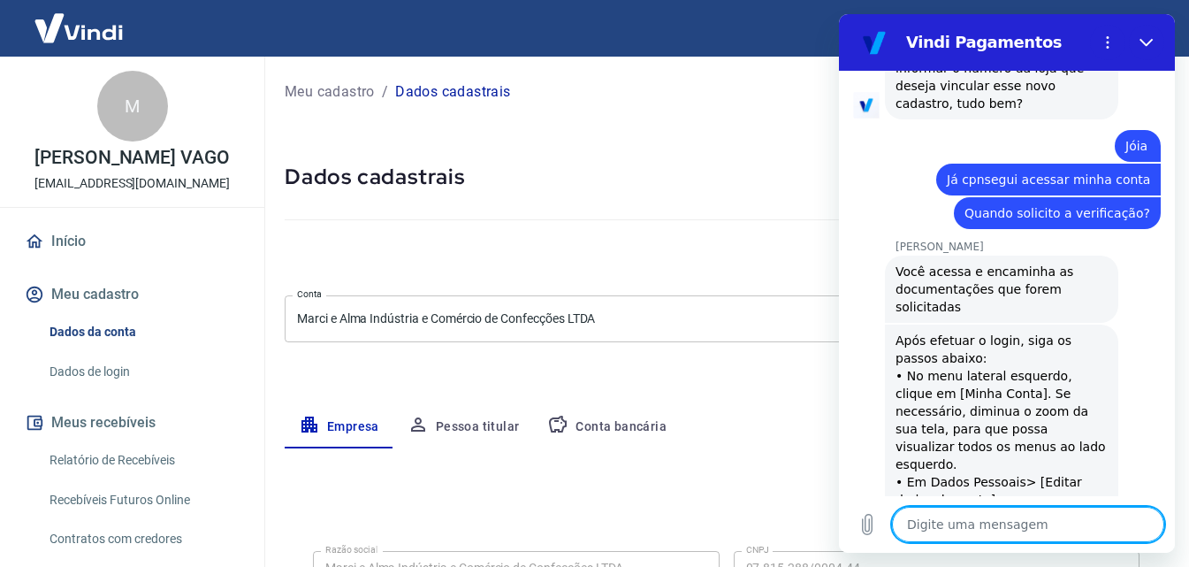
click at [981, 522] on textarea at bounding box center [1028, 524] width 272 height 35
paste textarea "ao portal my account,"
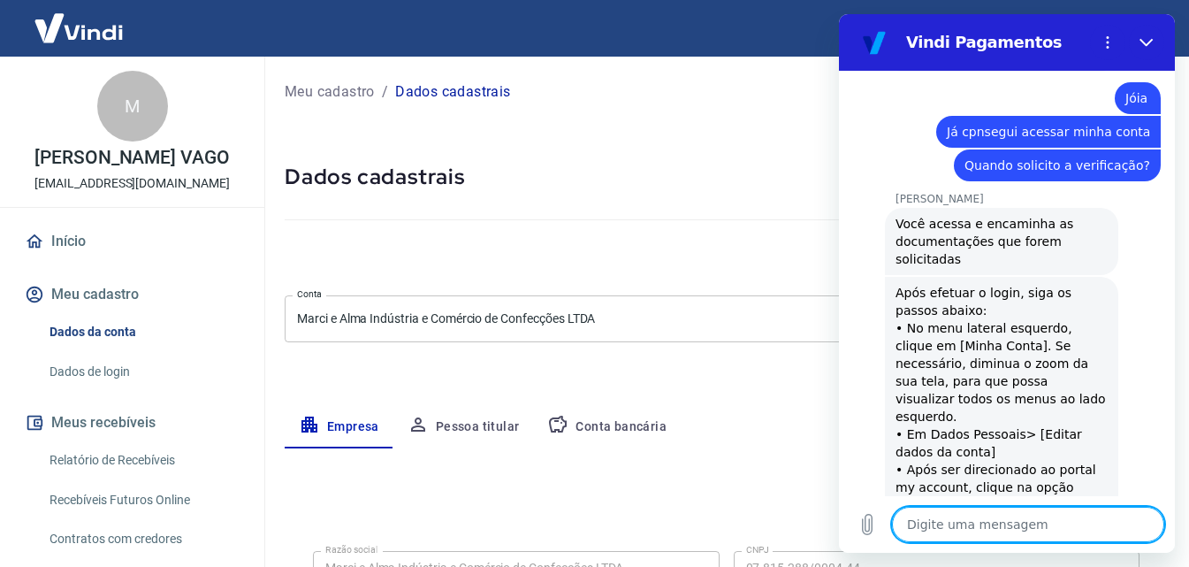
scroll to position [3850, 0]
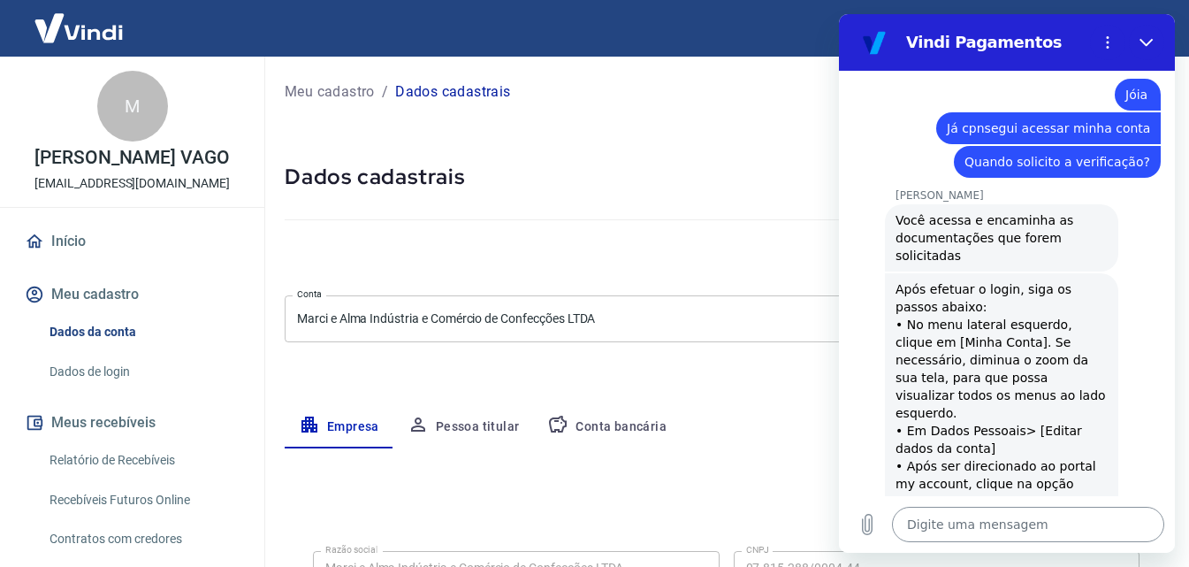
click at [989, 531] on textarea at bounding box center [1028, 524] width 272 height 35
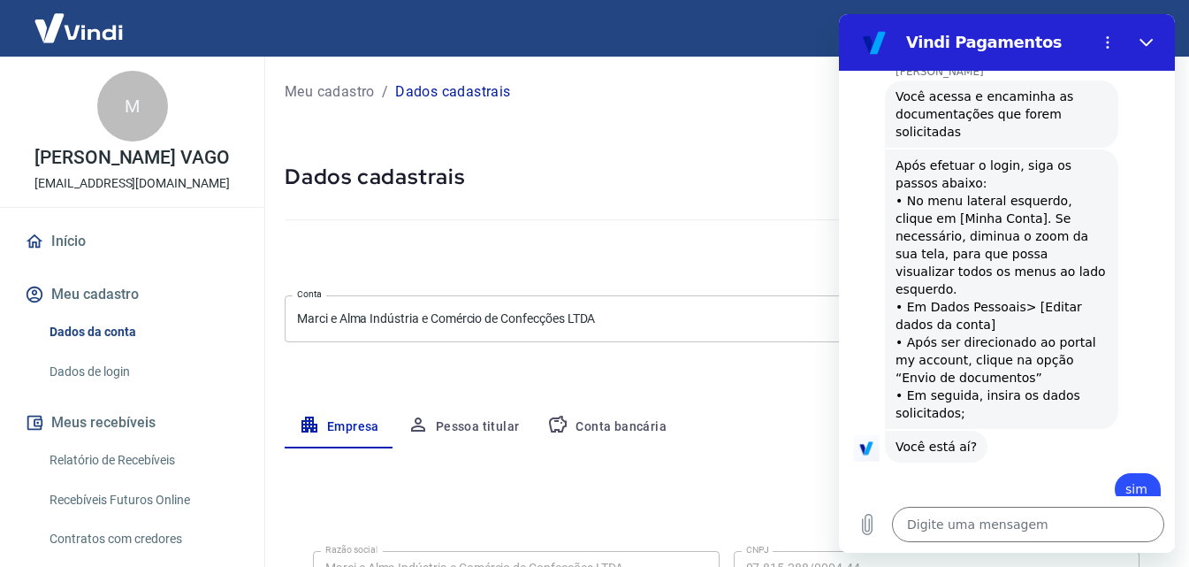
scroll to position [3978, 0]
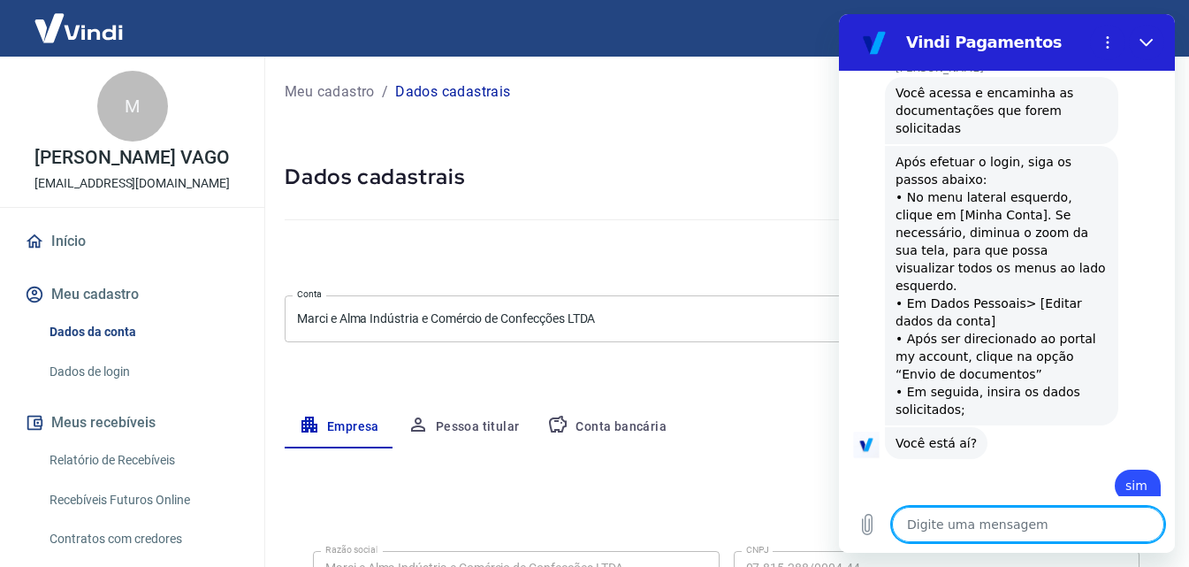
click at [1029, 520] on textarea at bounding box center [1028, 524] width 272 height 35
drag, startPoint x: 1019, startPoint y: 524, endPoint x: 883, endPoint y: 527, distance: 136.2
click at [883, 527] on div "Digite uma mensagem como faço aintegra x" at bounding box center [1007, 524] width 336 height 57
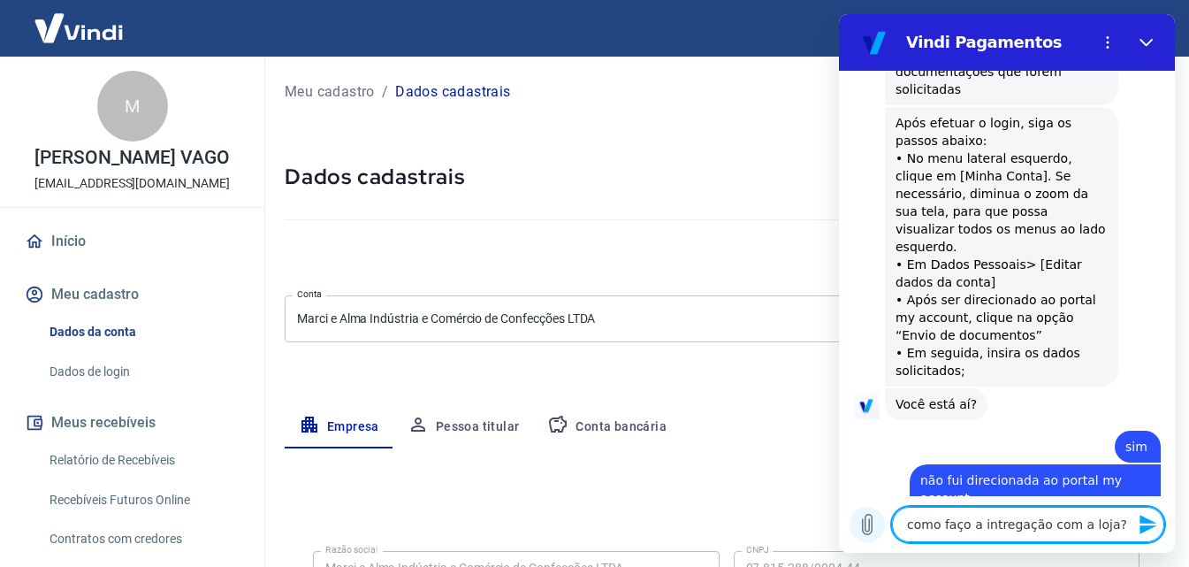
scroll to position [4020, 0]
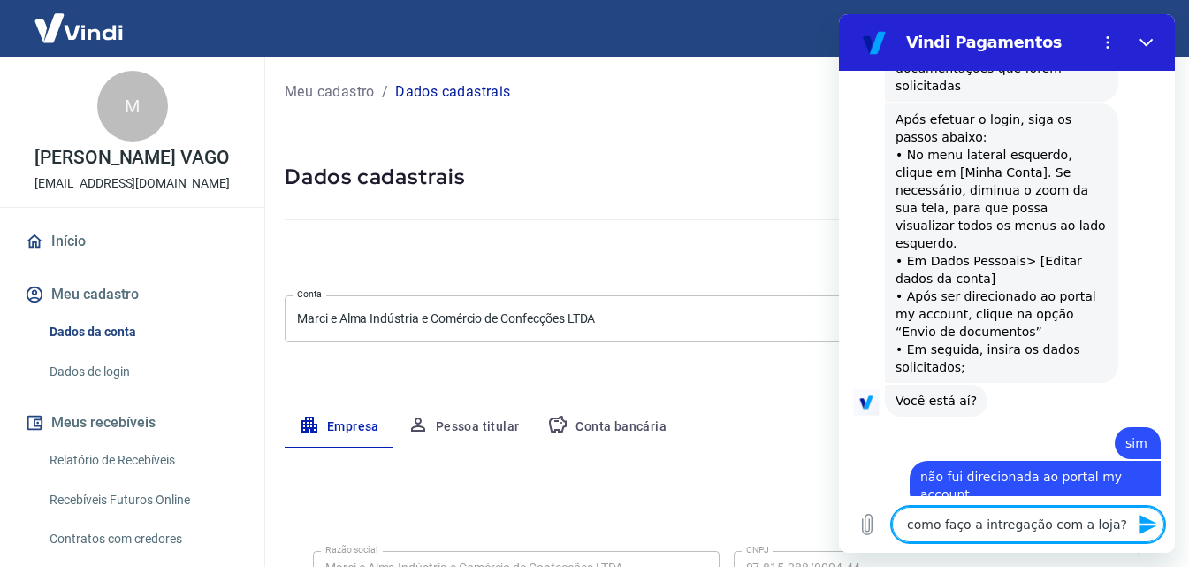
click at [996, 522] on textarea "como faço a intregação com a loja?" at bounding box center [1028, 524] width 272 height 35
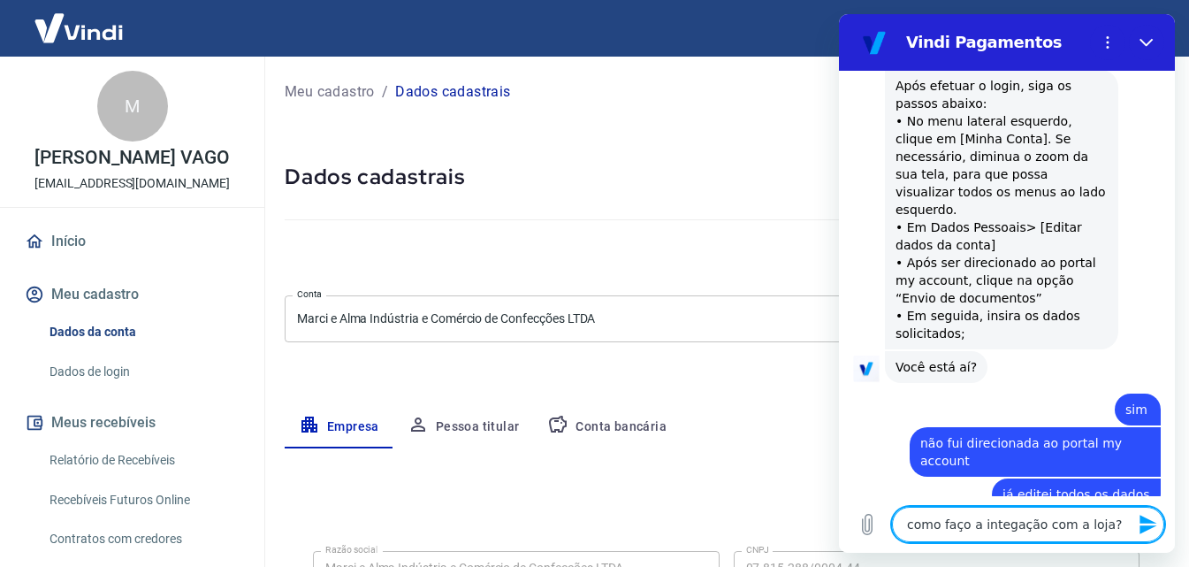
click at [1006, 527] on textarea "como faço a integação com a loja?" at bounding box center [1028, 524] width 272 height 35
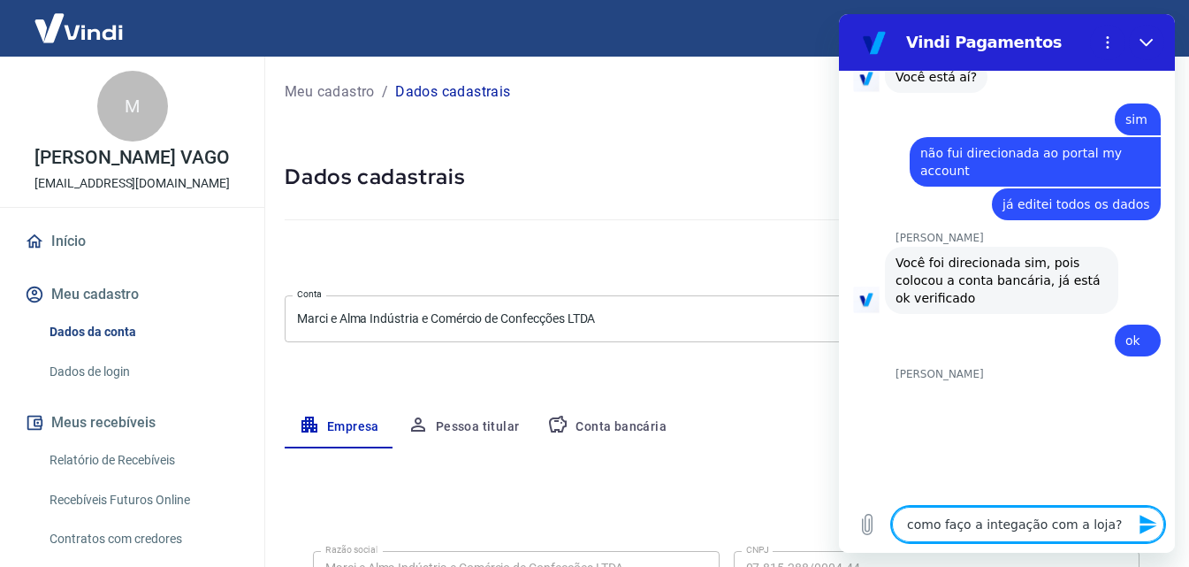
scroll to position [4347, 0]
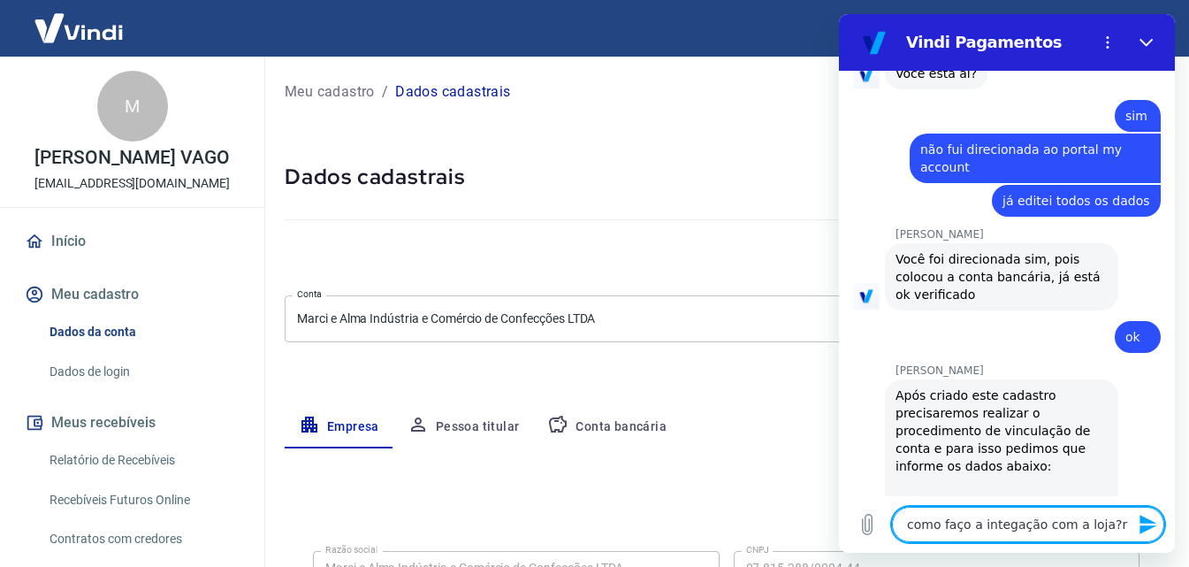
drag, startPoint x: 1105, startPoint y: 527, endPoint x: 918, endPoint y: 531, distance: 187.5
click at [918, 531] on textarea "como faço a integação com a loja?r" at bounding box center [1028, 524] width 272 height 35
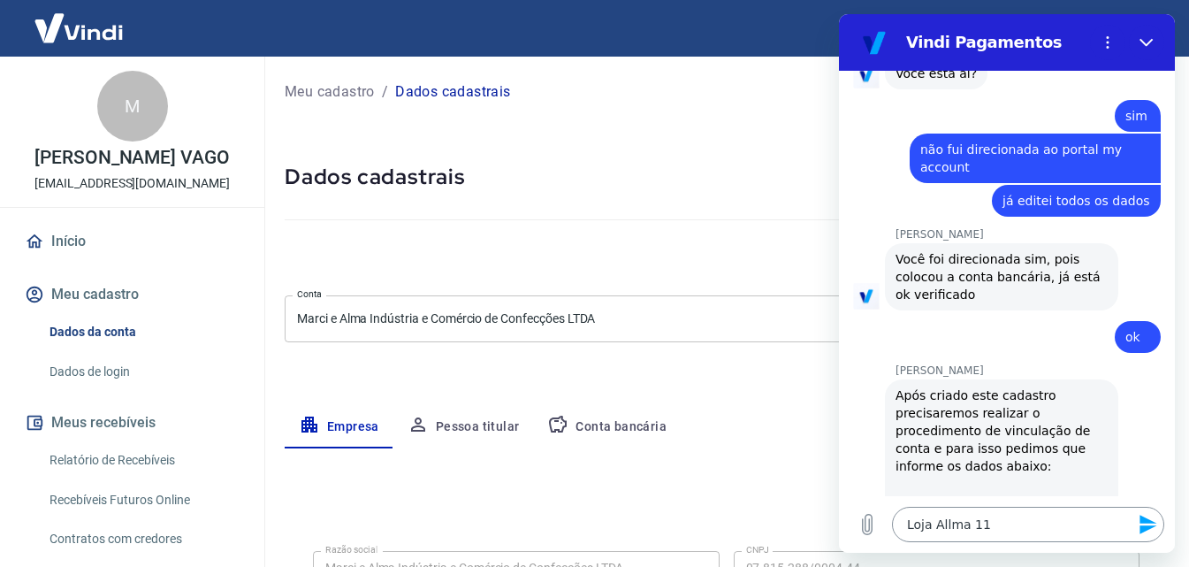
click at [998, 528] on textarea "Loja Allma 11" at bounding box center [1028, 524] width 272 height 35
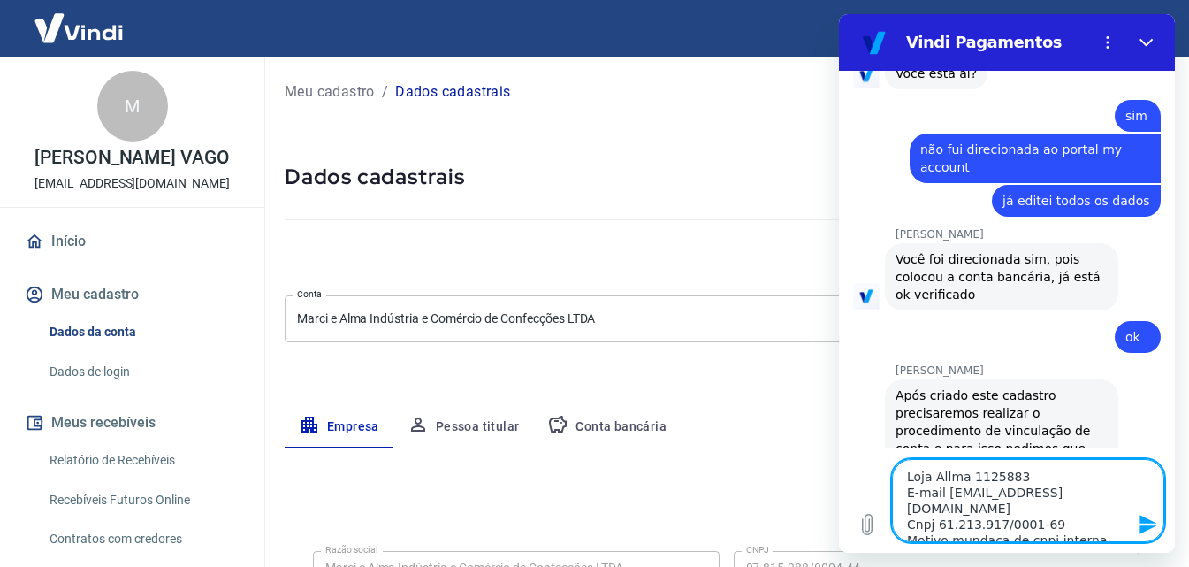
click at [988, 524] on textarea "Loja Allma 1125883 E-mail adm@marcivago.com Cnpj 61.213.917/0001-69 Motivo mund…" at bounding box center [1028, 500] width 272 height 83
drag, startPoint x: 1108, startPoint y: 527, endPoint x: 1053, endPoint y: 521, distance: 55.2
click at [1053, 521] on textarea "Loja Allma 1125883 E-mail adm@marcivago.com Cnpj 61.213.917/0001-69 Motivo mund…" at bounding box center [1028, 500] width 272 height 83
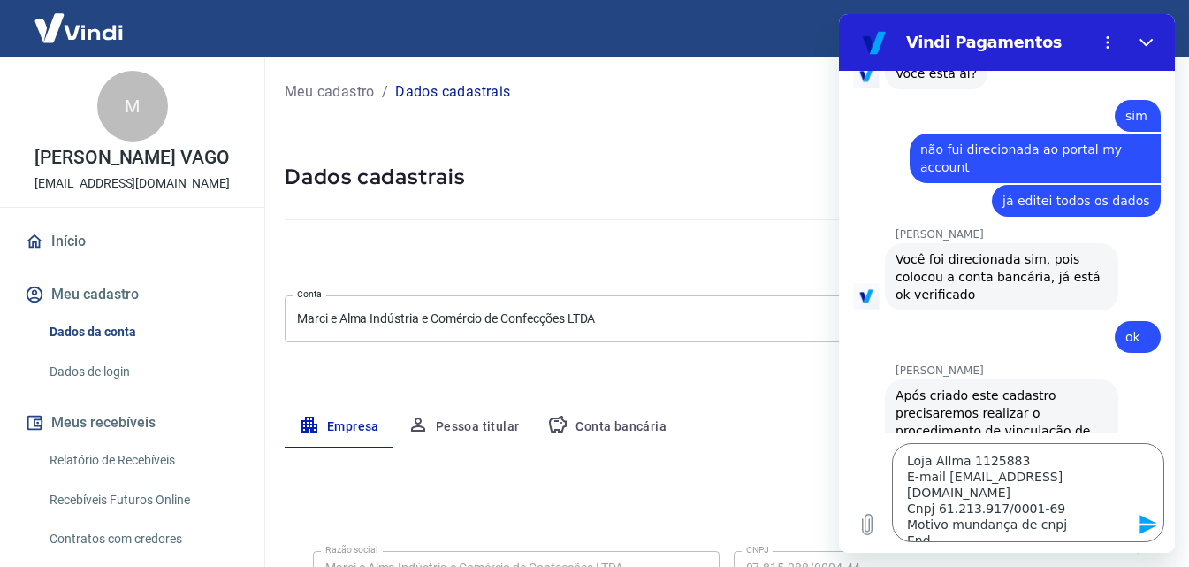
scroll to position [4411, 0]
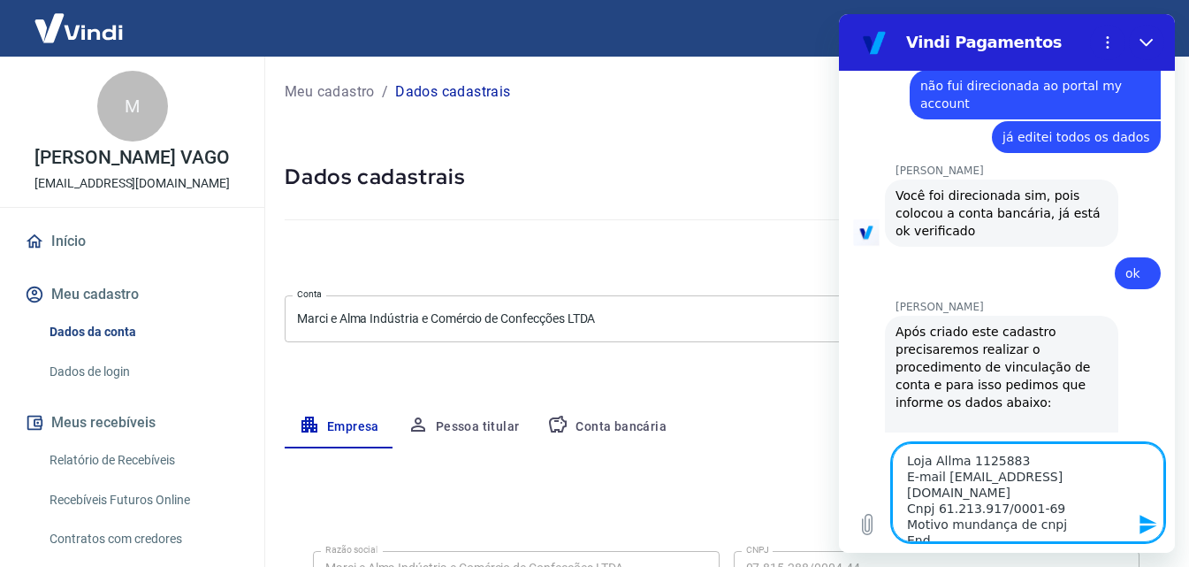
click at [957, 524] on textarea "Loja Allma 1125883 E-mail adm@marcivago.com Cnpj 61.213.917/0001-69 Motivo mund…" at bounding box center [1028, 492] width 272 height 99
paste textarea "R PAPA PIO XI"
click at [973, 531] on textarea "Loja Allma 1125883 E-mail adm@marcivago.com Cnpj 61.213.917/0001-69 Motivo mund…" at bounding box center [1028, 492] width 272 height 99
click at [982, 535] on textarea "Loja Allma 1125883 E-mail adm@marcivago.com Cnpj 61.213.917/0001-69 Motivo mund…" at bounding box center [1028, 492] width 272 height 99
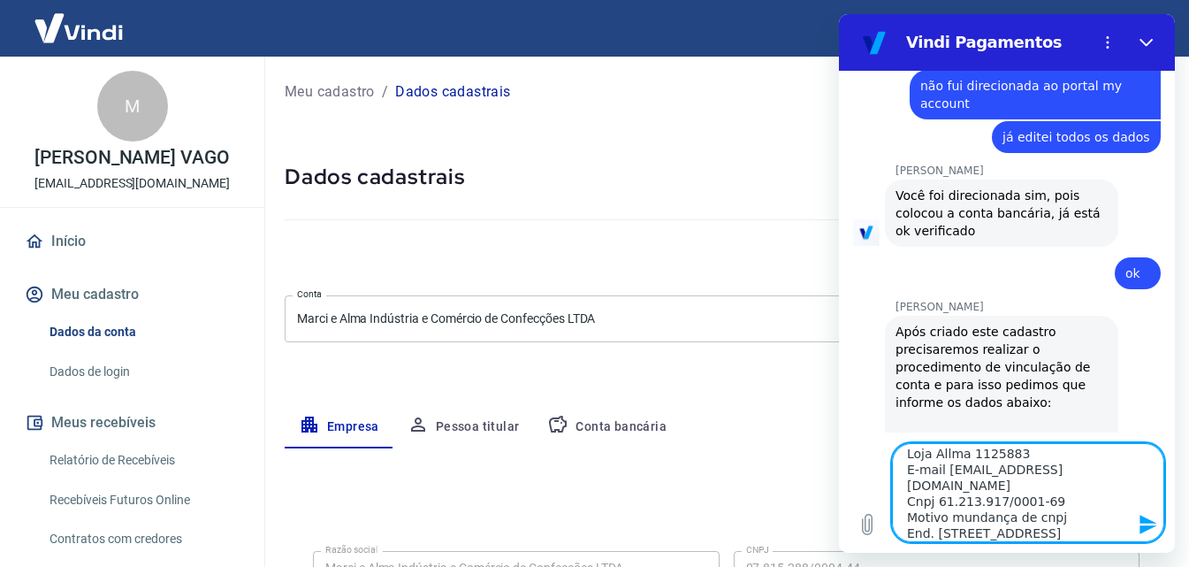
click at [924, 531] on textarea "Loja Allma 1125883 E-mail adm@marcivago.com Cnpj 61.213.917/0001-69 Motivo mund…" at bounding box center [1028, 492] width 272 height 99
click at [1053, 533] on textarea "Loja Allma 1125883 E-mail adm@marcivago.com Cnpj 61.213.917/0001-69 Motivo mund…" at bounding box center [1028, 492] width 272 height 99
drag, startPoint x: 903, startPoint y: 460, endPoint x: 1120, endPoint y: 554, distance: 237.2
click html "Vindi Pagamentos 14:44 Web User 68adf26c6636d13fb4575837 diz: olá Vindi Vindi d…"
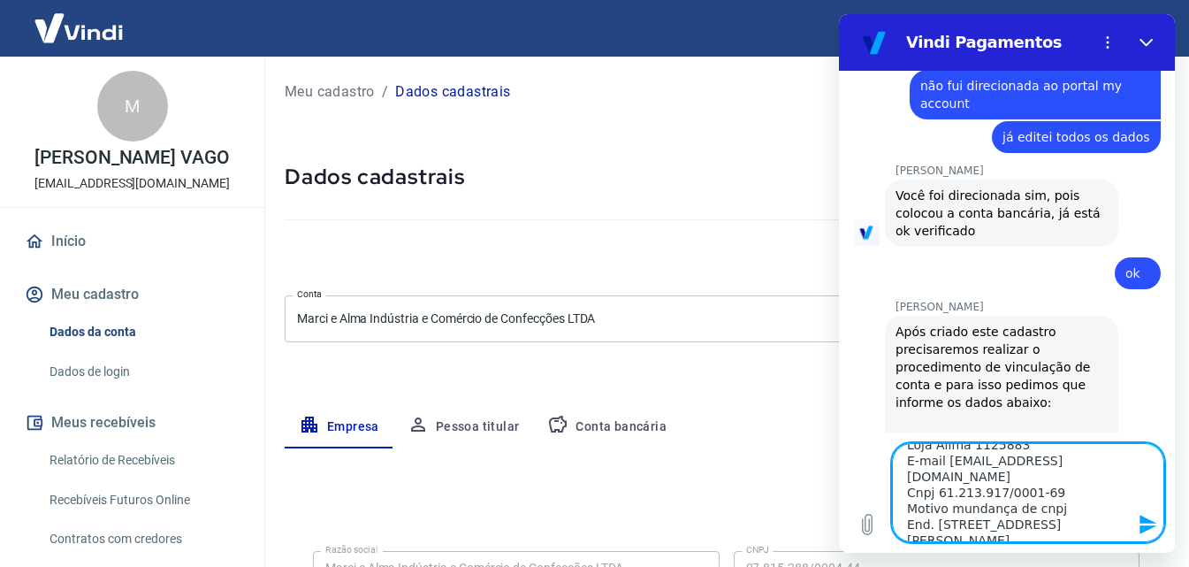
click at [1081, 481] on textarea "Loja Allma 1125883 E-mail adm@marcivago.com Cnpj 61.213.917/0001-69 Motivo mund…" at bounding box center [1028, 492] width 272 height 99
drag, startPoint x: 901, startPoint y: 478, endPoint x: 930, endPoint y: 476, distance: 29.3
click at [901, 478] on textarea "Loja Allma 1125883 E-mail adm@marcivago.com Cnpj 61.213.917/0001-69 Motivo mund…" at bounding box center [1028, 492] width 272 height 99
click at [1047, 451] on textarea "Loja Allma 1125883 E-mail adm@marcivago.com Cnpj 61.213.917/0001-69 Motivo mund…" at bounding box center [1028, 492] width 272 height 99
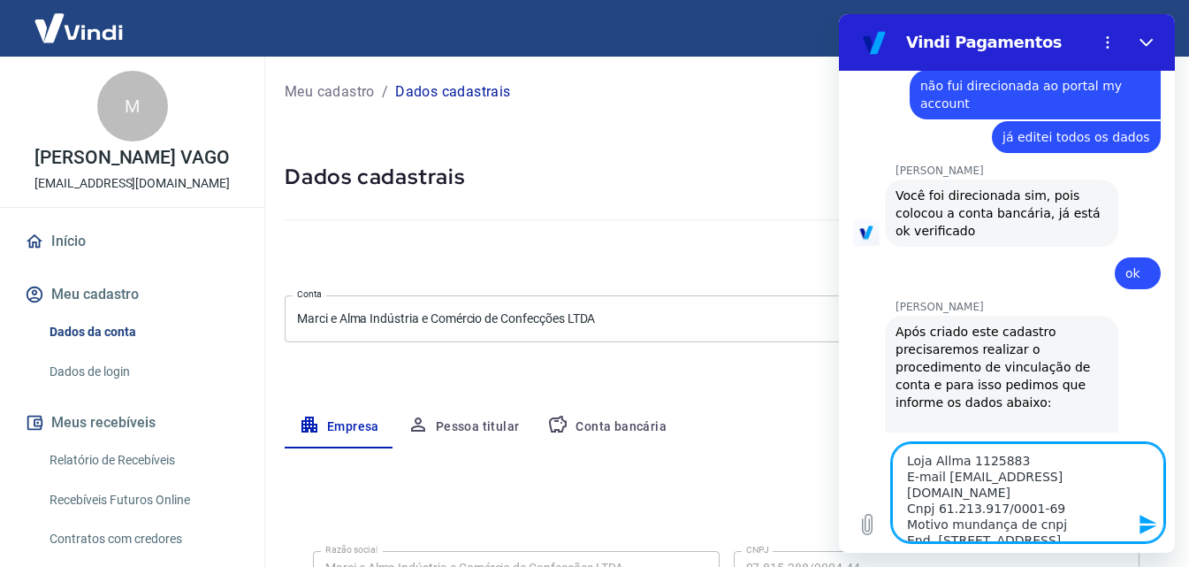
scroll to position [16, 0]
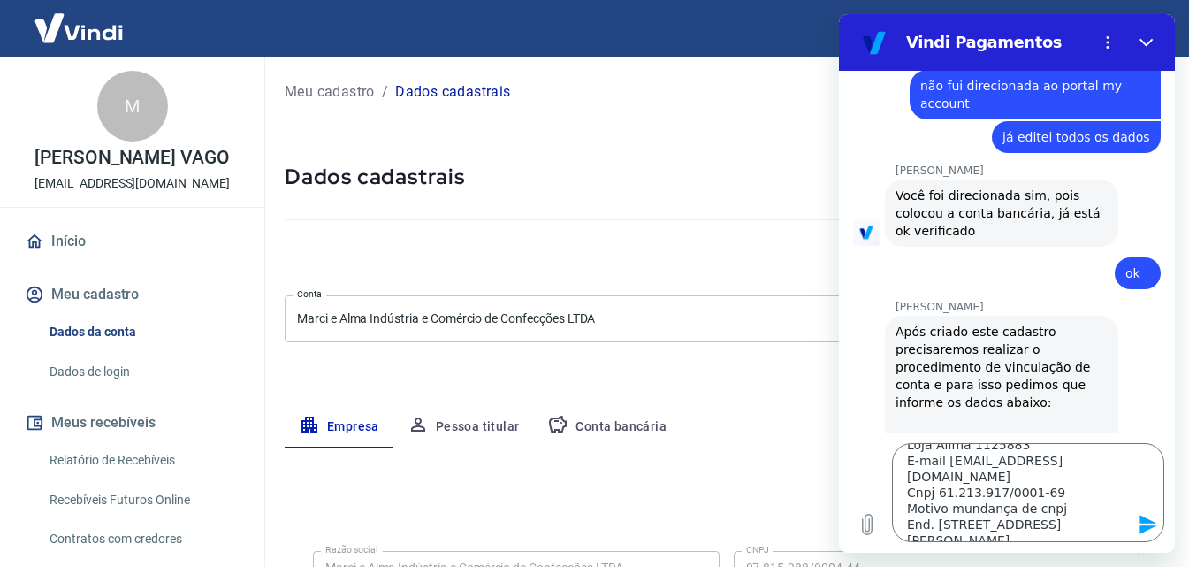
click at [1143, 524] on icon "Enviar mensagem" at bounding box center [1148, 524] width 21 height 21
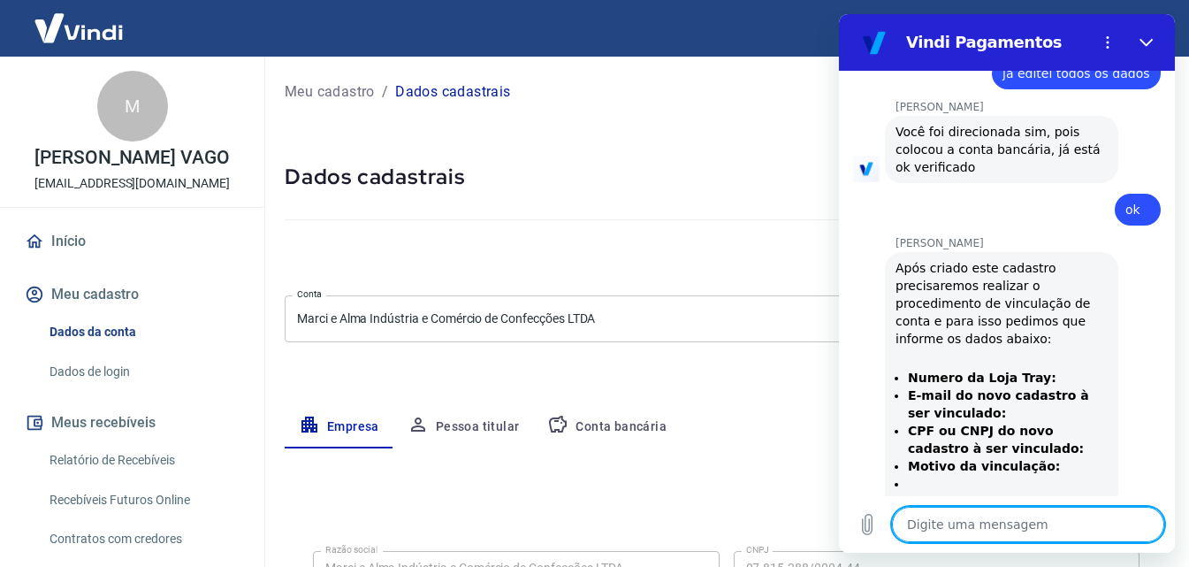
scroll to position [4478, 0]
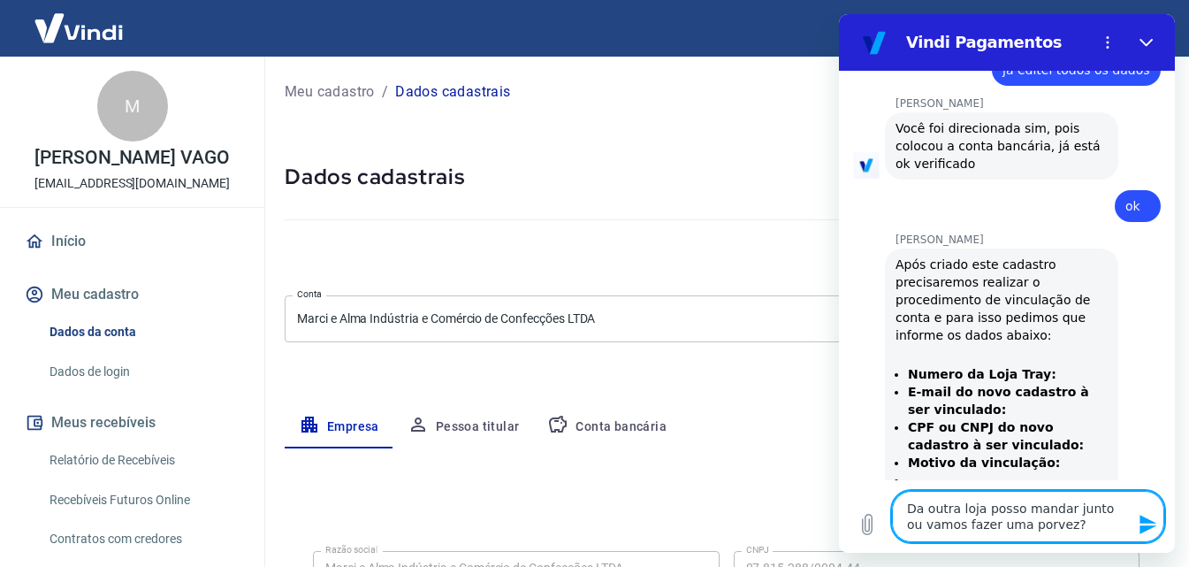
click at [1018, 524] on textarea "Da outra loja posso mandar junto ou vamos fazer uma porvez?" at bounding box center [1028, 516] width 272 height 51
click at [1024, 527] on textarea "Da outra loja posso mandar junto ou vamos fazer uma porvez?" at bounding box center [1028, 516] width 272 height 51
click at [1066, 524] on textarea "Da outra loja posso mandar junto ou vamos fazer uma por vez?" at bounding box center [1028, 516] width 272 height 51
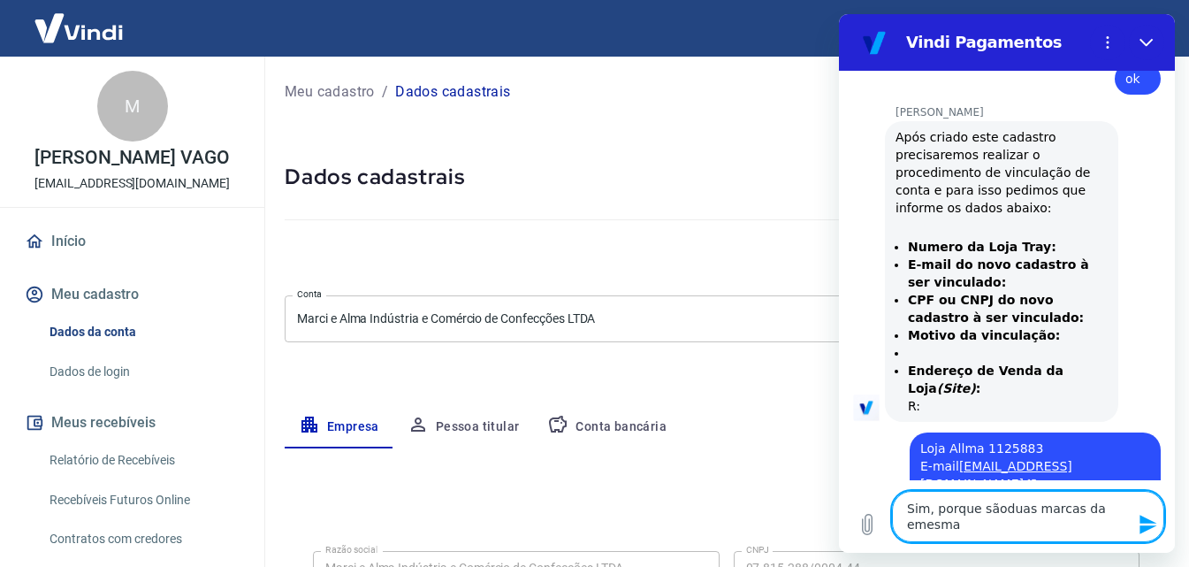
scroll to position [4616, 0]
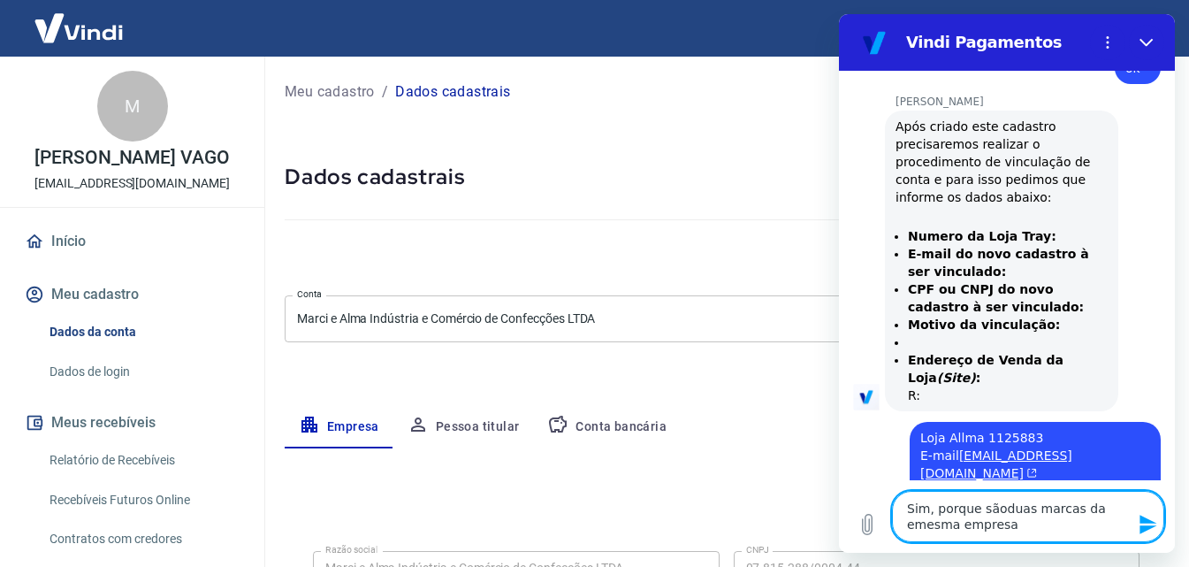
click at [997, 505] on textarea "Sim, porque sãoduas marcas da emesma empresa" at bounding box center [1028, 516] width 272 height 51
click at [911, 520] on textarea "Sim, porque são duas marcas da emesma empresa" at bounding box center [1028, 516] width 272 height 51
click at [1036, 536] on textarea "Sim, porque são duas marcas da mesma empresa" at bounding box center [1028, 516] width 272 height 51
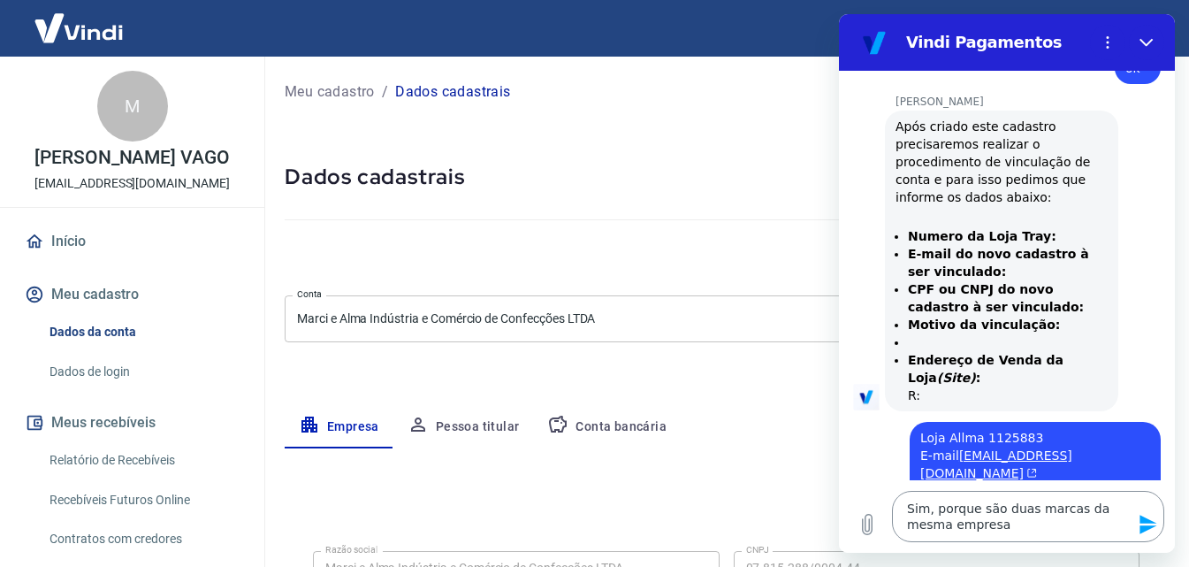
click at [1149, 517] on icon "Enviar mensagem" at bounding box center [1148, 524] width 21 height 21
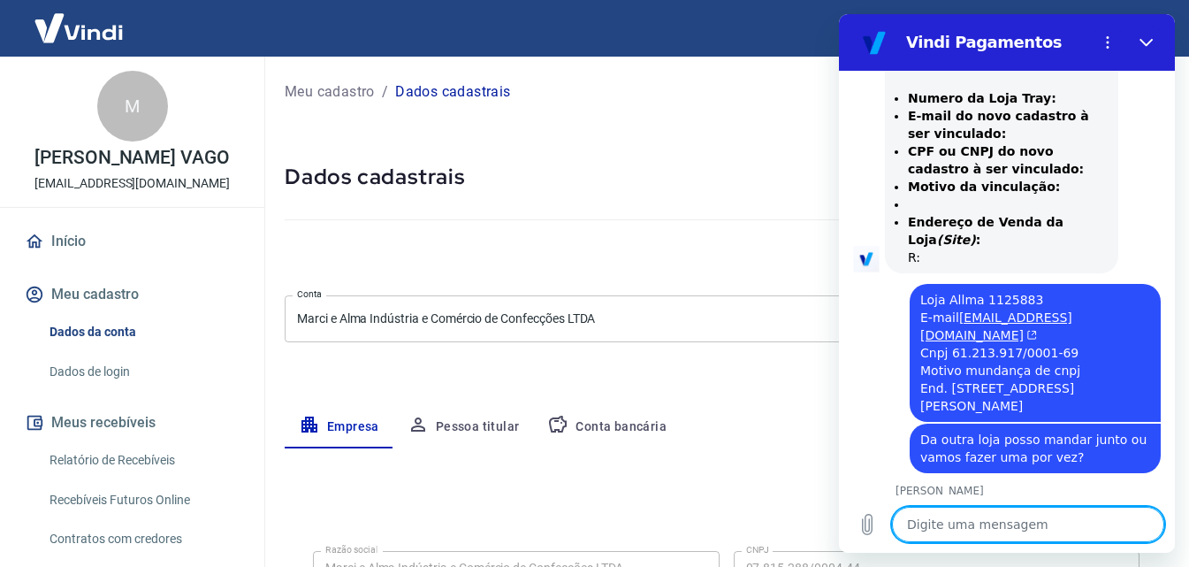
scroll to position [4758, 0]
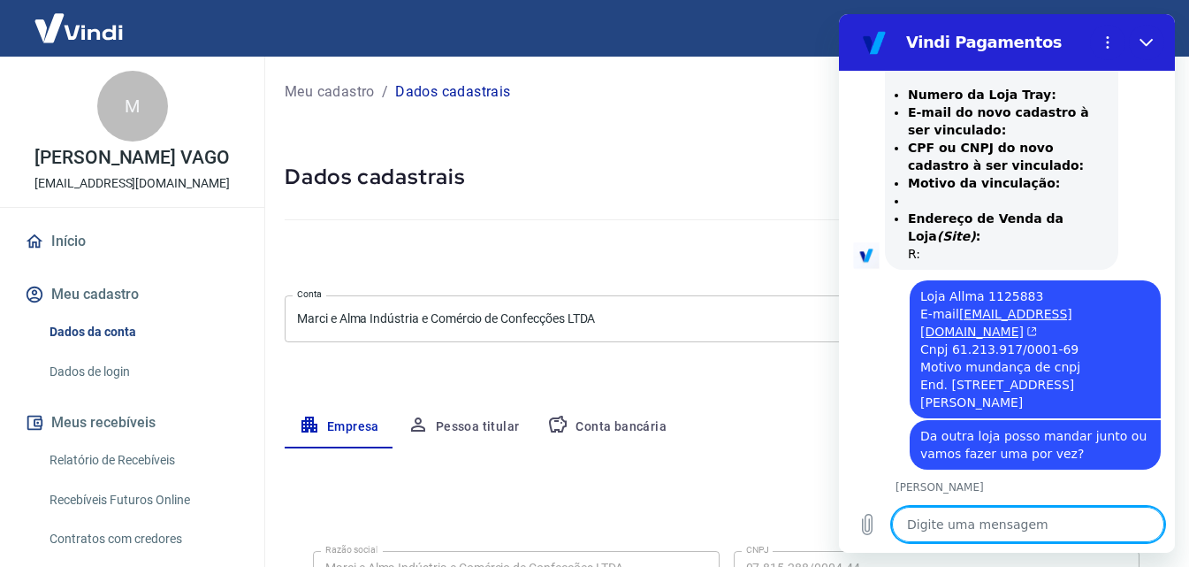
paste textarea "Loja Allma 1125883 E-mail adm@marcivago.com Cnpj 61.213.917/0001-69 Motivo mund…"
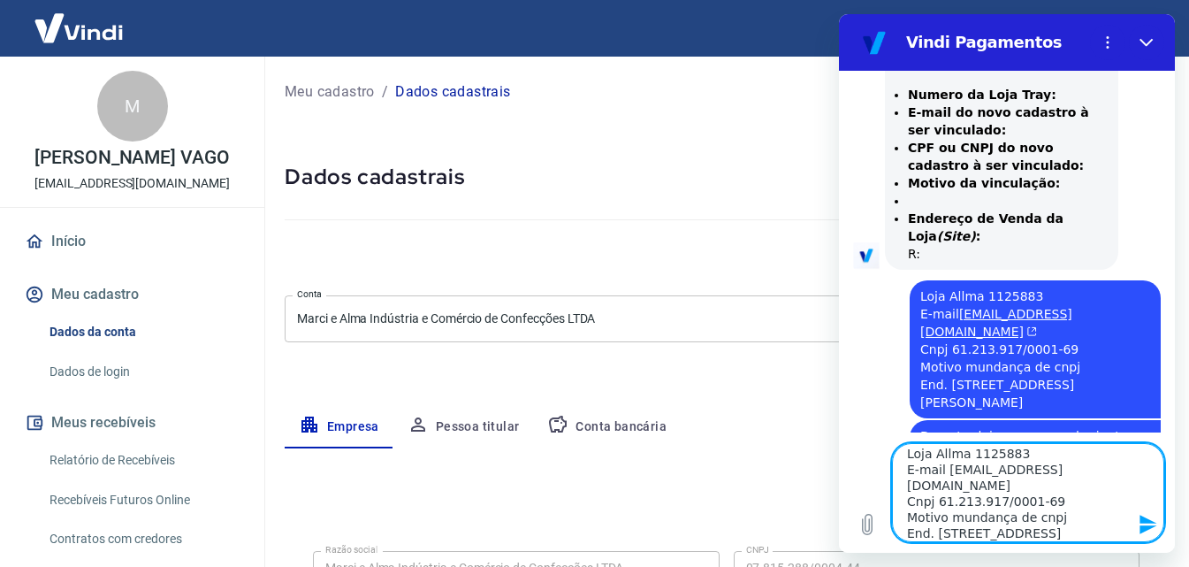
scroll to position [0, 0]
drag, startPoint x: 1015, startPoint y: 453, endPoint x: 933, endPoint y: 452, distance: 82.2
click at [933, 452] on textarea "Loja Allma 1125883 E-mail adm@marcivago.com Cnpj 61.213.917/0001-69 Motivo mund…" at bounding box center [1028, 492] width 272 height 99
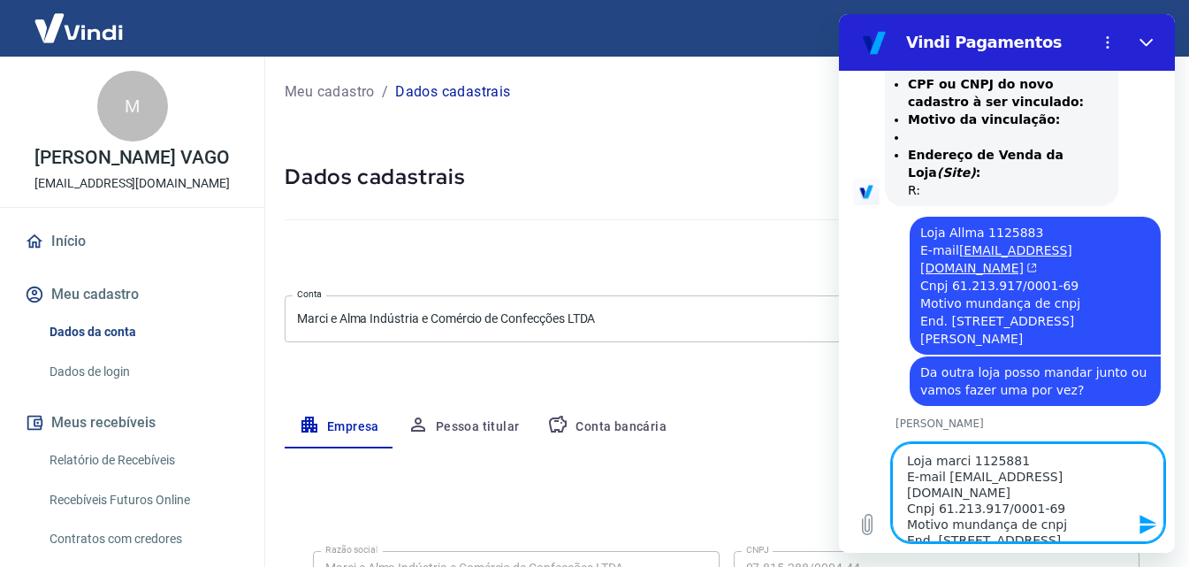
click at [942, 459] on textarea "Loja marci 1125881 E-mail adm@marcivago.com Cnpj 61.213.917/0001-69 Motivo mund…" at bounding box center [1028, 492] width 272 height 99
click at [1149, 521] on icon "Enviar mensagem" at bounding box center [1148, 524] width 17 height 19
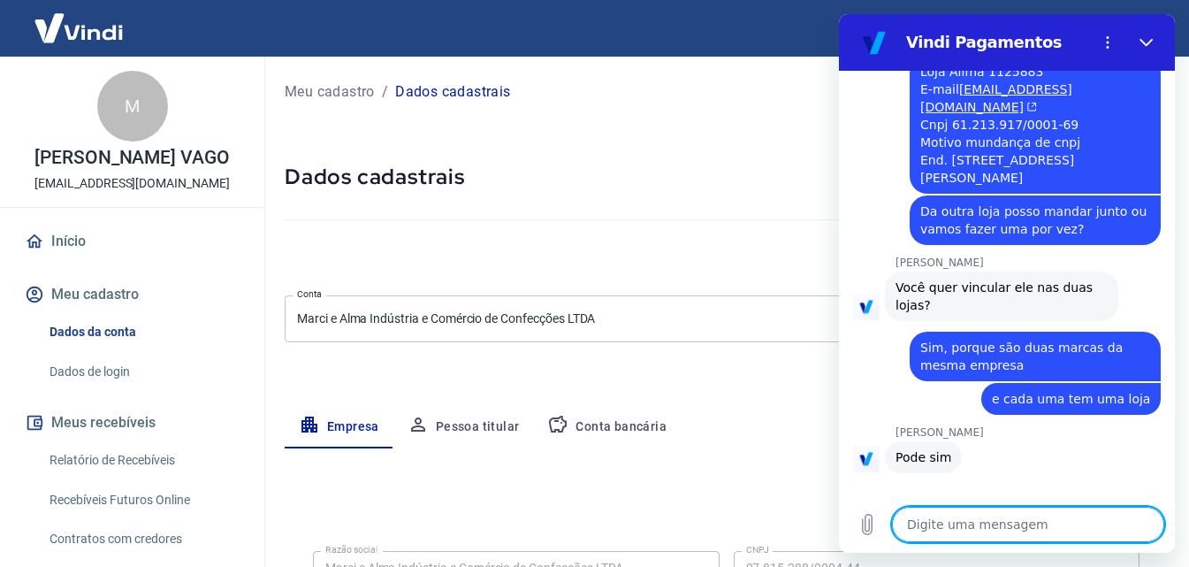
scroll to position [4986, 0]
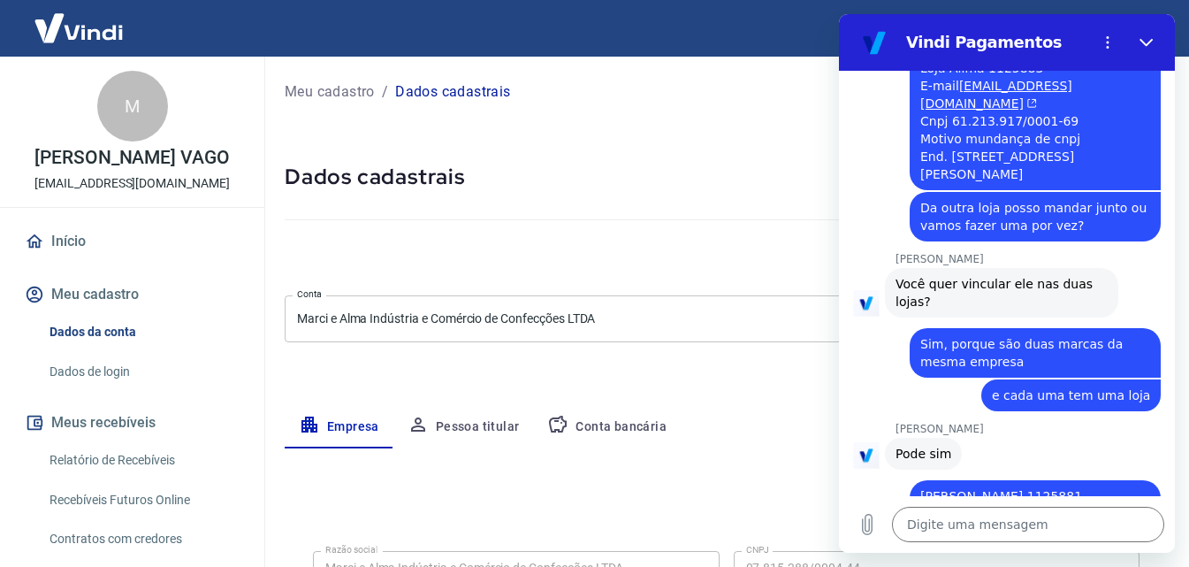
drag, startPoint x: 921, startPoint y: 345, endPoint x: 1115, endPoint y: 372, distance: 195.6
click at [1115, 480] on div "diz: Loja Marci 1125881 E-mail adm@marcivago.com Cnpj 61.213.917/0001-69 Motivo…" at bounding box center [1035, 549] width 251 height 138
click at [1012, 522] on textarea at bounding box center [1028, 524] width 272 height 35
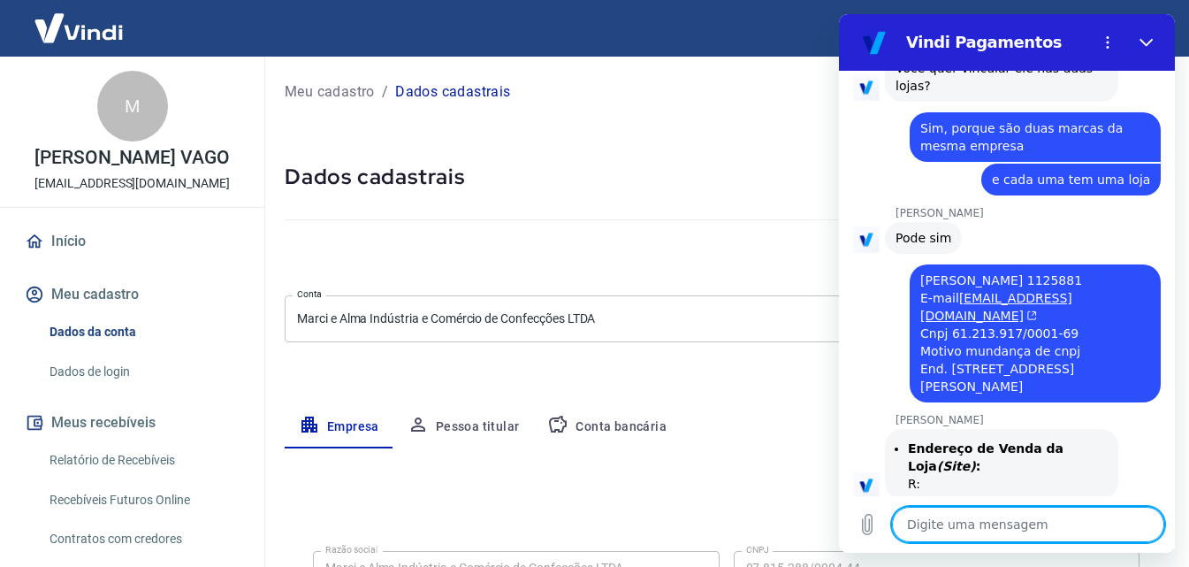
scroll to position [5205, 0]
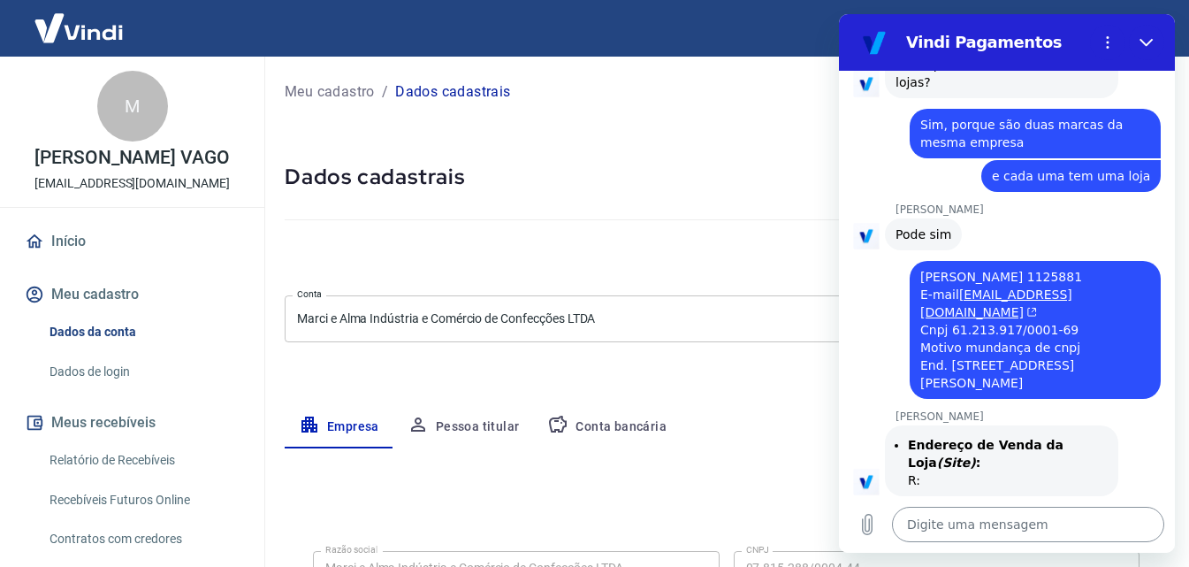
drag, startPoint x: 977, startPoint y: 526, endPoint x: 1015, endPoint y: 533, distance: 38.7
click at [975, 528] on textarea at bounding box center [1028, 524] width 272 height 35
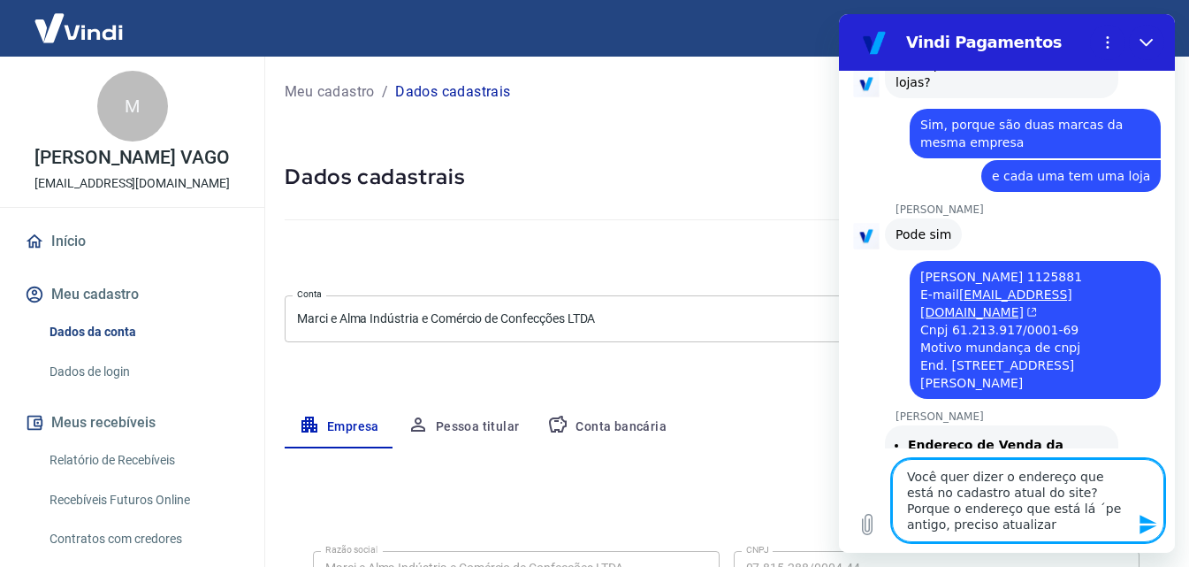
scroll to position [5253, 0]
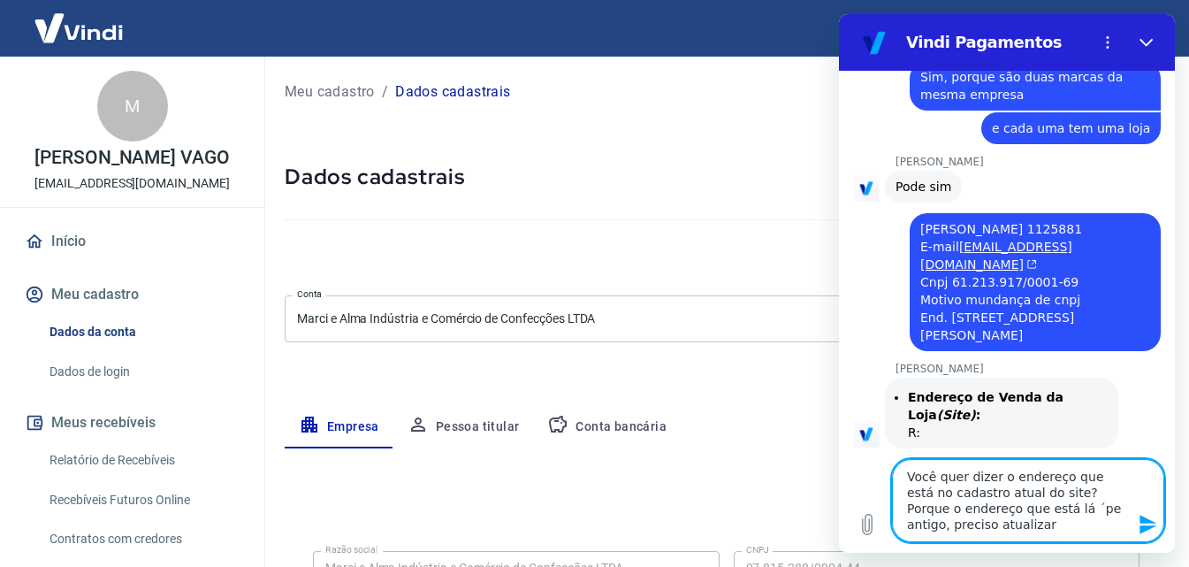
click at [1039, 508] on textarea "Você quer dizer o endereço que está no cadastro atual do site? Porque o endereç…" at bounding box center [1028, 500] width 272 height 83
click at [996, 531] on textarea "Você quer dizer o endereço que está no cadastro atual do site? Porque o endereç…" at bounding box center [1028, 500] width 272 height 83
drag, startPoint x: 960, startPoint y: 529, endPoint x: 1074, endPoint y: 506, distance: 116.4
click at [1074, 505] on textarea "Você quer dizer o endereço que está no cadastro atual do site? Porque o endereç…" at bounding box center [1028, 500] width 272 height 83
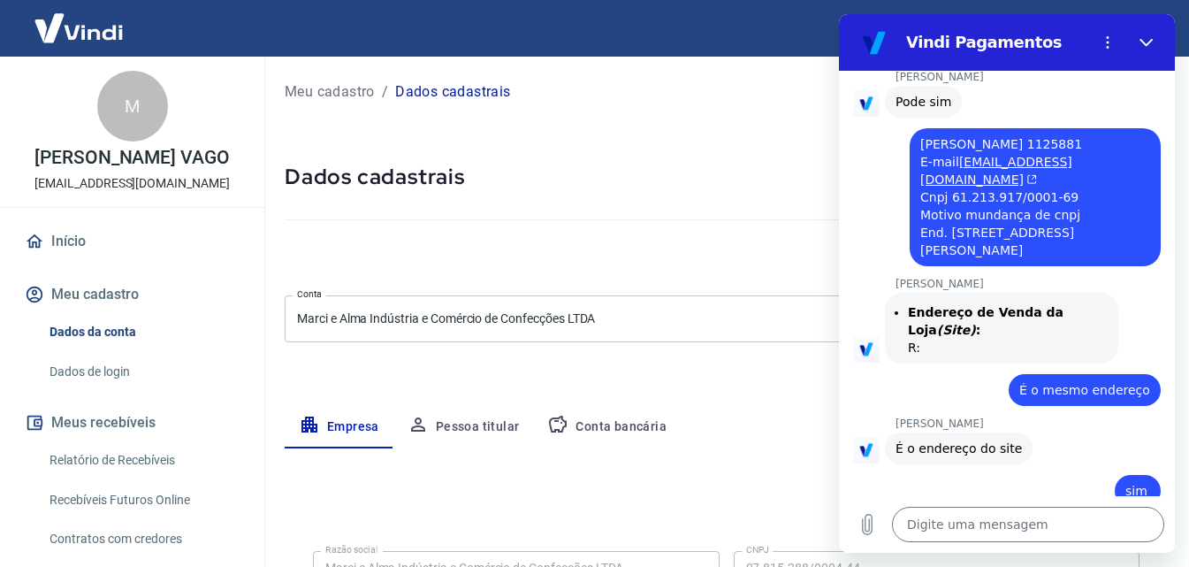
scroll to position [5341, 0]
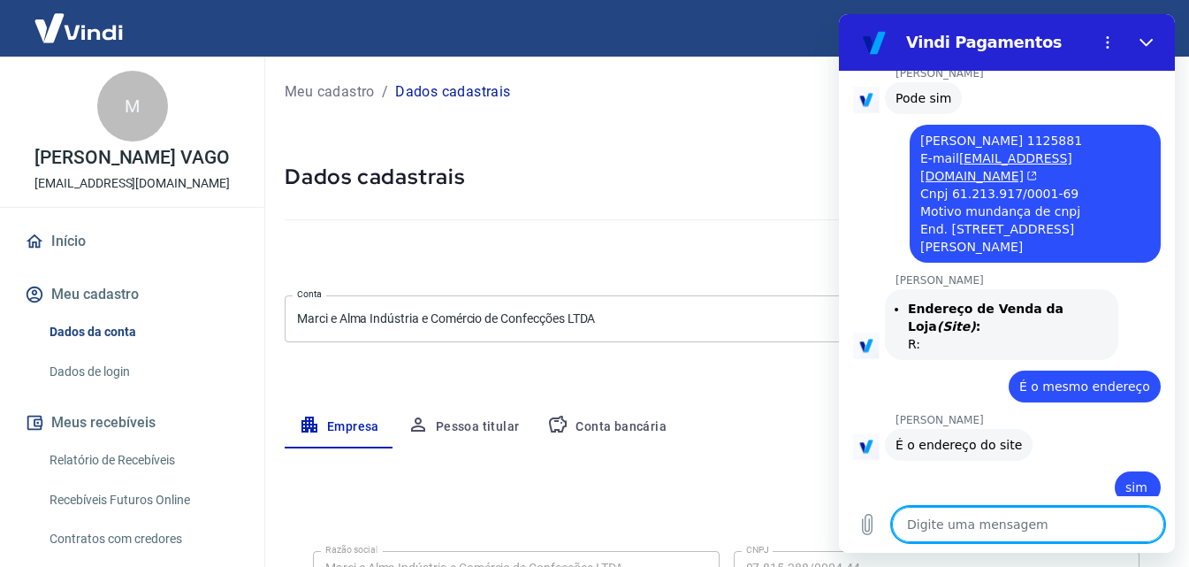
drag, startPoint x: 947, startPoint y: 520, endPoint x: 993, endPoint y: 510, distance: 47.0
click at [950, 519] on textarea at bounding box center [1028, 524] width 272 height 35
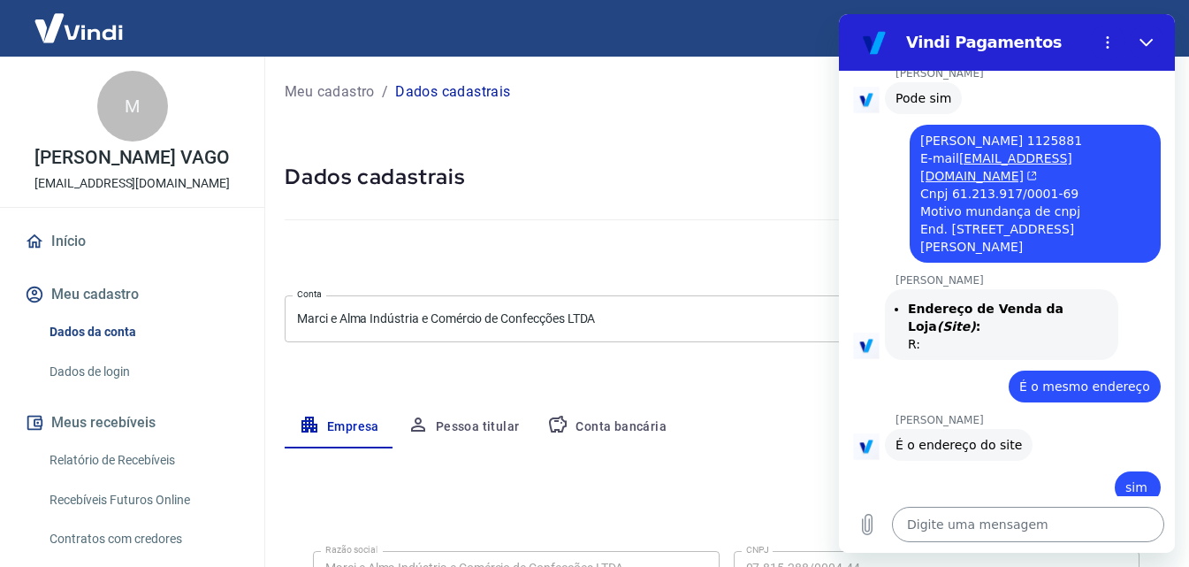
click at [990, 516] on textarea at bounding box center [1028, 524] width 272 height 35
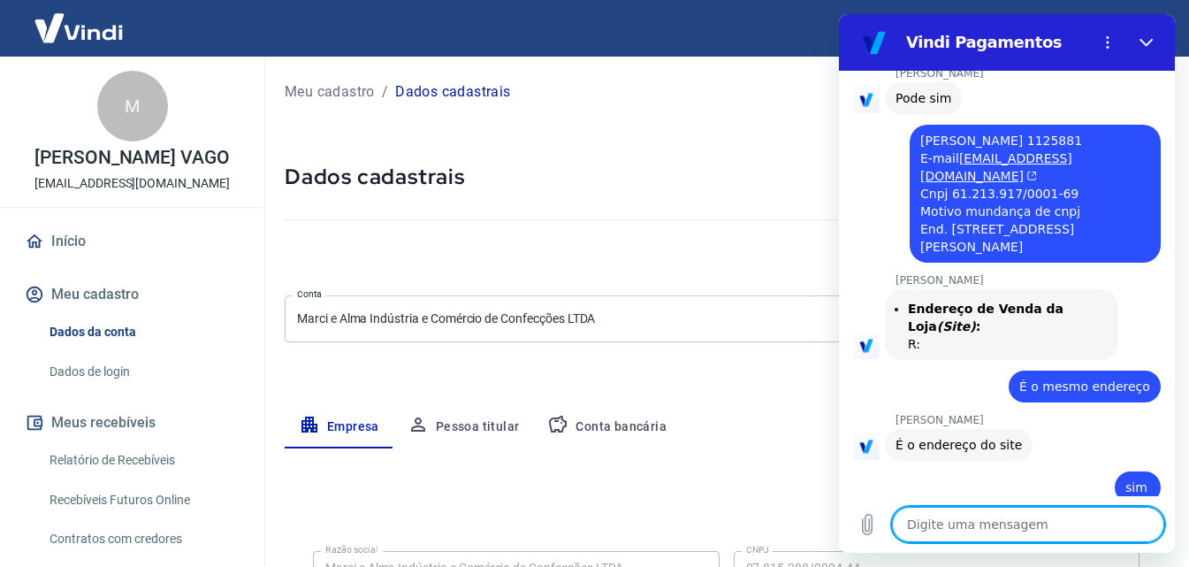
paste textarea "R CONSTRUTOR SEBASTIAO SOARES DE SOUZA"
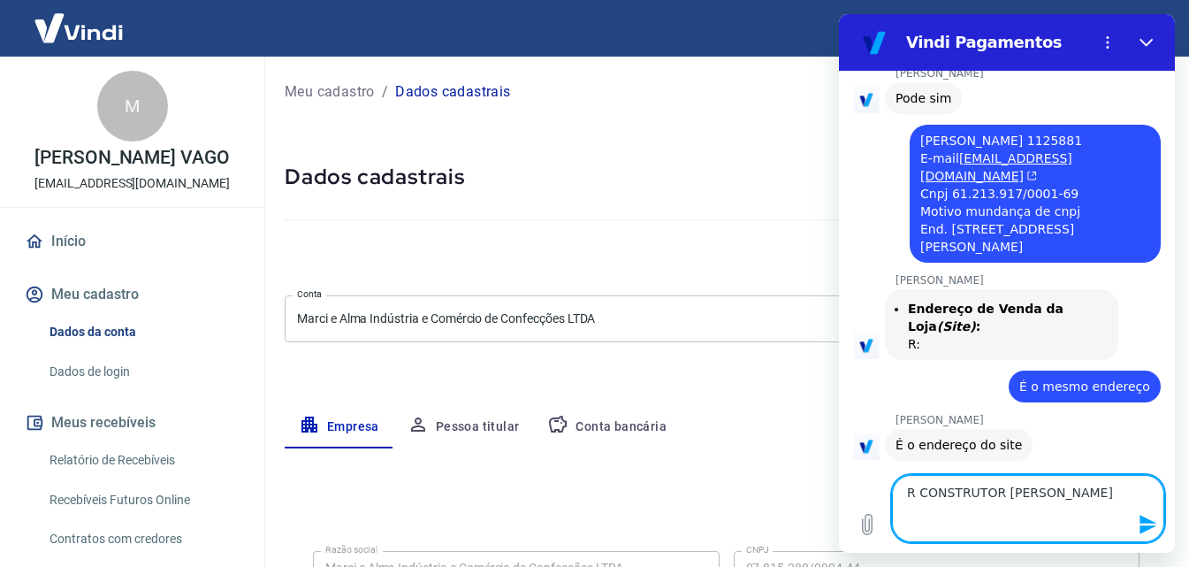
click at [977, 505] on textarea "R CONSTRUTOR SEBASTIAO SOARES DE SOUZA" at bounding box center [1028, 508] width 272 height 67
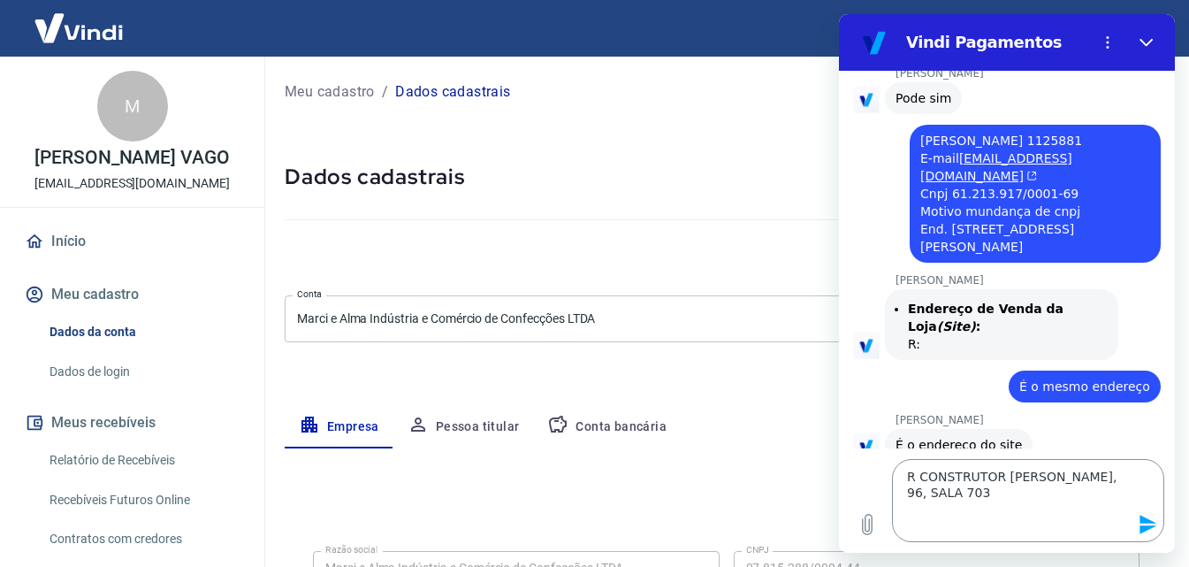
click at [937, 509] on textarea "R CONSTRUTOR SEBASTIAO SOARES DE SOUZA, 96, SALA 703" at bounding box center [1028, 500] width 272 height 83
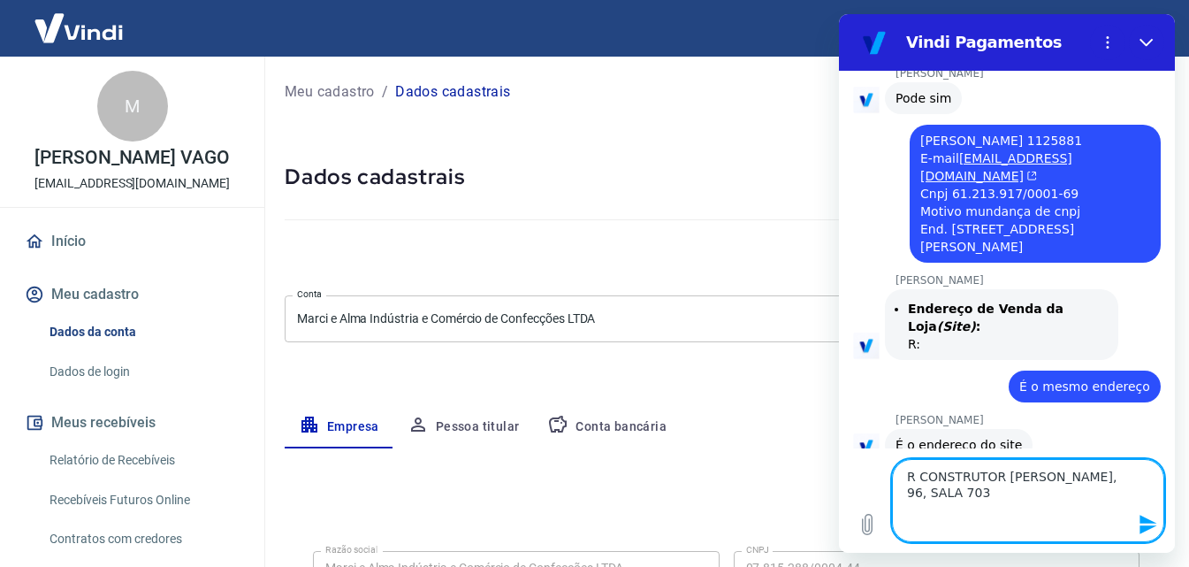
paste textarea "PRAIA DA COSTA"
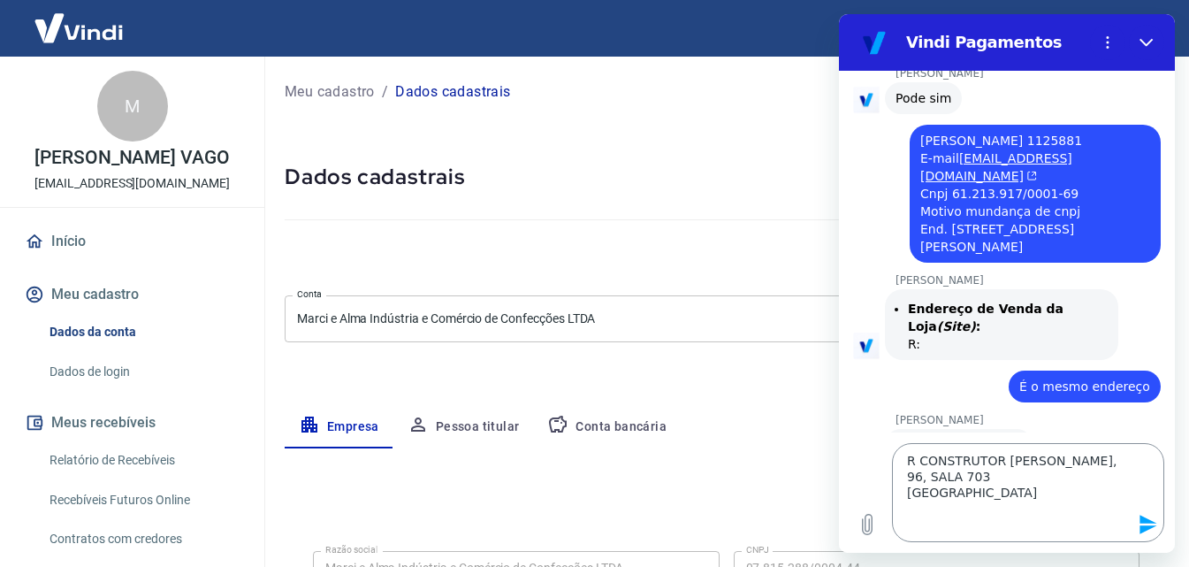
click at [936, 505] on textarea "R CONSTRUTOR SEBASTIAO SOARES DE SOUZA, 96, SALA 703 PRAIA DA COSTA" at bounding box center [1028, 492] width 272 height 99
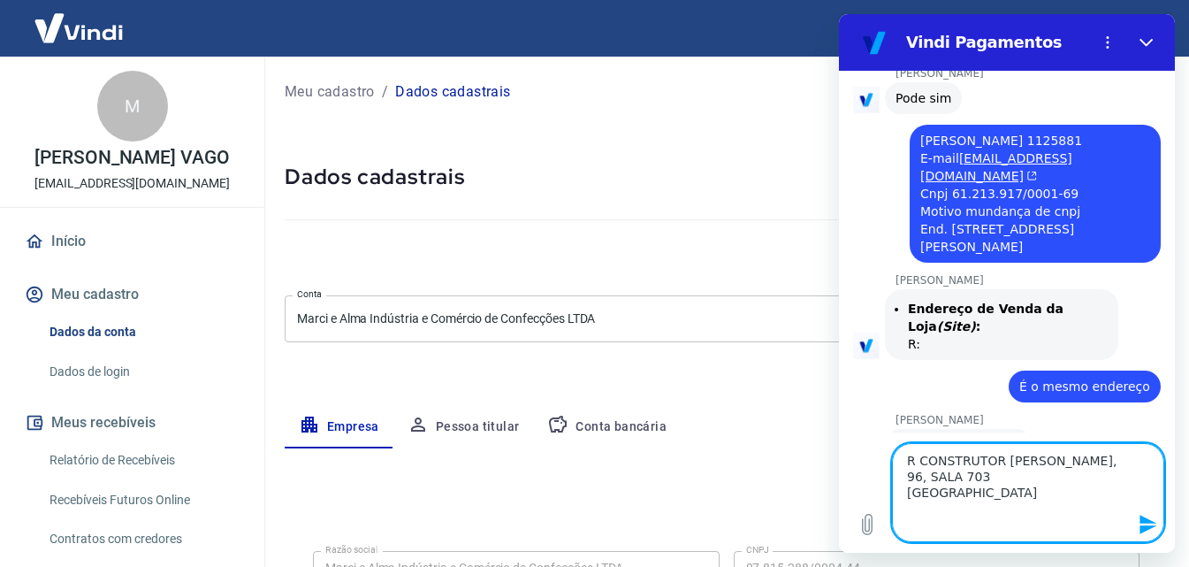
paste textarea "VILA VELHA"
click at [919, 527] on textarea "R CONSTRUTOR SEBASTIAO SOARES DE SOUZA, 96, SALA 703 PRAIA DA COSTA VILA VELHA …" at bounding box center [1028, 492] width 272 height 99
paste textarea "CEP 29.101-350"
click at [907, 535] on textarea "R CONSTRUTOR SEBASTIAO SOARES DE SOUZA, 96, SALA 703 PRAIA DA COSTA VILA VELHA …" at bounding box center [1028, 492] width 272 height 99
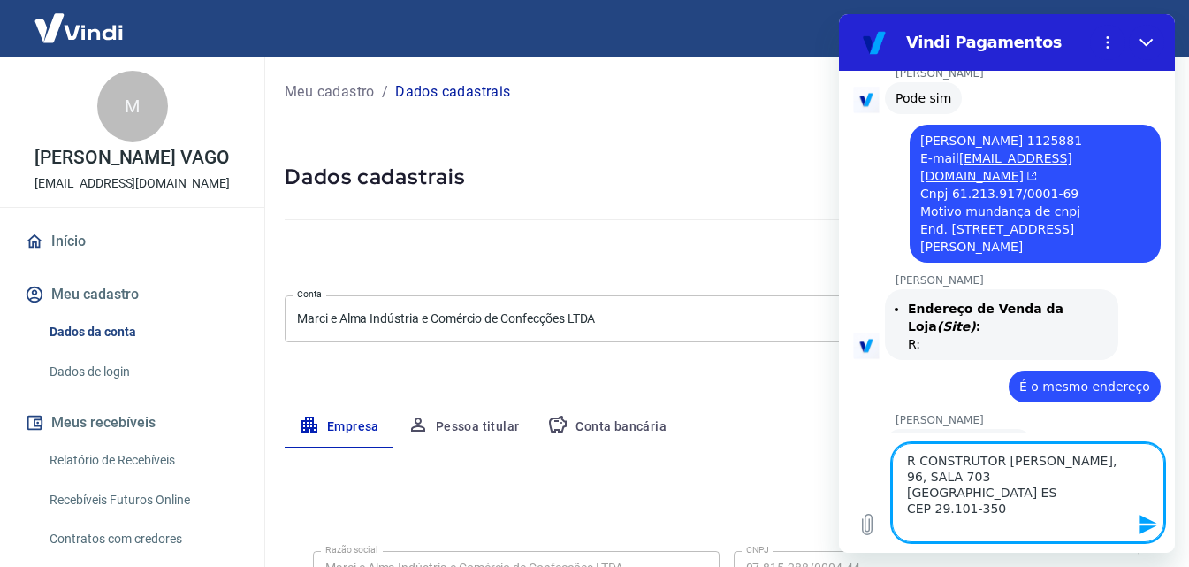
scroll to position [5405, 0]
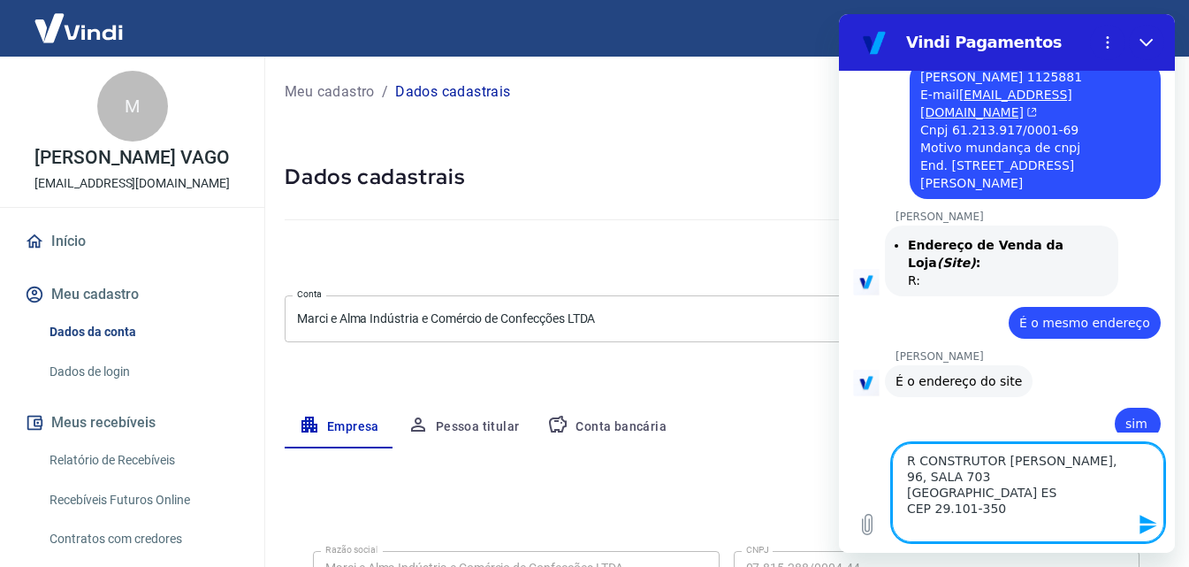
click at [1036, 510] on textarea "R CONSTRUTOR SEBASTIAO SOARES DE SOUZA, 96, SALA 703 PRAIA DA COSTA VILA VELHA …" at bounding box center [1028, 492] width 272 height 99
drag, startPoint x: 1013, startPoint y: 528, endPoint x: 1147, endPoint y: 501, distance: 137.0
click at [1013, 530] on textarea "R CONSTRUTOR SEBASTIAO SOARES DE SOUZA, 96, SALA 703 PRAIA DA COSTA VILA VELHA …" at bounding box center [1028, 492] width 272 height 99
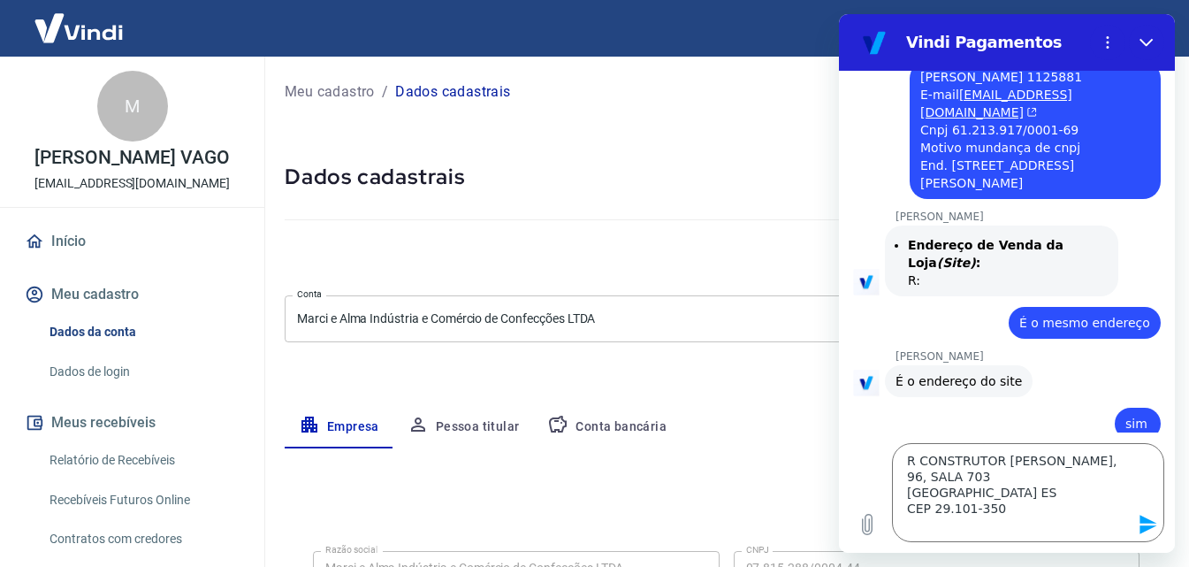
click at [1144, 522] on icon "Enviar mensagem" at bounding box center [1148, 524] width 17 height 19
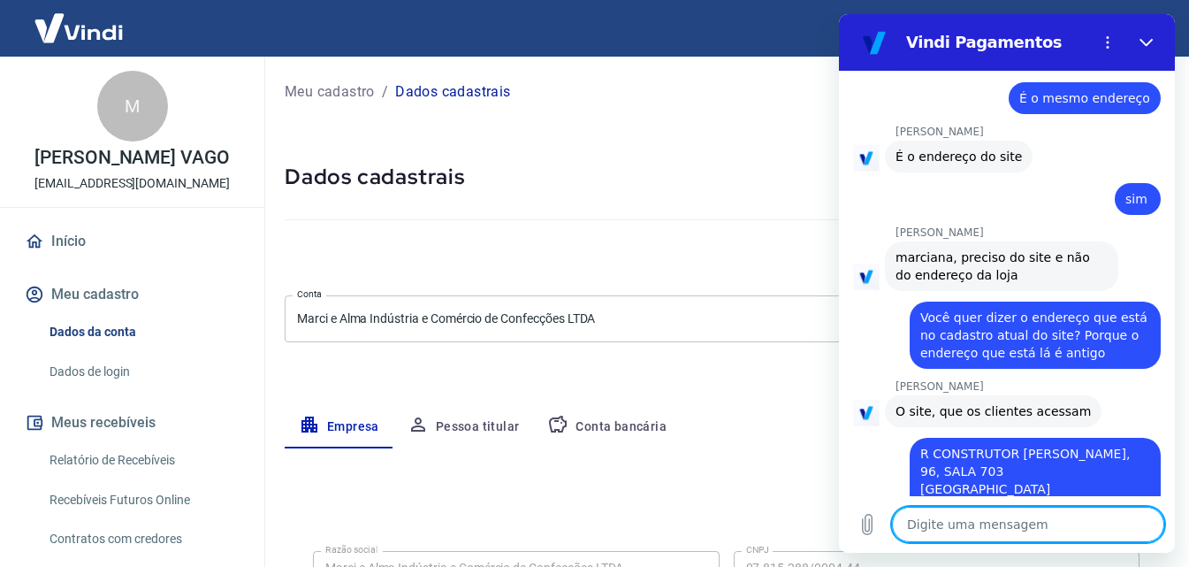
scroll to position [5633, 0]
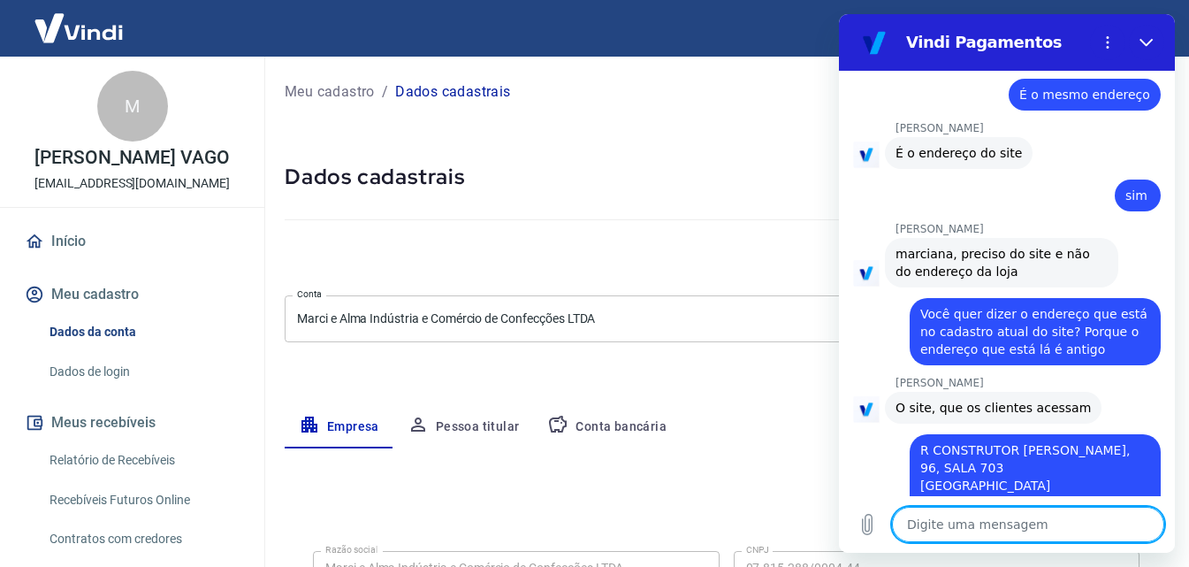
drag, startPoint x: 944, startPoint y: 518, endPoint x: 972, endPoint y: 507, distance: 30.5
click at [944, 516] on textarea at bounding box center [1028, 524] width 272 height 35
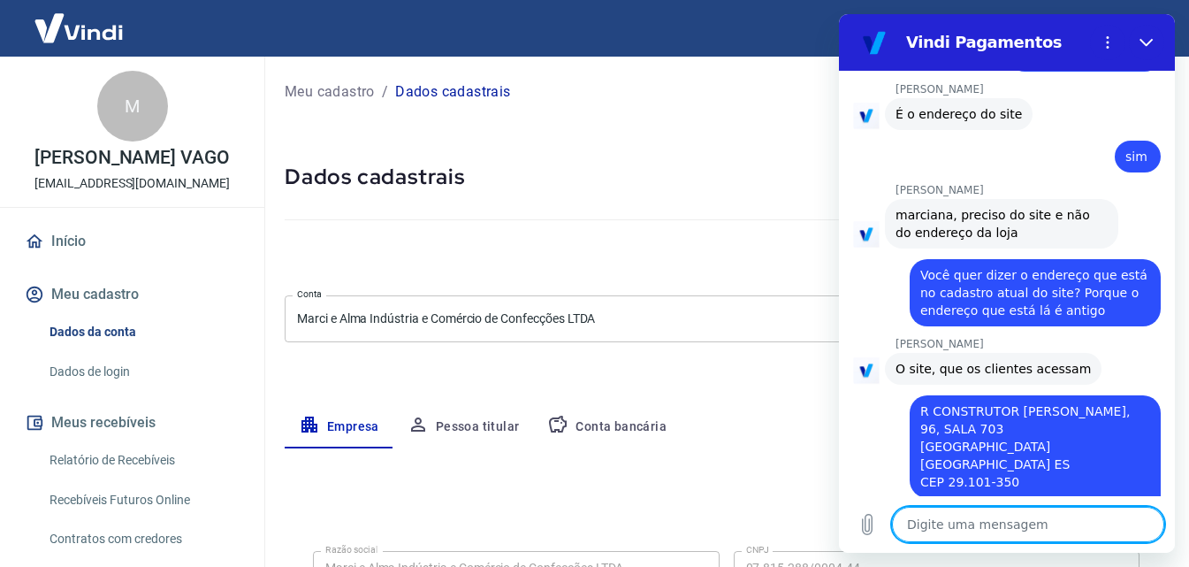
scroll to position [5676, 0]
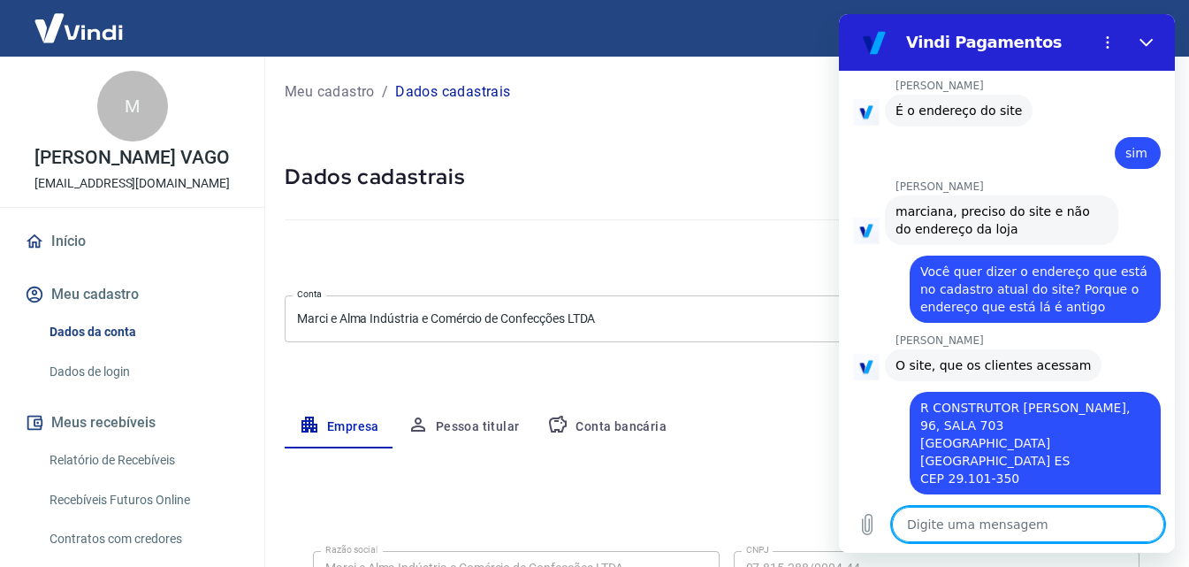
paste textarea "https://www.allmabrasil.com.br/"
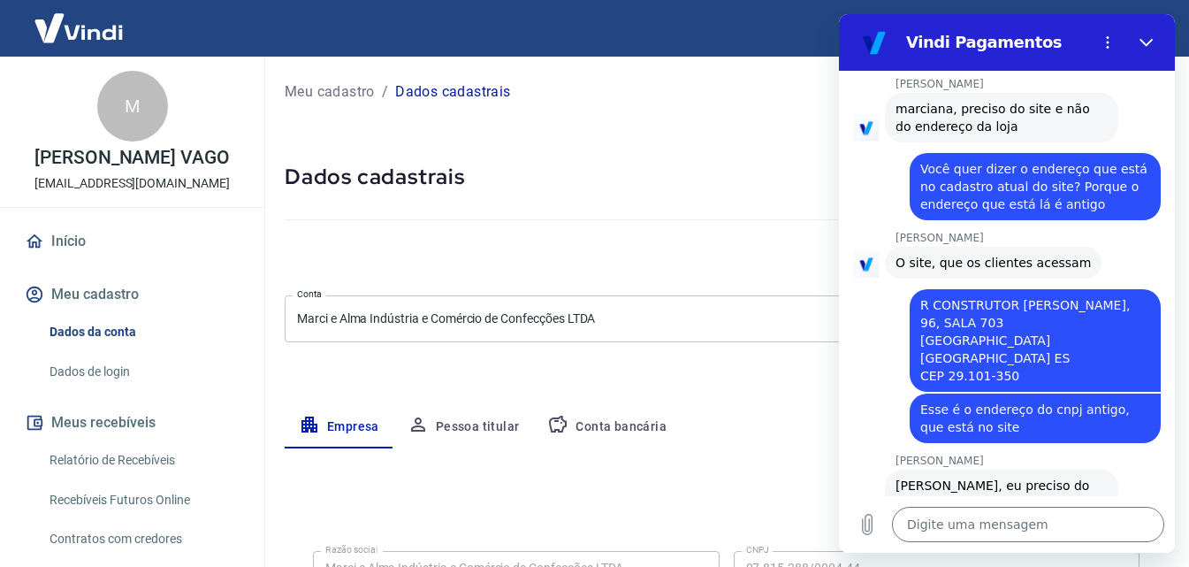
scroll to position [5777, 0]
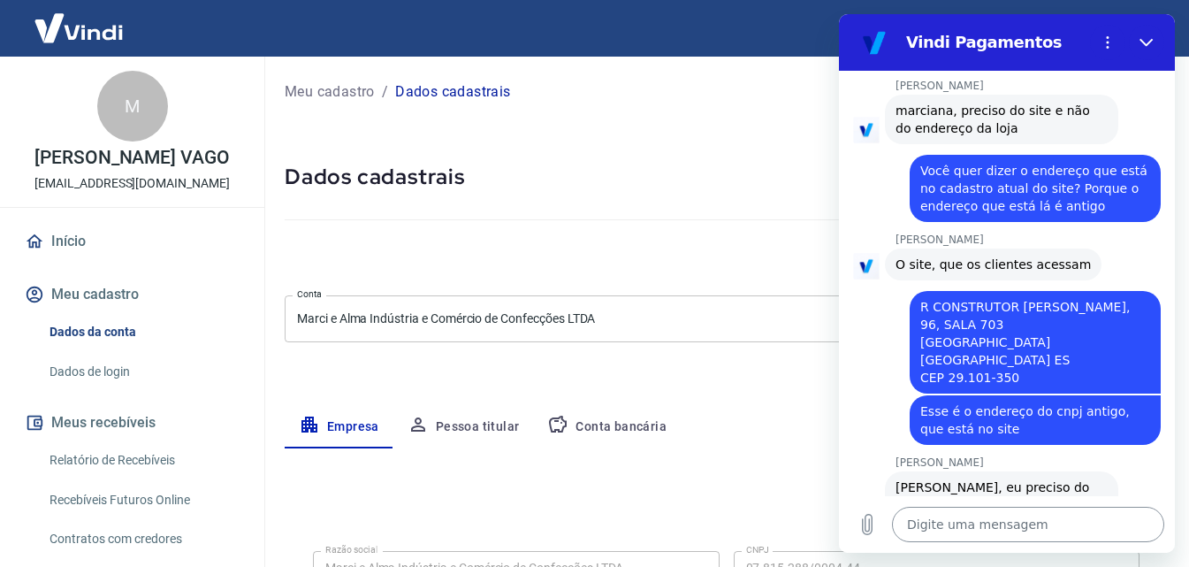
click at [939, 524] on textarea at bounding box center [1028, 524] width 272 height 35
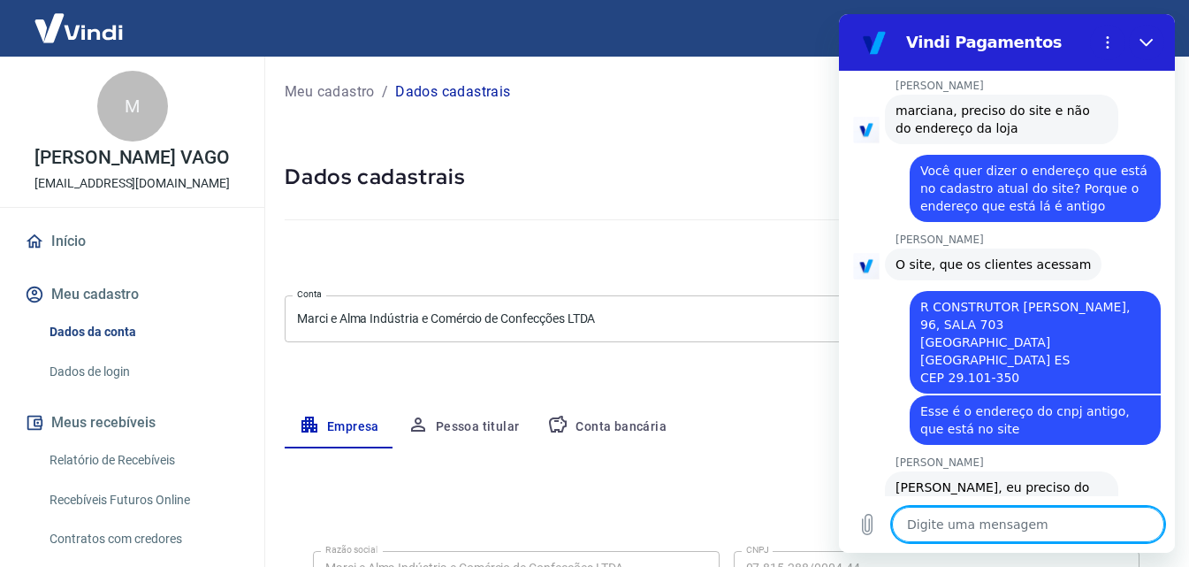
paste textarea "https://www.marcioficial.com.br/"
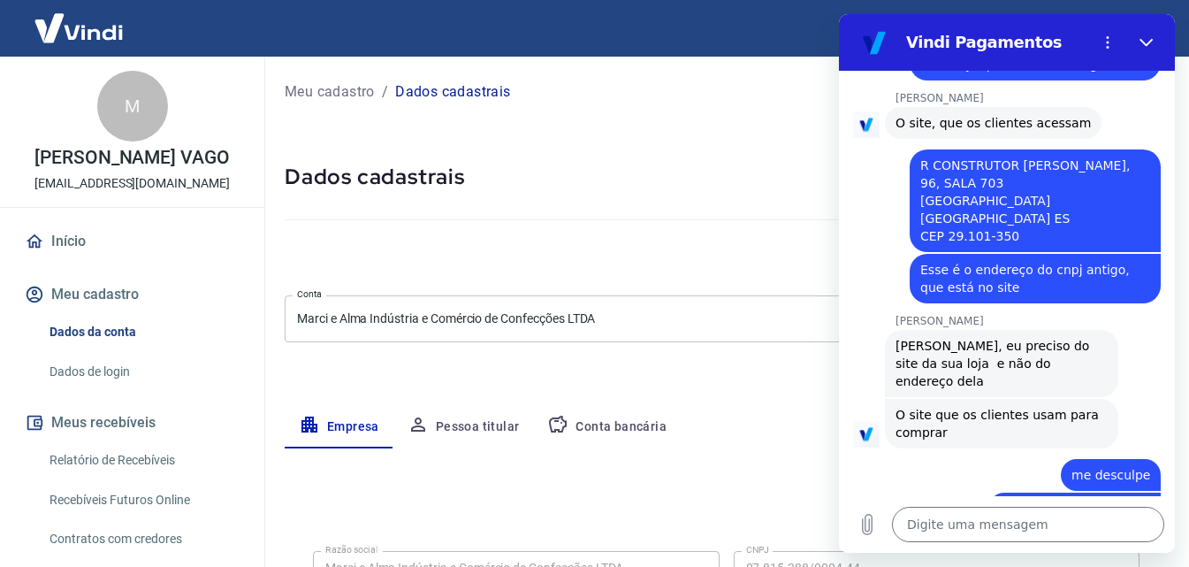
scroll to position [5922, 0]
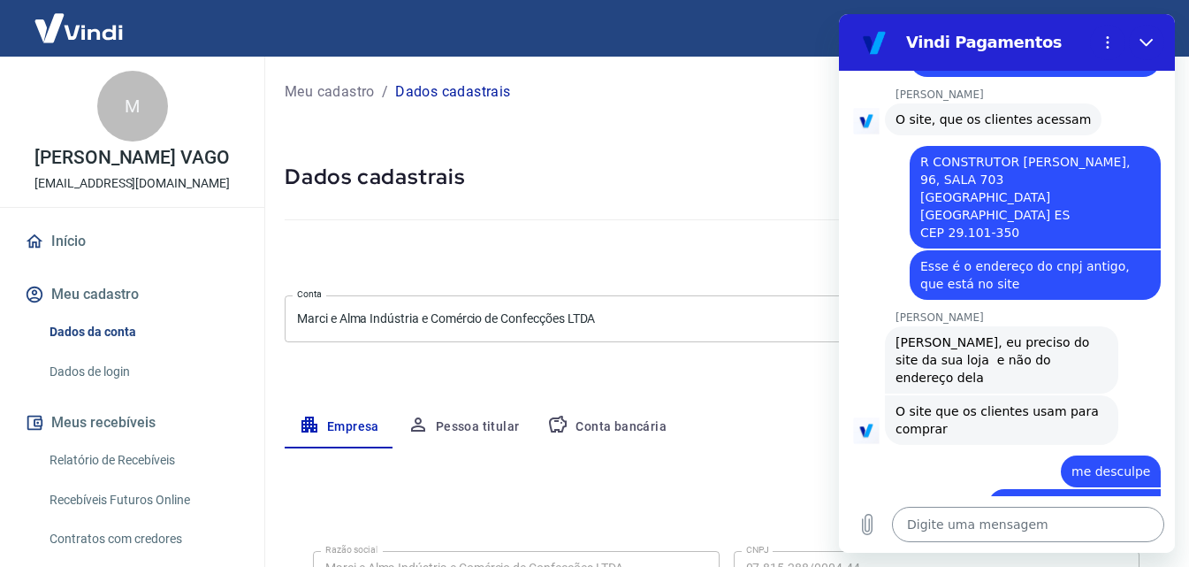
click at [1021, 524] on textarea at bounding box center [1028, 524] width 272 height 35
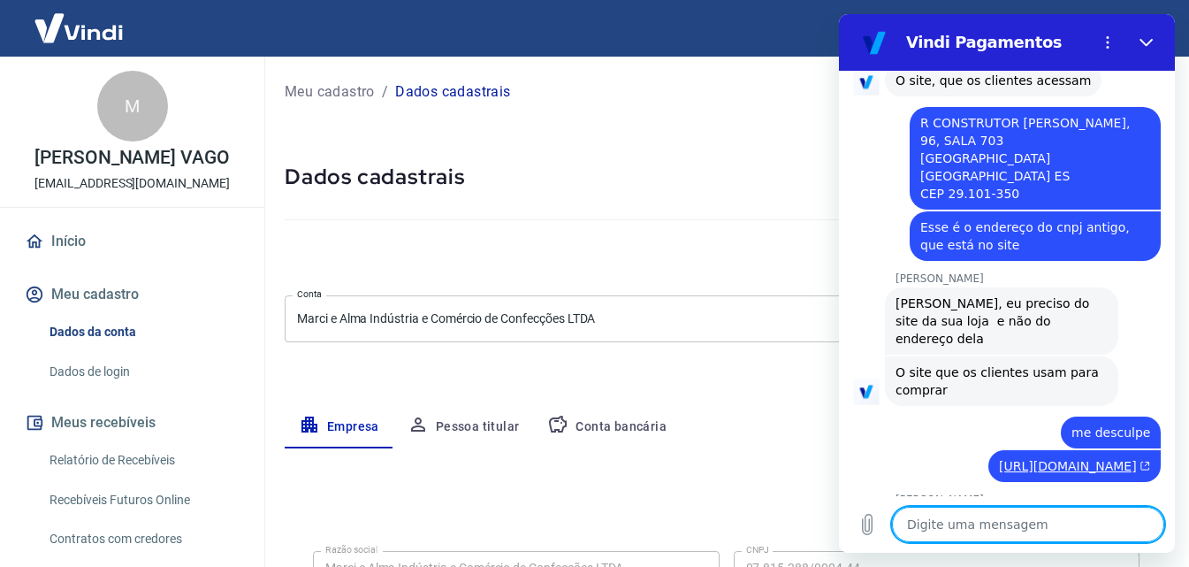
scroll to position [5964, 0]
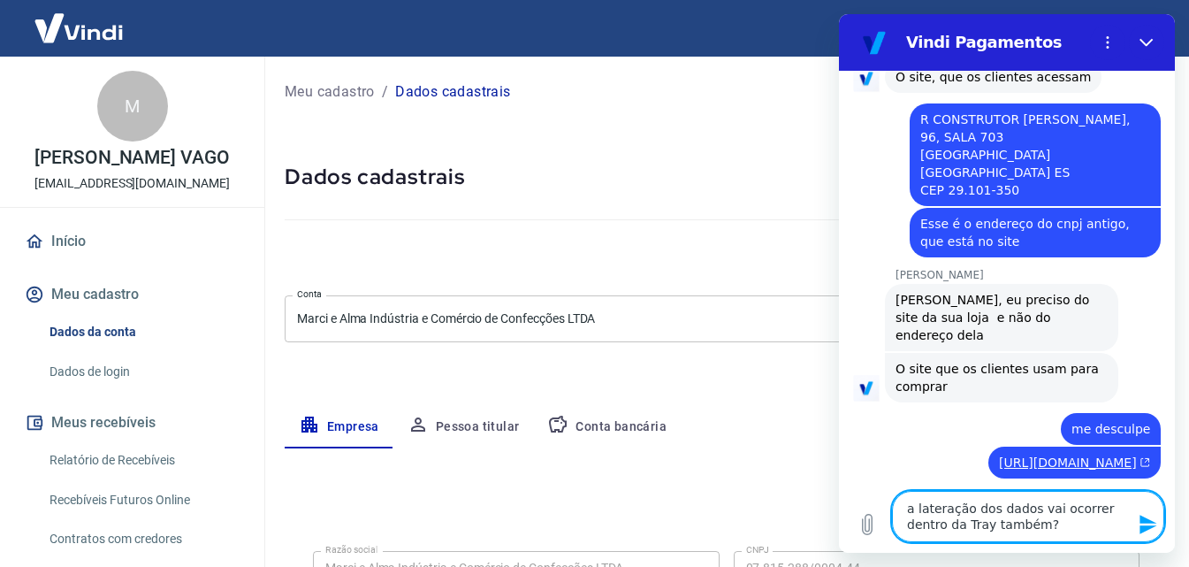
click at [925, 504] on textarea "a lateração dos dados vai ocorrer dentro da Tray também?" at bounding box center [1028, 516] width 272 height 51
click at [1032, 521] on textarea "a alteração dos dados vai ocorrer dentro da Tray também?" at bounding box center [1028, 516] width 272 height 51
click at [1030, 511] on textarea "a alteração dos dados vai ocorrer dentro da Tray também?" at bounding box center [1028, 516] width 272 height 51
click at [1080, 524] on textarea "a alteração dos dados cadastrais vai ocorrer dentro da Tray também?" at bounding box center [1028, 516] width 272 height 51
click at [1088, 524] on textarea "a alteração dos dados cadastrais vai ocorrer dentro da Tray também?" at bounding box center [1028, 516] width 272 height 51
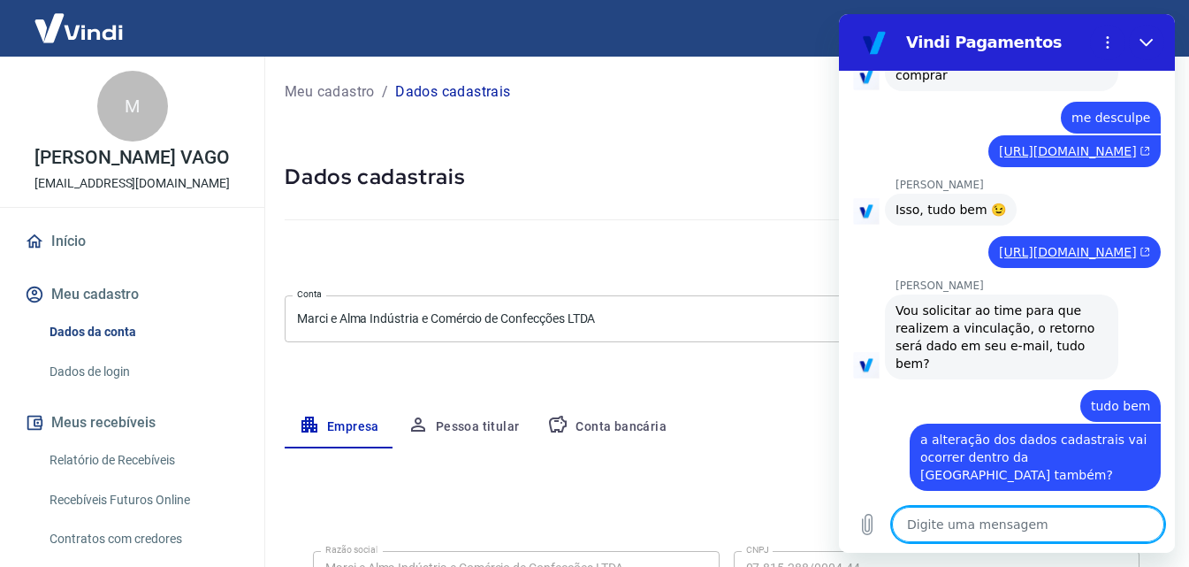
scroll to position [6279, 0]
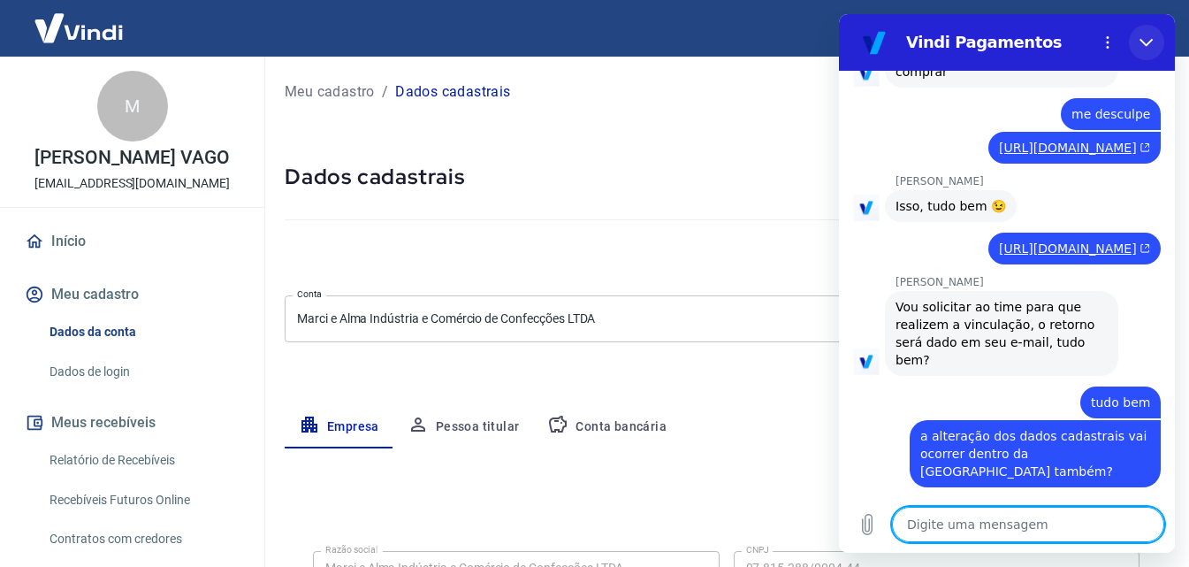
click at [1148, 39] on icon "Fechar" at bounding box center [1147, 42] width 14 height 14
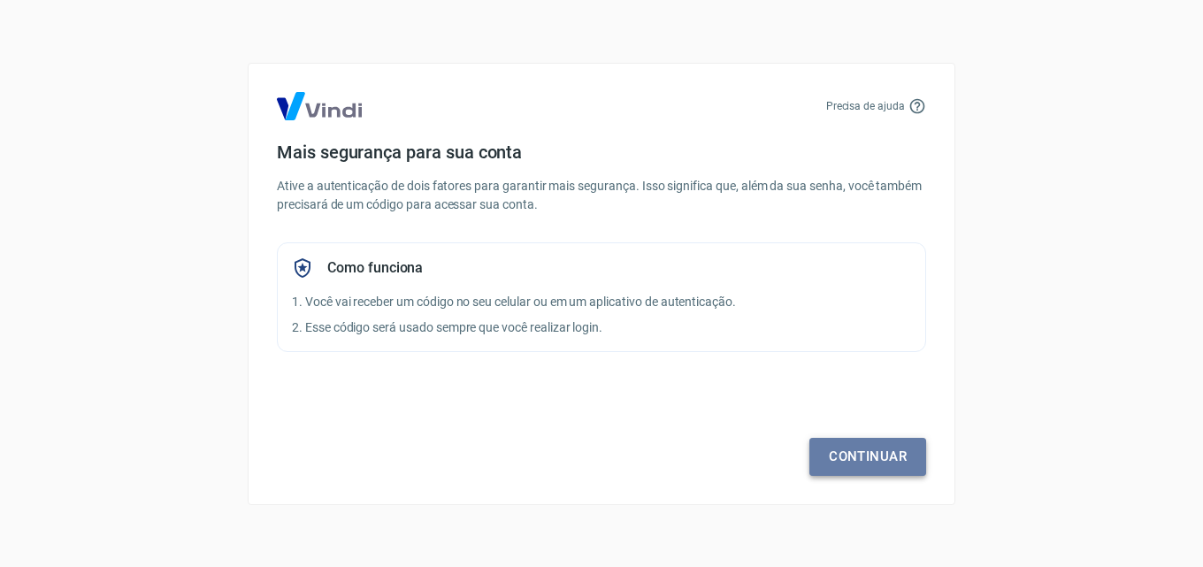
click at [845, 456] on link "Continuar" at bounding box center [867, 456] width 117 height 37
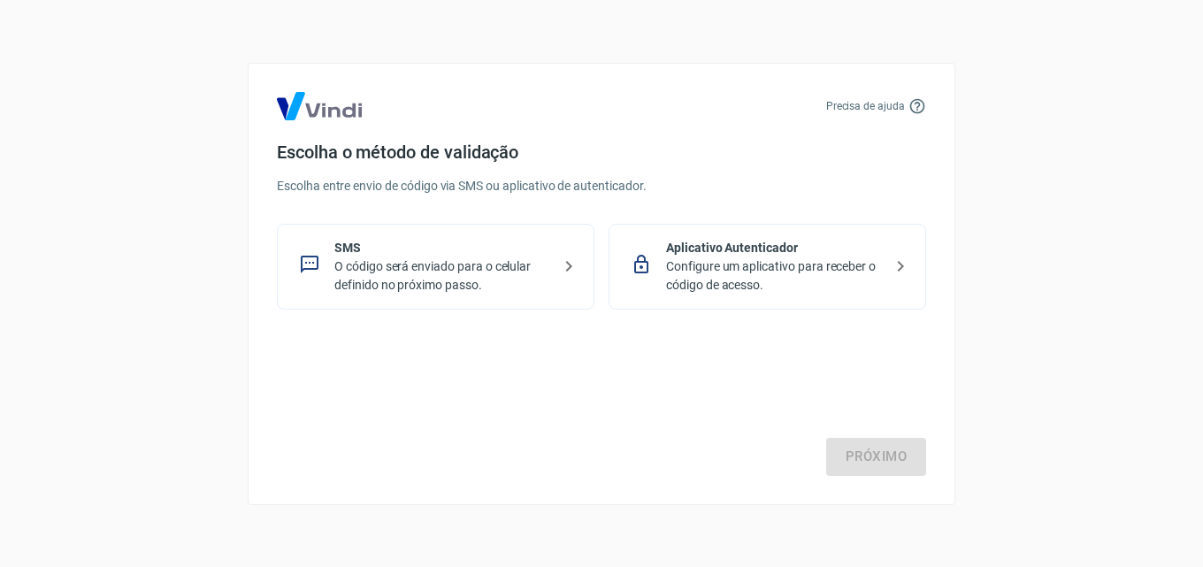
click at [763, 262] on p "Configure um aplicativo para receber o código de acesso." at bounding box center [774, 275] width 217 height 37
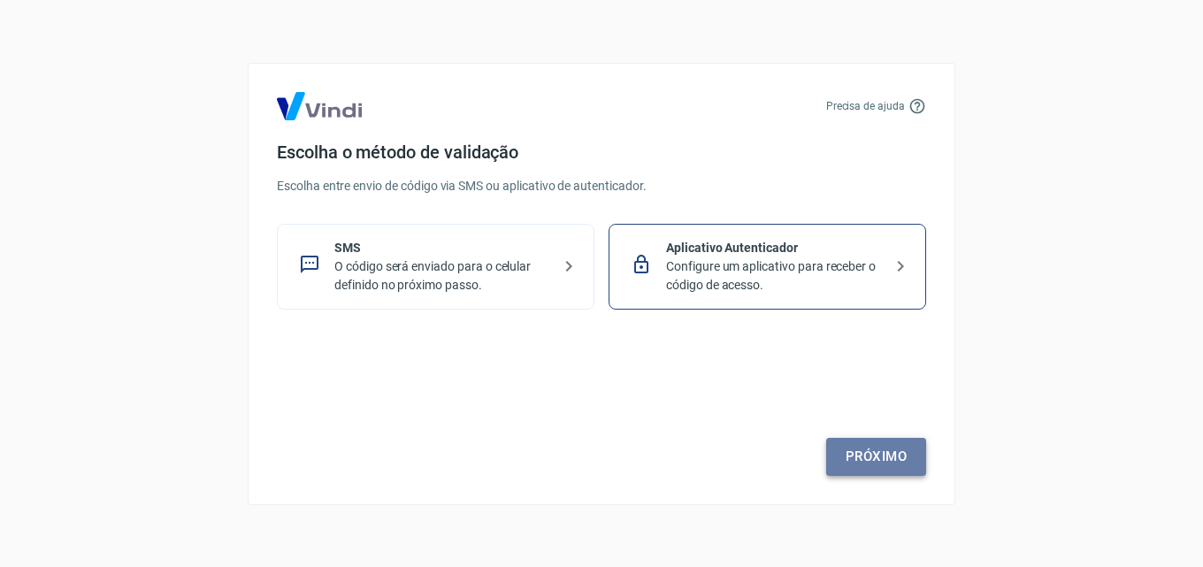
click at [863, 452] on link "Próximo" at bounding box center [876, 456] width 100 height 37
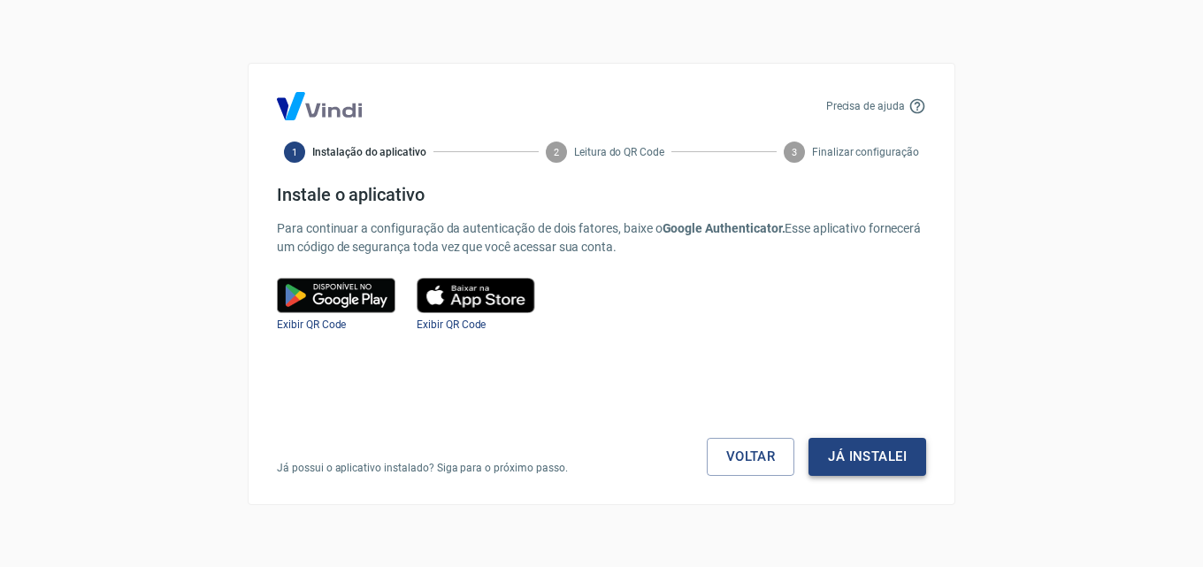
click at [867, 454] on button "Já instalei" at bounding box center [867, 456] width 118 height 37
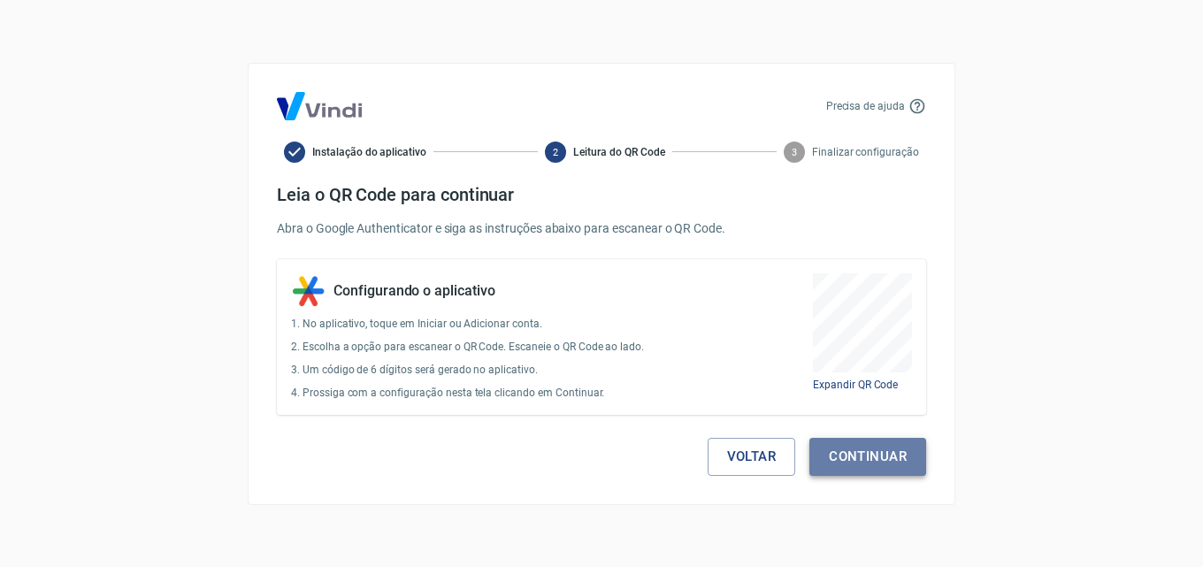
click at [858, 456] on button "Continuar" at bounding box center [867, 456] width 117 height 37
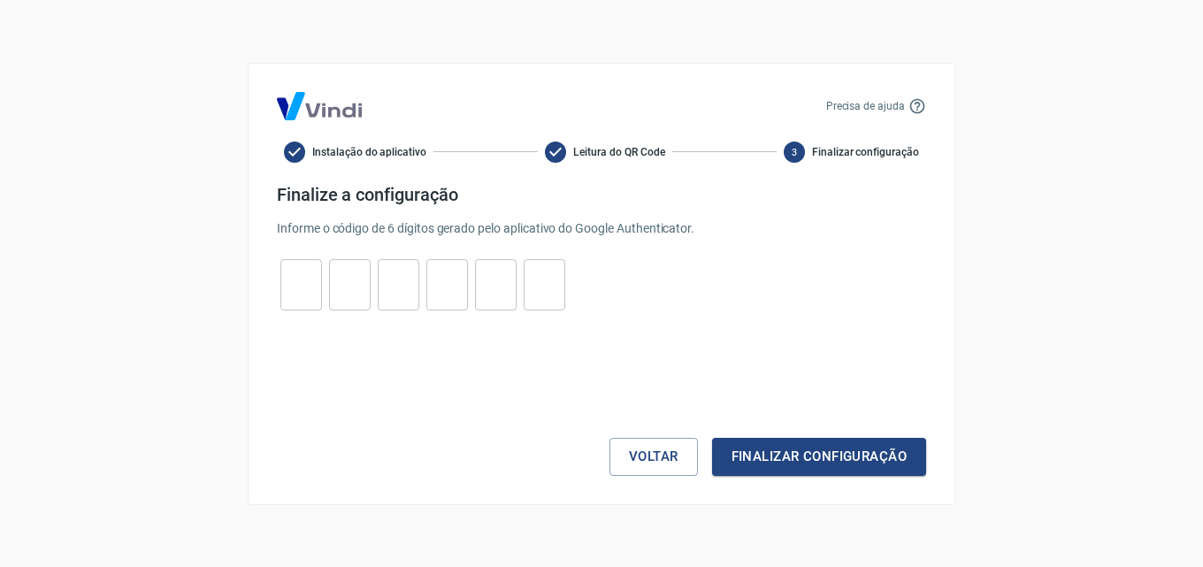
drag, startPoint x: 302, startPoint y: 293, endPoint x: 297, endPoint y: 302, distance: 9.9
click at [301, 293] on input "tel" at bounding box center [301, 284] width 42 height 38
type input "1"
type input "4"
type input "5"
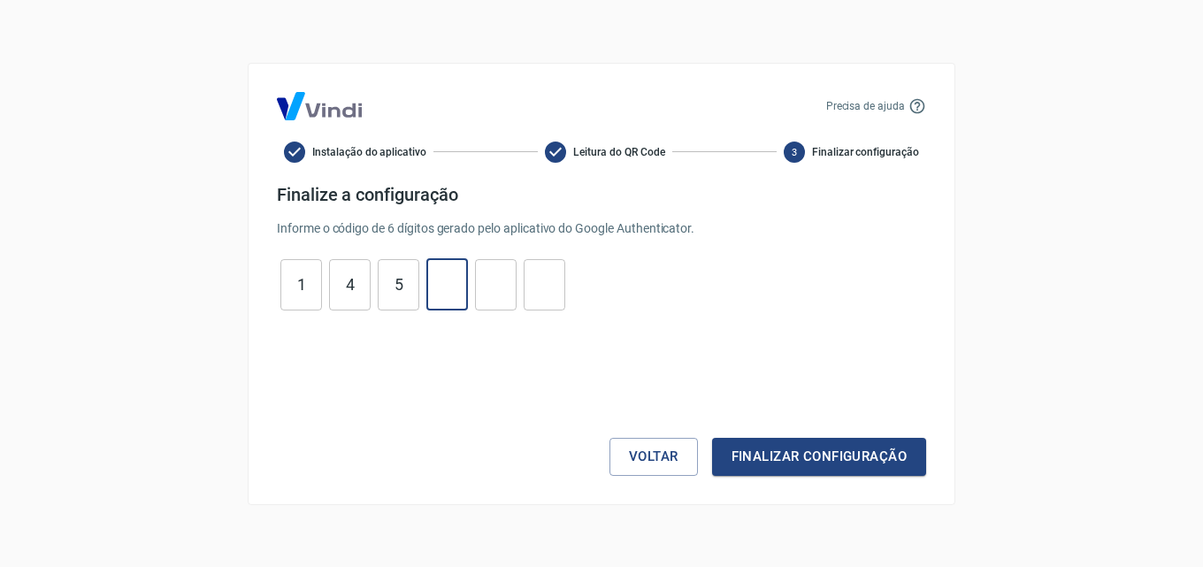
type input "4"
type input "7"
type input "4"
click at [767, 455] on button "Finalizar configuração" at bounding box center [819, 456] width 214 height 37
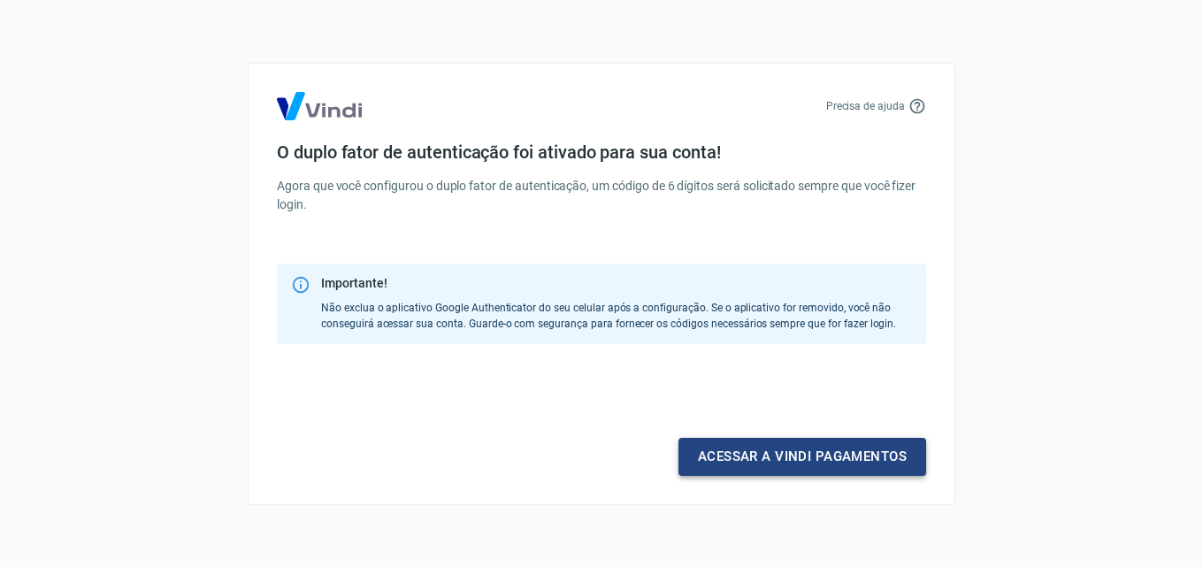
click at [780, 460] on link "Acessar a Vindi pagamentos" at bounding box center [802, 456] width 248 height 37
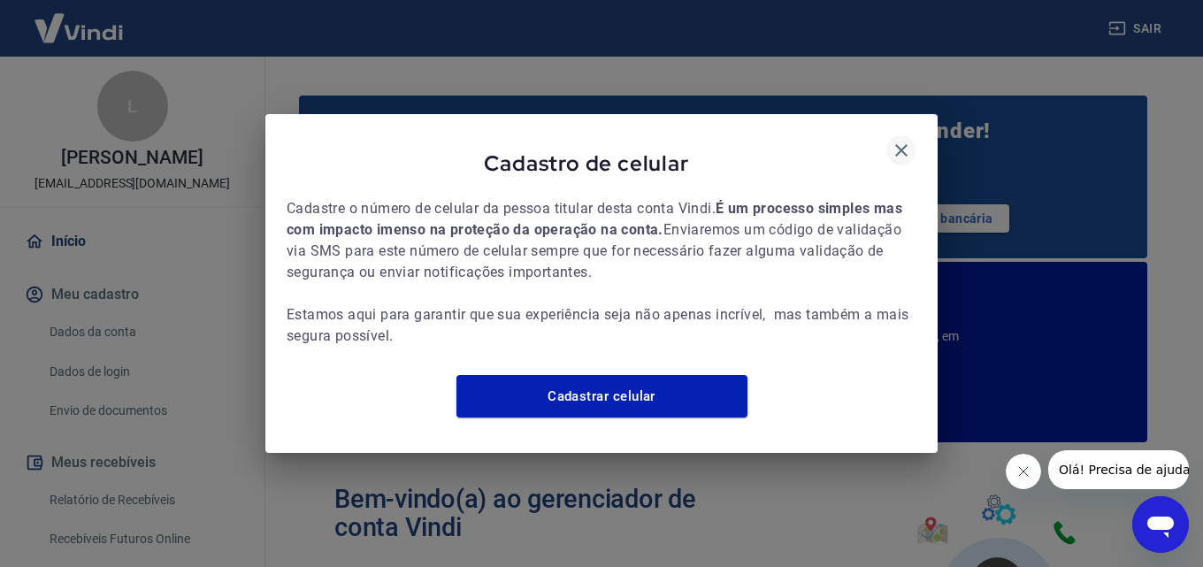
click at [899, 140] on icon "button" at bounding box center [901, 150] width 21 height 21
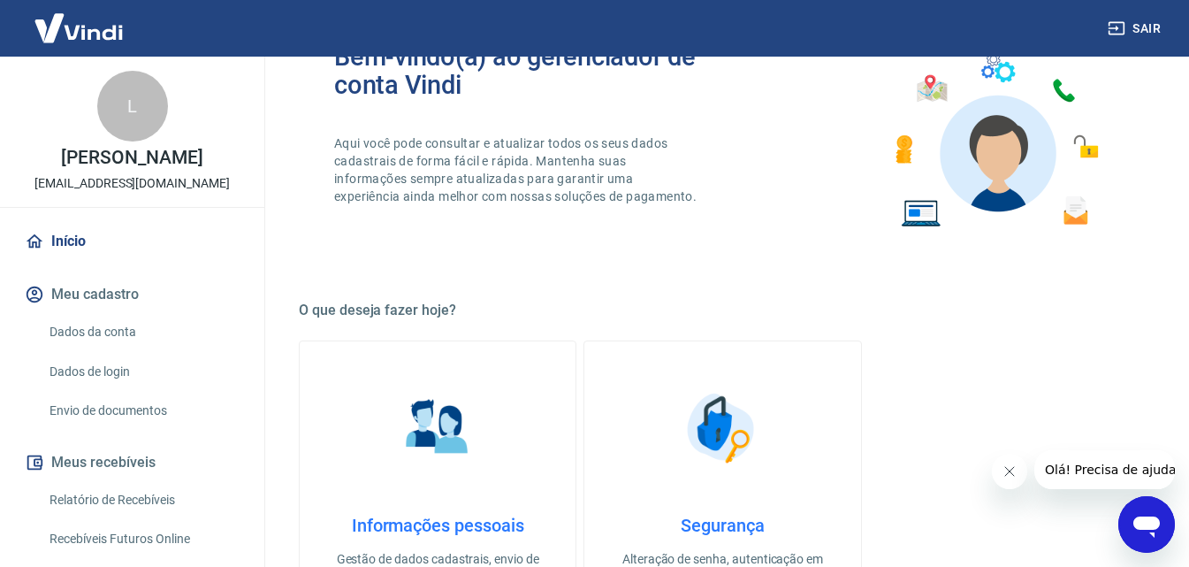
scroll to position [796, 0]
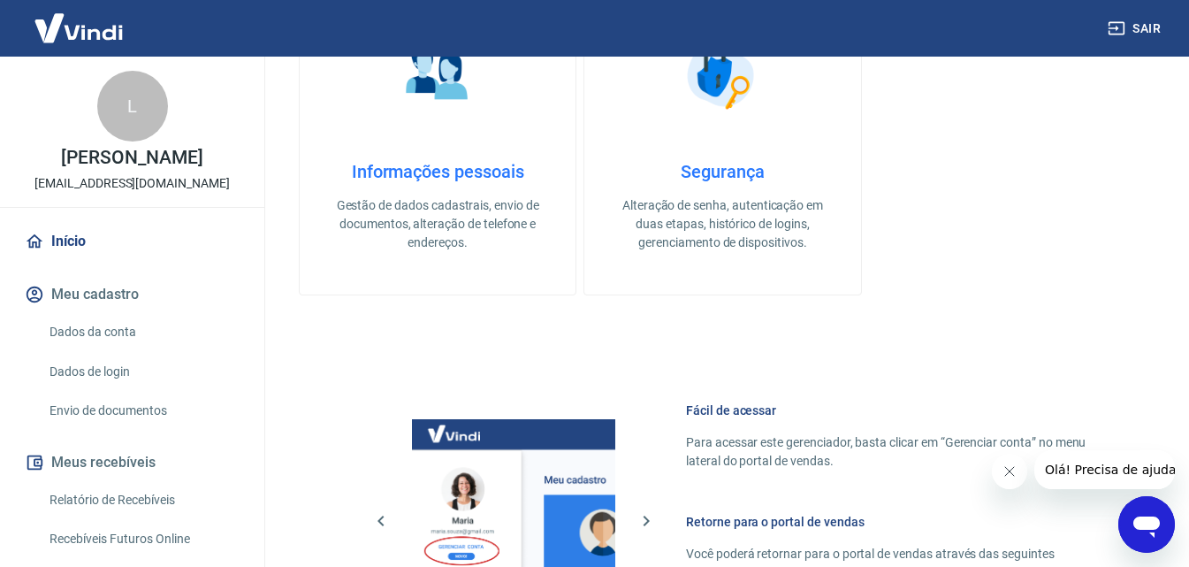
click at [1009, 472] on icon "Fechar mensagem da empresa" at bounding box center [1009, 471] width 14 height 14
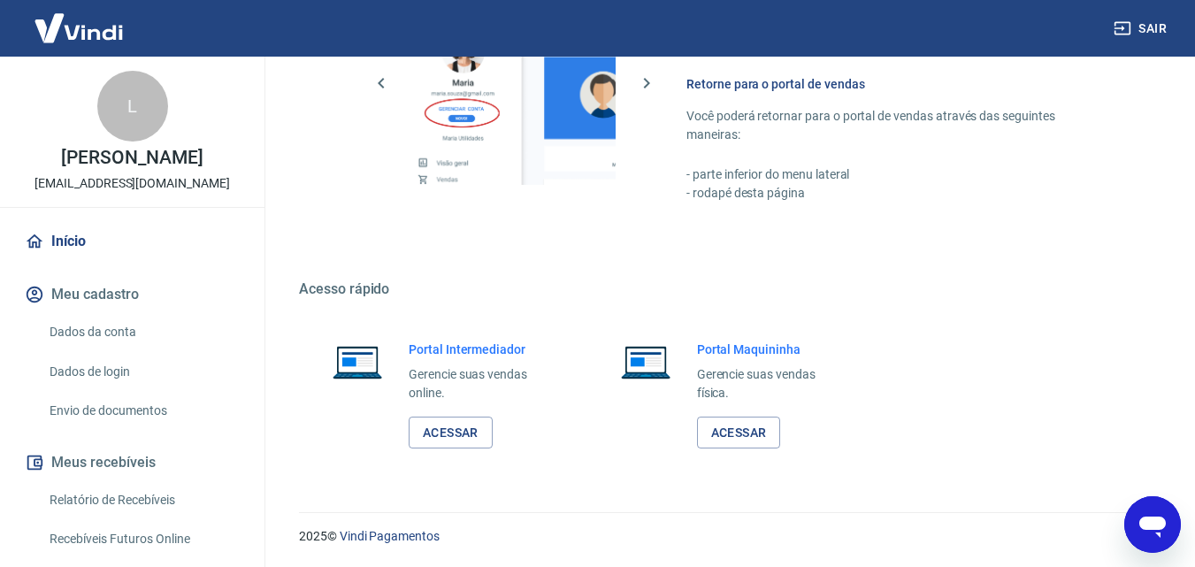
scroll to position [88, 0]
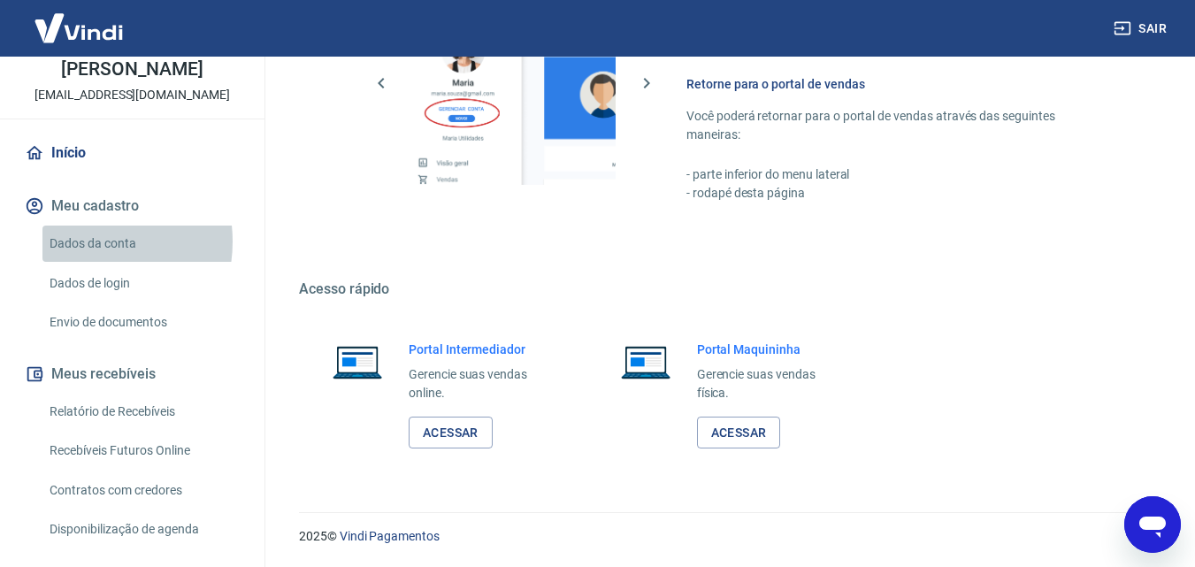
click at [82, 241] on link "Dados da conta" at bounding box center [142, 244] width 201 height 36
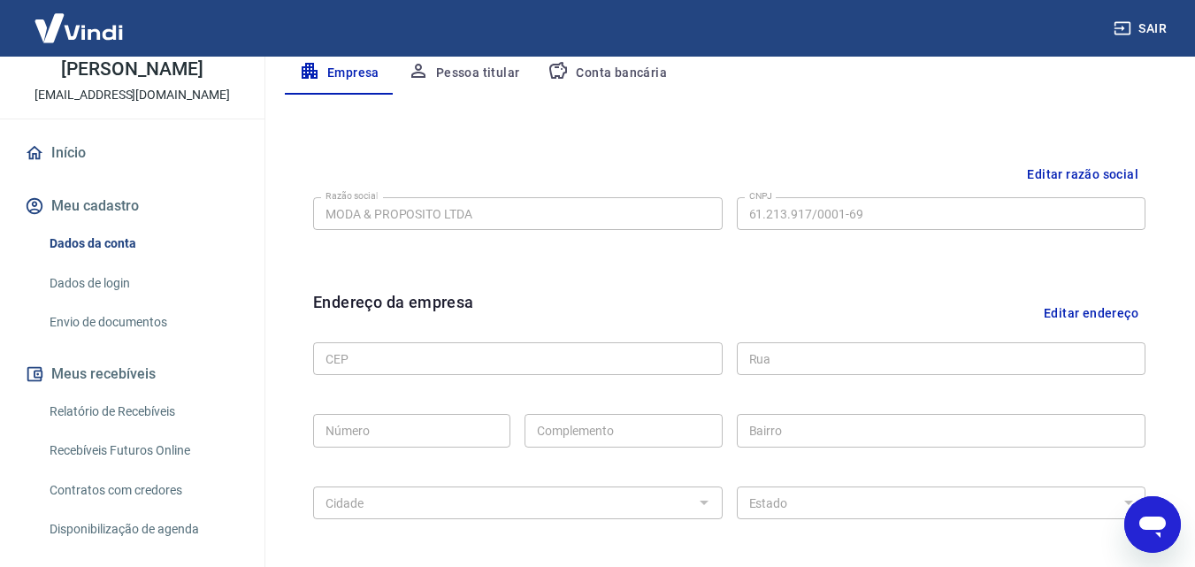
scroll to position [442, 0]
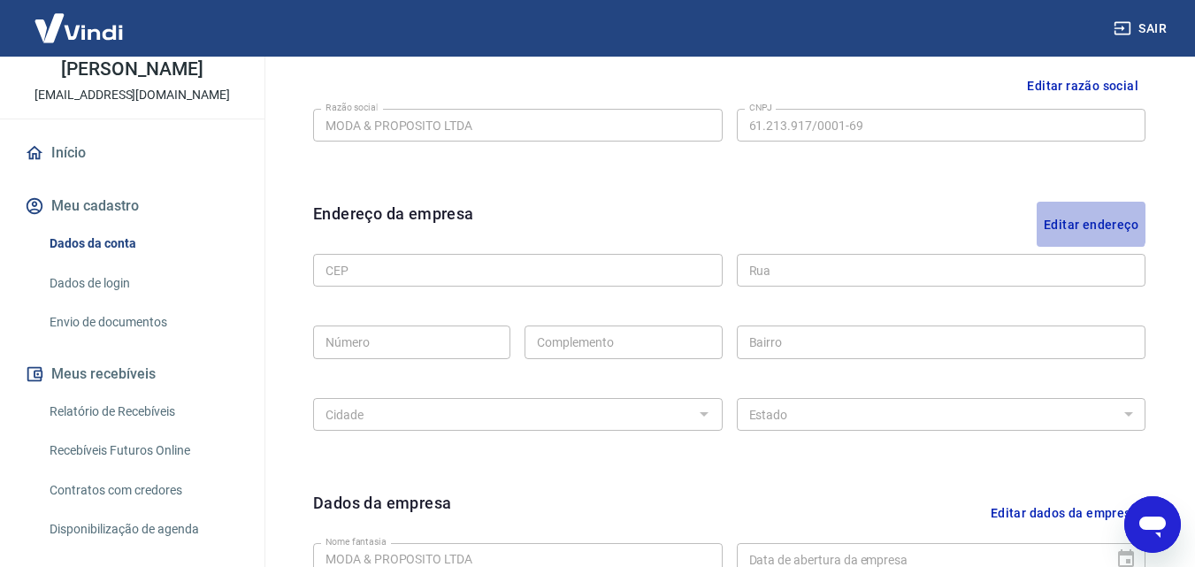
click at [1084, 223] on button "Editar endereço" at bounding box center [1090, 224] width 109 height 45
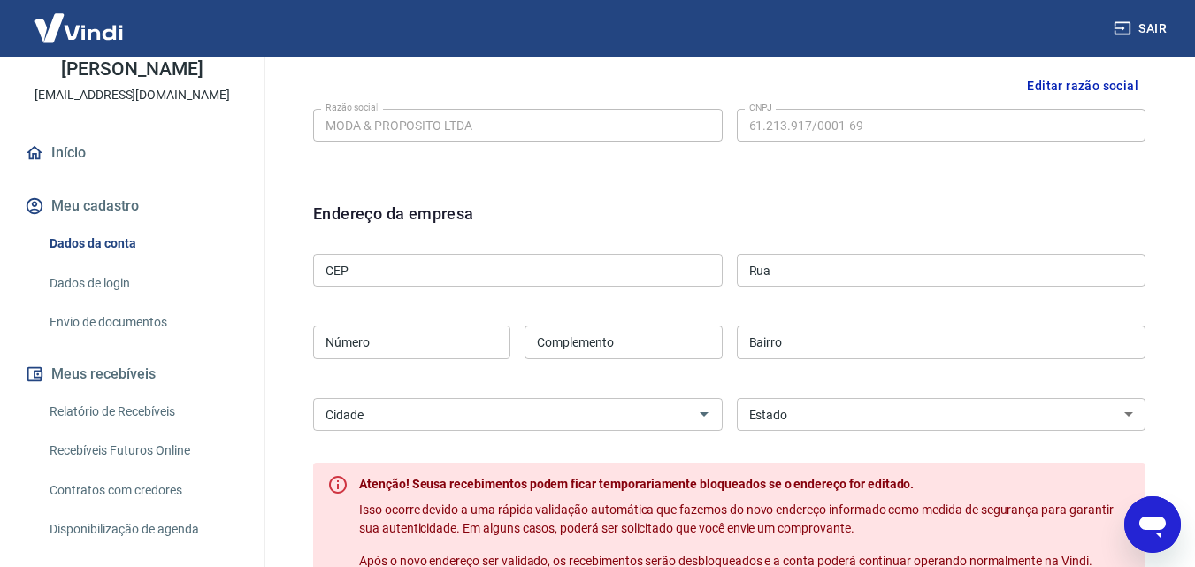
scroll to position [619, 0]
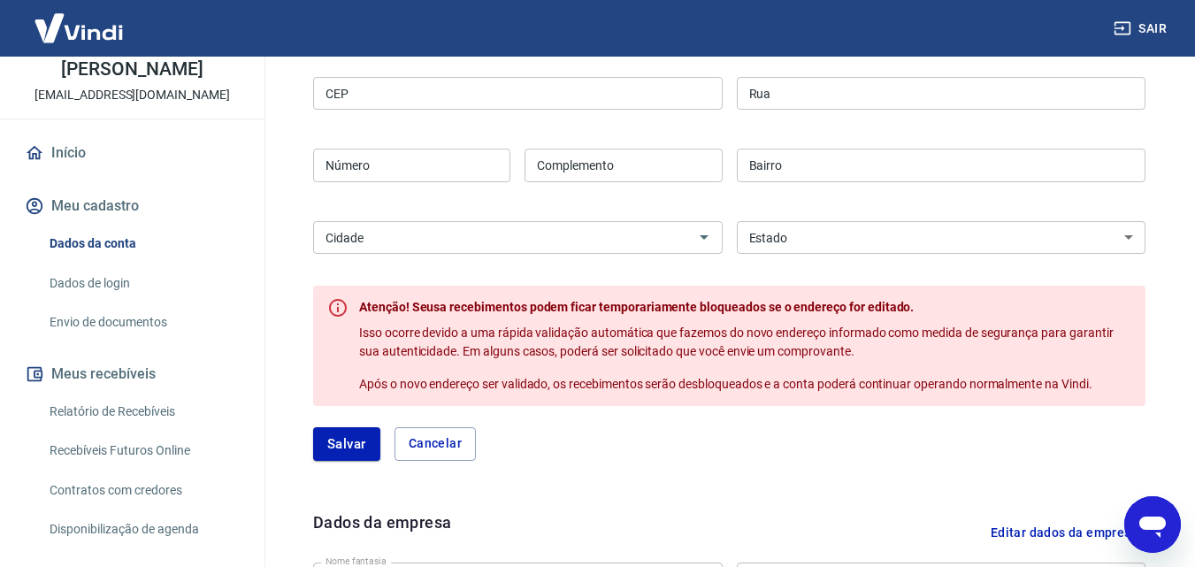
click at [361, 97] on input "CEP" at bounding box center [517, 93] width 409 height 33
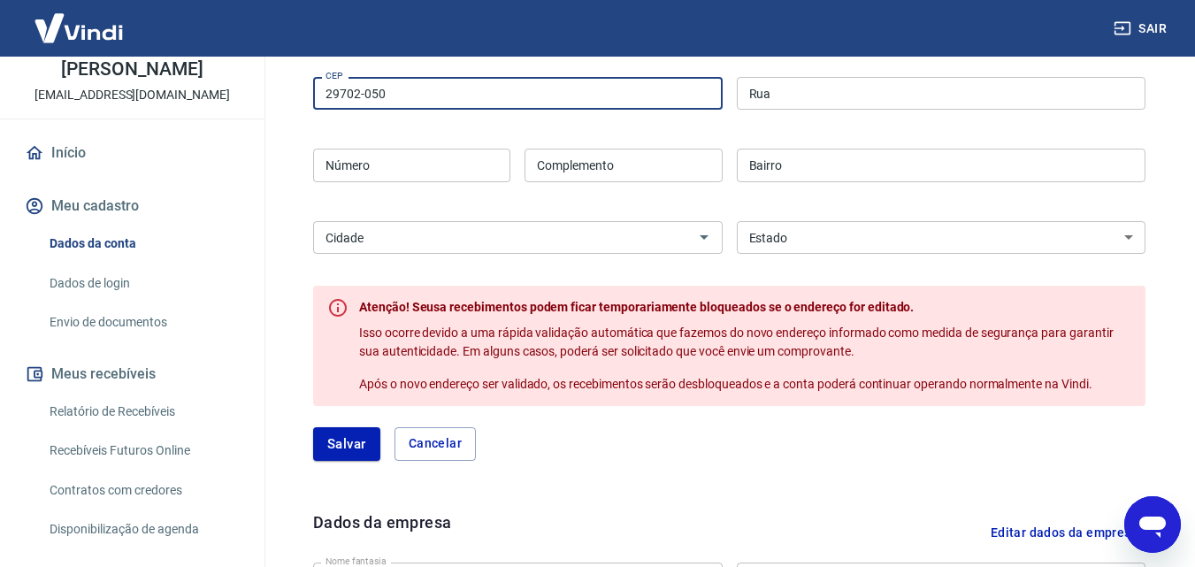
type input "29702-050"
click at [313, 427] on button "Salvar" at bounding box center [346, 444] width 67 height 34
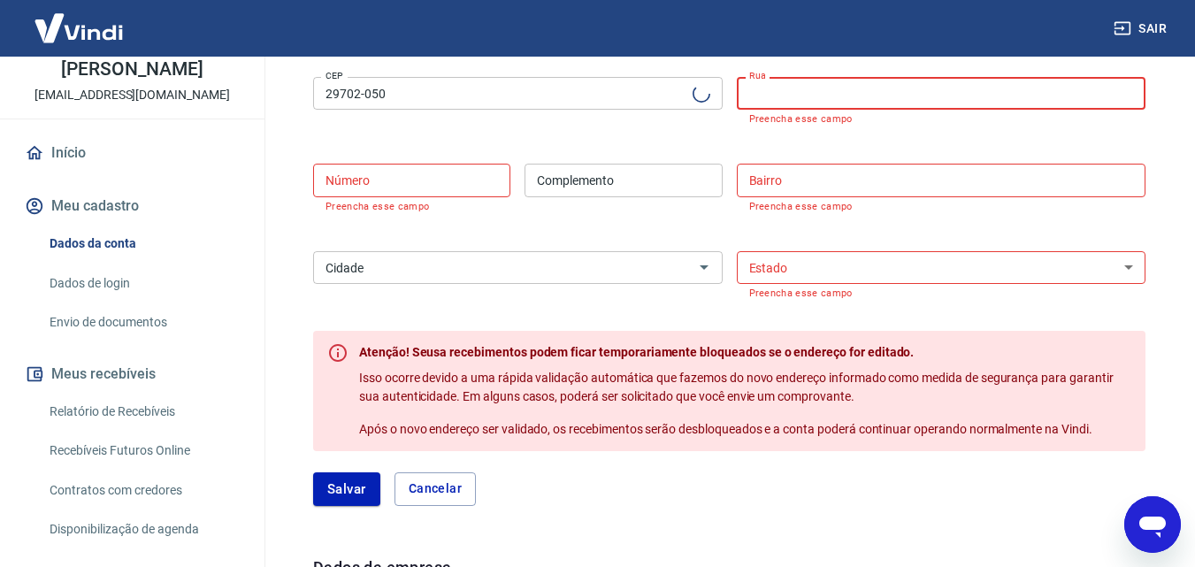
type input "Rua Papa [PERSON_NAME]"
type input "[GEOGRAPHIC_DATA]"
select select "ES"
type input "Colatina"
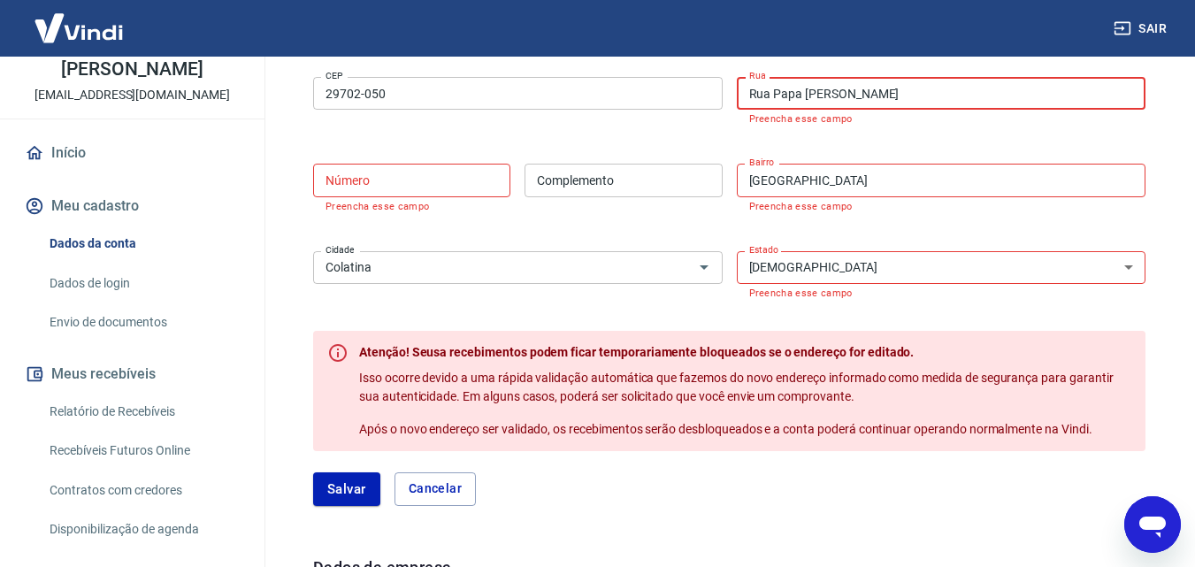
click at [439, 183] on div "Número Número Preencha esse campo" at bounding box center [411, 188] width 197 height 48
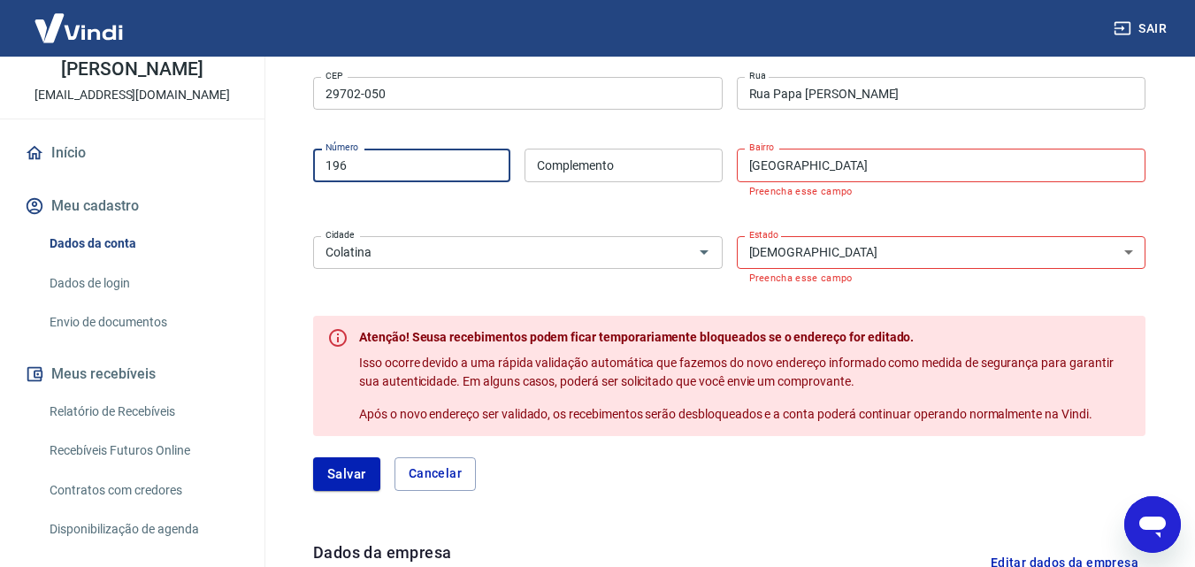
type input "196"
click at [555, 163] on input "Complemento" at bounding box center [622, 165] width 197 height 33
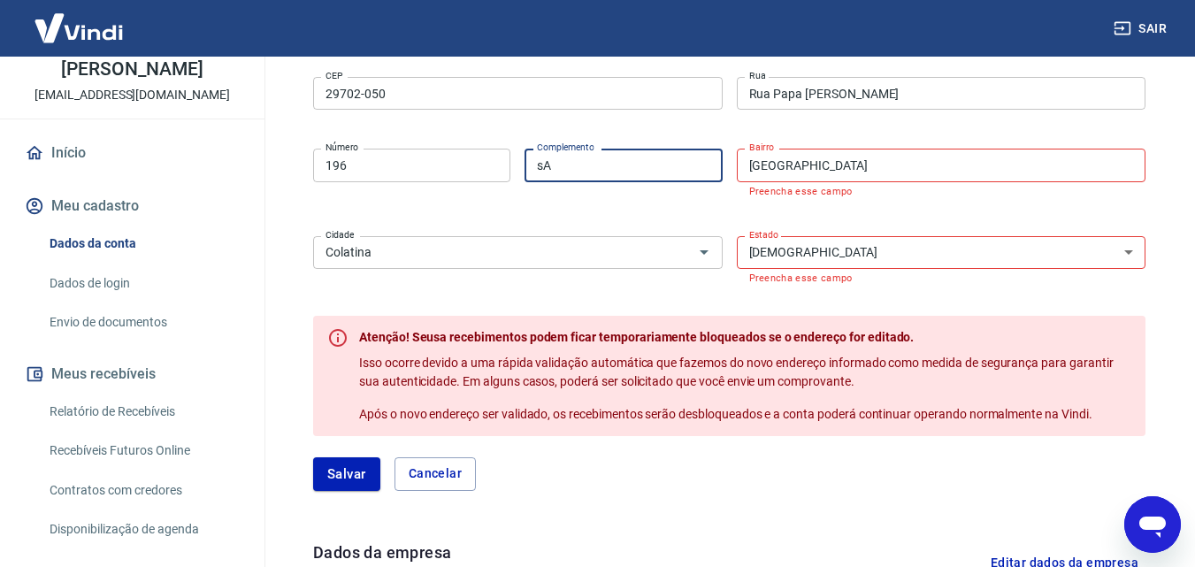
type input "s"
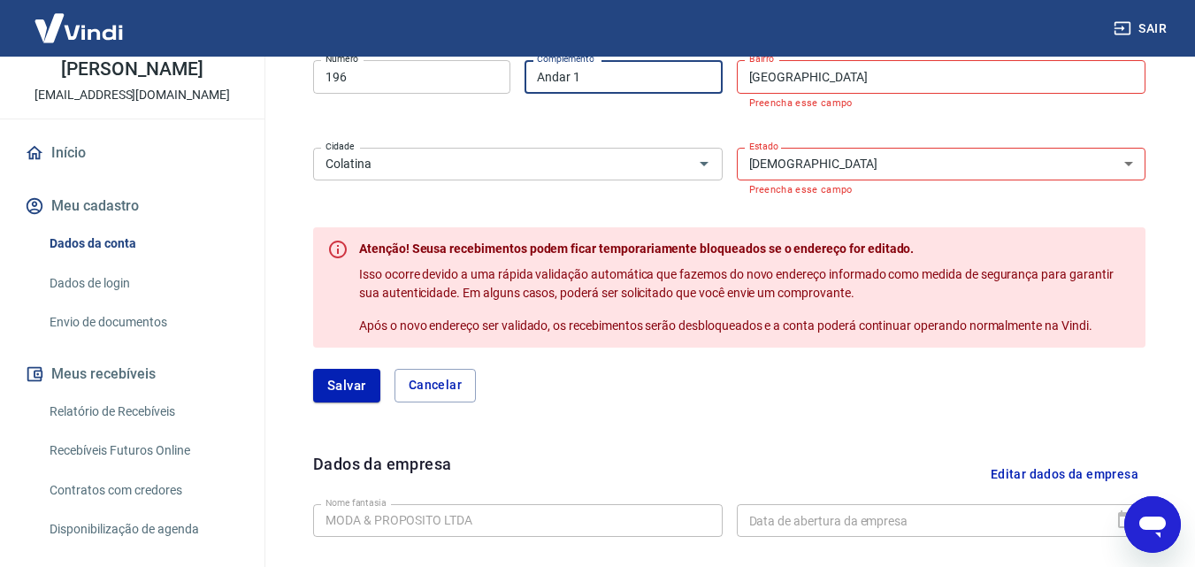
scroll to position [796, 0]
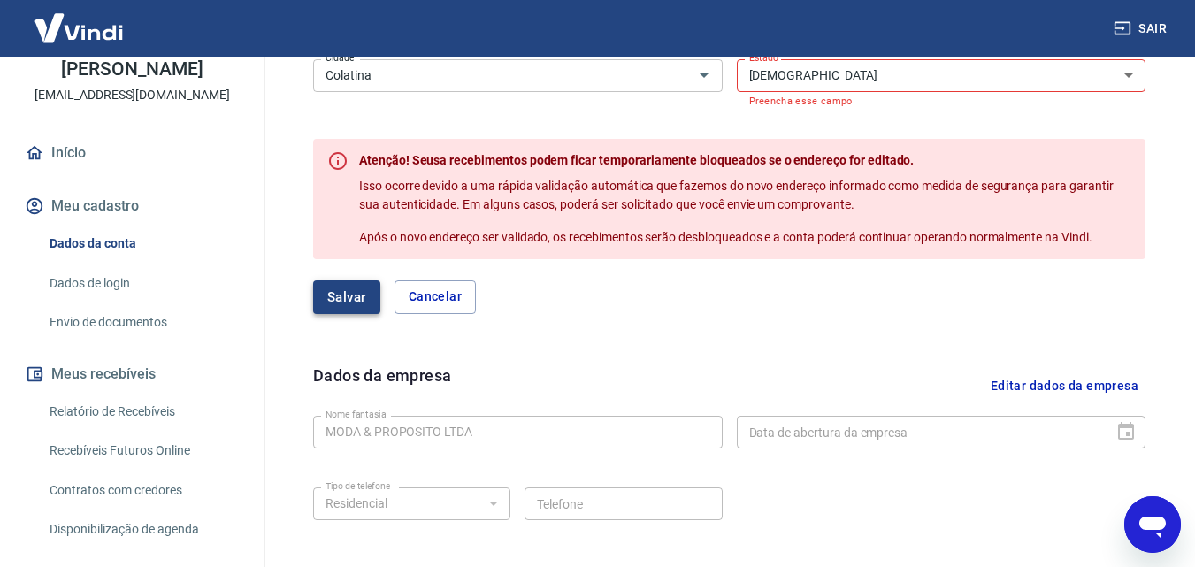
type input "Andar 1"
click at [343, 296] on button "Salvar" at bounding box center [346, 297] width 67 height 34
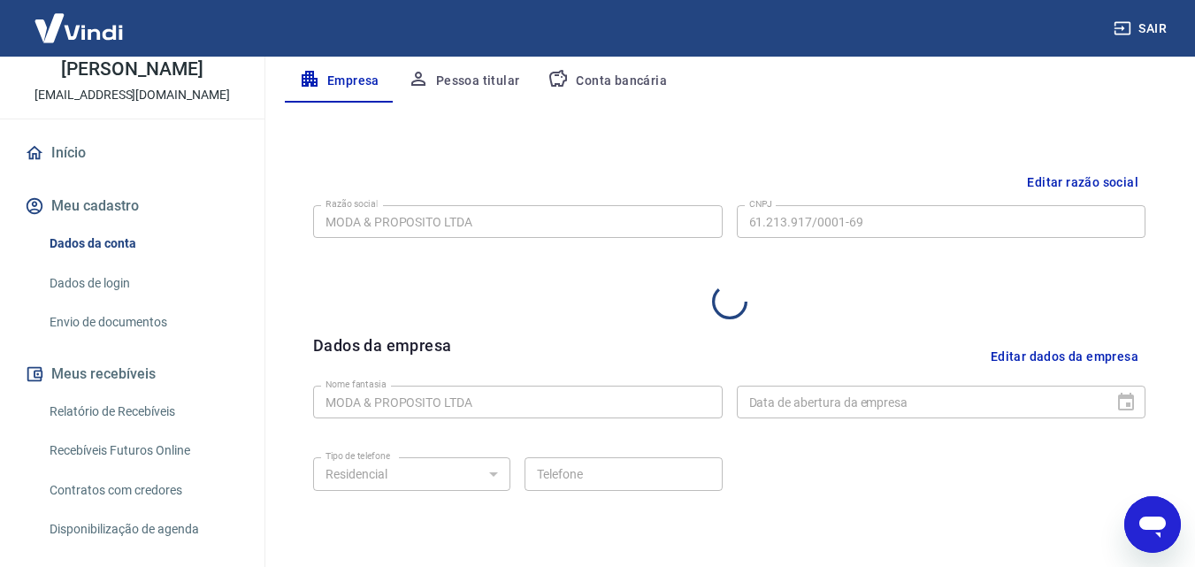
select select "ES"
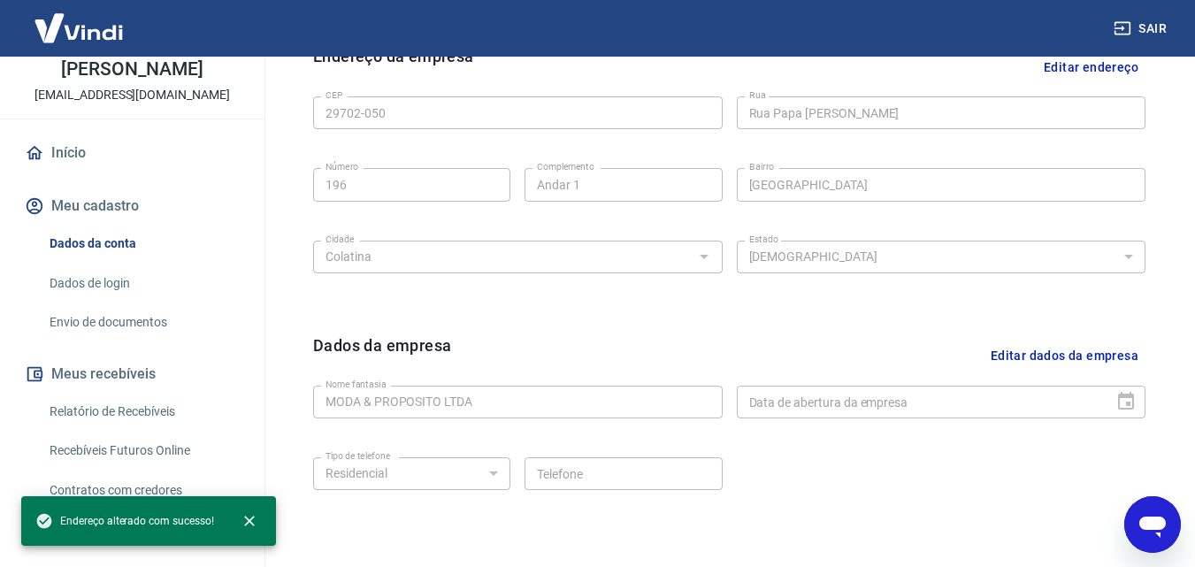
scroll to position [708, 0]
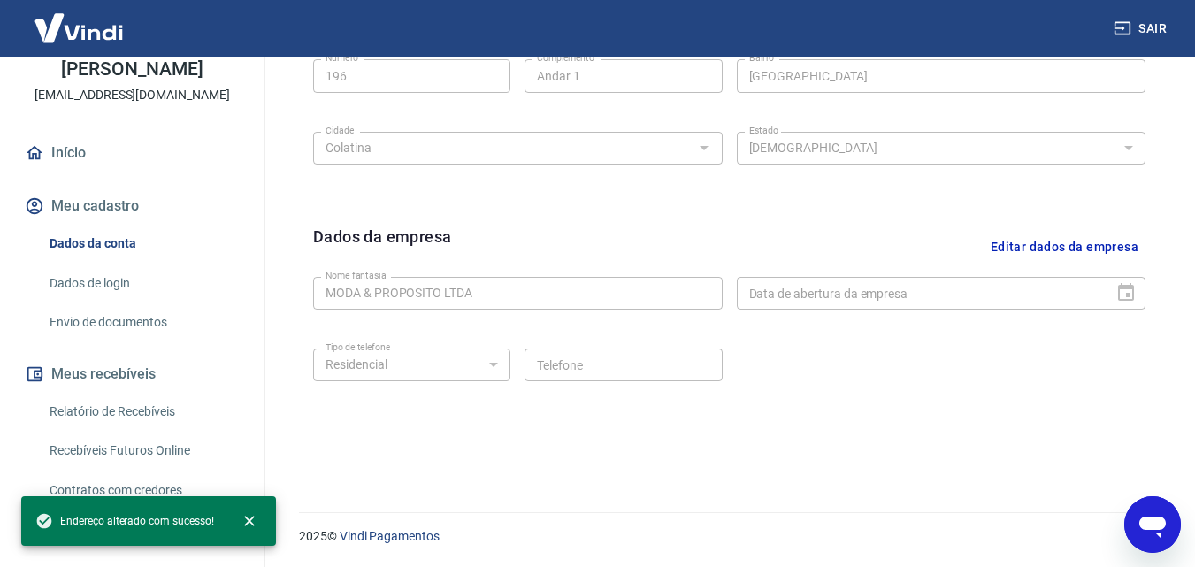
click at [1066, 242] on button "Editar dados da empresa" at bounding box center [1064, 247] width 162 height 45
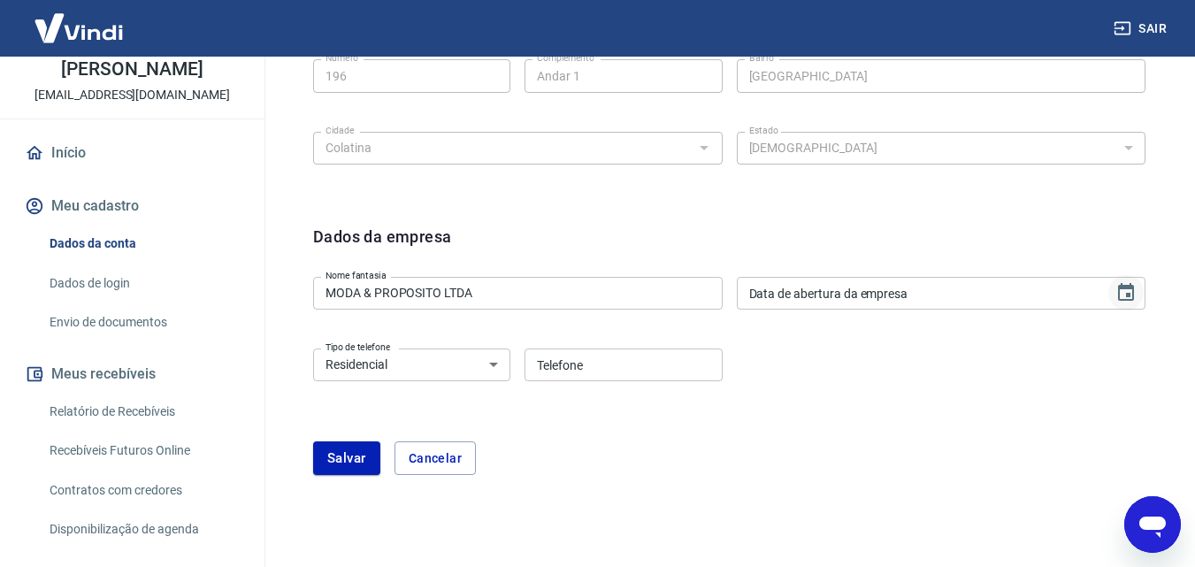
click at [1129, 293] on icon "Choose date" at bounding box center [1125, 292] width 21 height 21
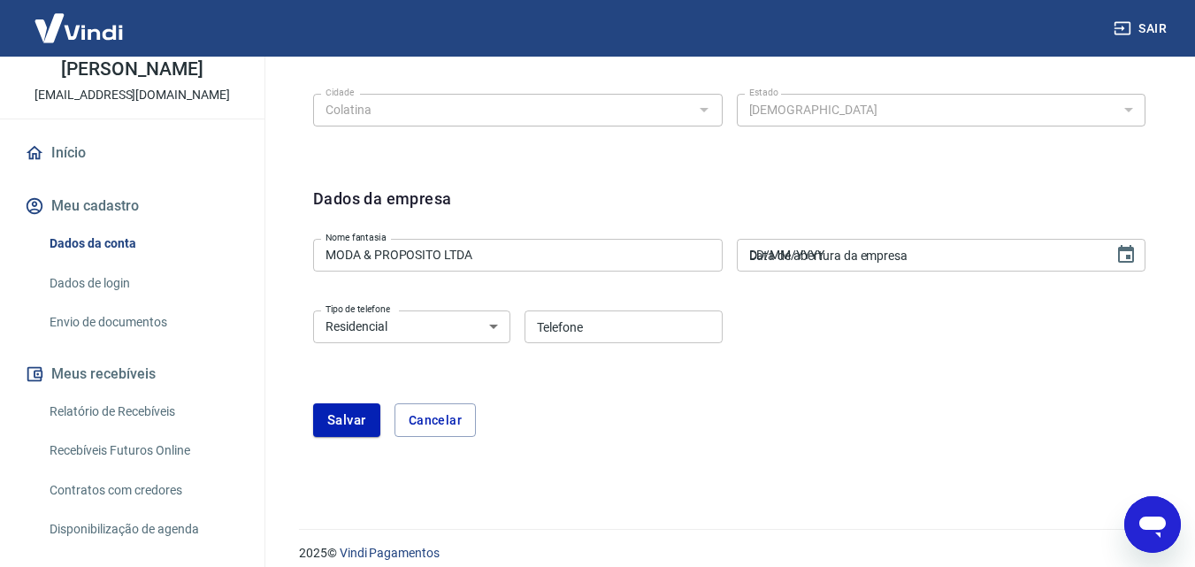
click at [776, 256] on input "DD/MM/YYYY" at bounding box center [919, 255] width 365 height 33
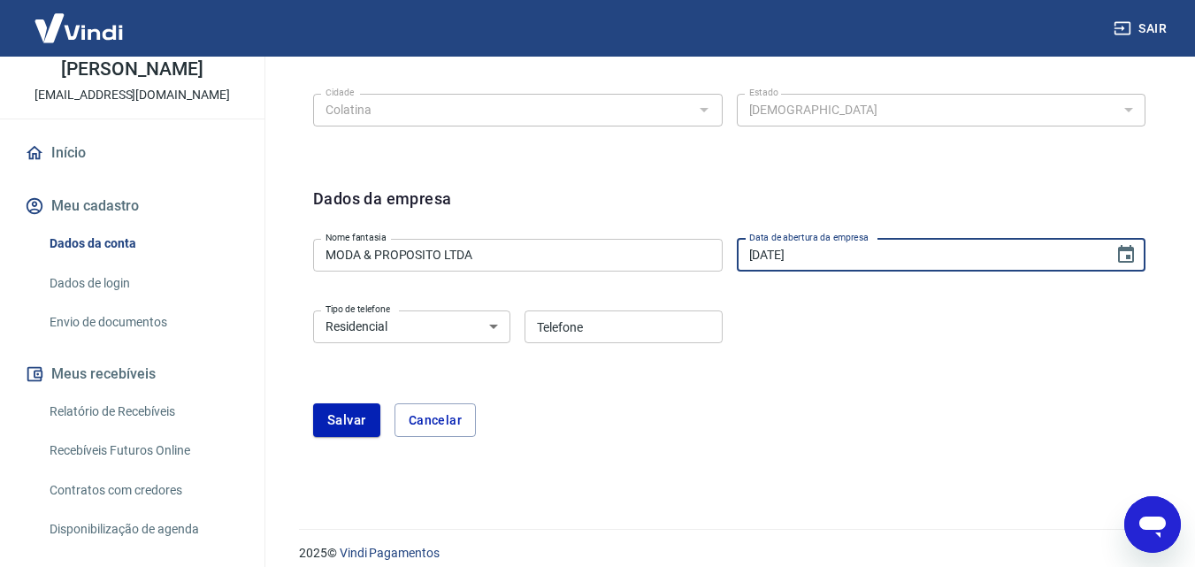
type input "[DATE]"
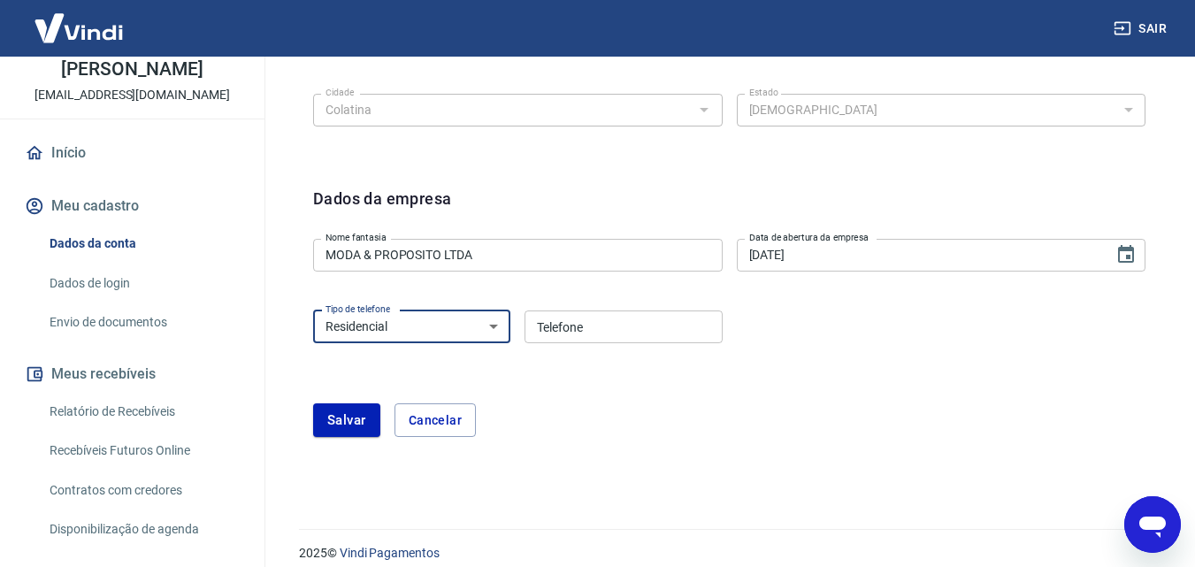
click at [493, 325] on select "Residencial Comercial" at bounding box center [411, 326] width 197 height 33
select select "business"
click at [313, 310] on select "Residencial Comercial" at bounding box center [411, 326] width 197 height 33
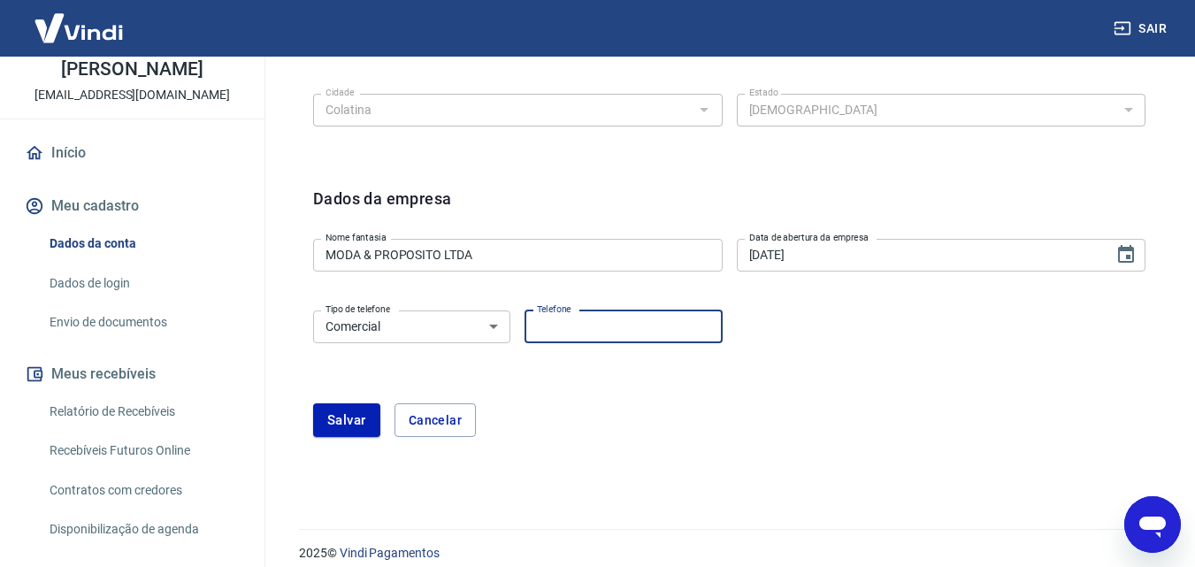
drag, startPoint x: 602, startPoint y: 333, endPoint x: 623, endPoint y: 334, distance: 21.2
click at [602, 333] on input "Telefone" at bounding box center [622, 326] width 197 height 33
type input "[PHONE_NUMBER]"
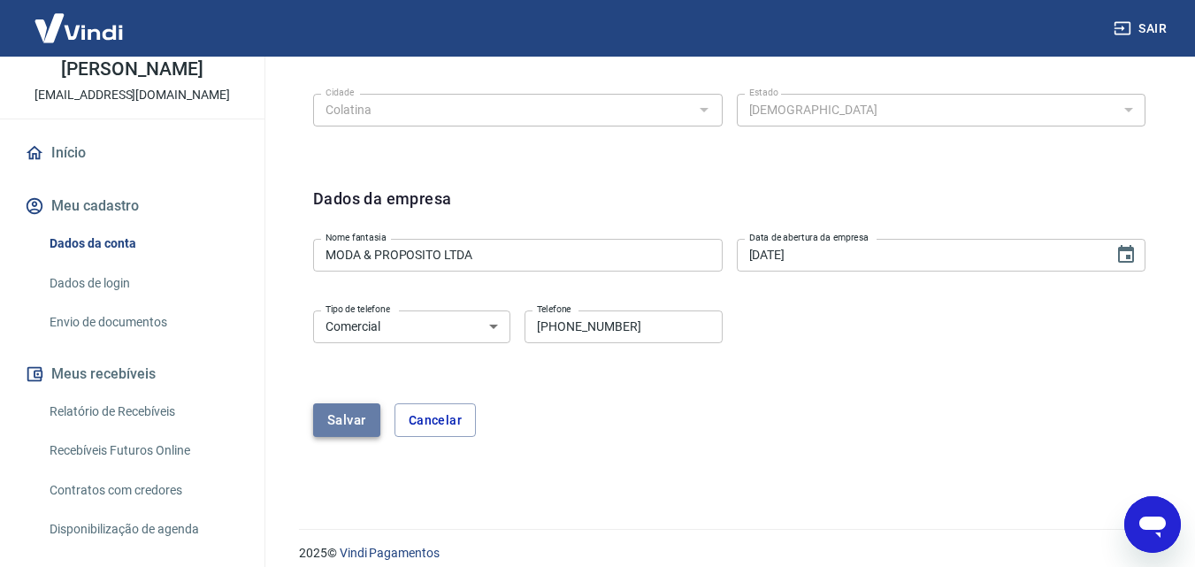
click at [334, 420] on button "Salvar" at bounding box center [346, 420] width 67 height 34
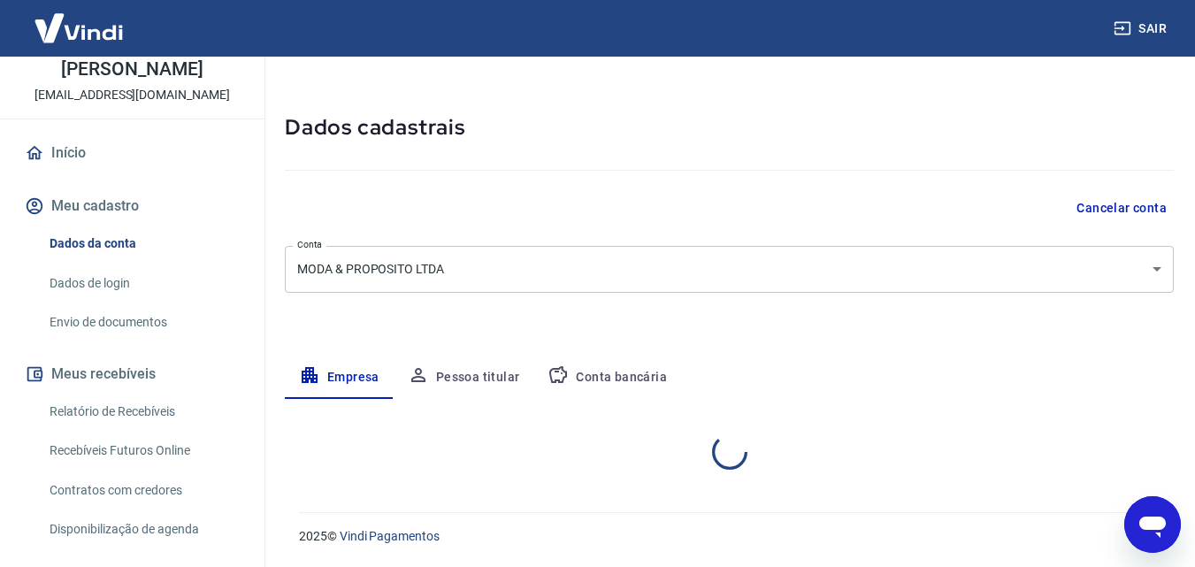
select select "ES"
select select "business"
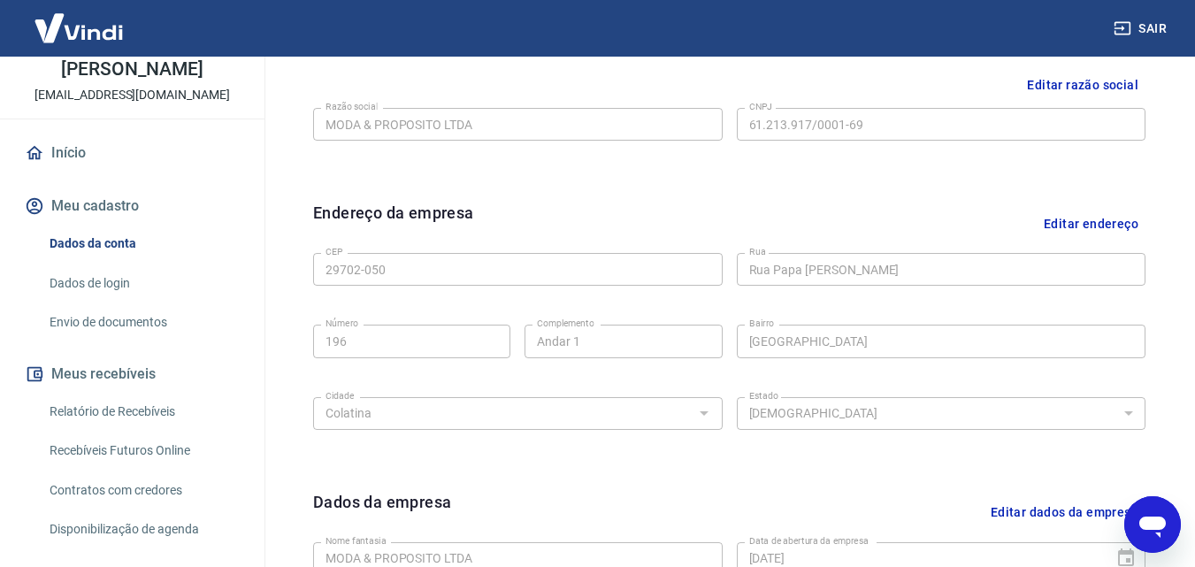
scroll to position [178, 0]
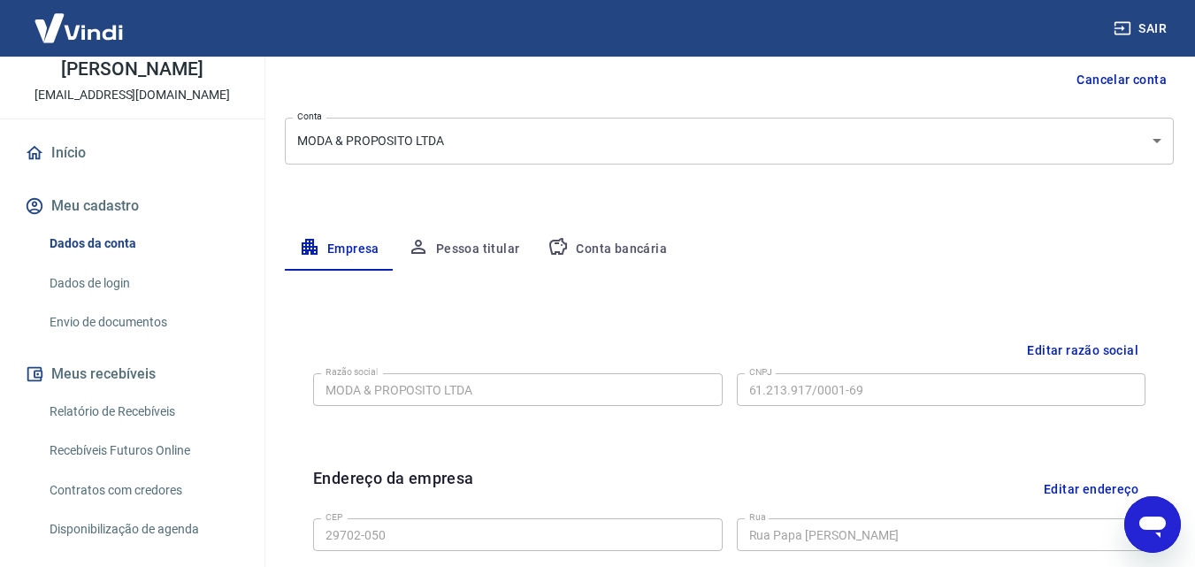
click at [495, 249] on button "Pessoa titular" at bounding box center [464, 249] width 141 height 42
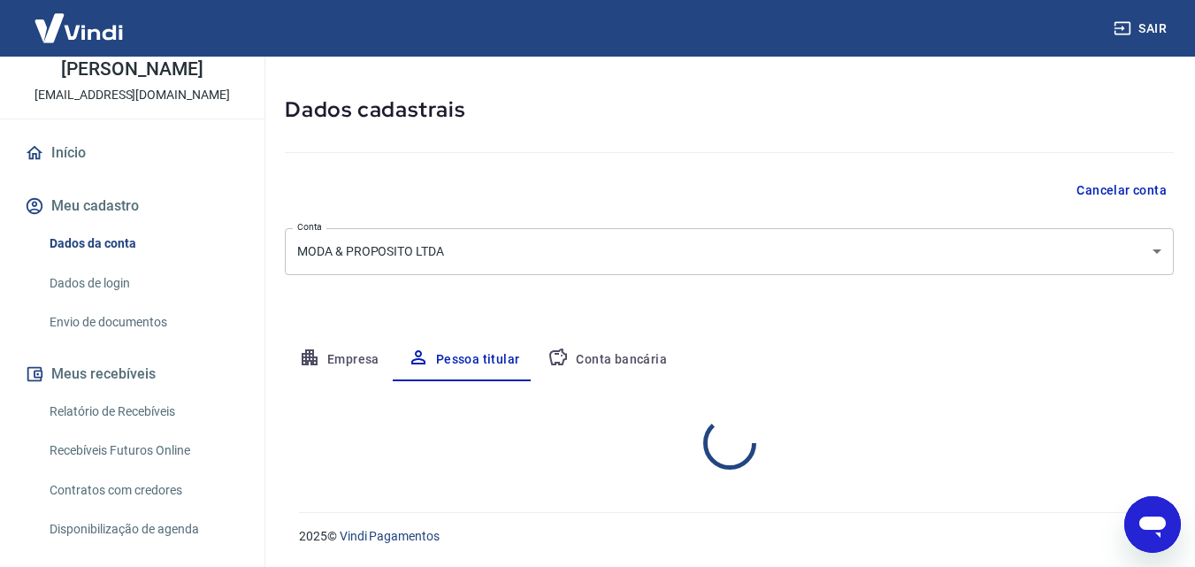
scroll to position [141, 0]
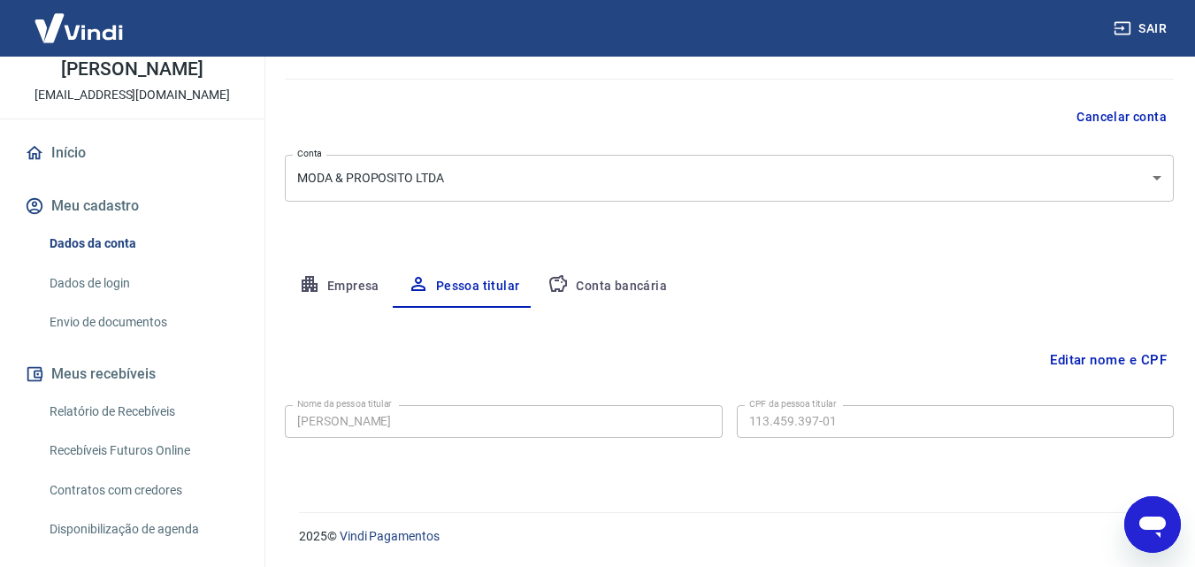
click at [623, 286] on button "Conta bancária" at bounding box center [607, 286] width 148 height 42
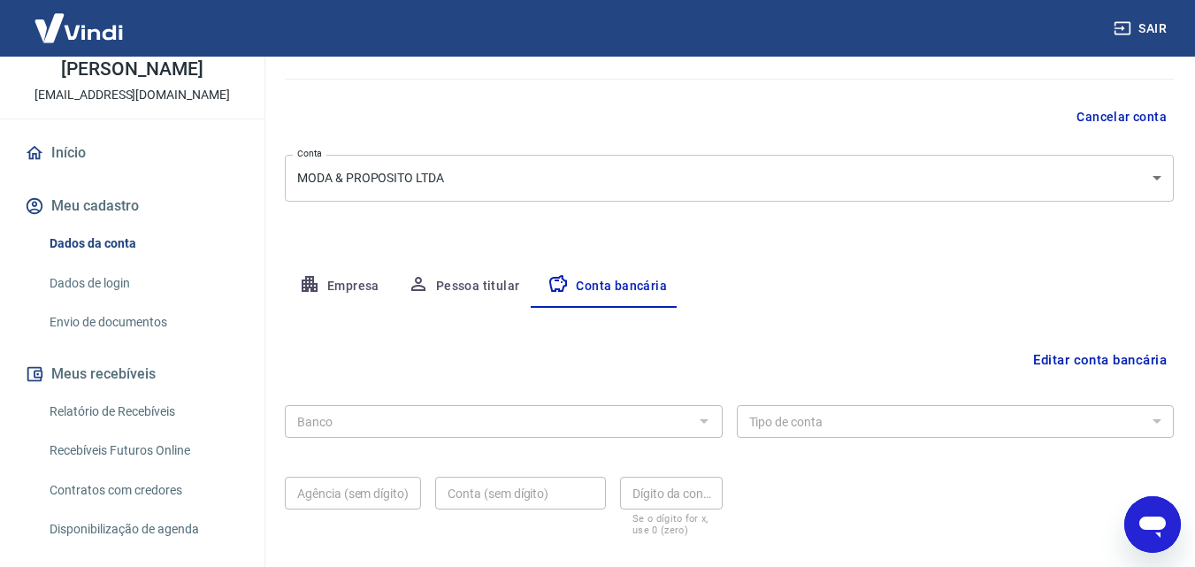
scroll to position [229, 0]
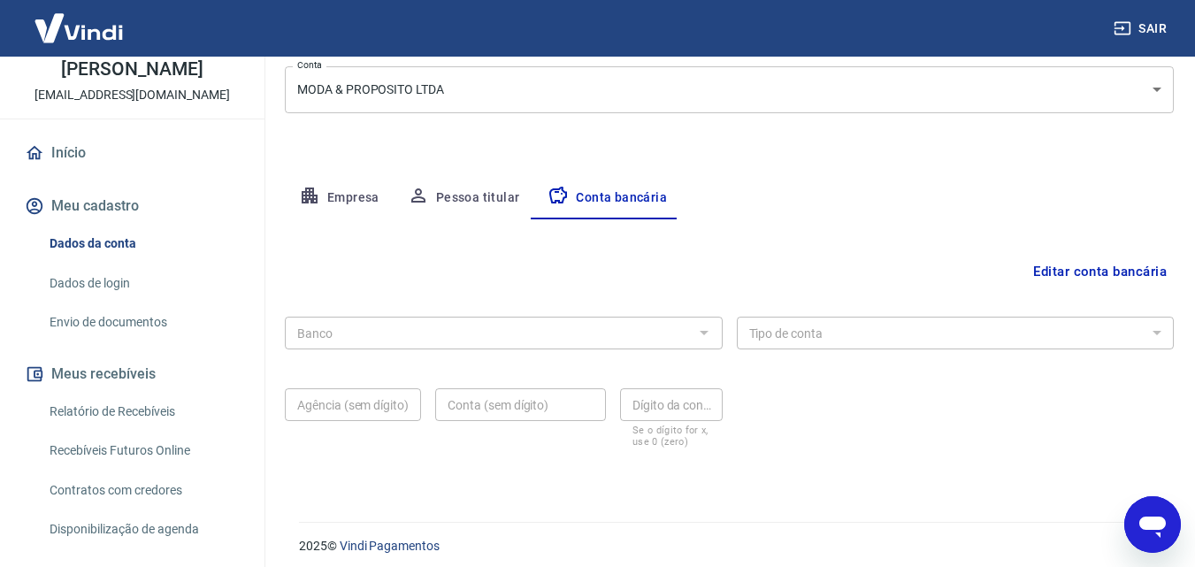
click at [700, 333] on div at bounding box center [703, 332] width 23 height 25
click at [1110, 271] on button "Editar conta bancária" at bounding box center [1100, 272] width 148 height 34
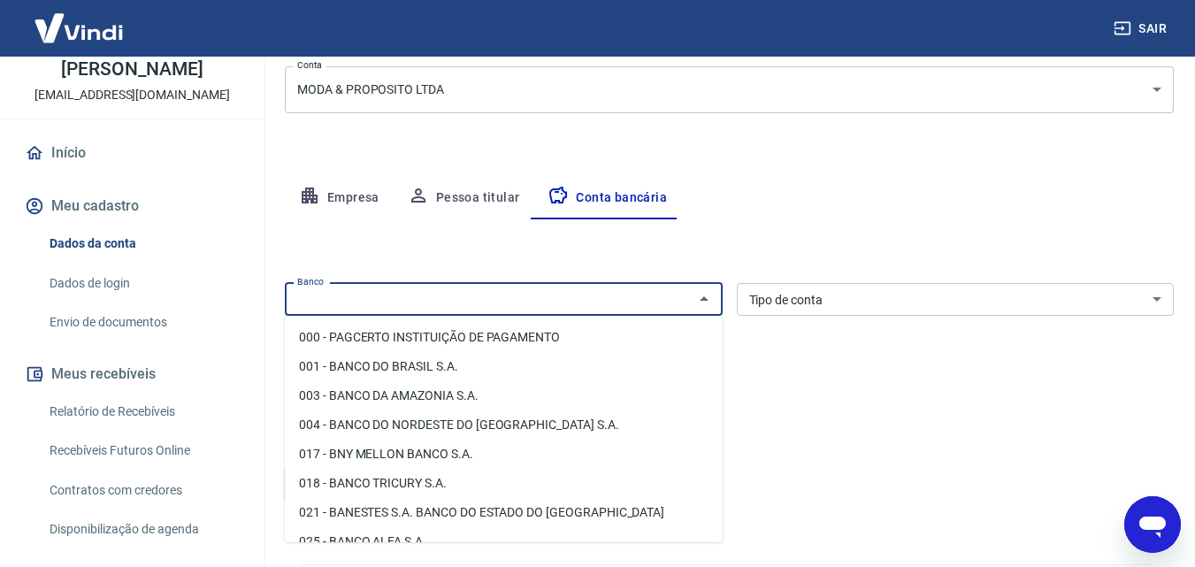
click at [544, 298] on input "Banco" at bounding box center [489, 299] width 398 height 22
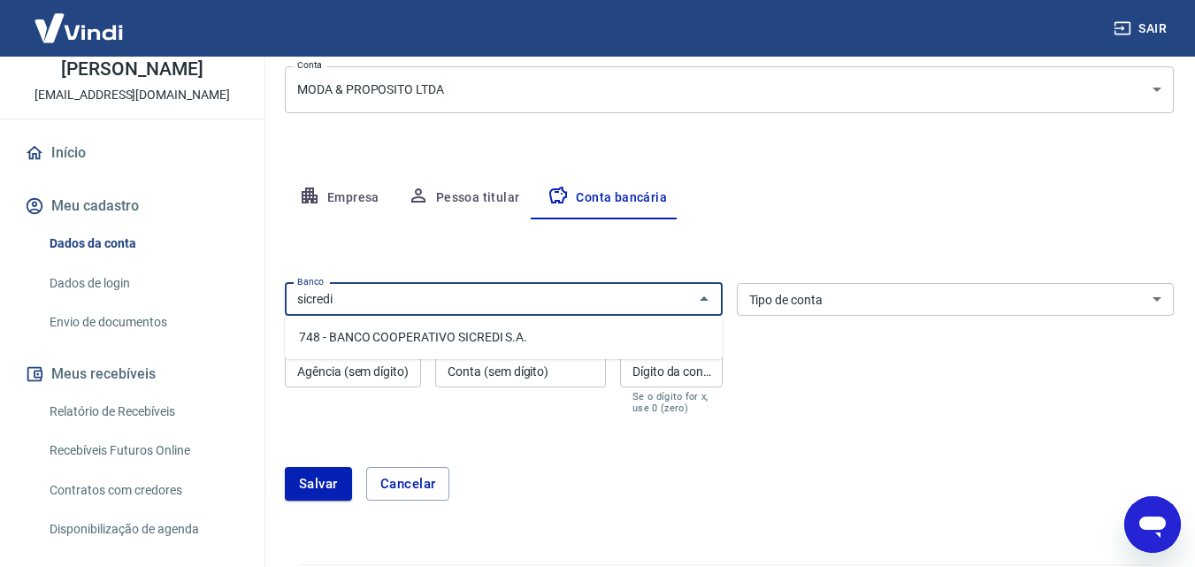
click at [508, 340] on li "748 - BANCO COOPERATIVO SICREDI S.A." at bounding box center [504, 337] width 438 height 29
type input "748 - BANCO COOPERATIVO SICREDI S.A."
click at [868, 300] on select "Conta Corrente Conta Poupança" at bounding box center [956, 299] width 438 height 33
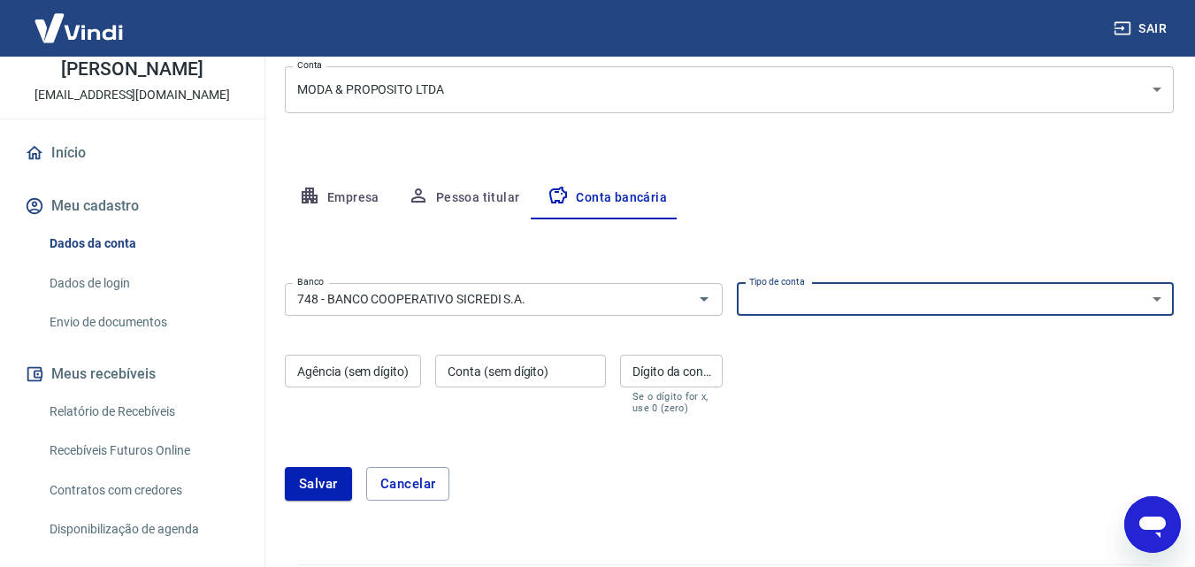
select select "1"
click at [737, 283] on select "Conta Corrente Conta Poupança" at bounding box center [956, 299] width 438 height 33
click at [388, 368] on input "Agência (sem dígito)" at bounding box center [353, 371] width 136 height 33
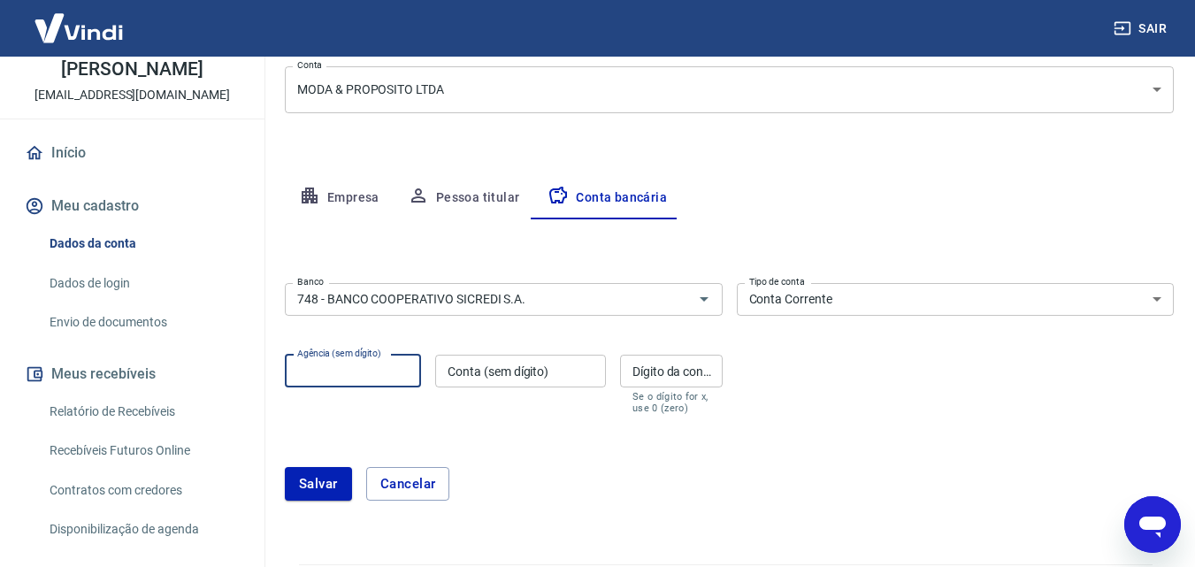
type input "0523"
click at [518, 364] on div "Conta (sem dígito) Conta (sem dígito)" at bounding box center [520, 384] width 171 height 59
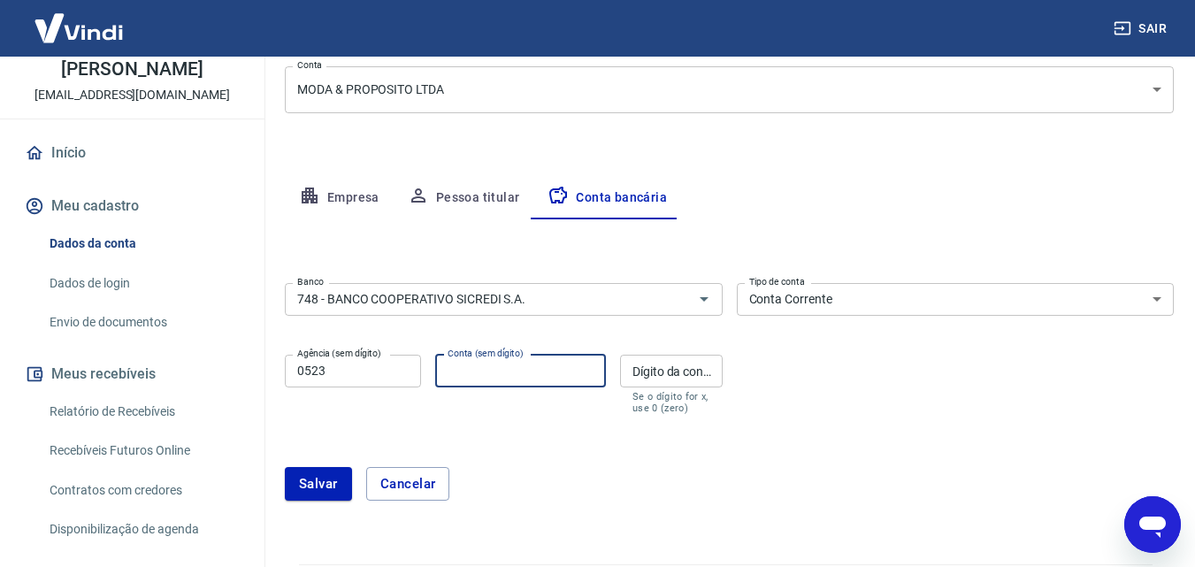
type input "61625"
click at [648, 369] on input "Dígito da conta" at bounding box center [671, 371] width 103 height 33
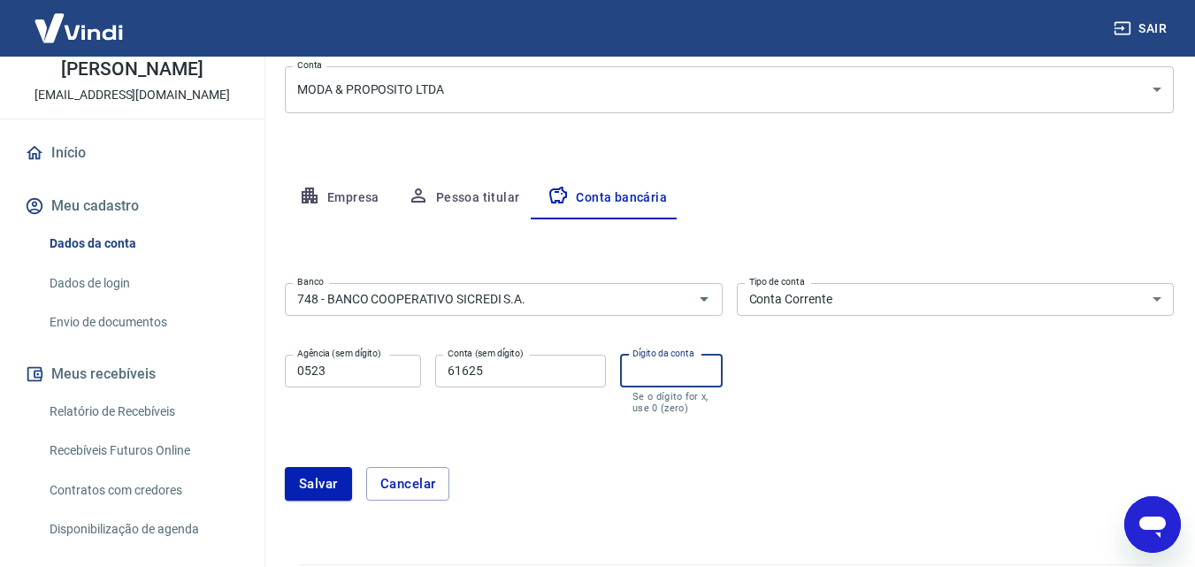
type input "9"
click at [319, 485] on button "Salvar" at bounding box center [318, 484] width 67 height 34
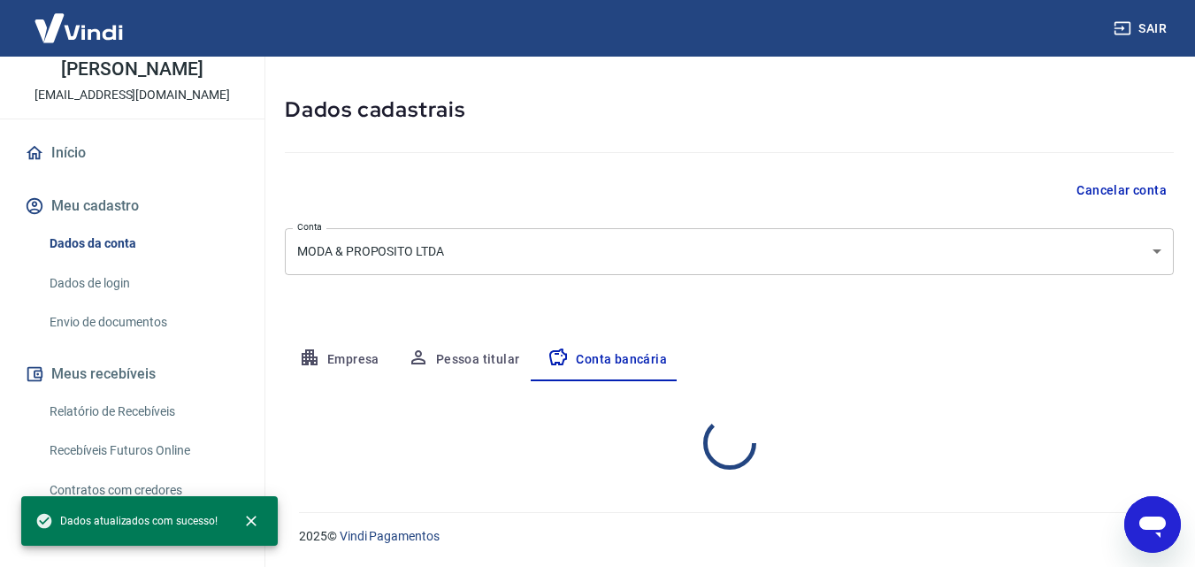
select select "1"
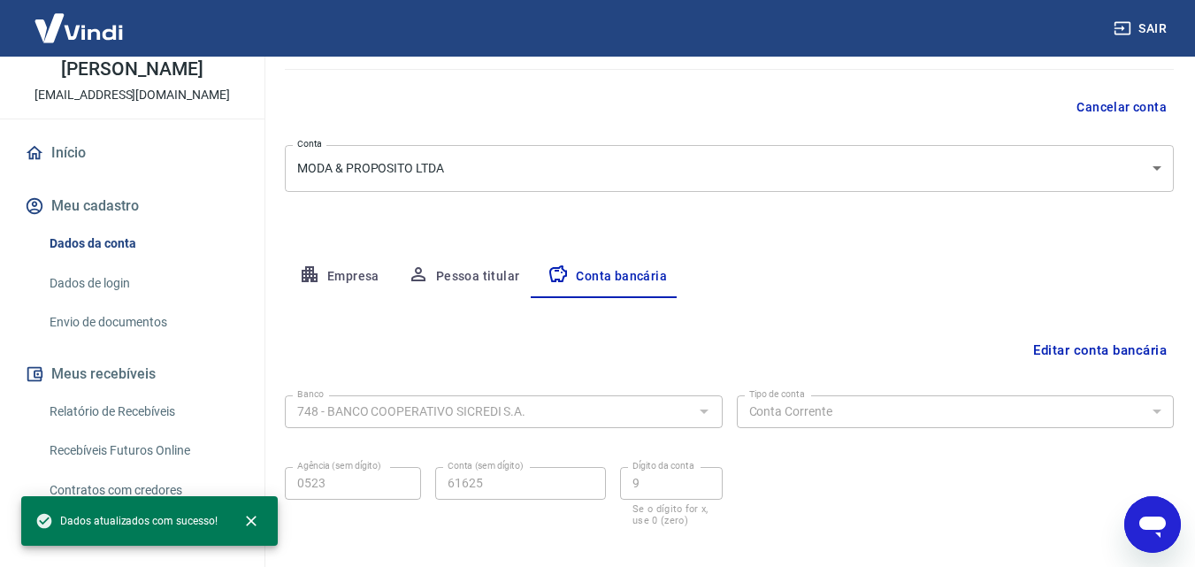
scroll to position [62, 0]
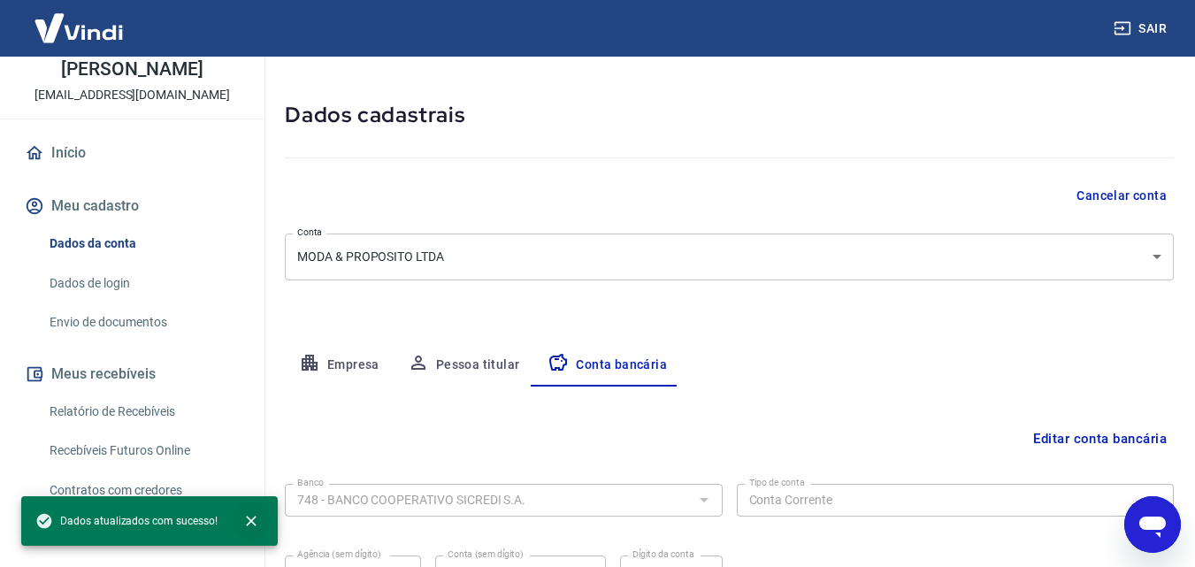
click at [250, 516] on icon "close" at bounding box center [251, 521] width 18 height 18
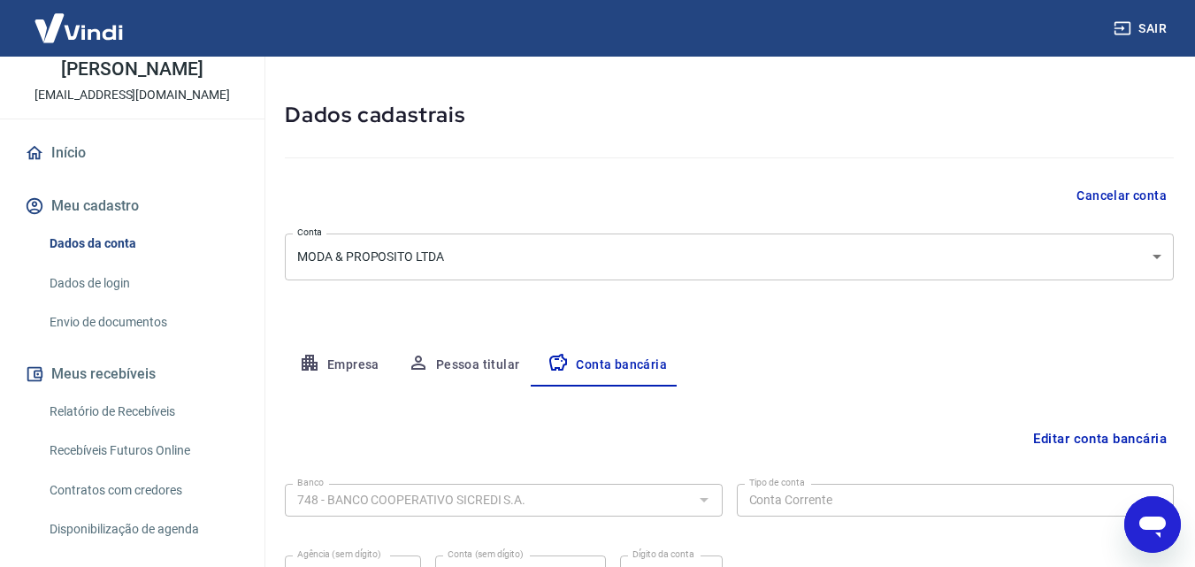
click at [105, 322] on link "Envio de documentos" at bounding box center [142, 322] width 201 height 36
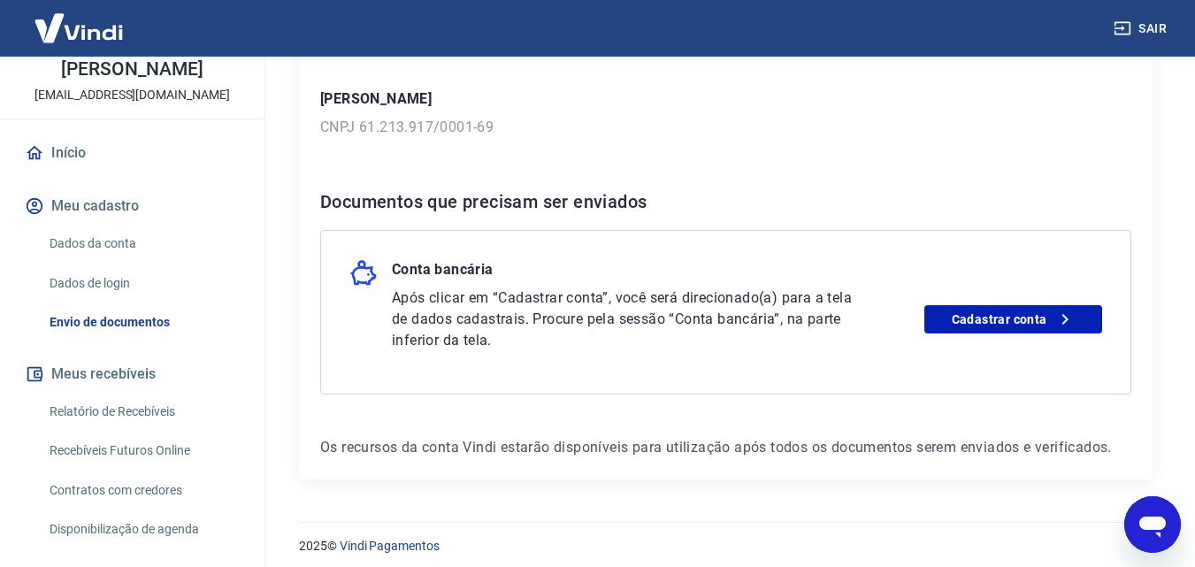
scroll to position [275, 0]
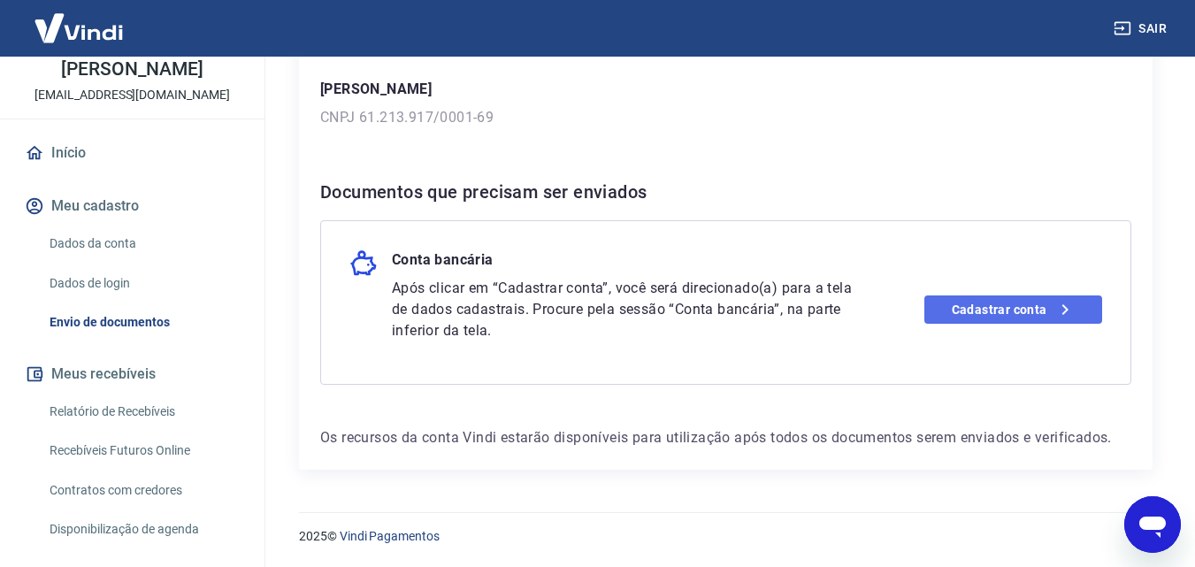
click at [1012, 316] on link "Cadastrar conta" at bounding box center [1013, 309] width 178 height 28
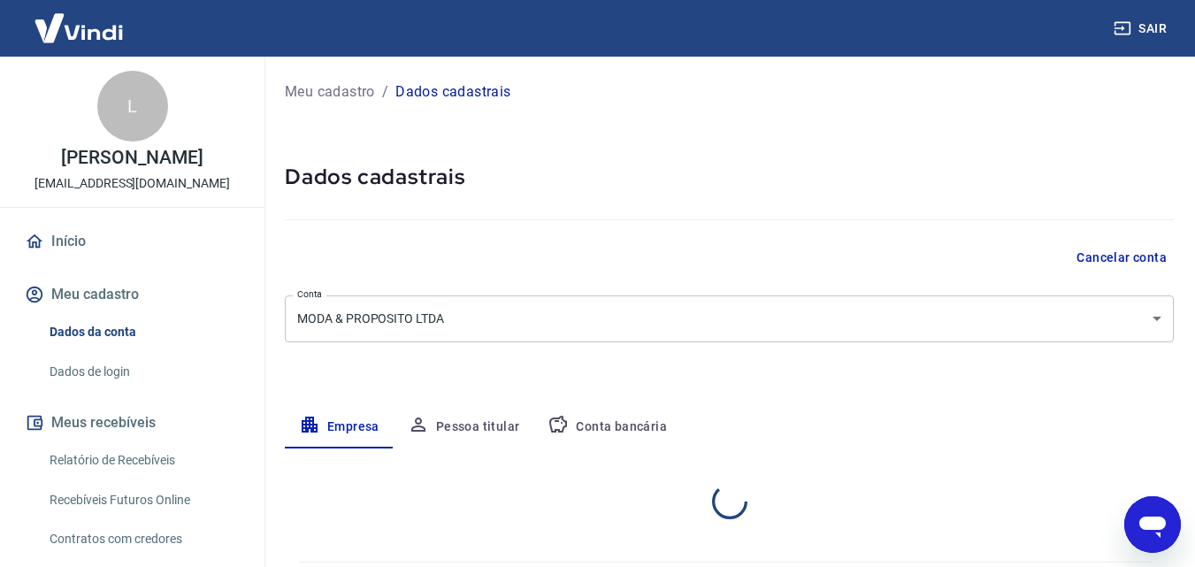
select select "ES"
select select "business"
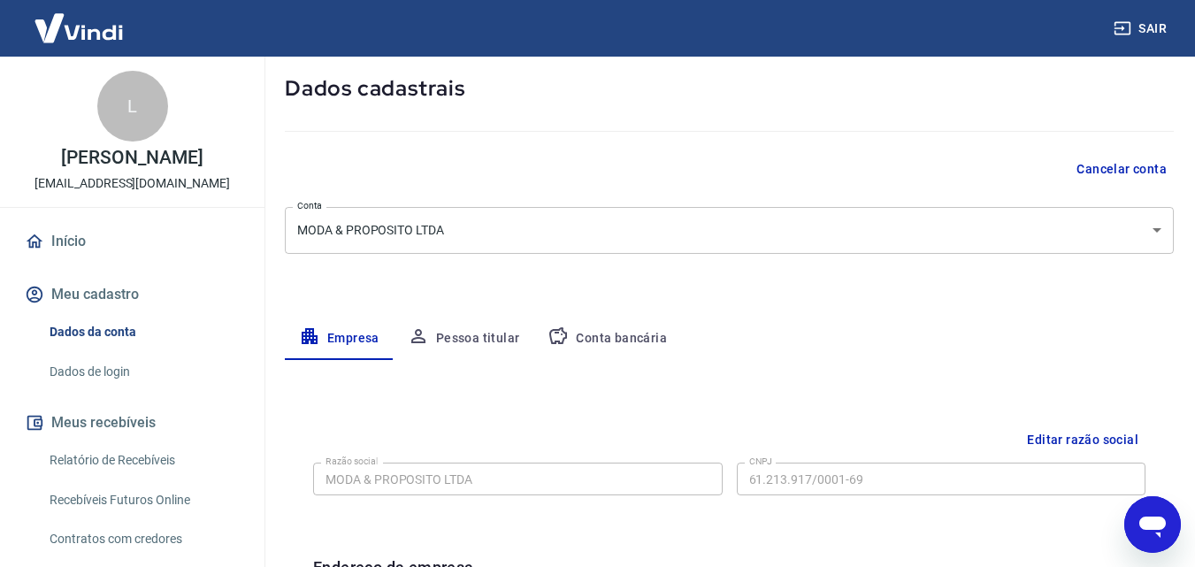
scroll to position [177, 0]
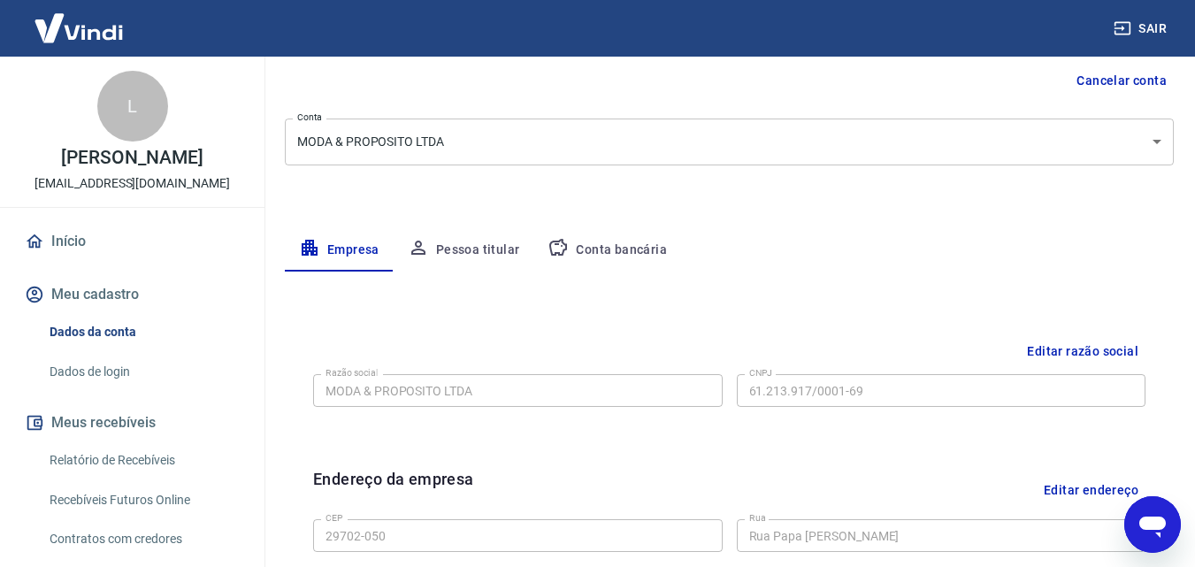
click at [620, 249] on button "Conta bancária" at bounding box center [607, 250] width 148 height 42
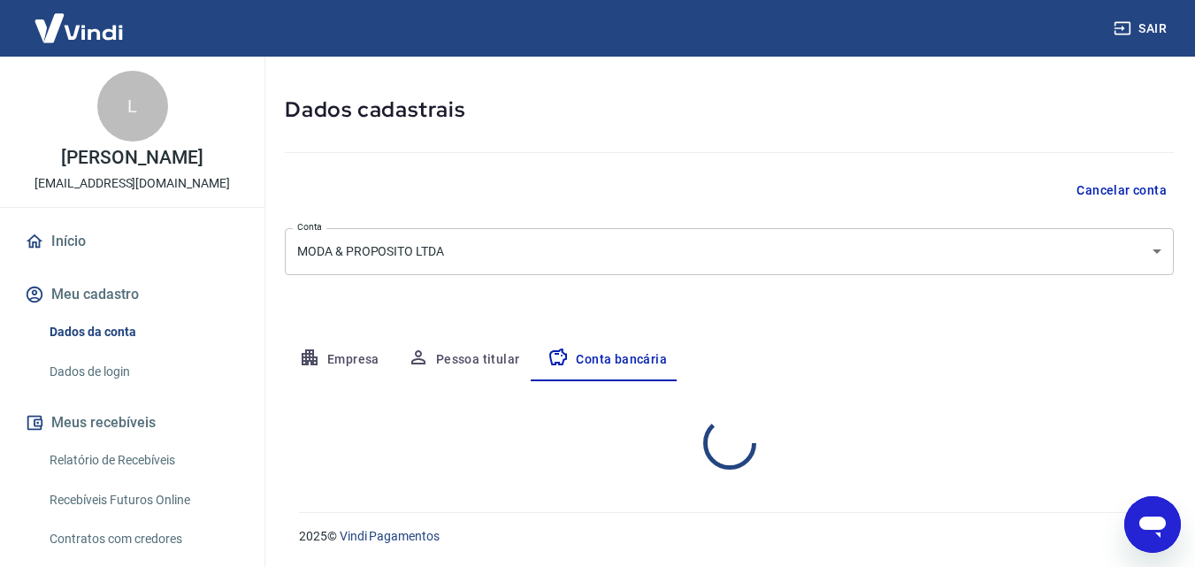
select select "1"
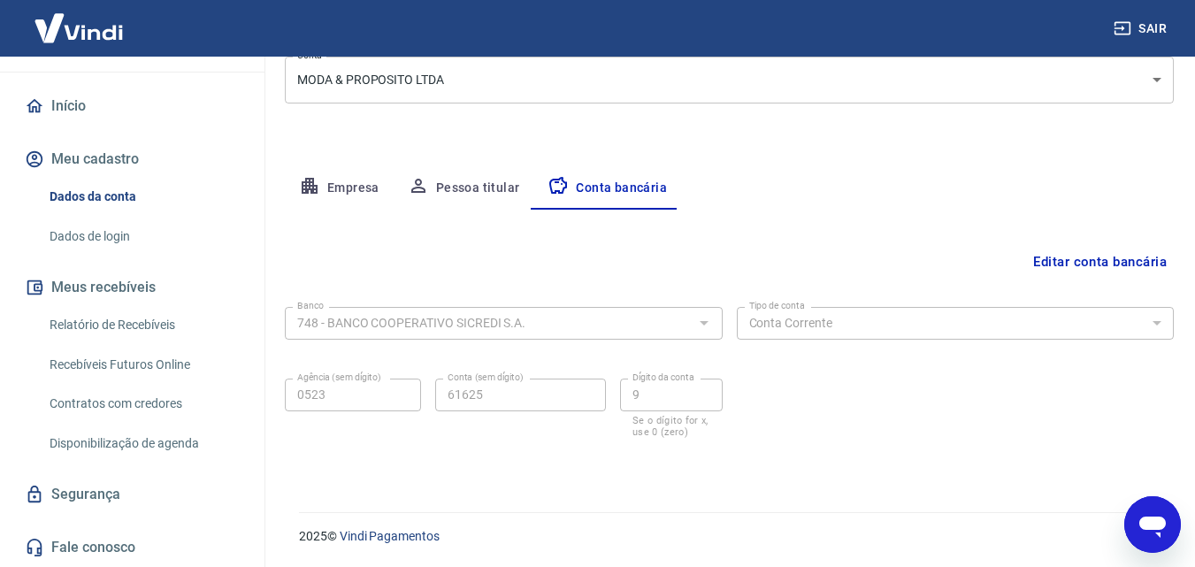
scroll to position [62, 0]
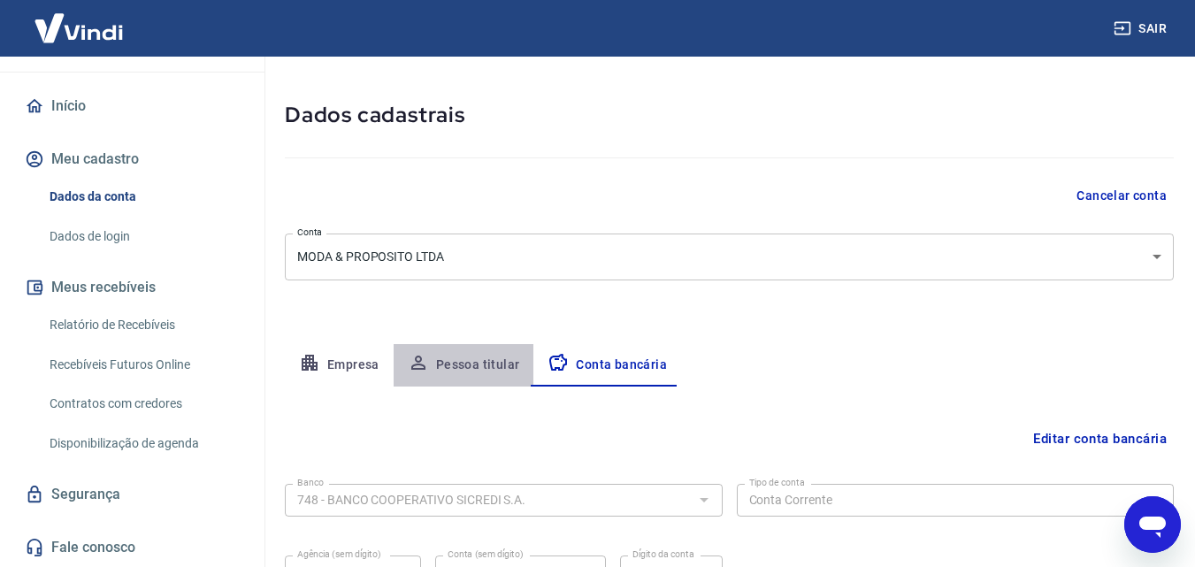
click at [466, 363] on button "Pessoa titular" at bounding box center [464, 365] width 141 height 42
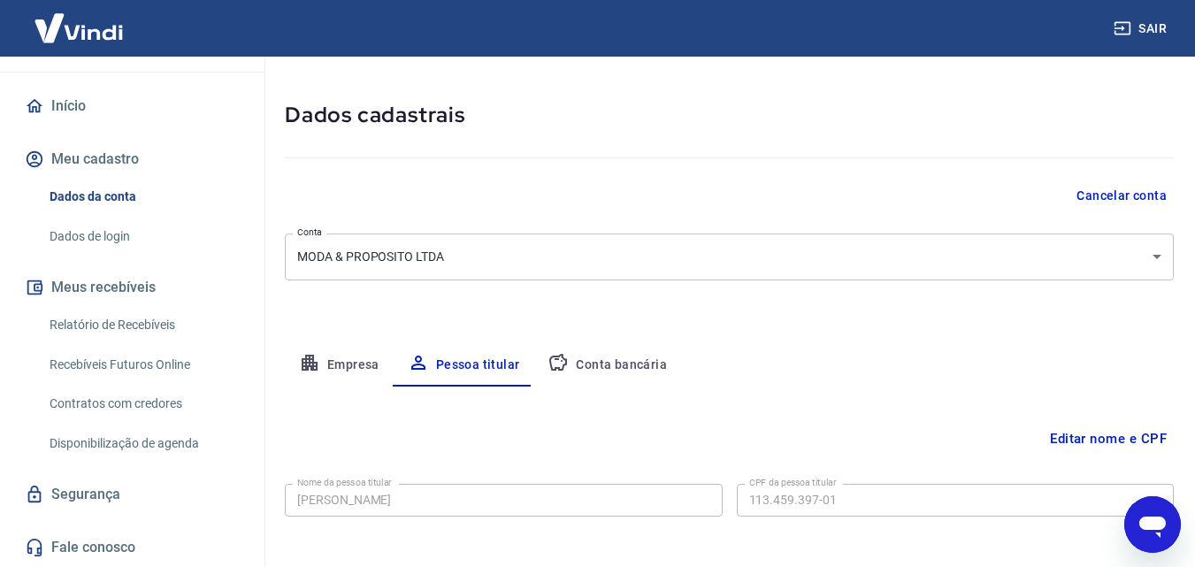
scroll to position [141, 0]
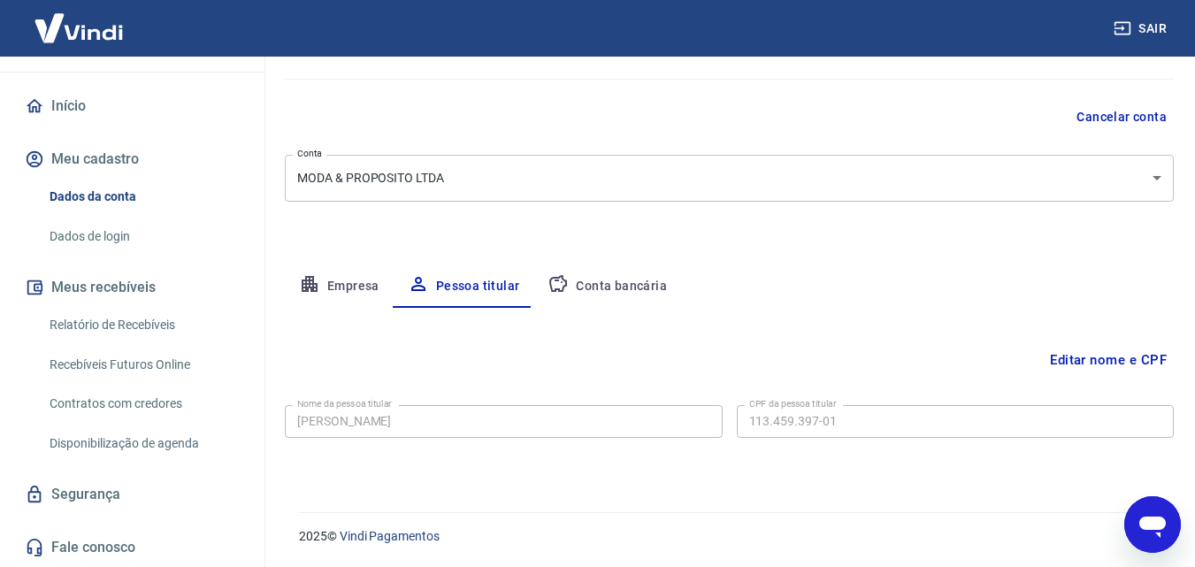
click at [336, 272] on button "Empresa" at bounding box center [339, 286] width 109 height 42
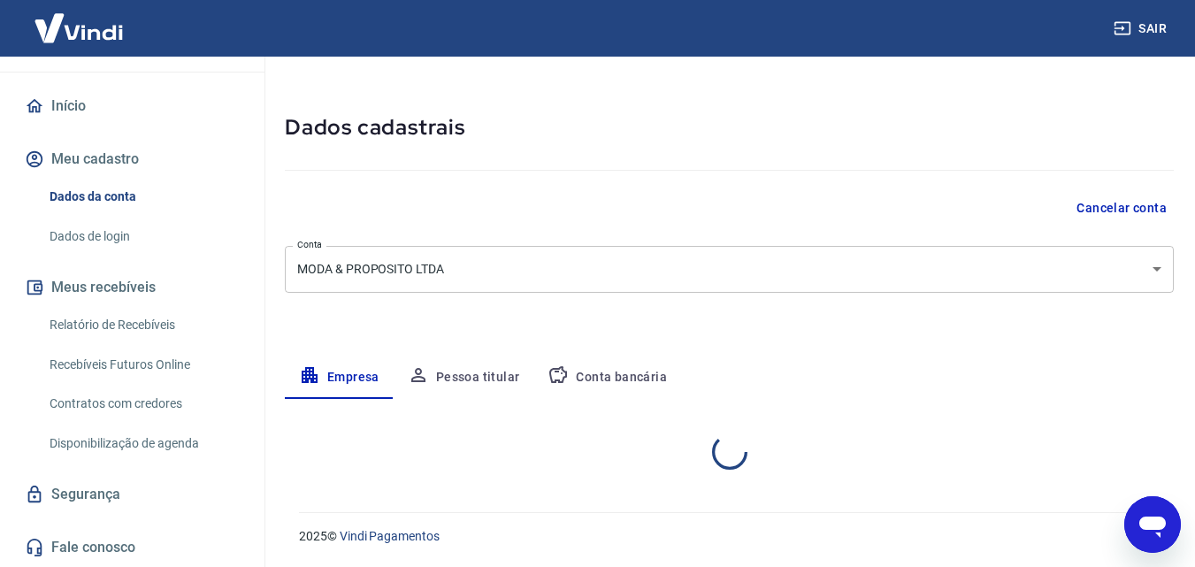
select select "ES"
select select "business"
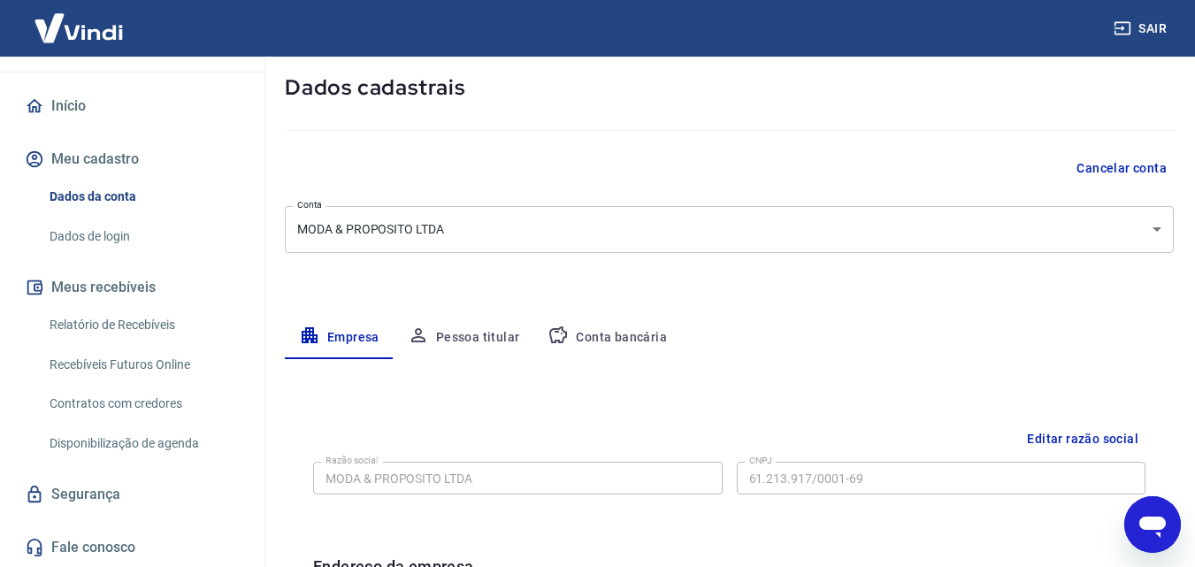
scroll to position [0, 0]
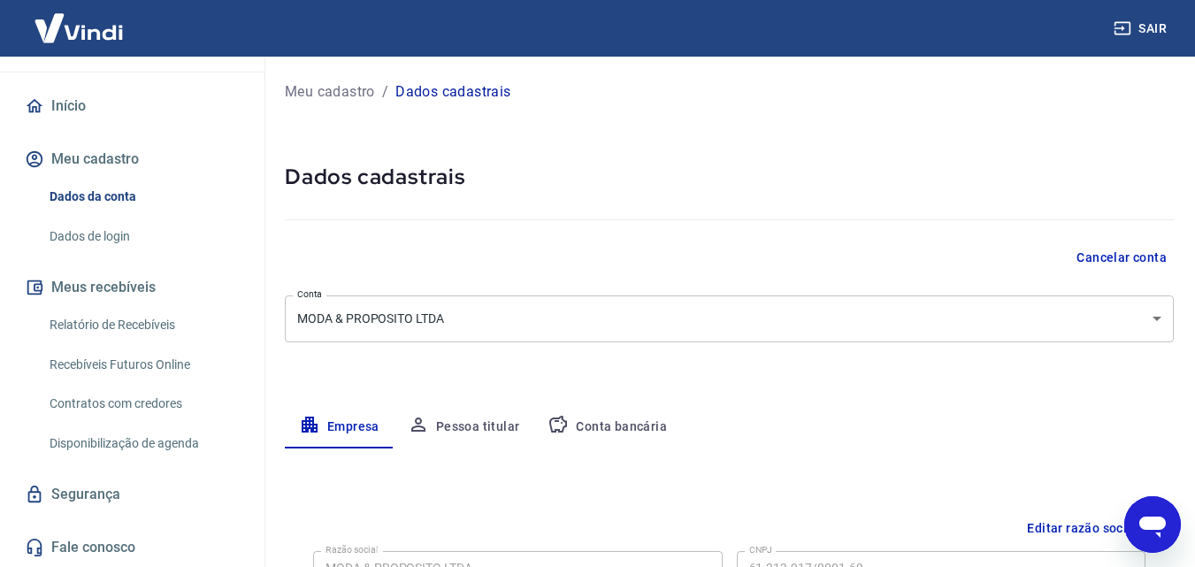
click at [91, 233] on link "Dados de login" at bounding box center [142, 236] width 201 height 36
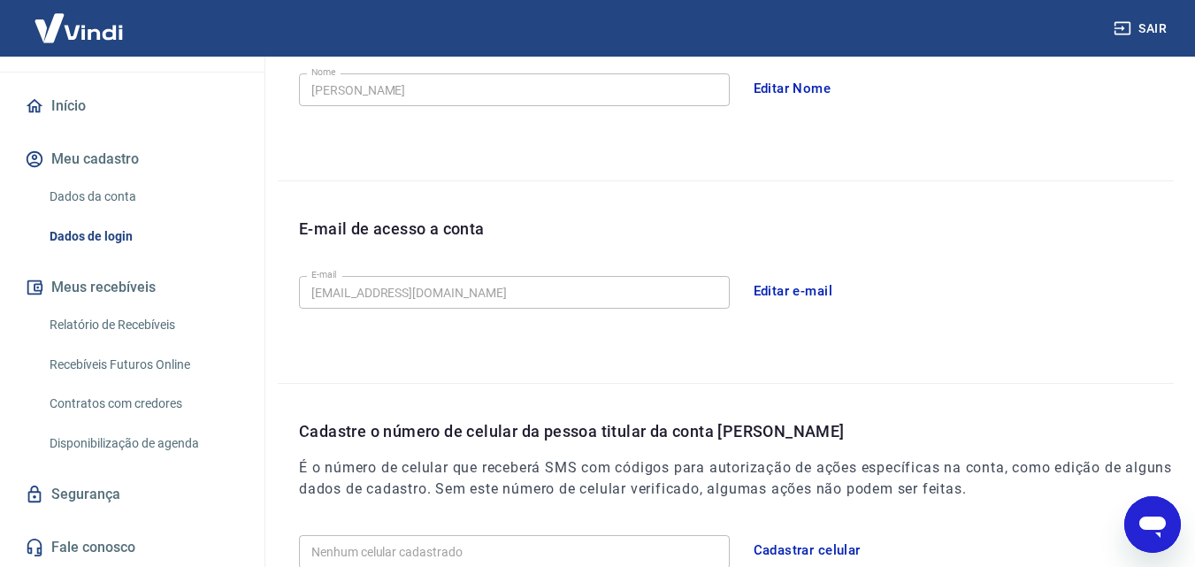
scroll to position [506, 0]
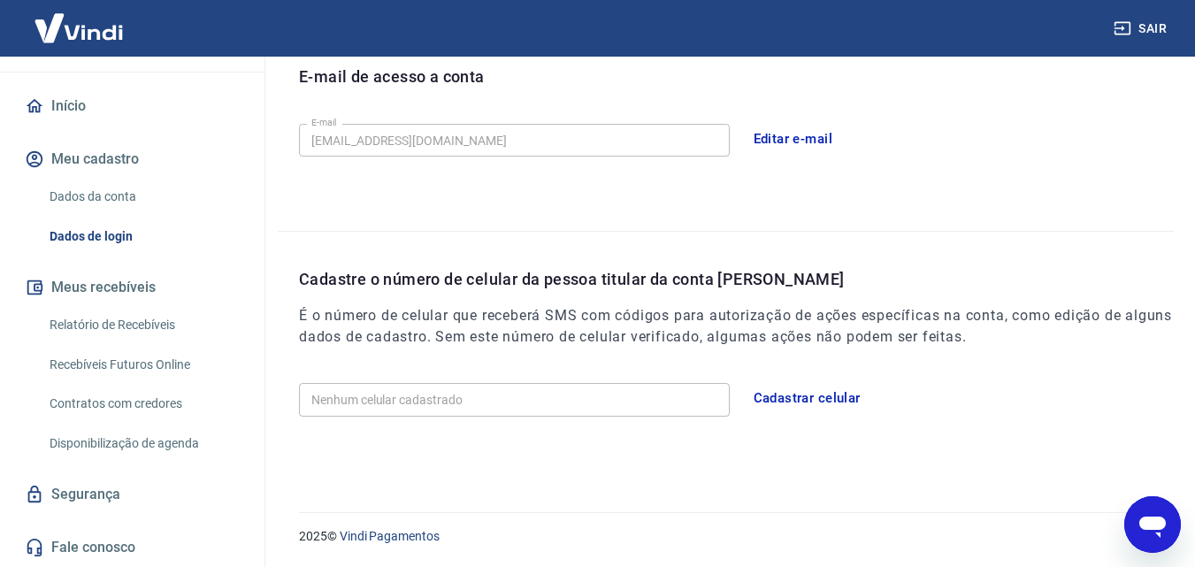
click at [816, 392] on button "Cadastrar celular" at bounding box center [807, 397] width 126 height 37
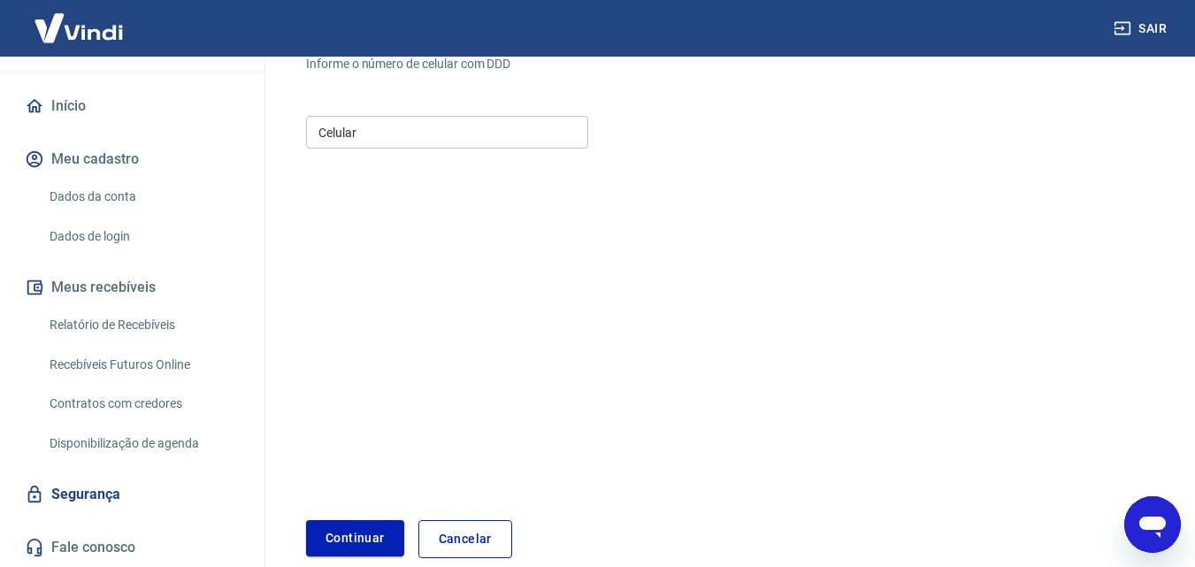
scroll to position [94, 0]
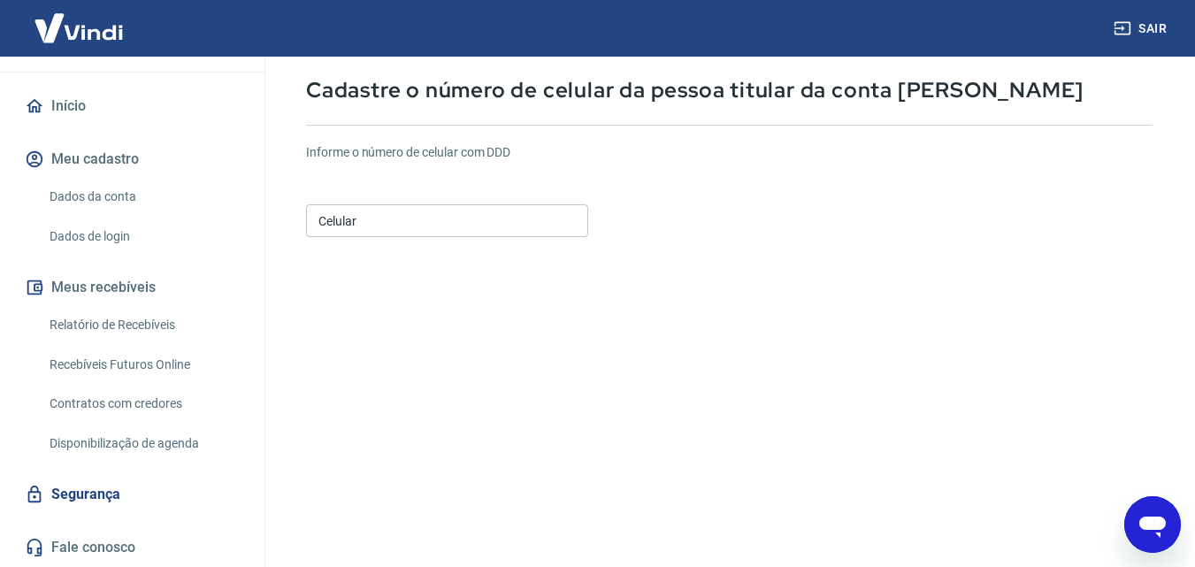
drag, startPoint x: 454, startPoint y: 228, endPoint x: 451, endPoint y: 237, distance: 9.2
click at [452, 233] on input "Celular" at bounding box center [447, 220] width 282 height 33
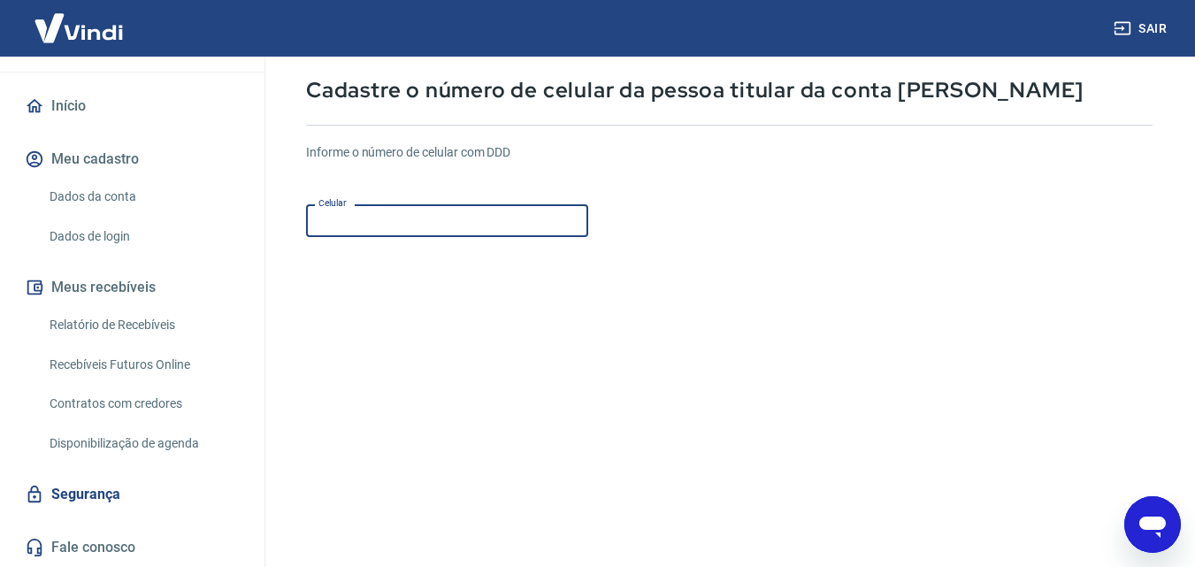
type input "[PHONE_NUMBER]"
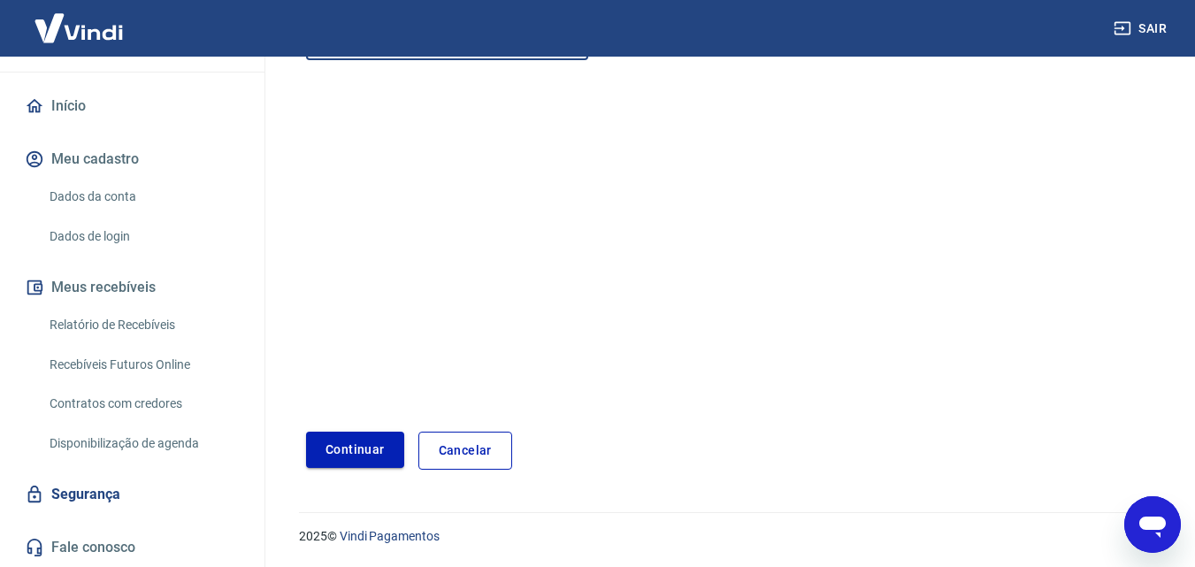
click at [354, 450] on button "Continuar" at bounding box center [355, 450] width 98 height 36
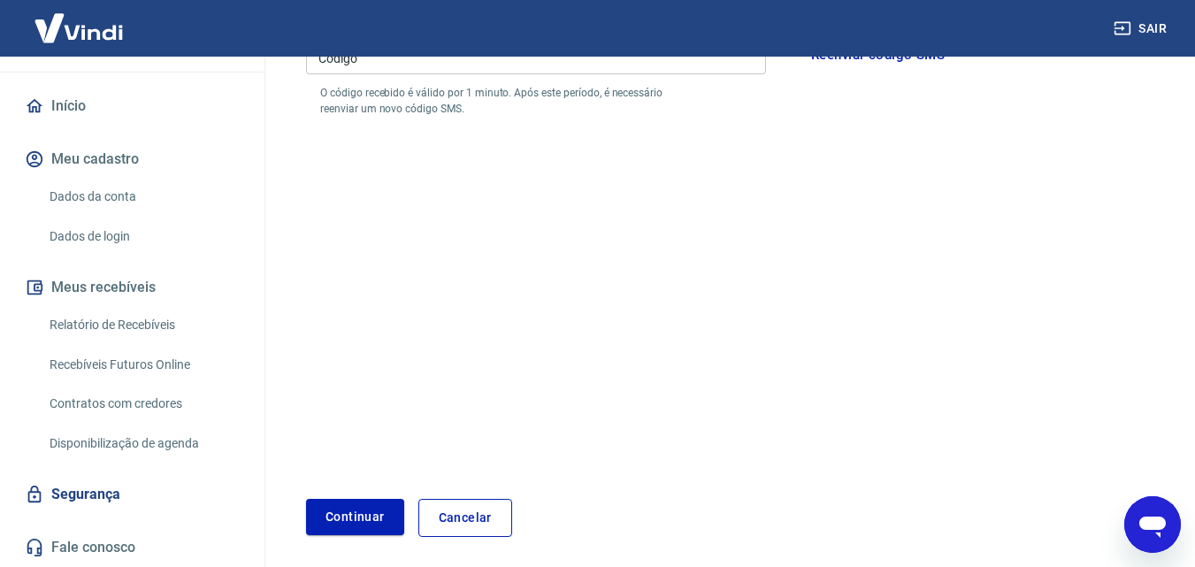
scroll to position [182, 0]
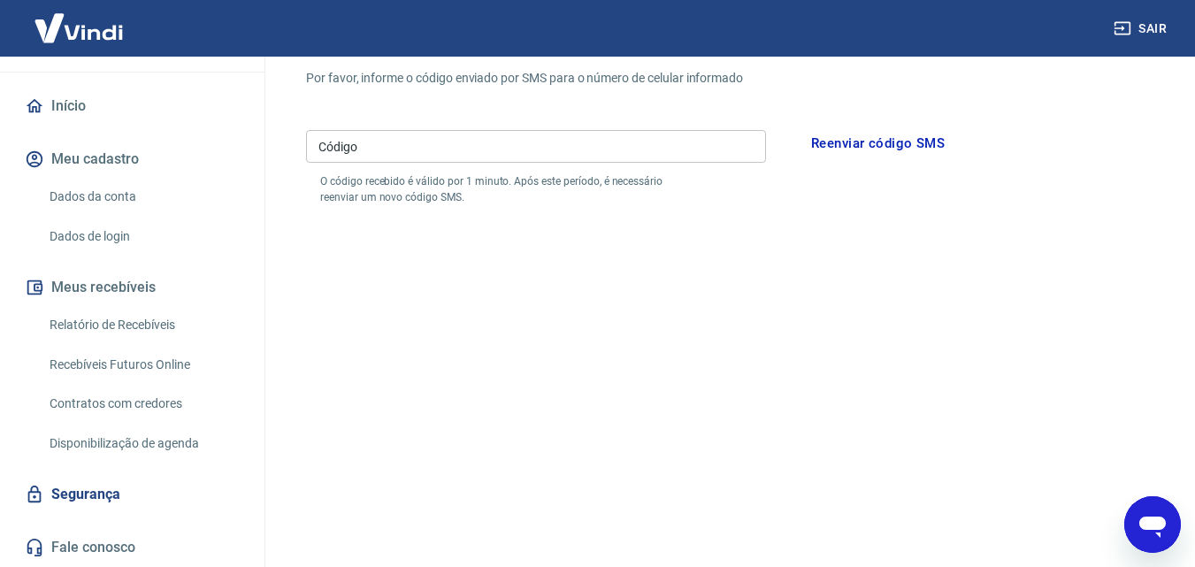
click at [473, 149] on input "Código" at bounding box center [536, 146] width 460 height 33
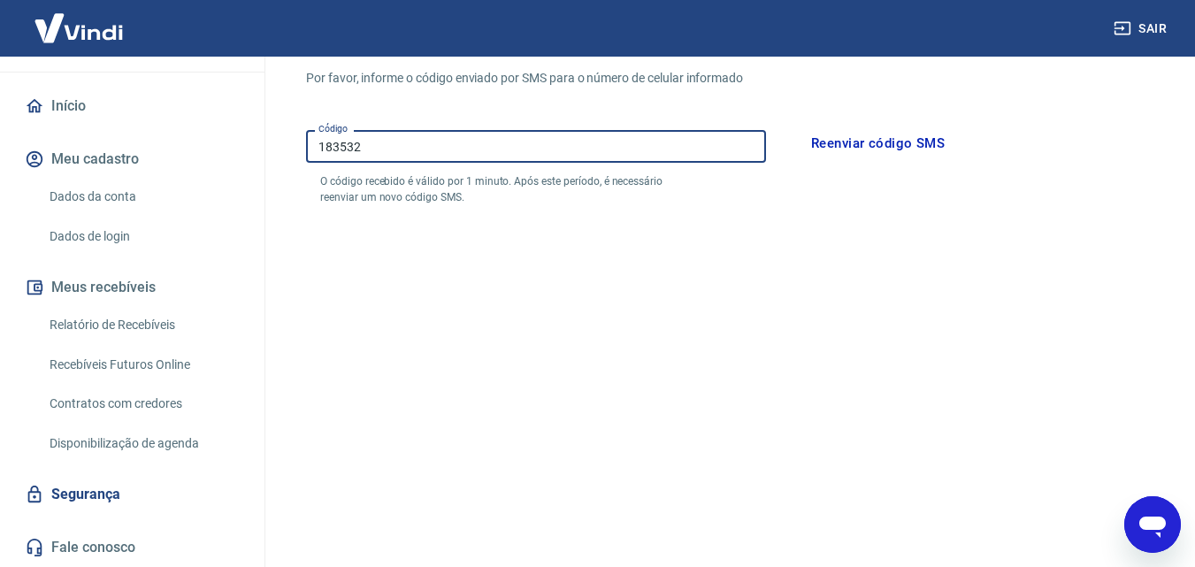
scroll to position [338, 0]
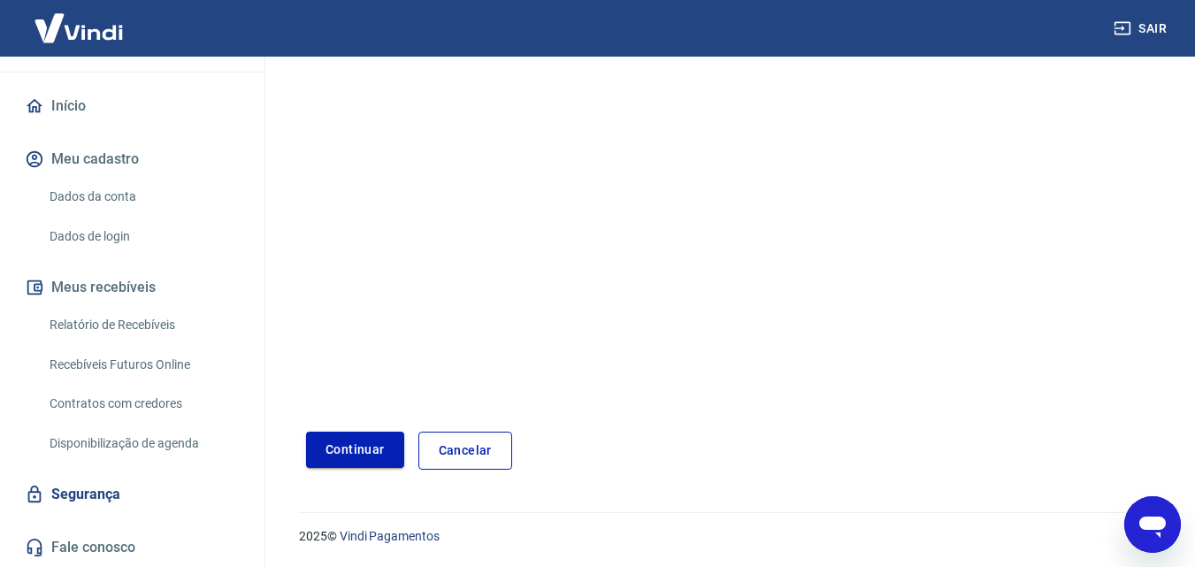
type input "183532"
click at [352, 452] on button "Continuar" at bounding box center [355, 450] width 98 height 36
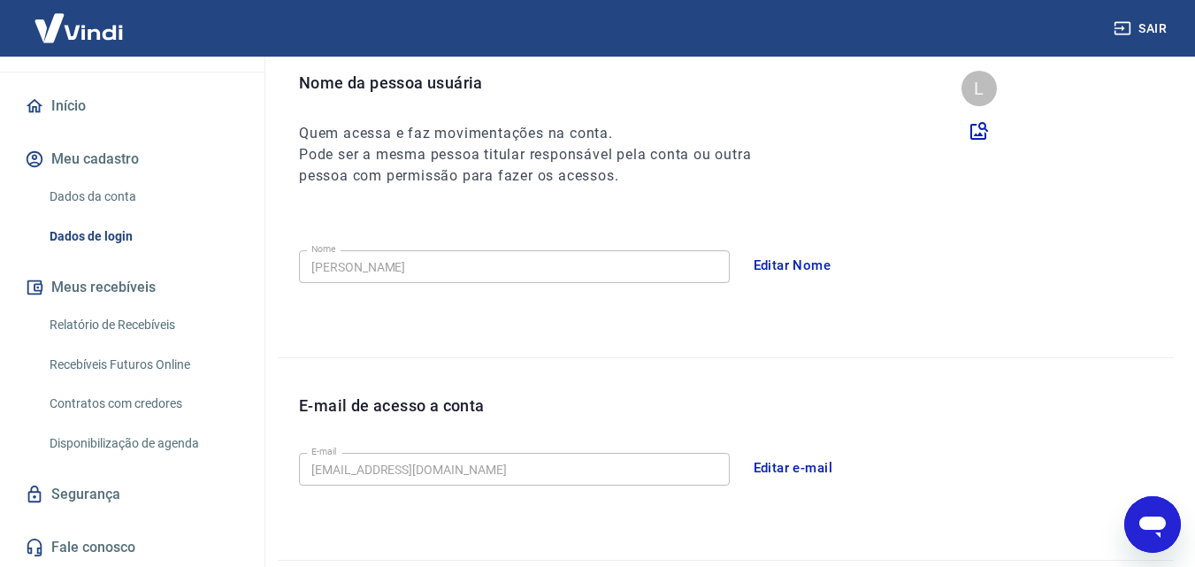
scroll to position [354, 0]
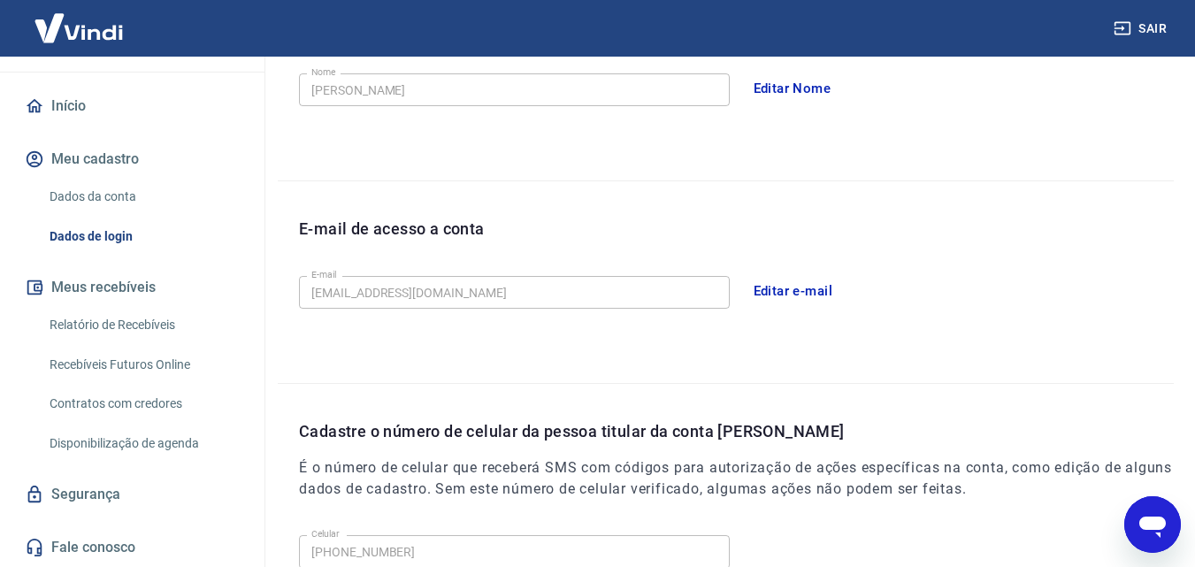
click at [84, 497] on link "Segurança" at bounding box center [132, 494] width 222 height 39
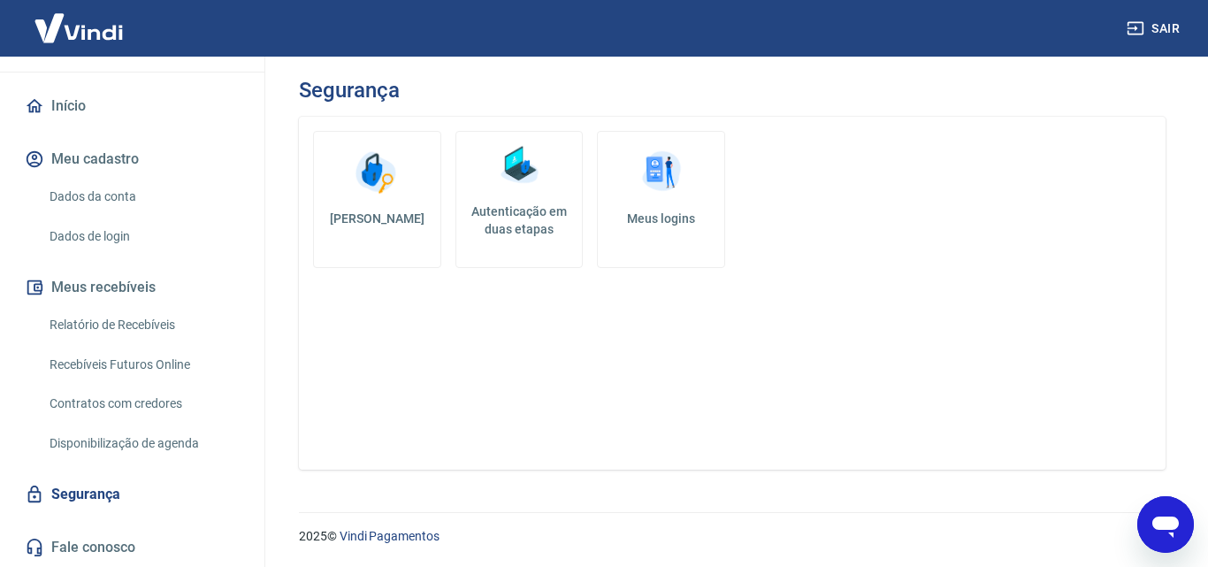
click at [675, 180] on img at bounding box center [661, 172] width 53 height 53
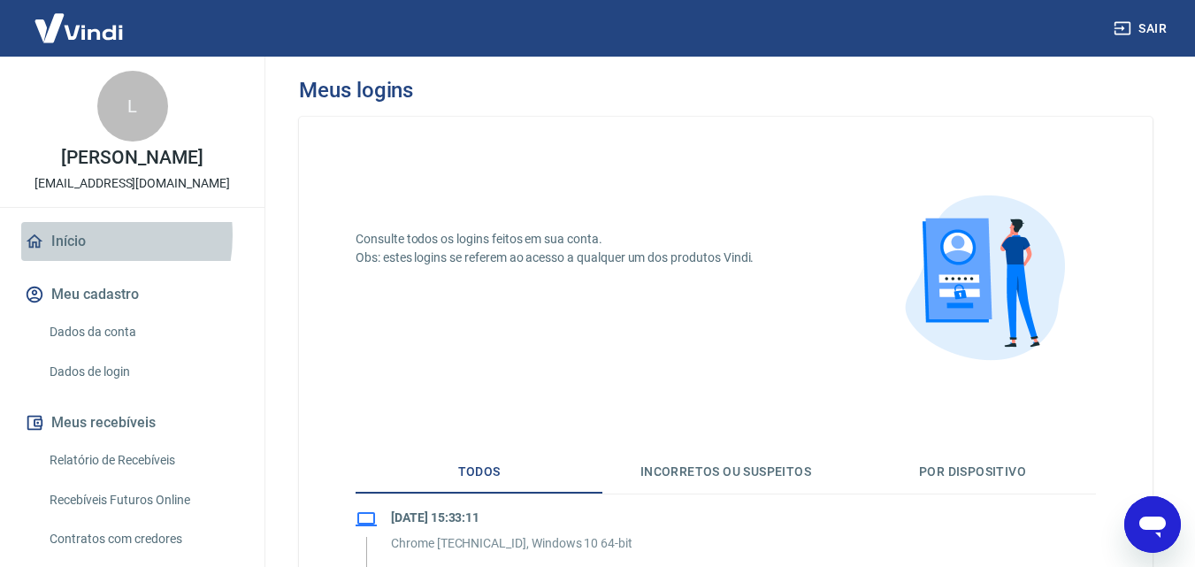
click at [71, 235] on link "Início" at bounding box center [132, 241] width 222 height 39
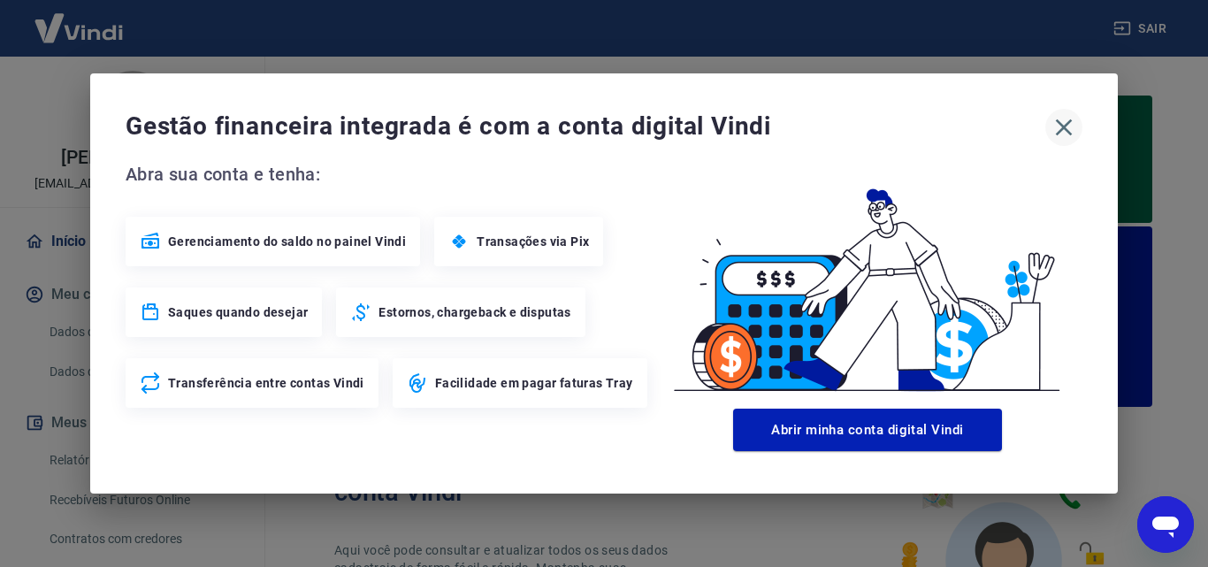
click at [1059, 126] on icon "button" at bounding box center [1064, 127] width 28 height 28
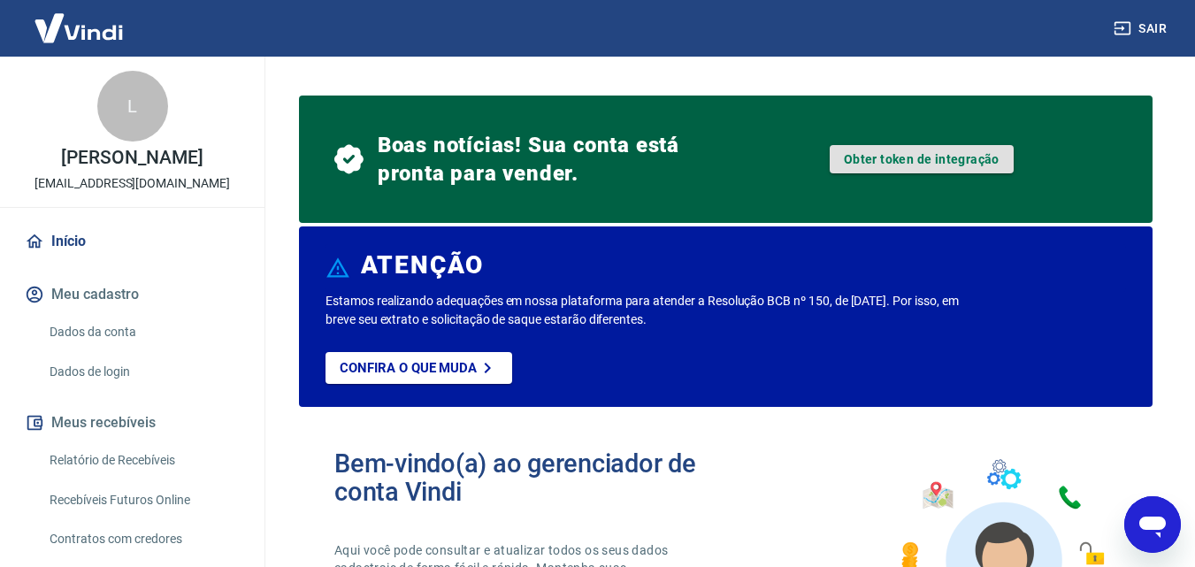
click at [890, 159] on link "Obter token de integração" at bounding box center [922, 159] width 184 height 28
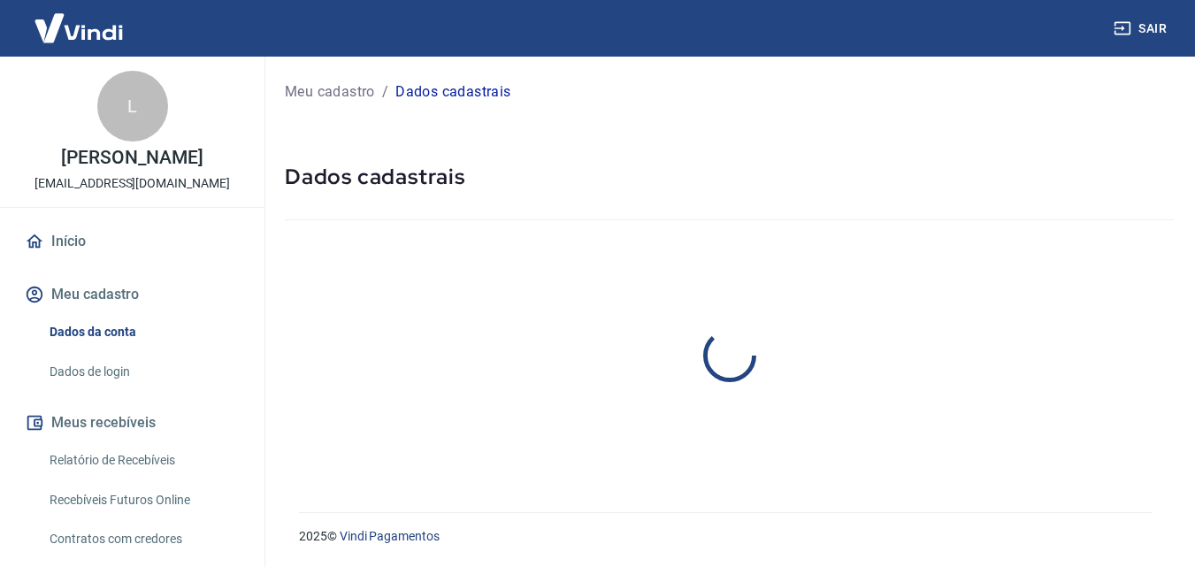
select select "ES"
select select "business"
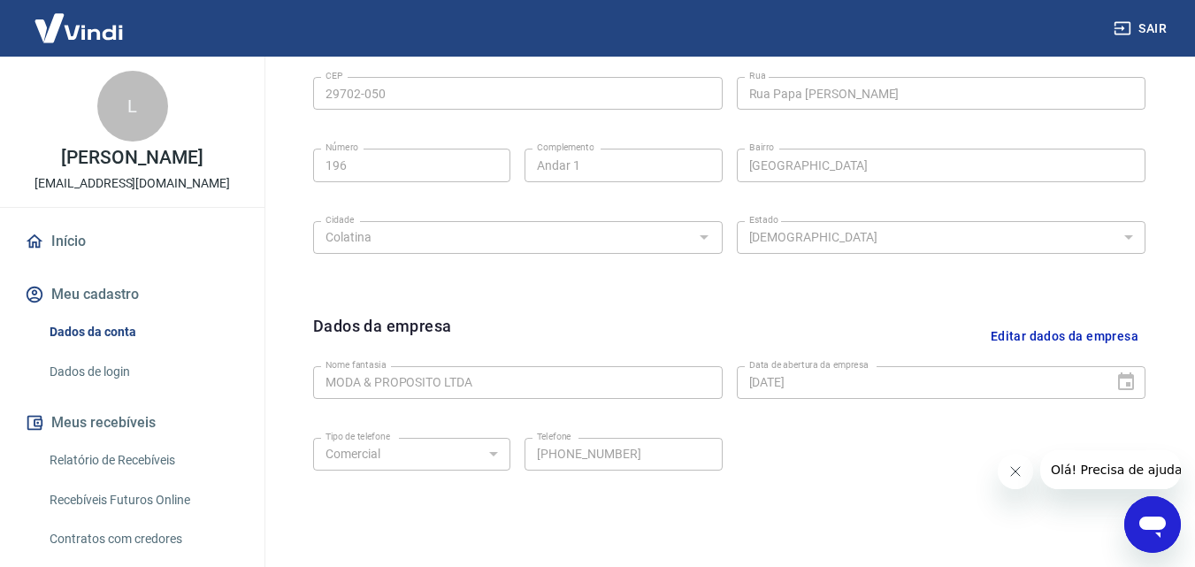
scroll to position [708, 0]
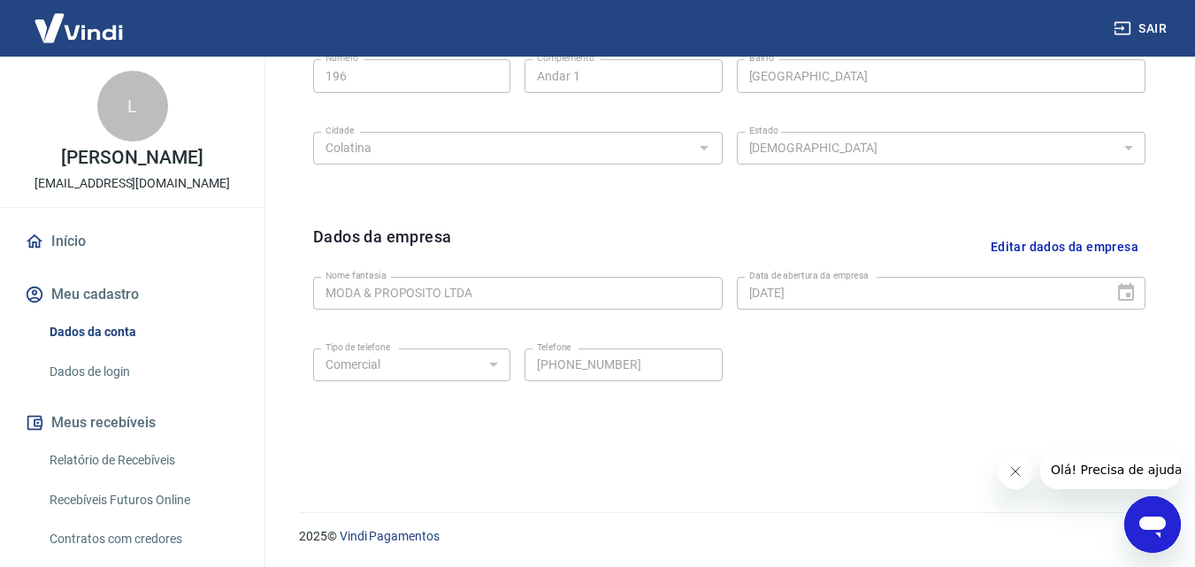
click at [1010, 470] on icon "Fechar mensagem da empresa" at bounding box center [1014, 471] width 14 height 14
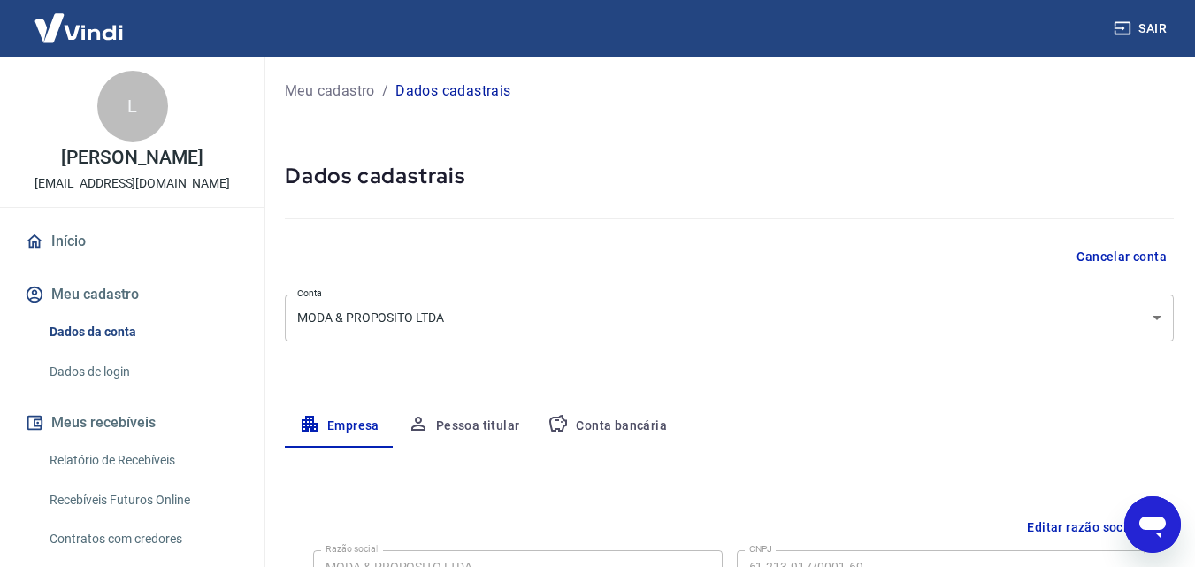
scroll to position [0, 0]
click at [496, 424] on button "Pessoa titular" at bounding box center [464, 427] width 141 height 42
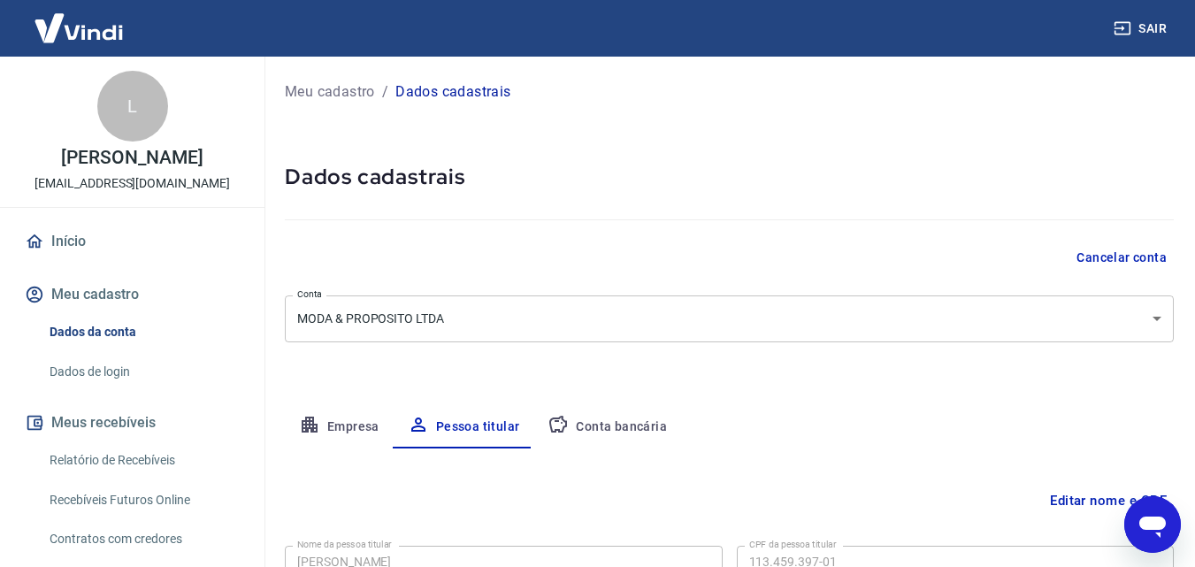
scroll to position [141, 0]
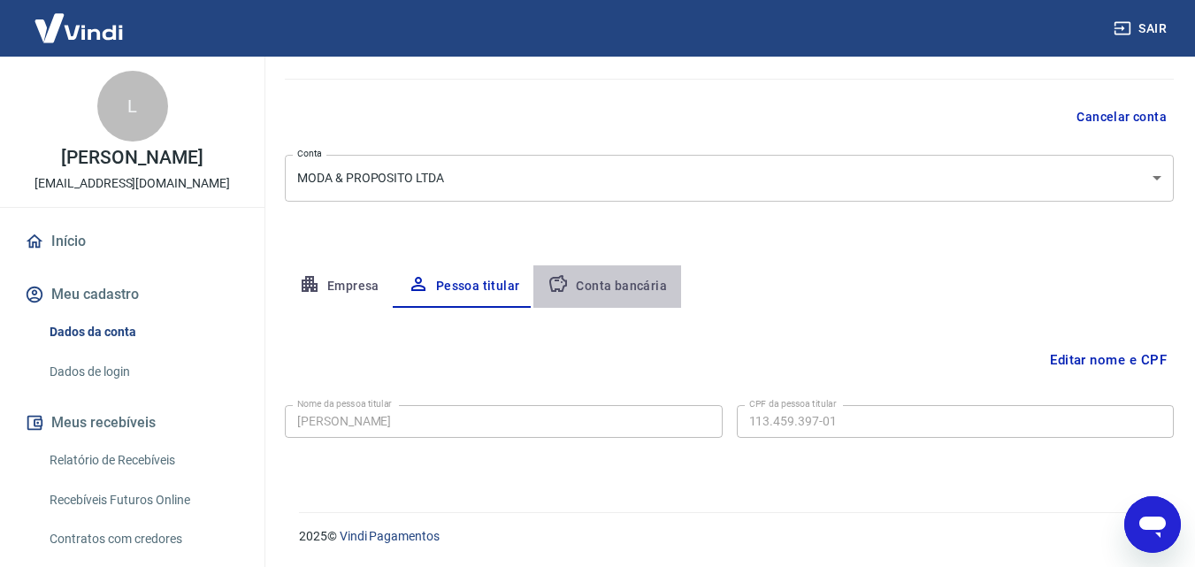
click at [625, 278] on button "Conta bancária" at bounding box center [607, 286] width 148 height 42
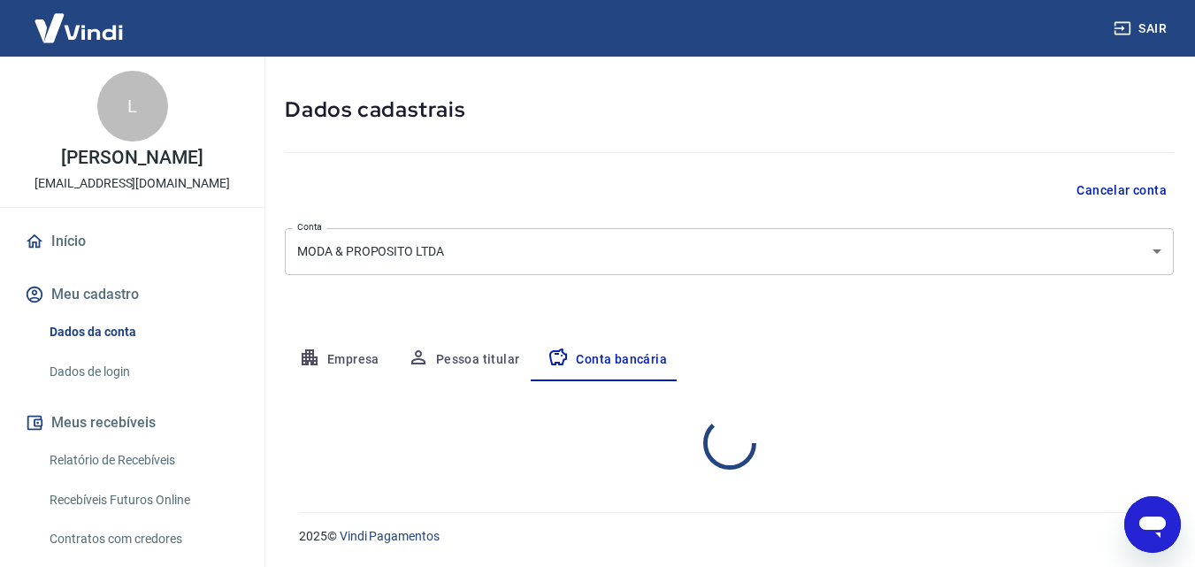
select select "1"
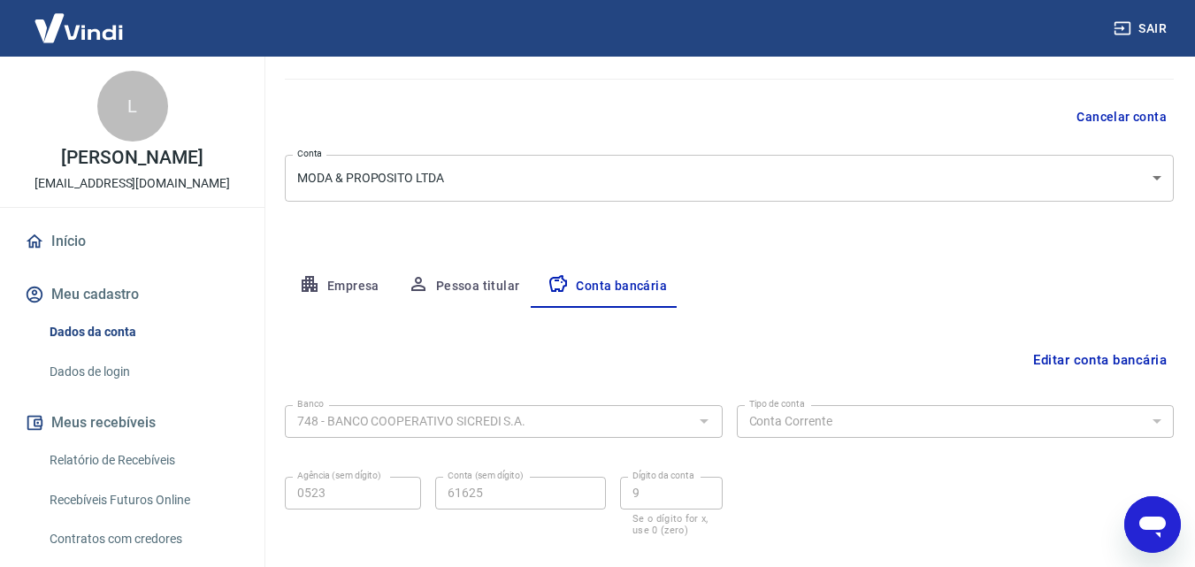
scroll to position [239, 0]
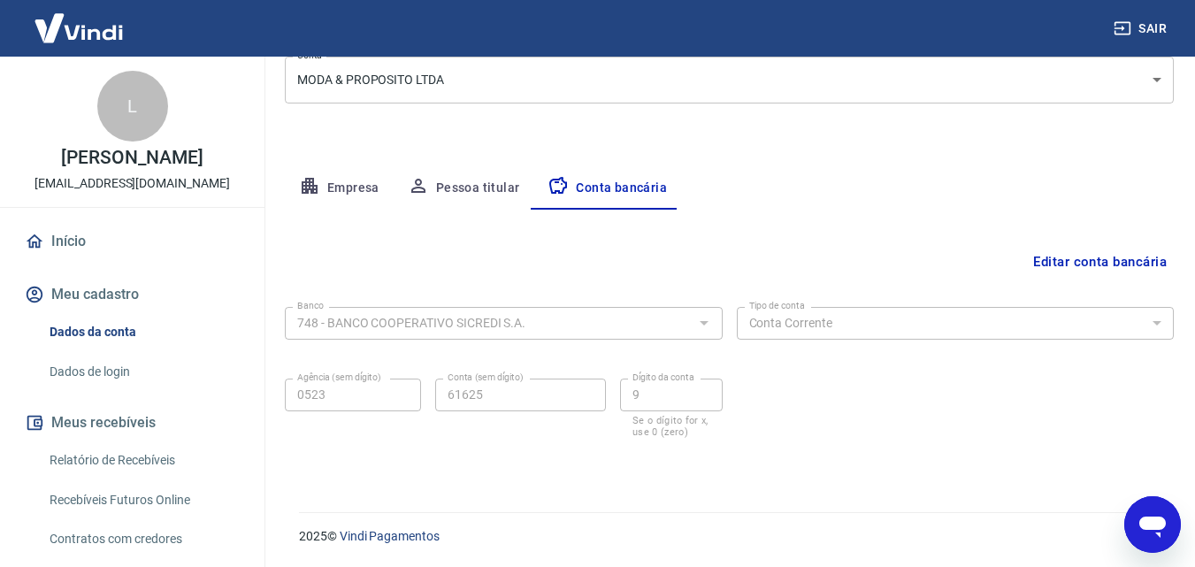
click at [358, 180] on button "Empresa" at bounding box center [339, 188] width 109 height 42
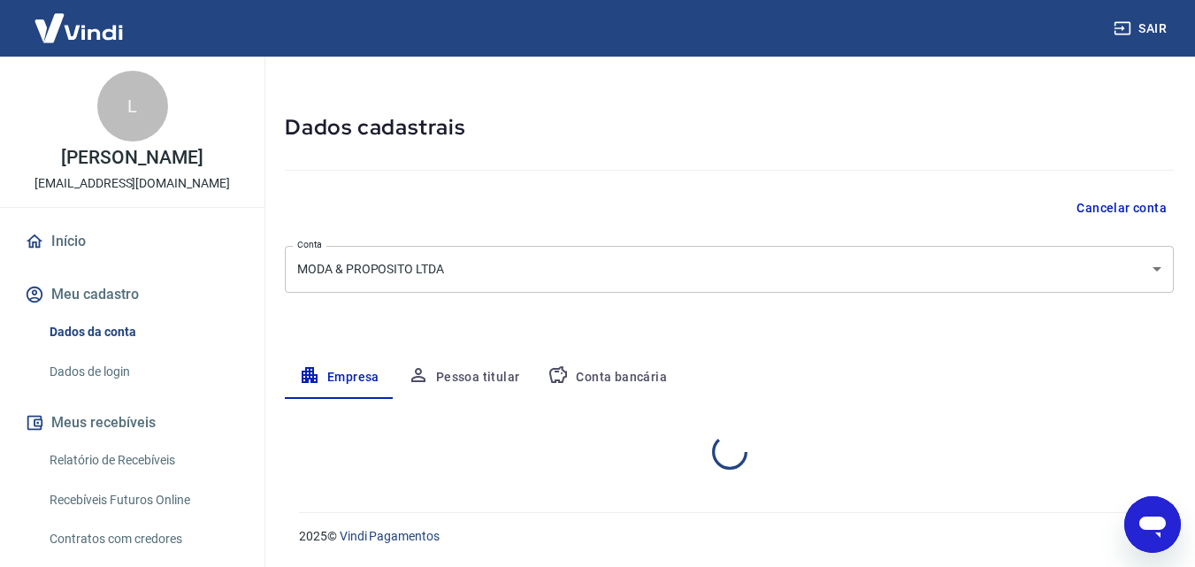
select select "ES"
select select "business"
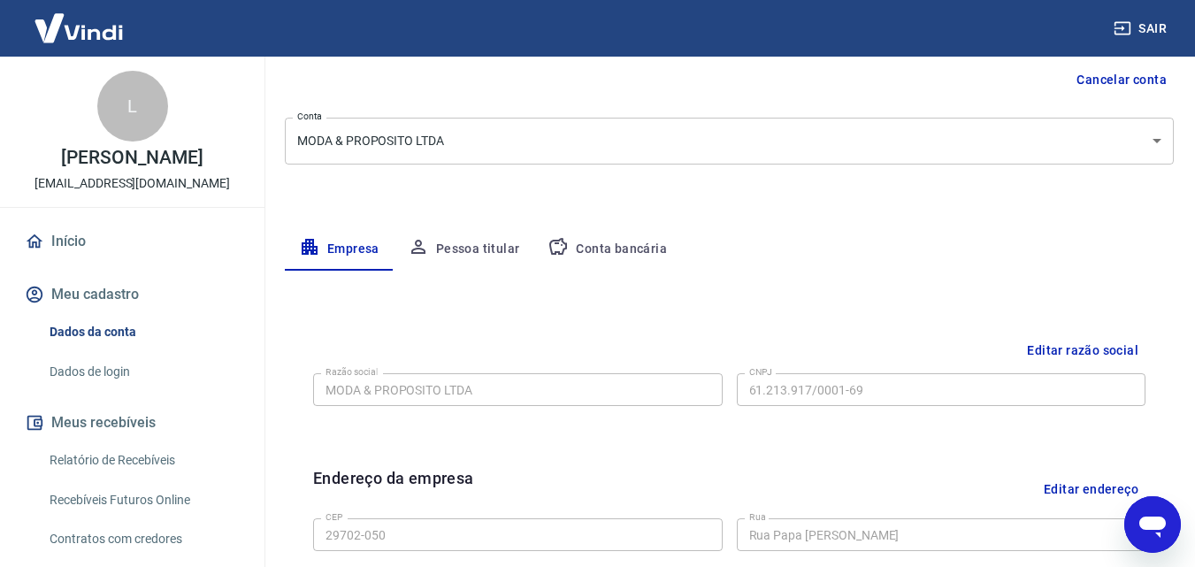
scroll to position [0, 0]
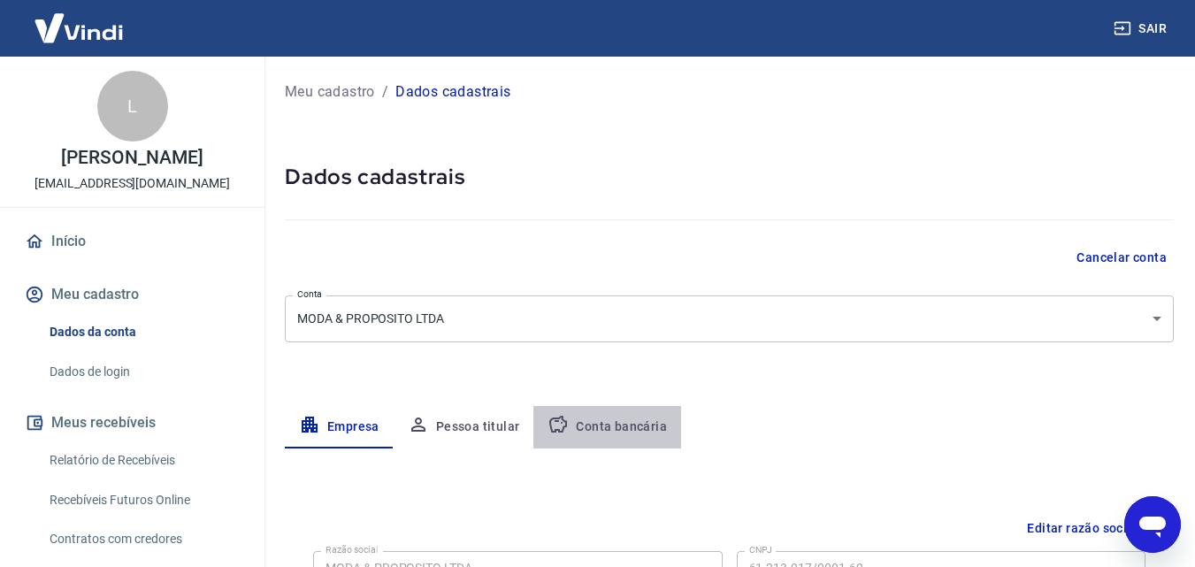
click at [633, 420] on button "Conta bancária" at bounding box center [607, 427] width 148 height 42
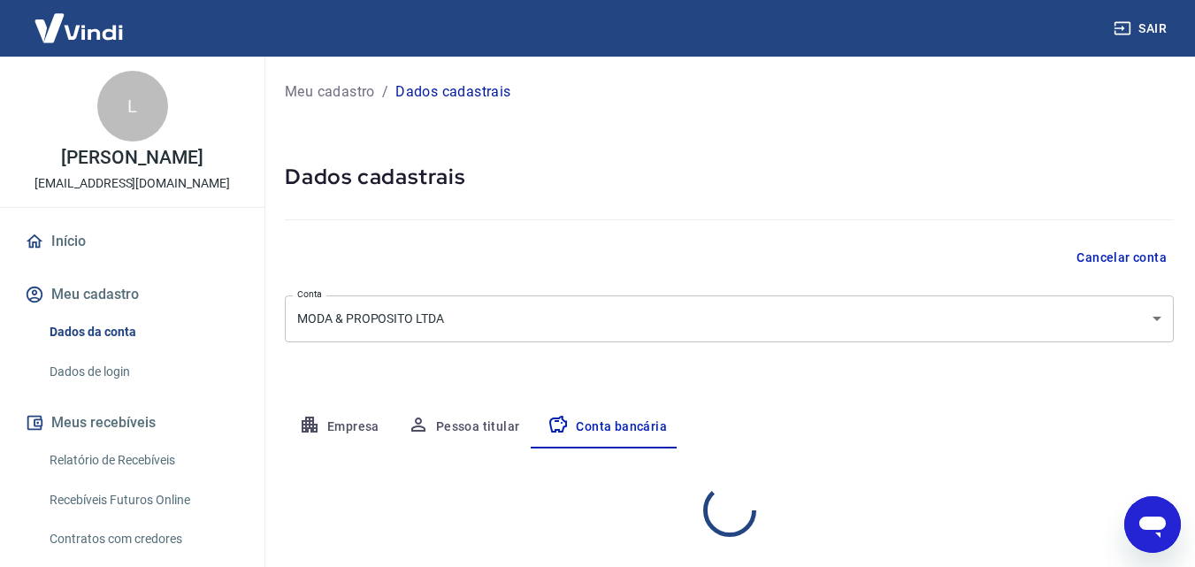
select select "1"
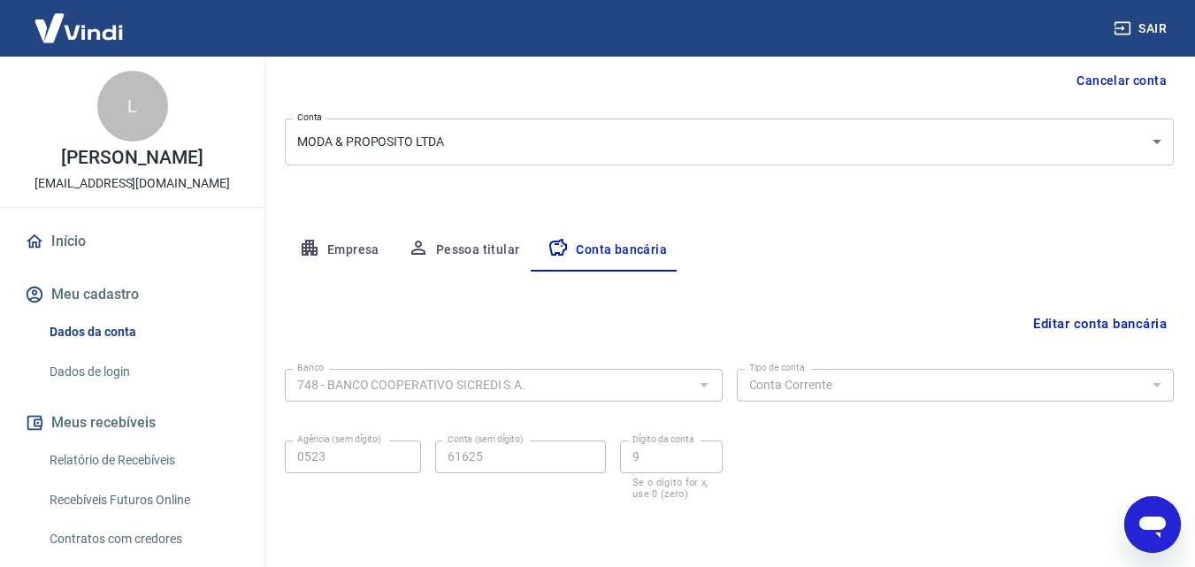
scroll to position [239, 0]
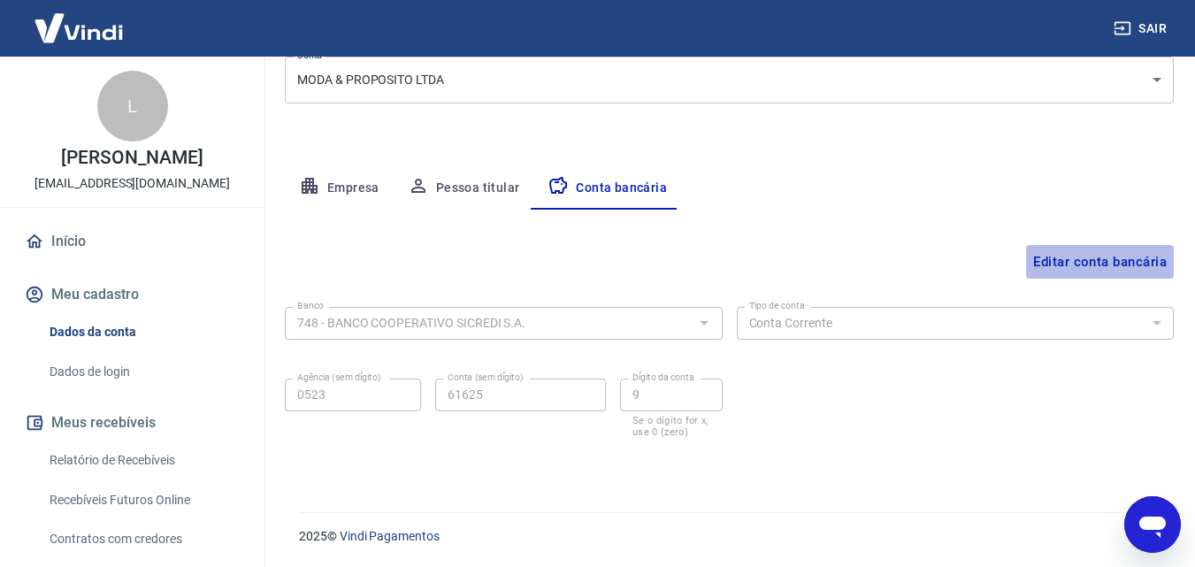
click at [1107, 261] on button "Editar conta bancária" at bounding box center [1100, 262] width 148 height 34
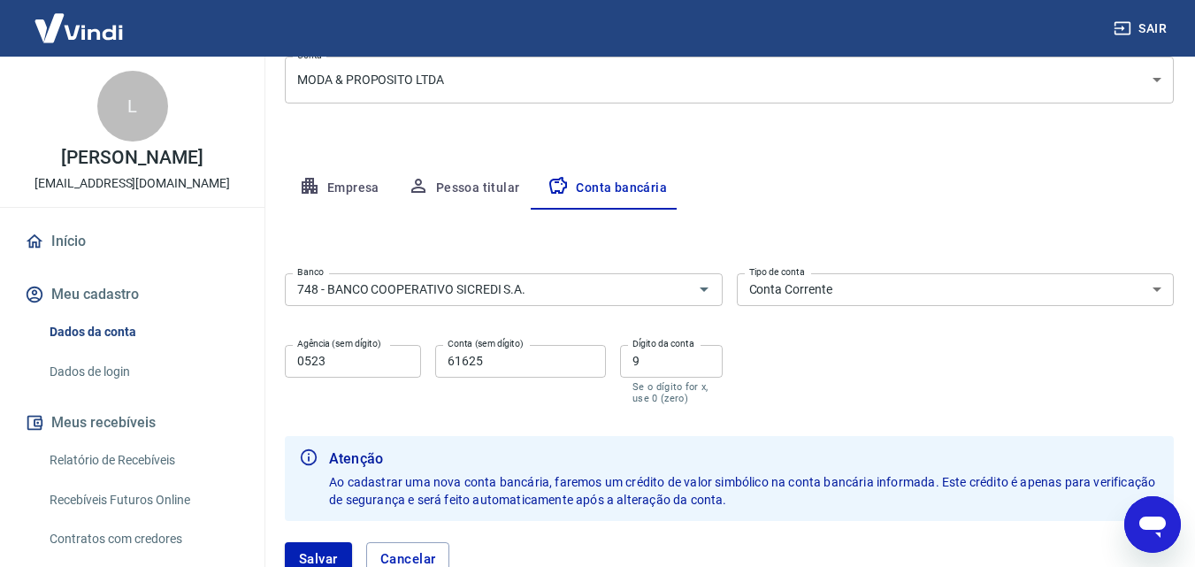
scroll to position [366, 0]
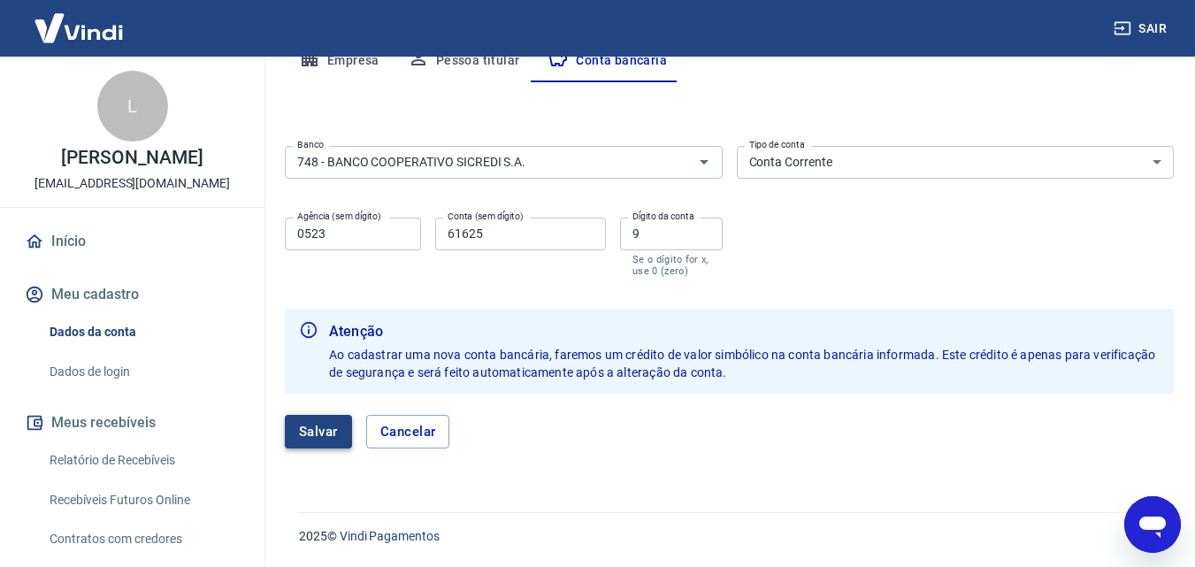
click at [307, 432] on button "Salvar" at bounding box center [318, 432] width 67 height 34
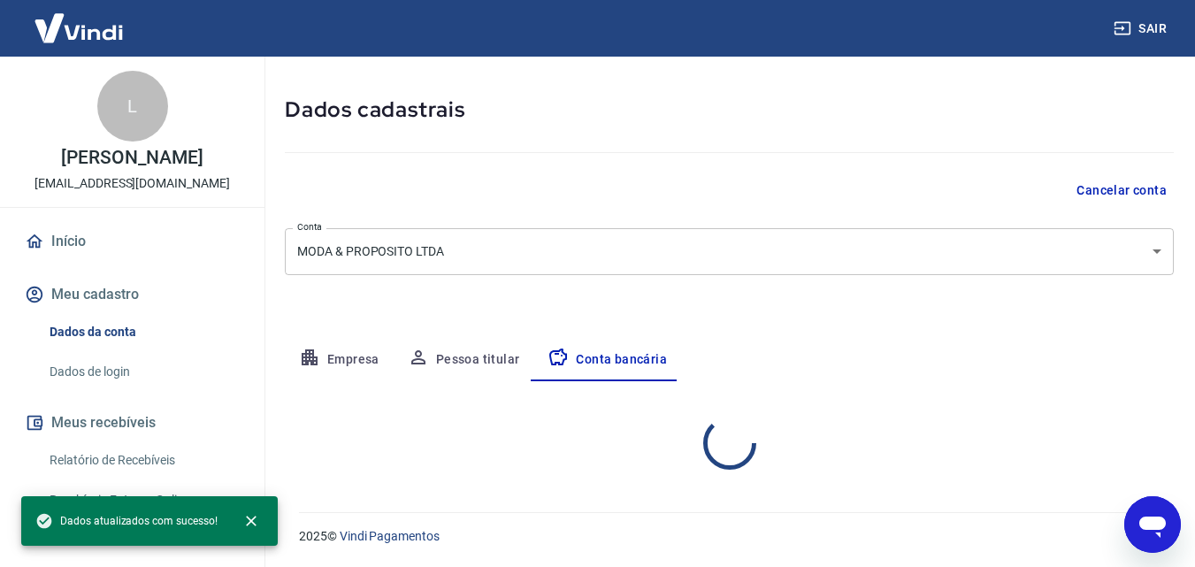
select select "1"
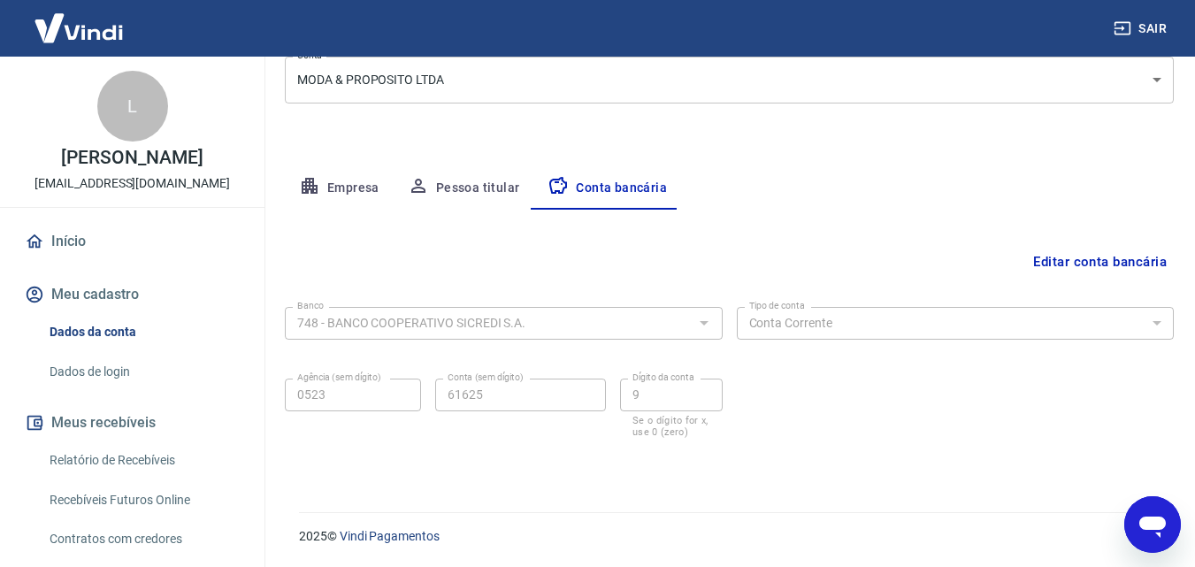
scroll to position [0, 0]
